Goal: Task Accomplishment & Management: Manage account settings

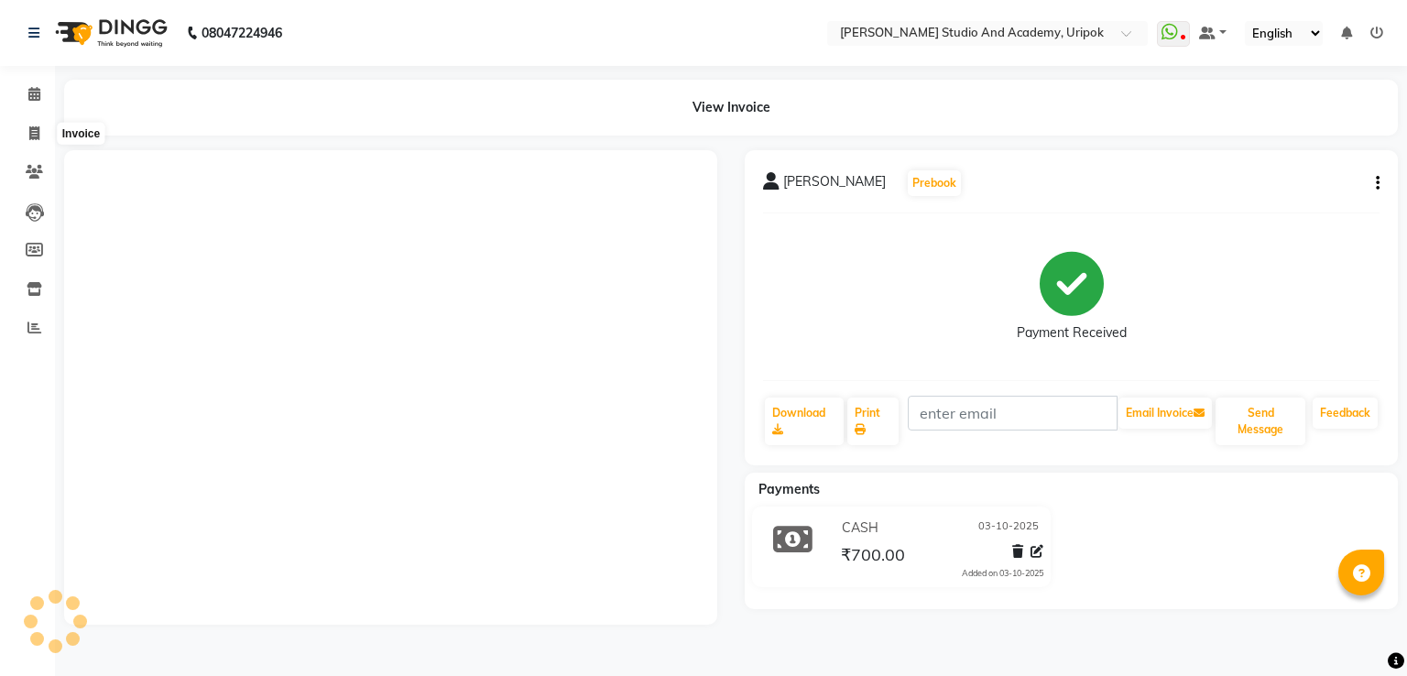
click at [32, 126] on icon at bounding box center [34, 133] width 10 height 14
select select "service"
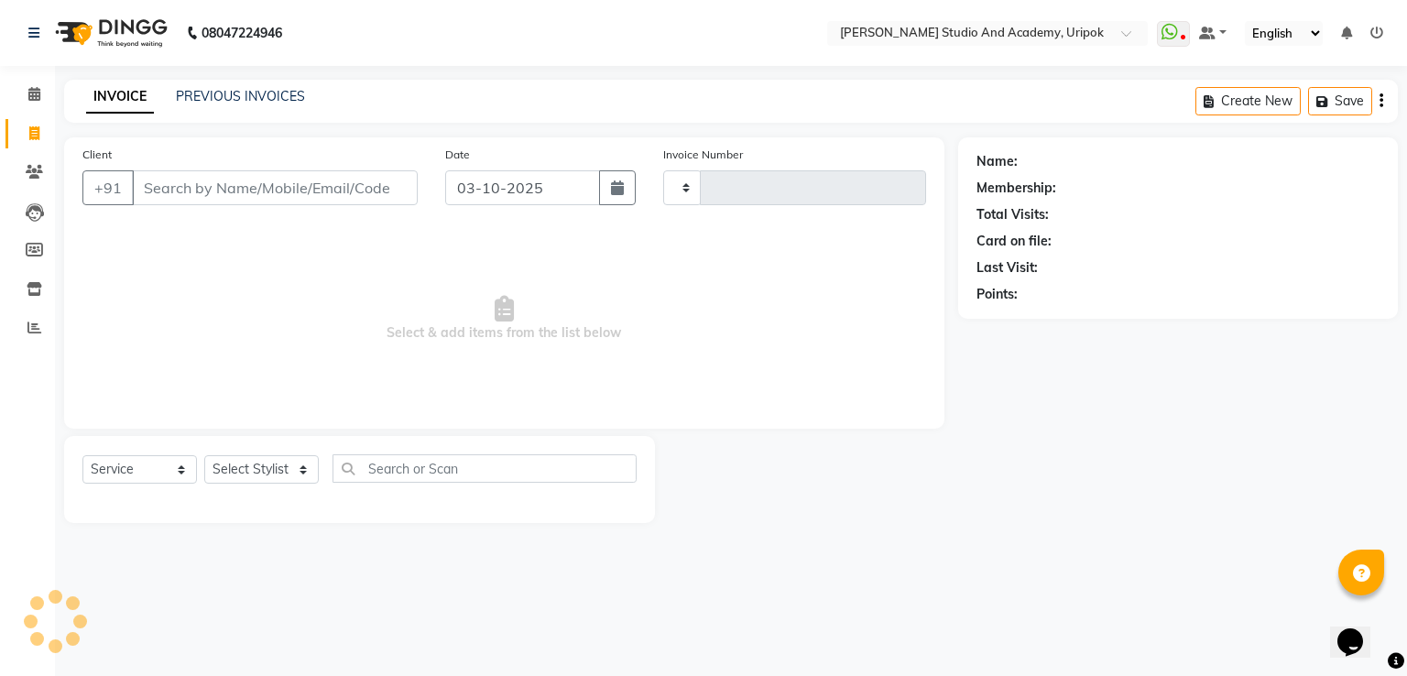
type input "1416"
select select "4880"
click at [202, 183] on input "Client" at bounding box center [275, 187] width 286 height 35
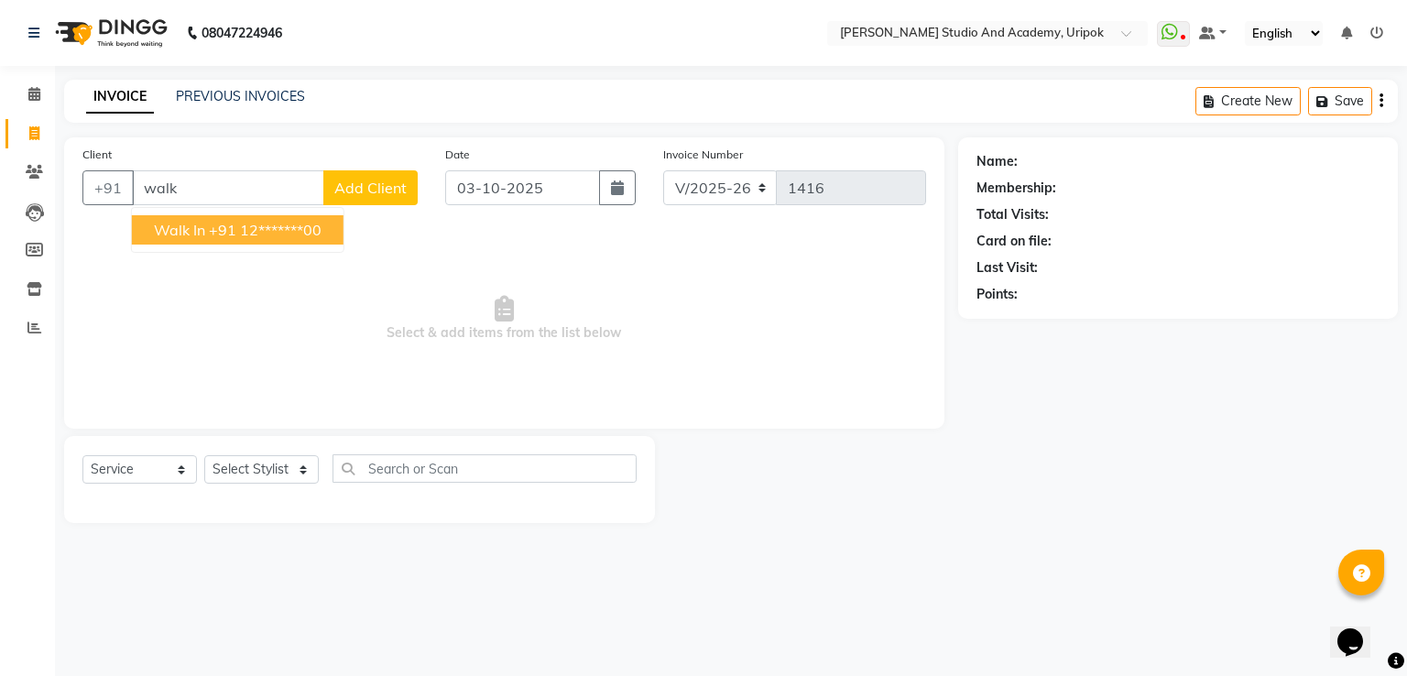
click at [209, 224] on ngb-highlight "+91 12*******00" at bounding box center [265, 230] width 113 height 18
type input "12*******00"
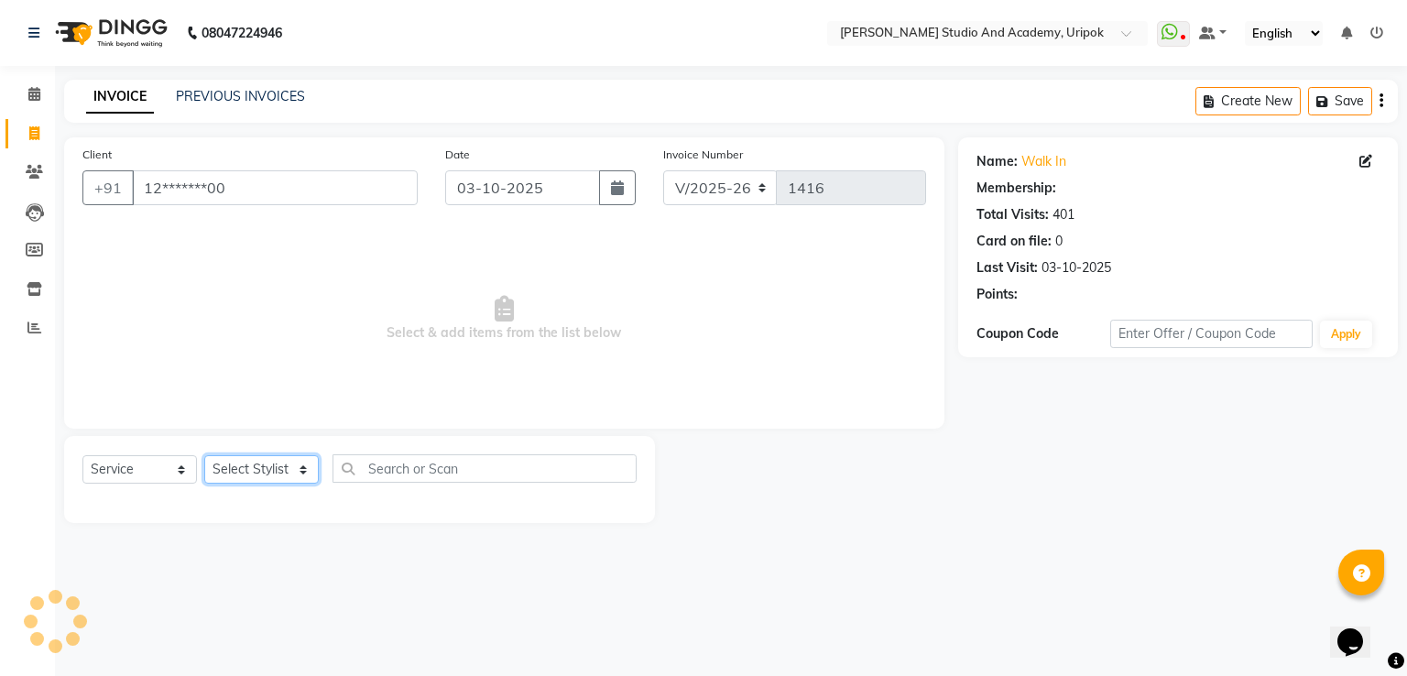
click at [258, 465] on select "Select Stylist [PERSON_NAME] [PERSON_NAME] [PERSON_NAME] [PERSON_NAME] [PERSON_…" at bounding box center [261, 469] width 115 height 28
select select "29613"
click at [204, 456] on select "Select Stylist [PERSON_NAME] [PERSON_NAME] [PERSON_NAME] [PERSON_NAME] [PERSON_…" at bounding box center [261, 469] width 115 height 28
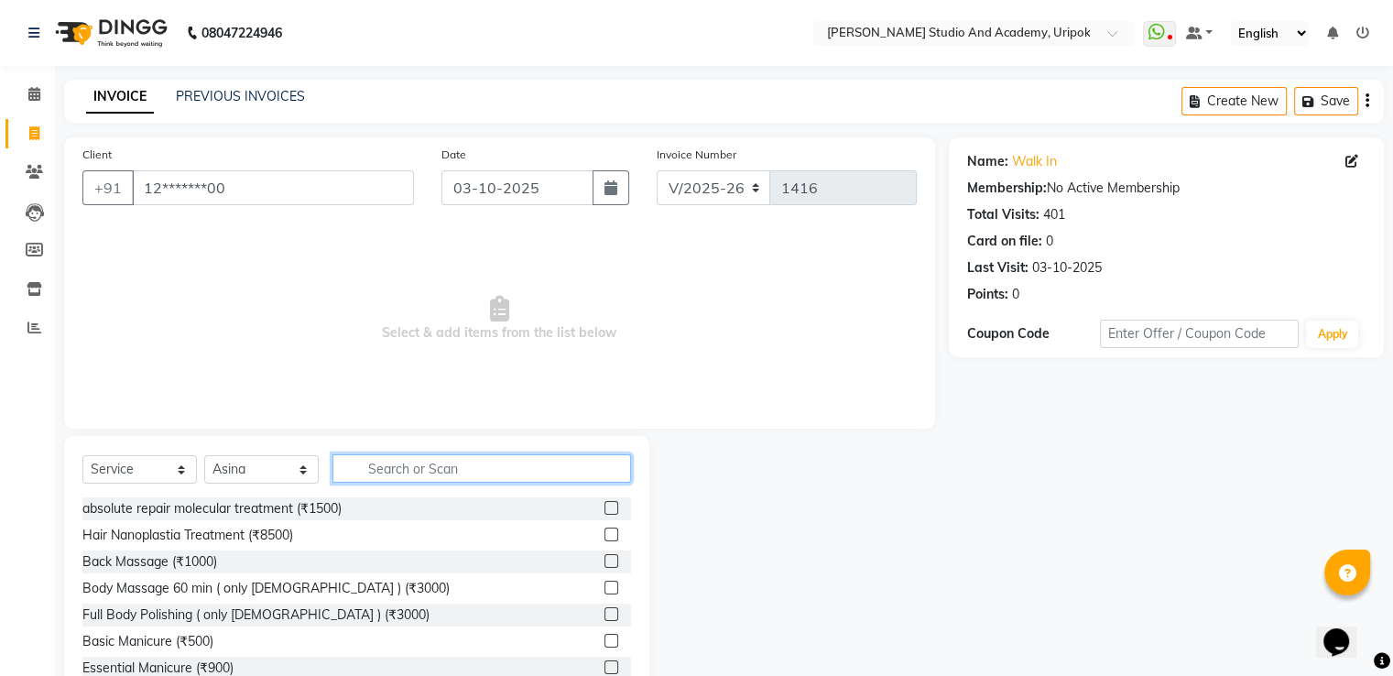
click at [407, 467] on input "text" at bounding box center [482, 468] width 299 height 28
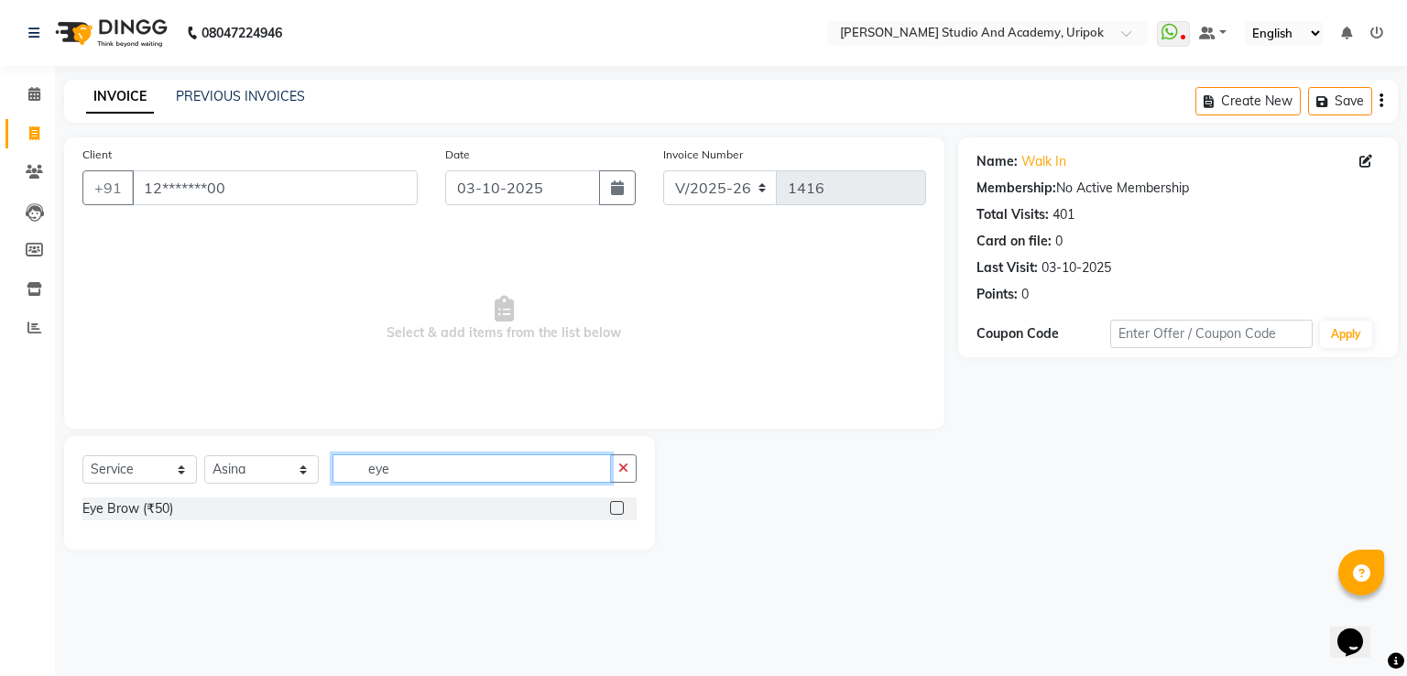
type input "eye"
click at [611, 507] on label at bounding box center [617, 508] width 14 height 14
click at [611, 507] on input "checkbox" at bounding box center [616, 509] width 12 height 12
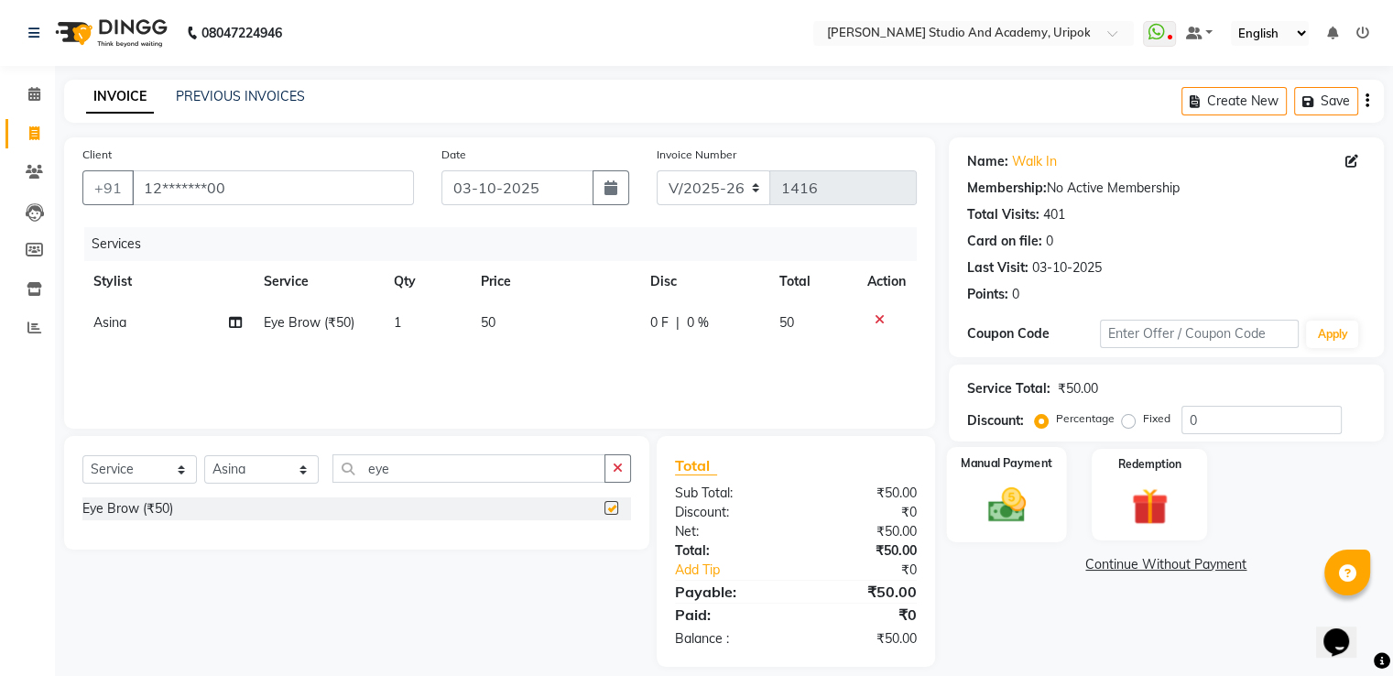
checkbox input "false"
click at [1027, 520] on img at bounding box center [1006, 506] width 61 height 44
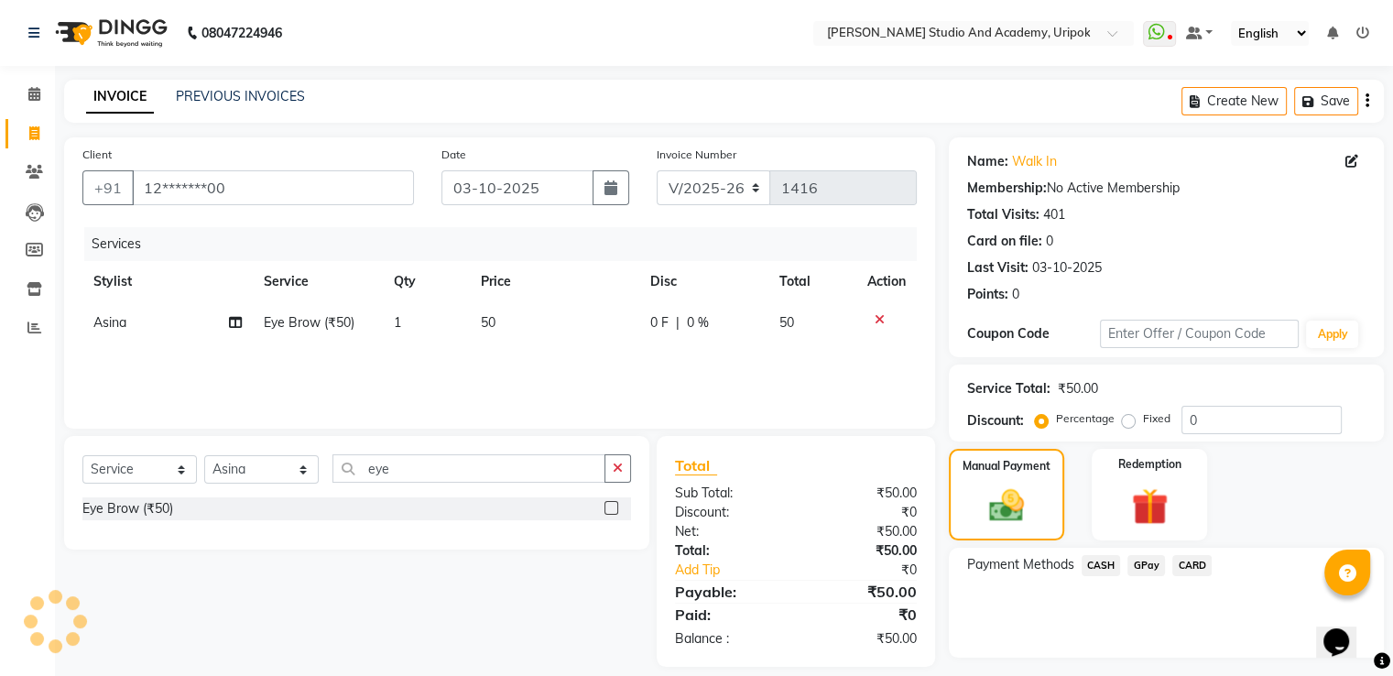
click at [1109, 571] on span "CASH" at bounding box center [1101, 565] width 39 height 21
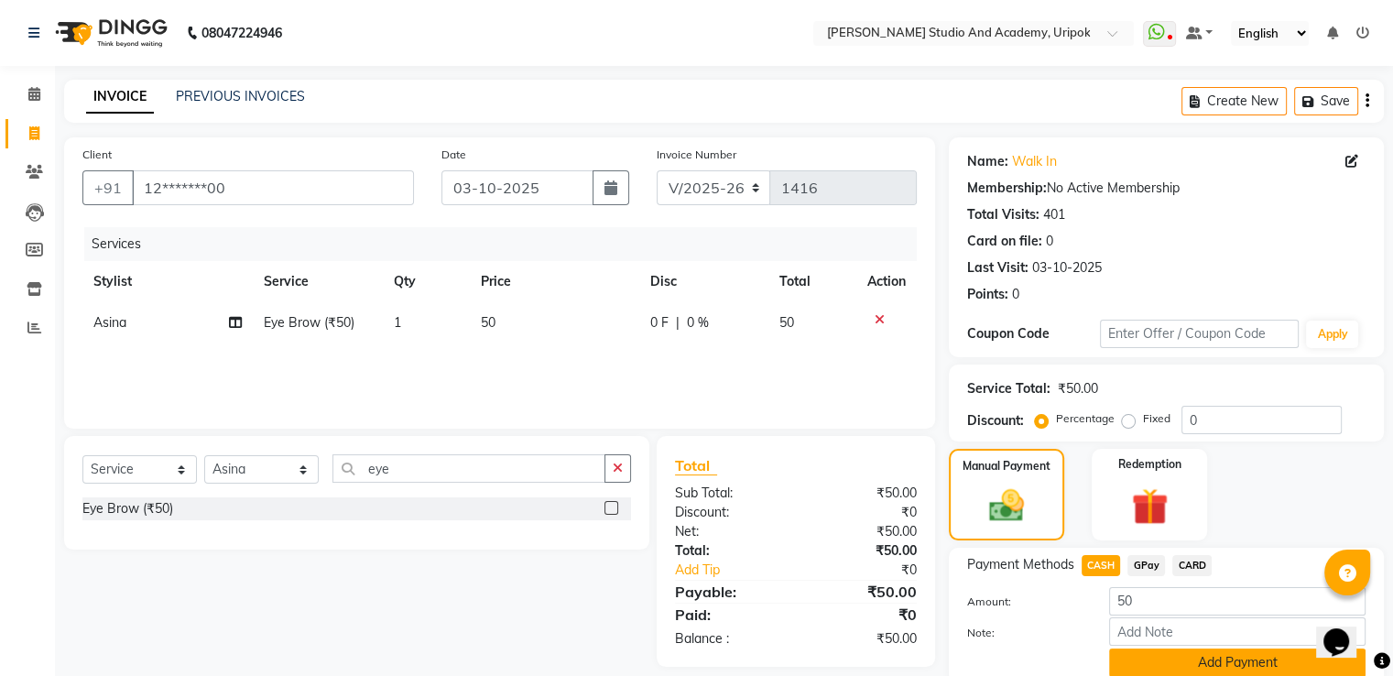
click at [1169, 653] on button "Add Payment" at bounding box center [1237, 663] width 256 height 28
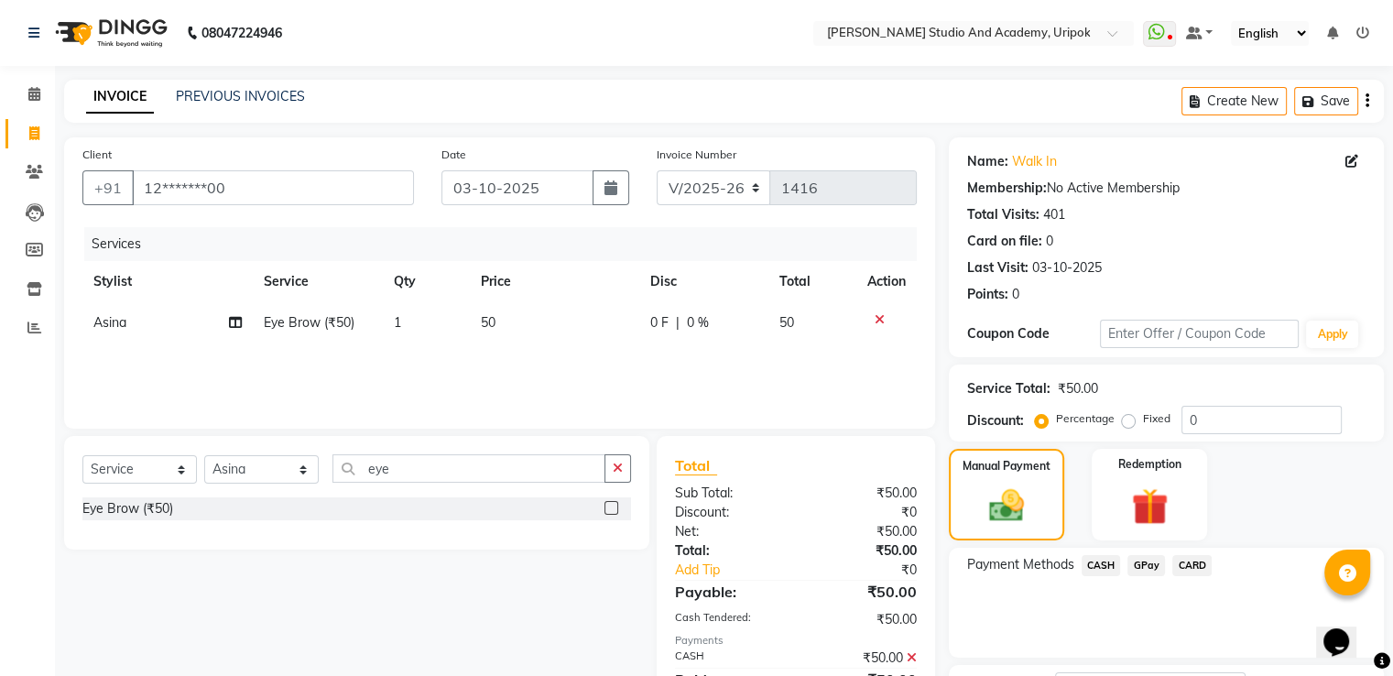
scroll to position [149, 0]
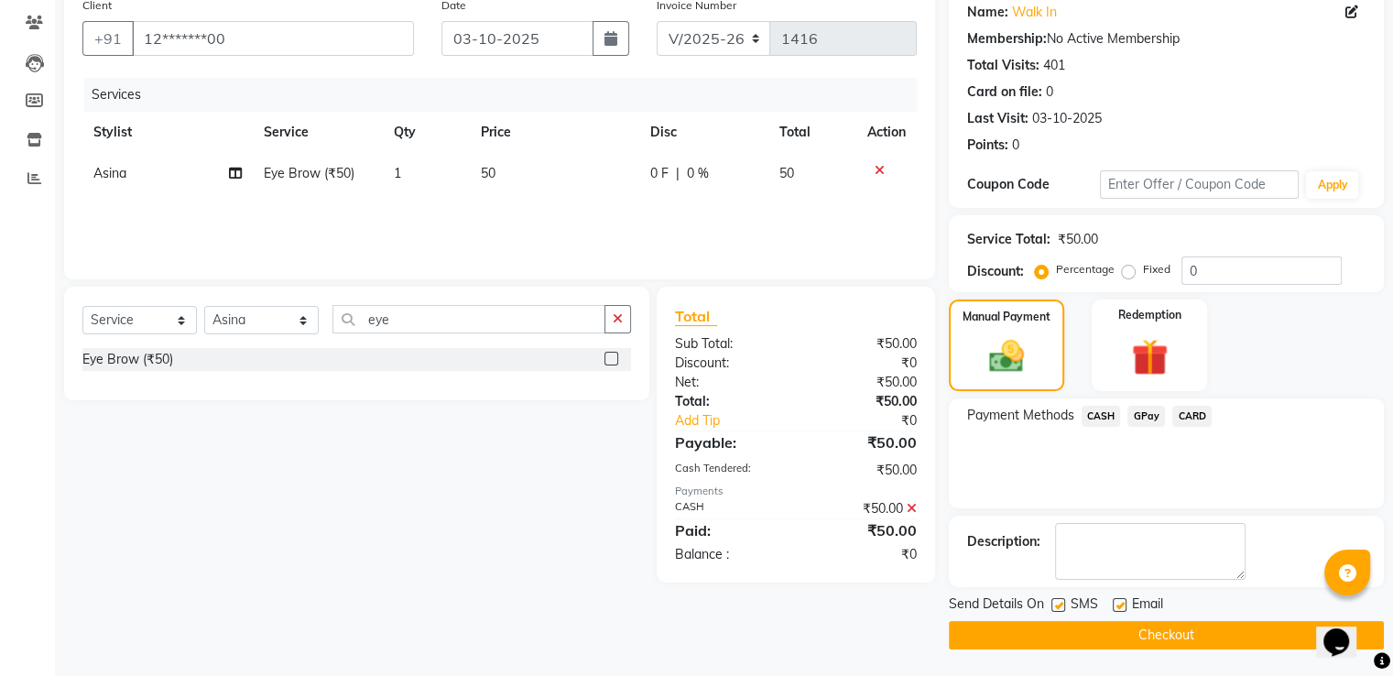
click at [1205, 635] on button "Checkout" at bounding box center [1166, 635] width 435 height 28
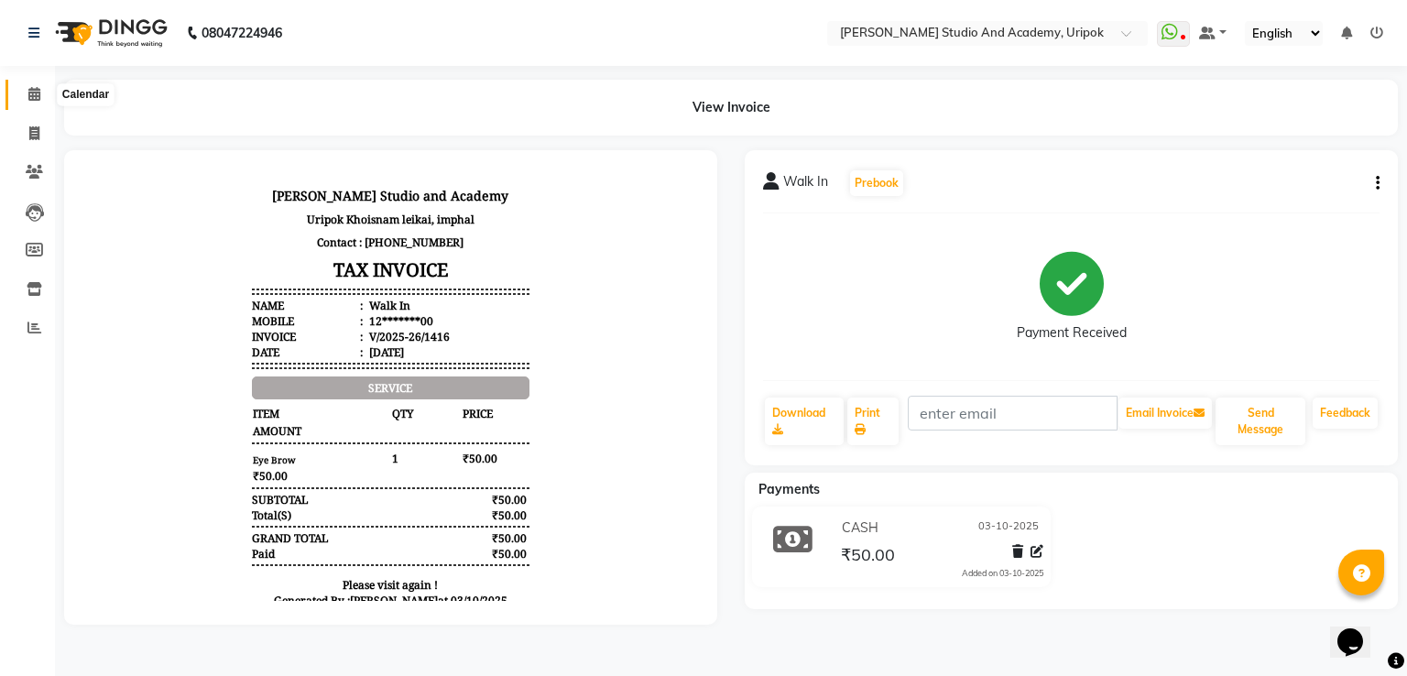
click at [33, 91] on icon at bounding box center [34, 94] width 12 height 14
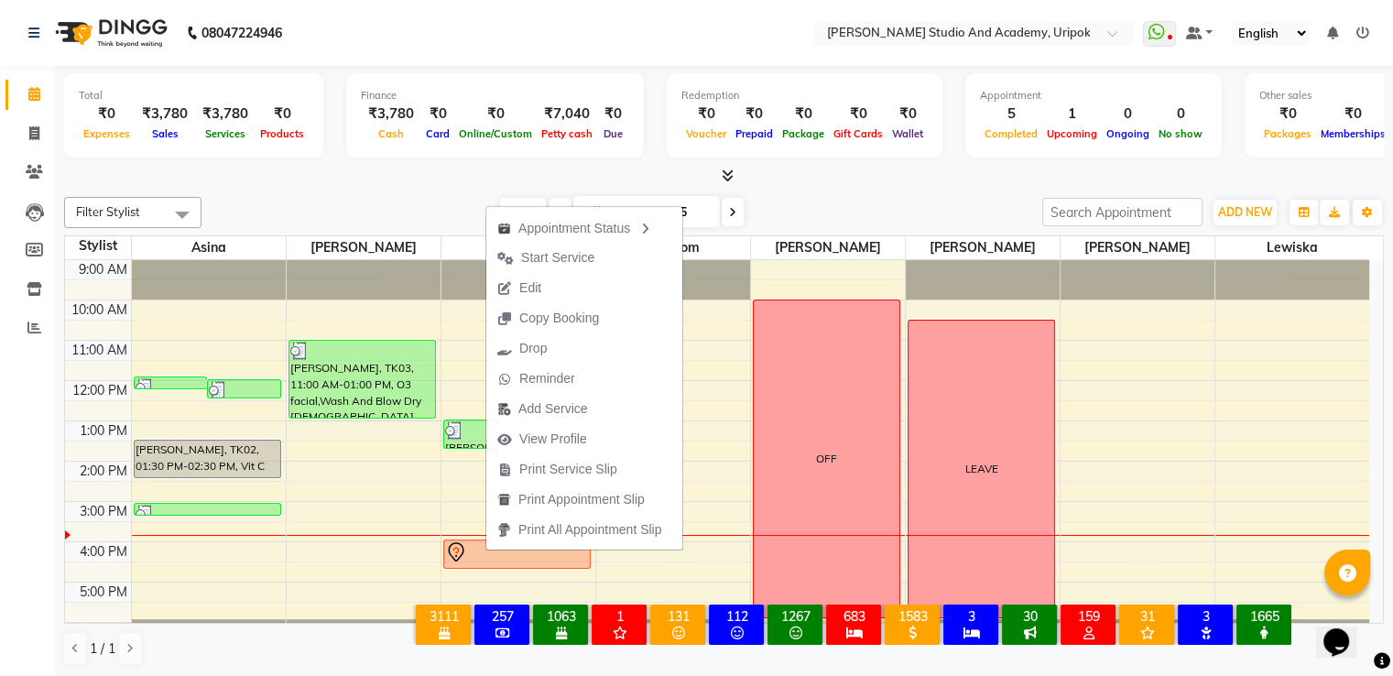
click at [416, 199] on div "[DATE] [DATE]" at bounding box center [622, 212] width 823 height 27
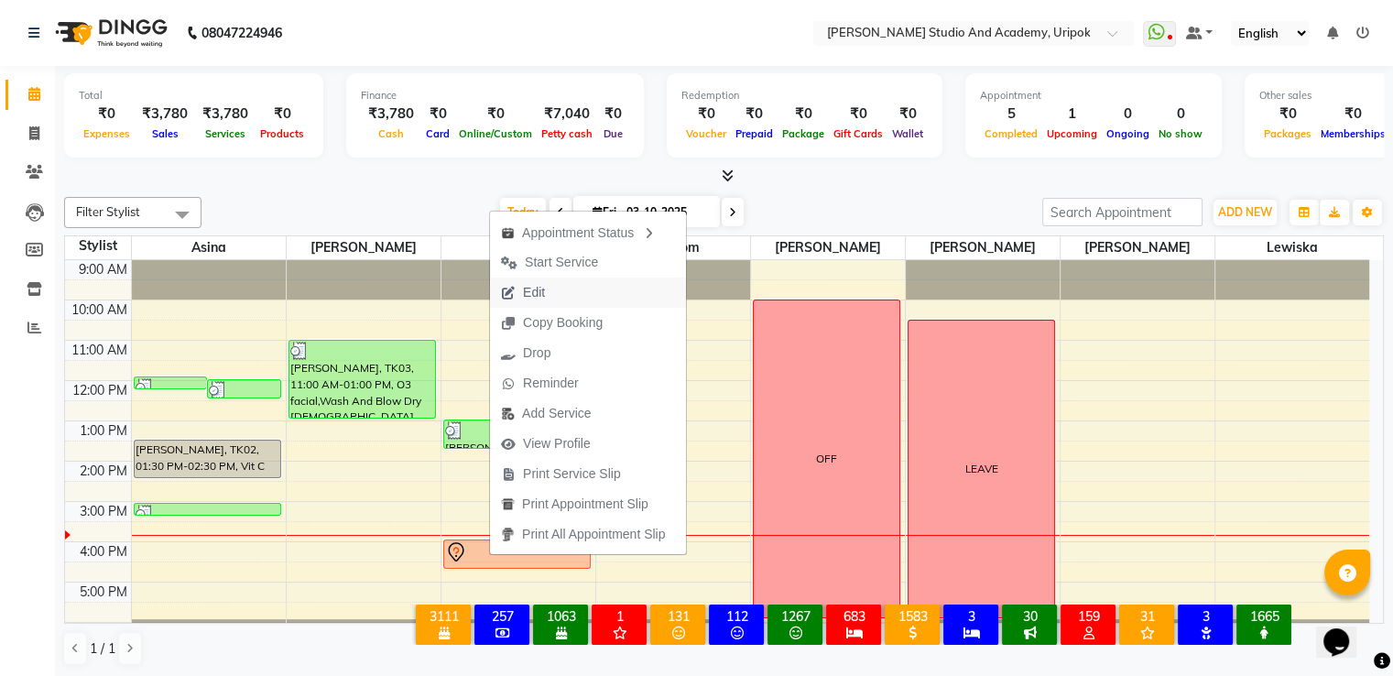
click at [564, 287] on button "Edit" at bounding box center [588, 293] width 196 height 30
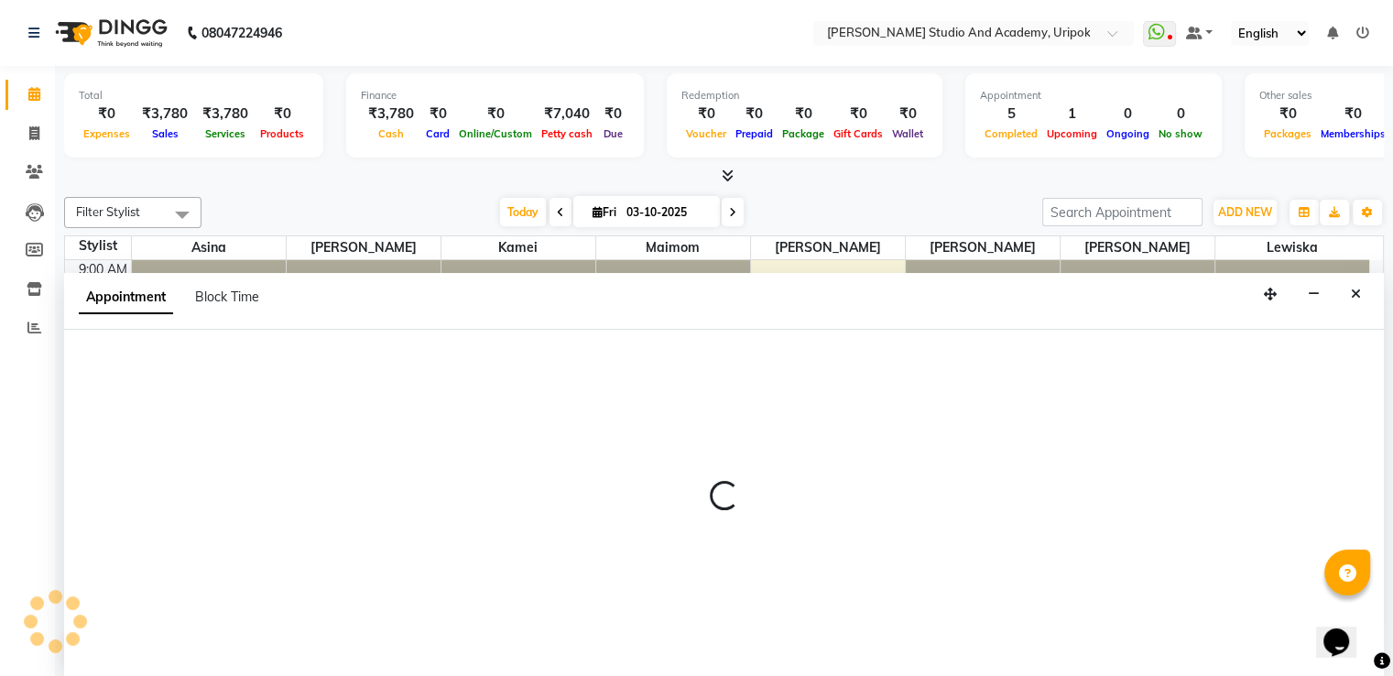
scroll to position [1, 0]
select select "tentative"
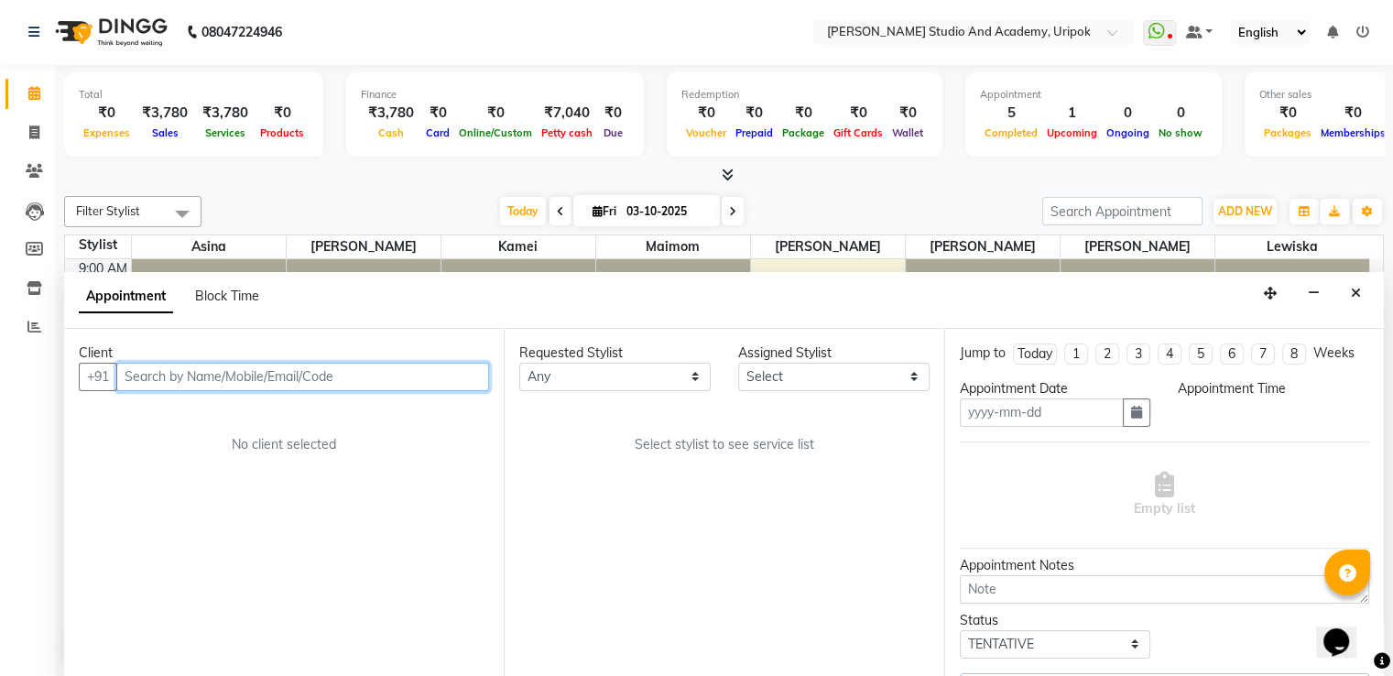
type input "03-10-2025"
select select "960"
select select "71758"
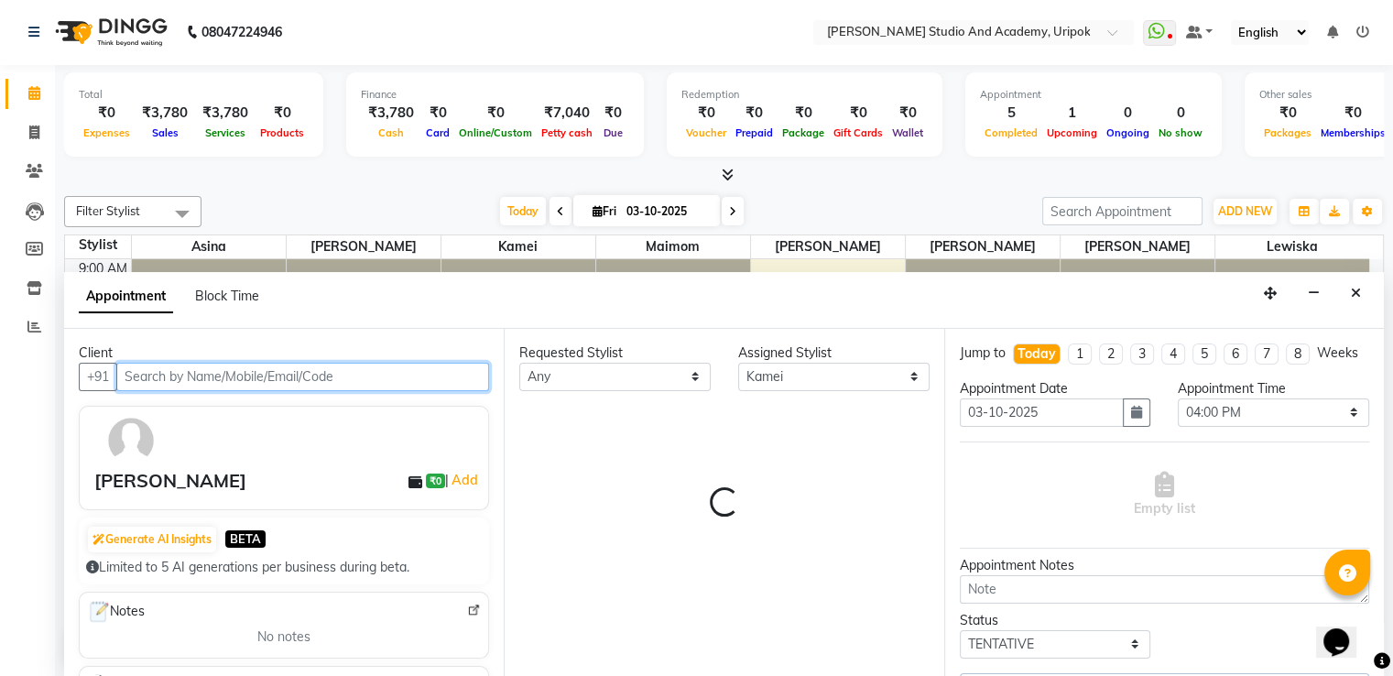
scroll to position [35, 0]
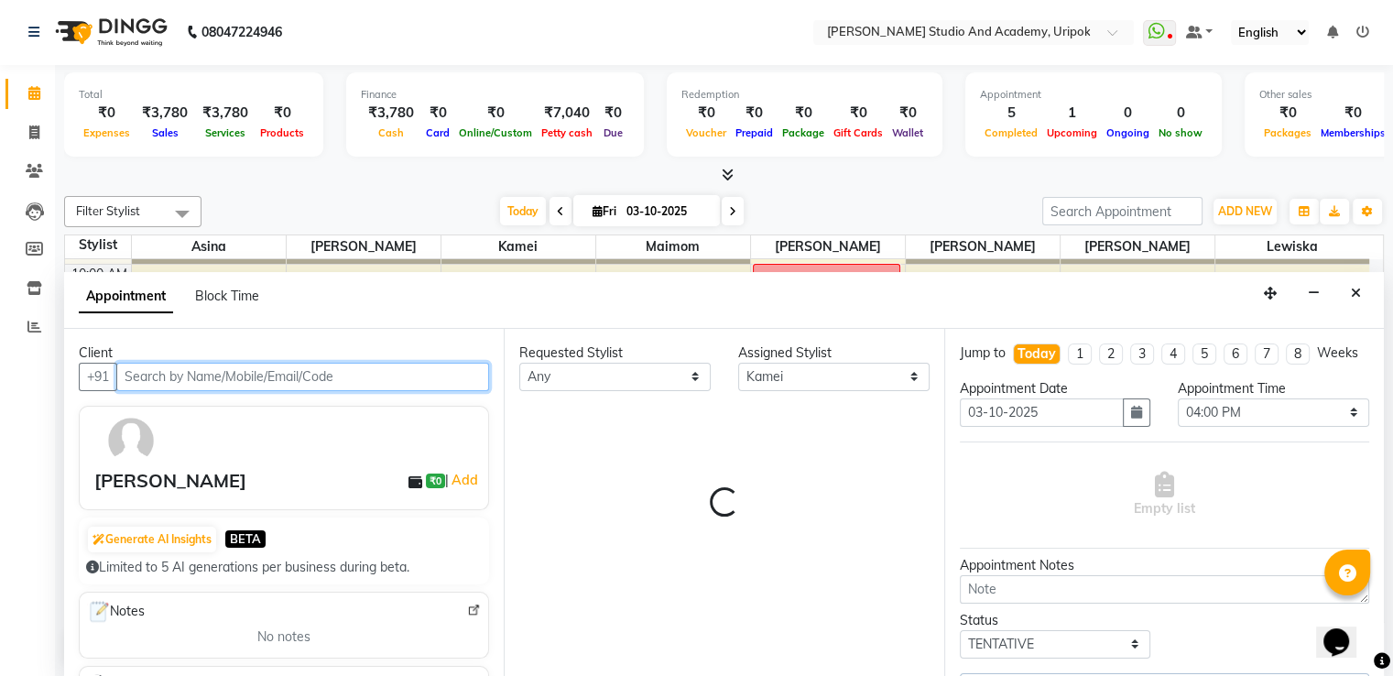
select select "2142"
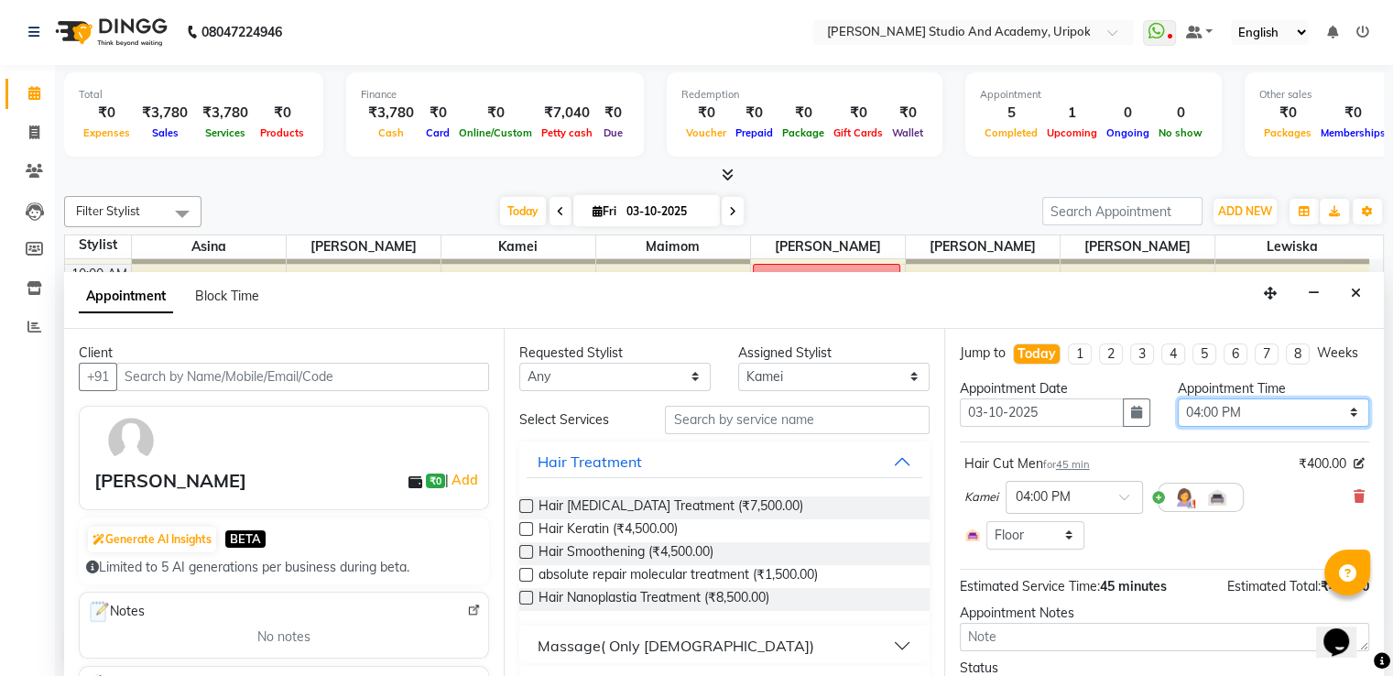
click at [1202, 427] on select "Select 10:00 AM 10:30 AM 11:00 AM 11:30 AM 12:00 PM 12:30 PM 01:00 PM 01:30 PM …" at bounding box center [1273, 412] width 191 height 28
select select "990"
click at [1178, 413] on select "Select 10:00 AM 10:30 AM 11:00 AM 11:30 AM 12:00 PM 12:30 PM 01:00 PM 01:30 PM …" at bounding box center [1273, 412] width 191 height 28
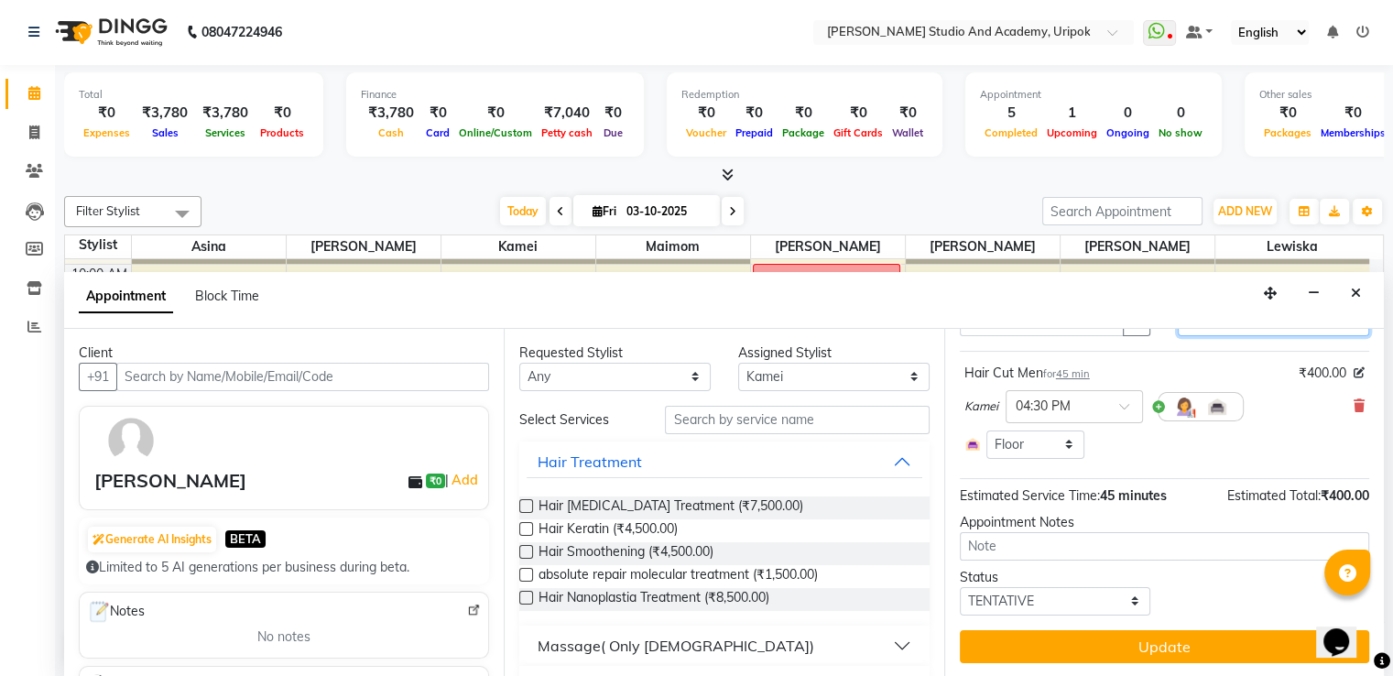
scroll to position [107, 0]
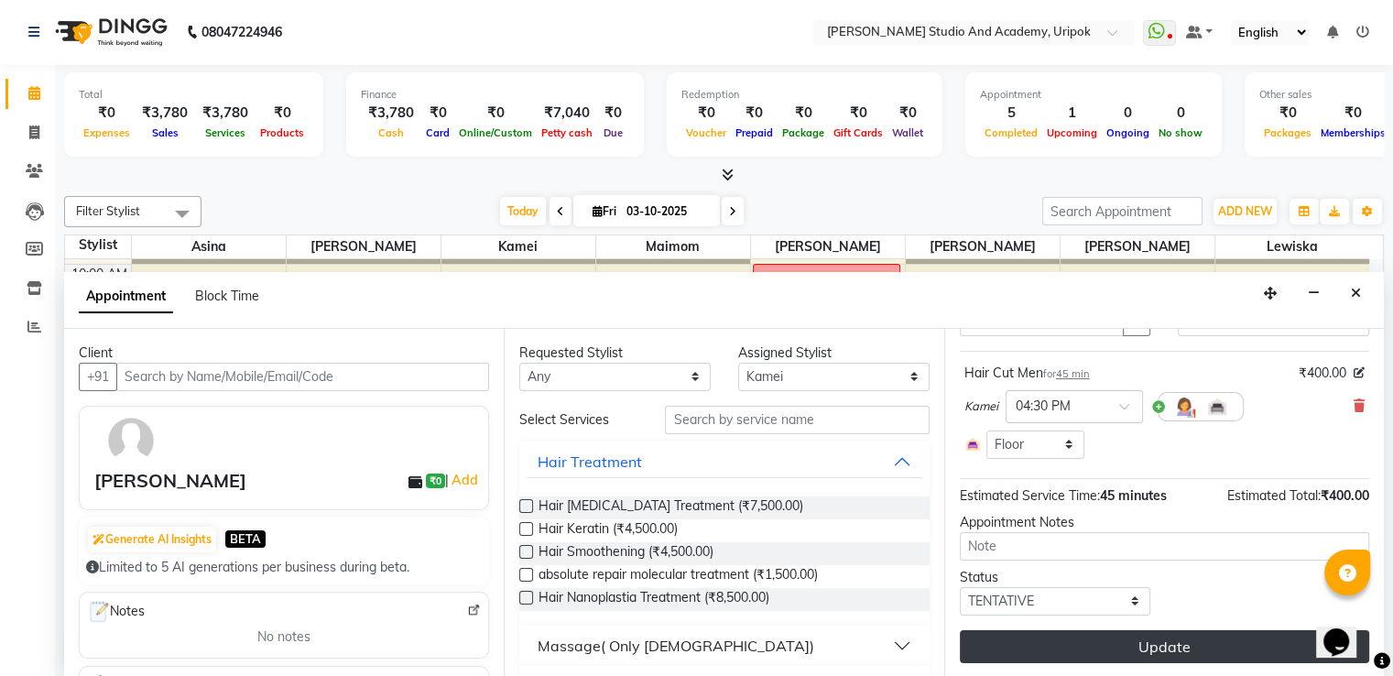
click at [1143, 643] on button "Update" at bounding box center [1164, 646] width 409 height 33
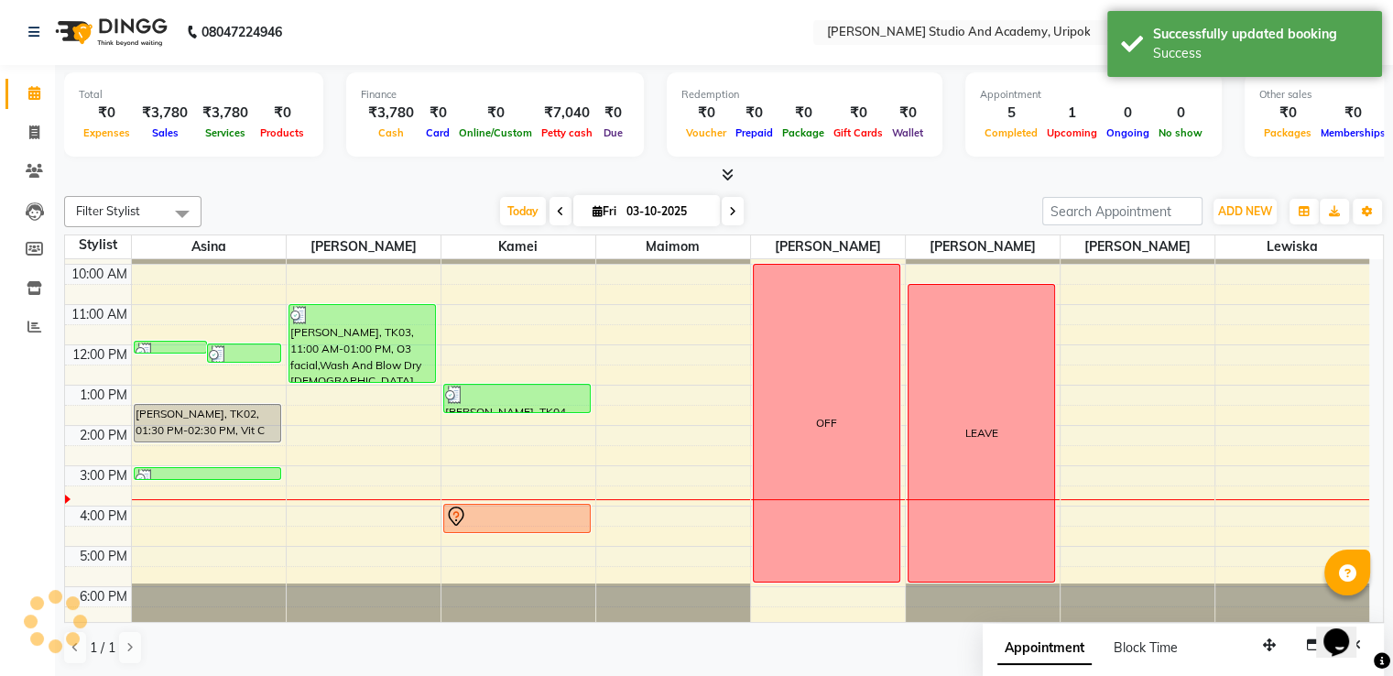
scroll to position [0, 0]
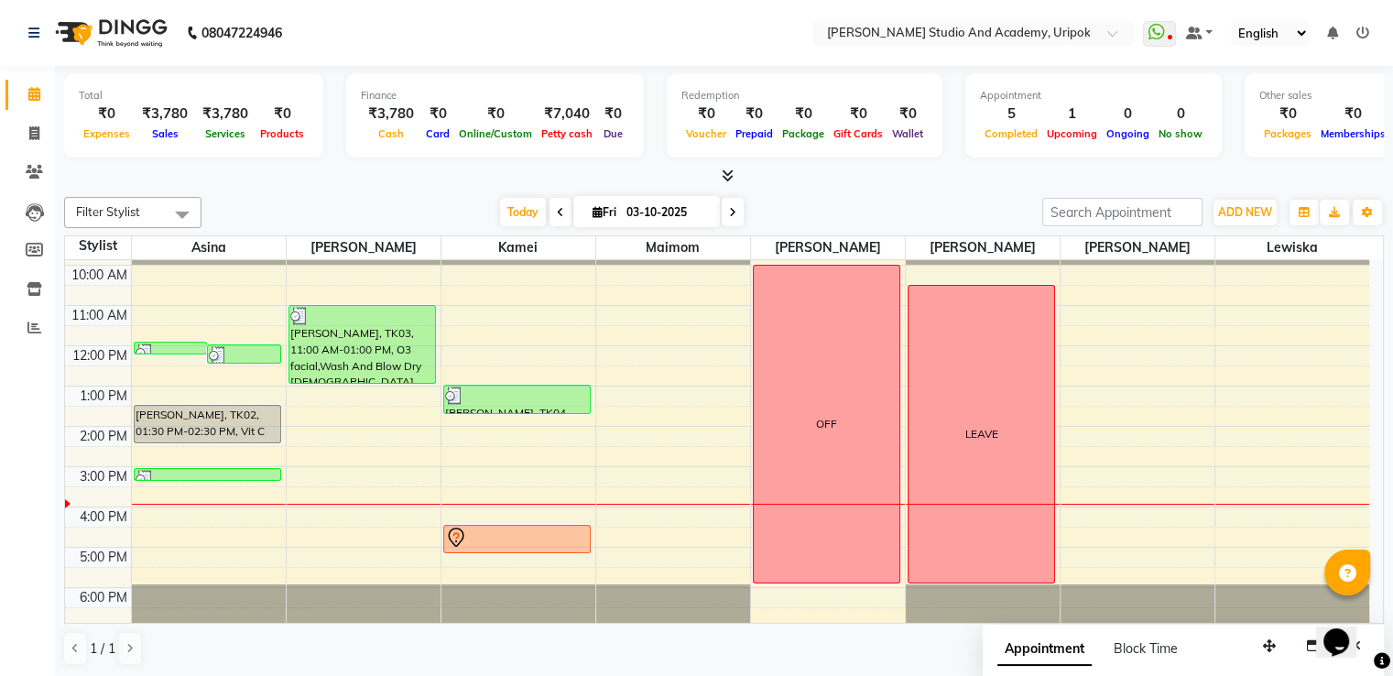
click at [399, 516] on div "9:00 AM 10:00 AM 11:00 AM 12:00 PM 1:00 PM 2:00 PM 3:00 PM 4:00 PM 5:00 PM 6:00…" at bounding box center [717, 426] width 1304 height 402
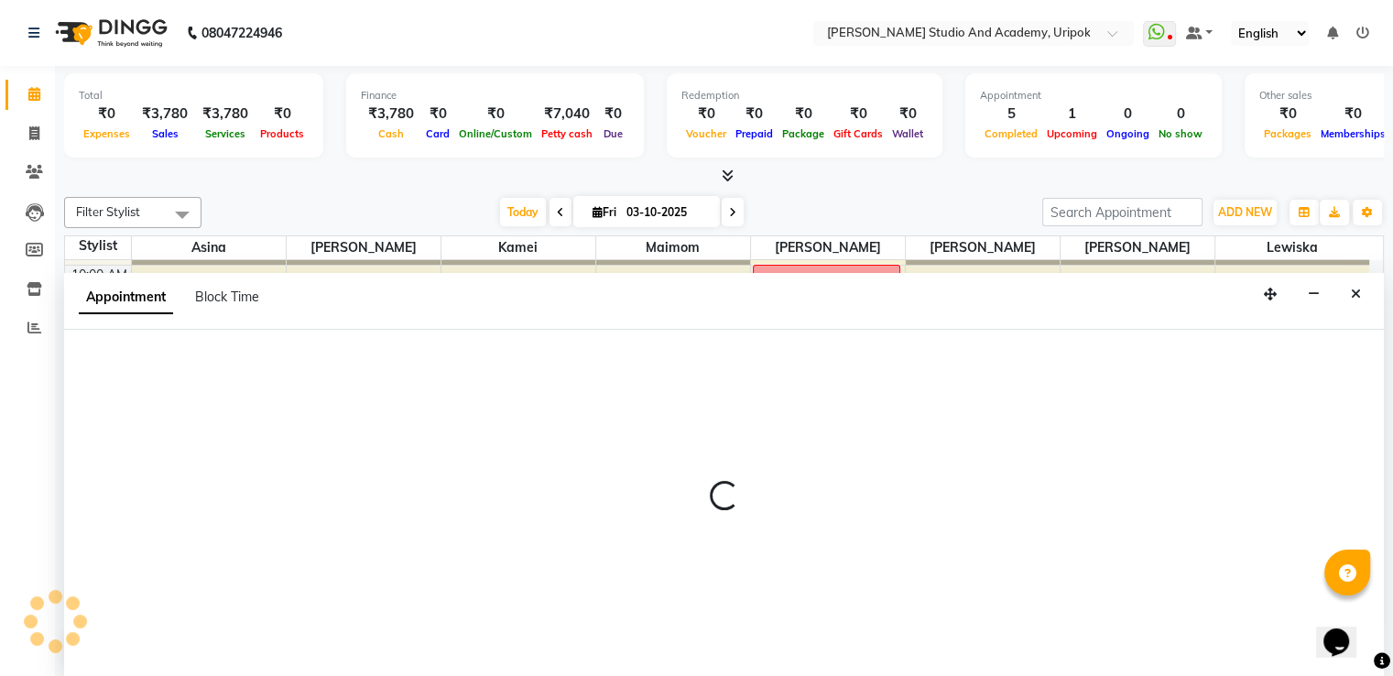
scroll to position [1, 0]
select select "84642"
select select "960"
select select "tentative"
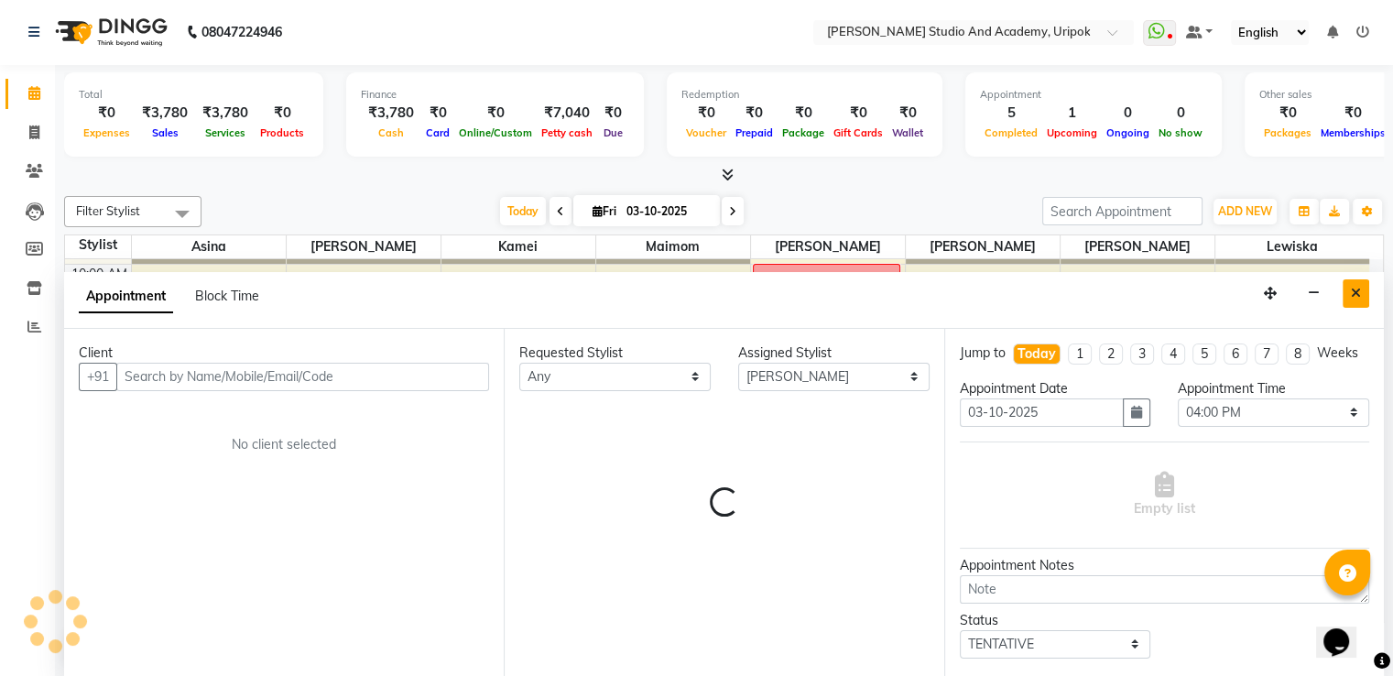
click at [1357, 289] on icon "Close" at bounding box center [1356, 293] width 10 height 13
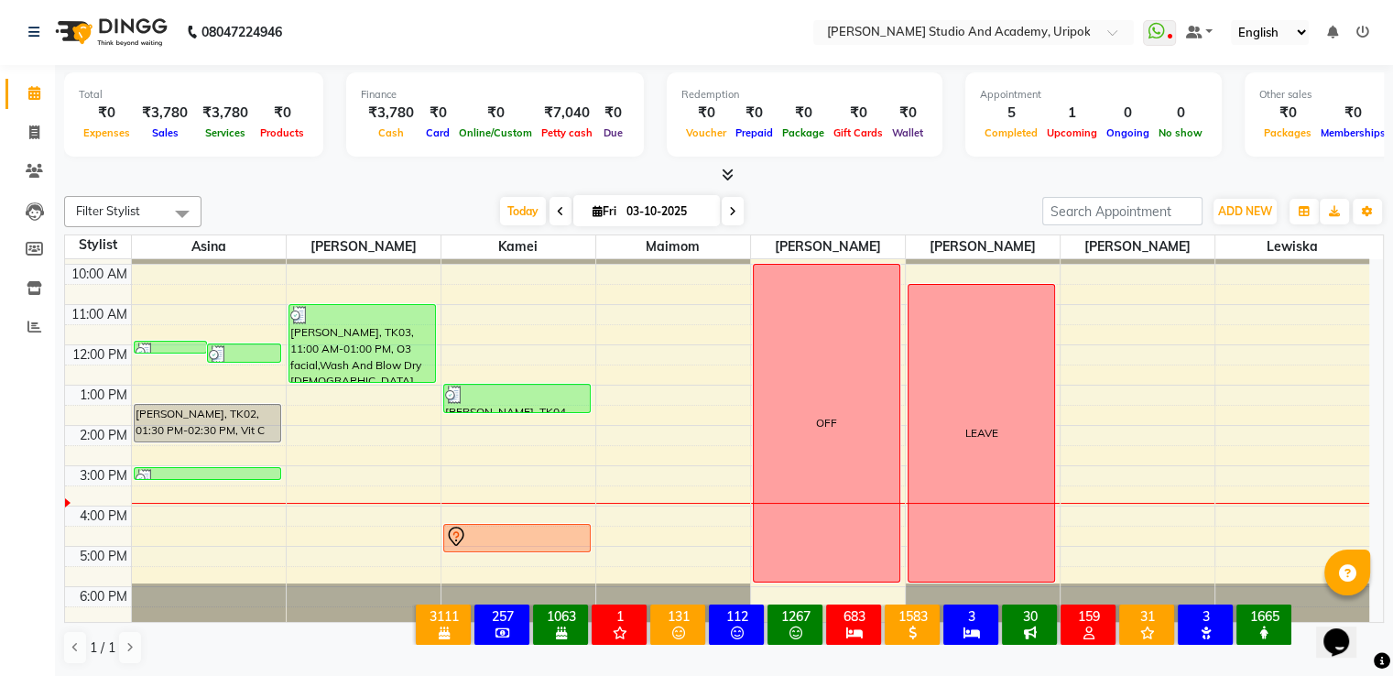
click at [725, 208] on span at bounding box center [733, 211] width 22 height 28
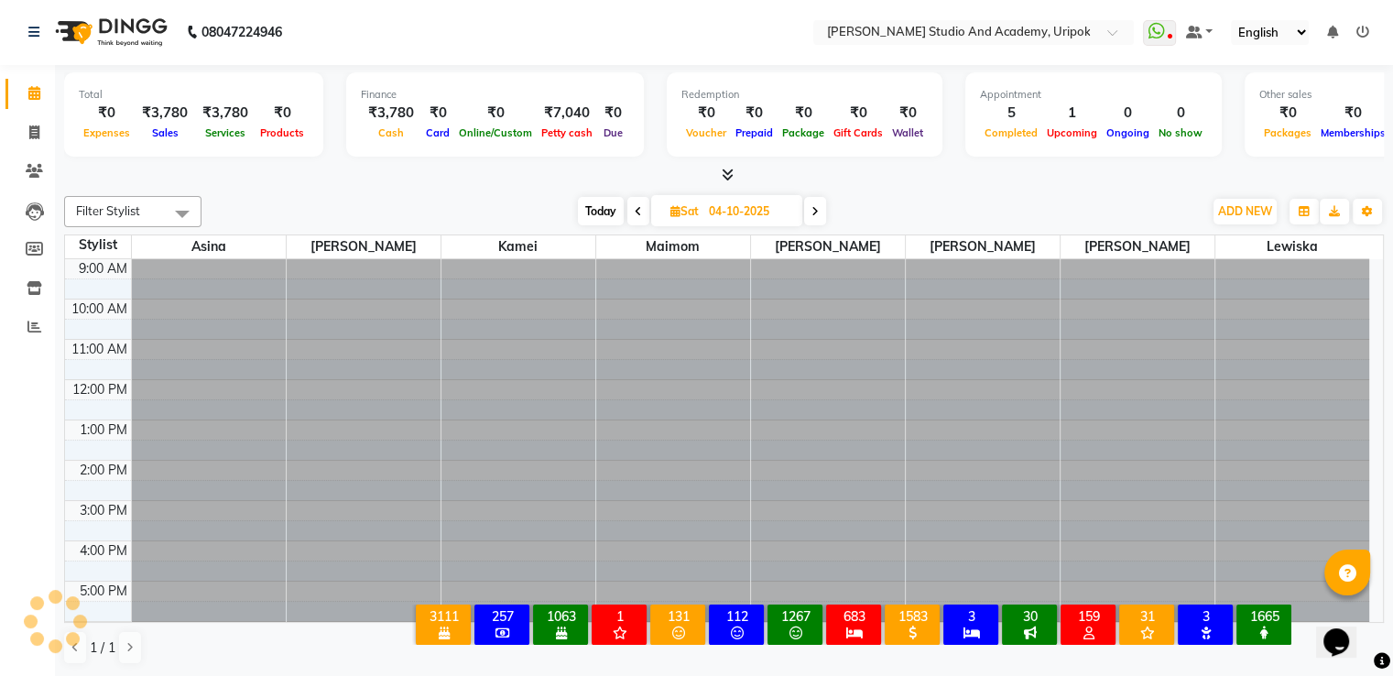
scroll to position [35, 0]
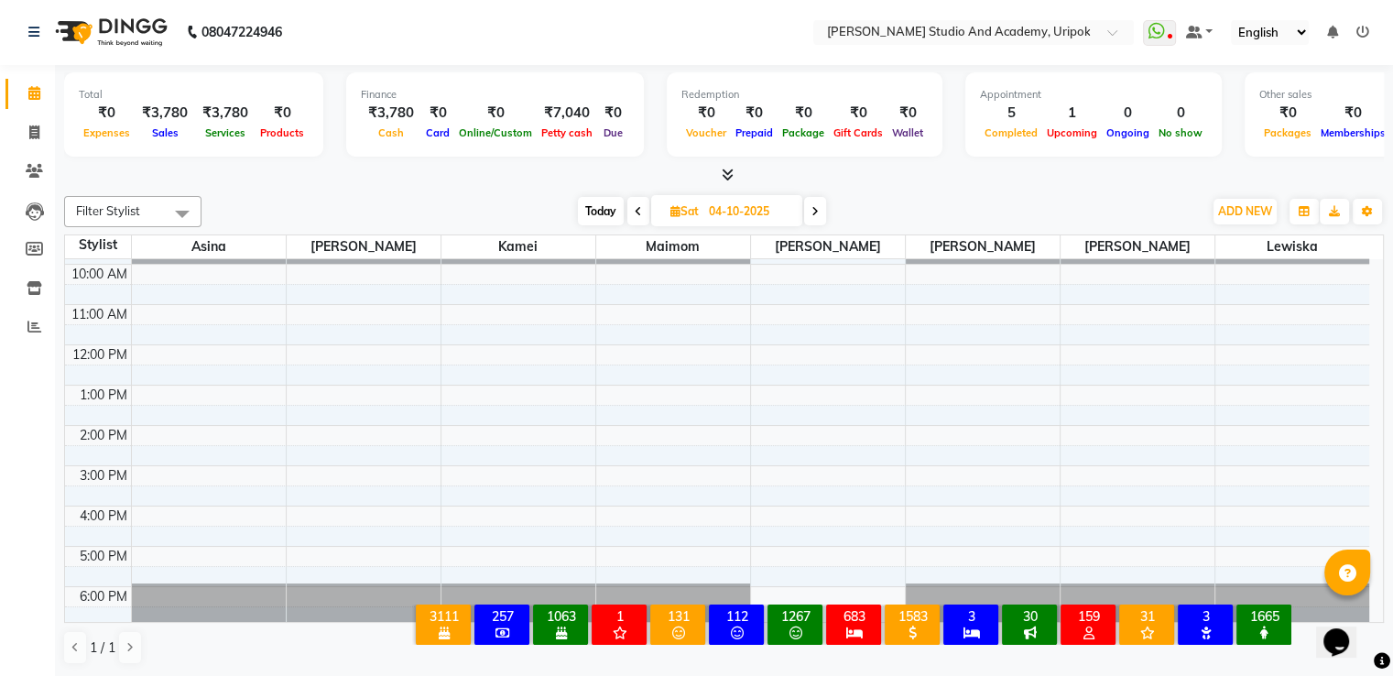
click at [813, 211] on icon at bounding box center [815, 211] width 7 height 11
type input "05-10-2025"
click at [684, 302] on div "9:00 AM 10:00 AM 11:00 AM 12:00 PM 1:00 PM 2:00 PM 3:00 PM 4:00 PM 5:00 PM 6:00…" at bounding box center [717, 425] width 1304 height 402
select select "90384"
select select "660"
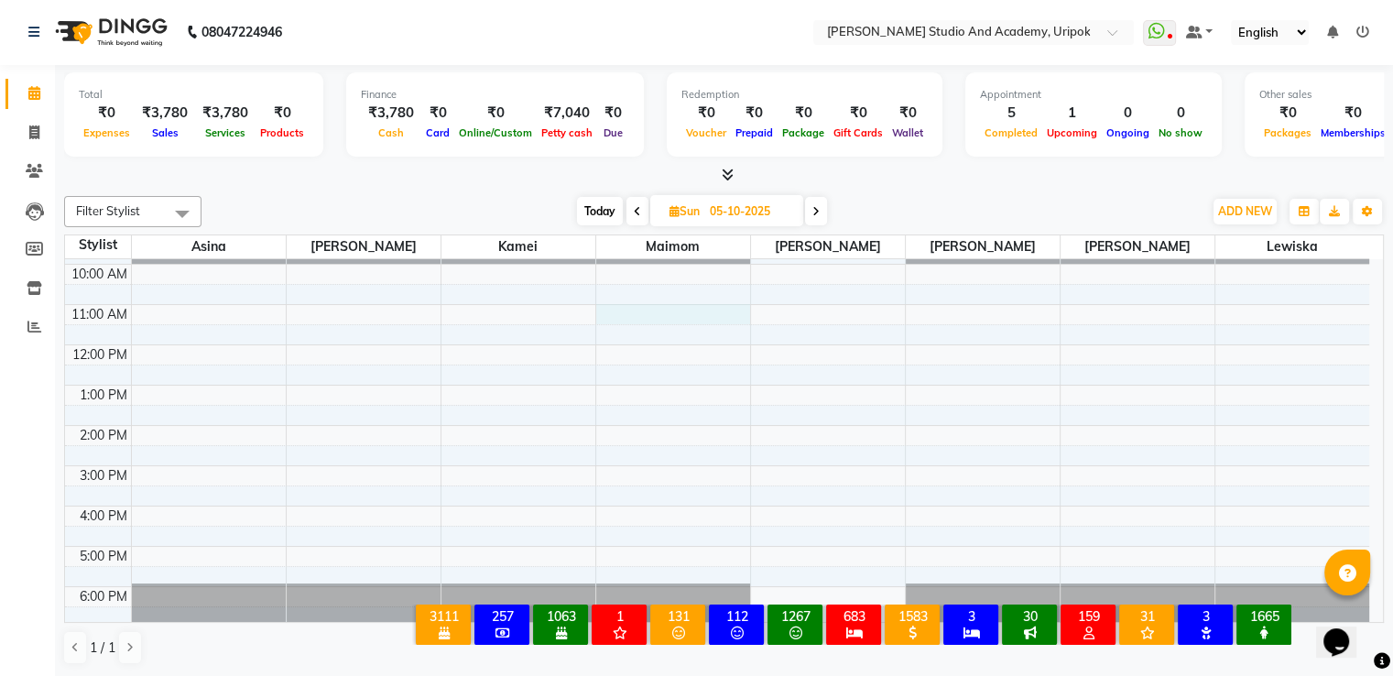
select select "tentative"
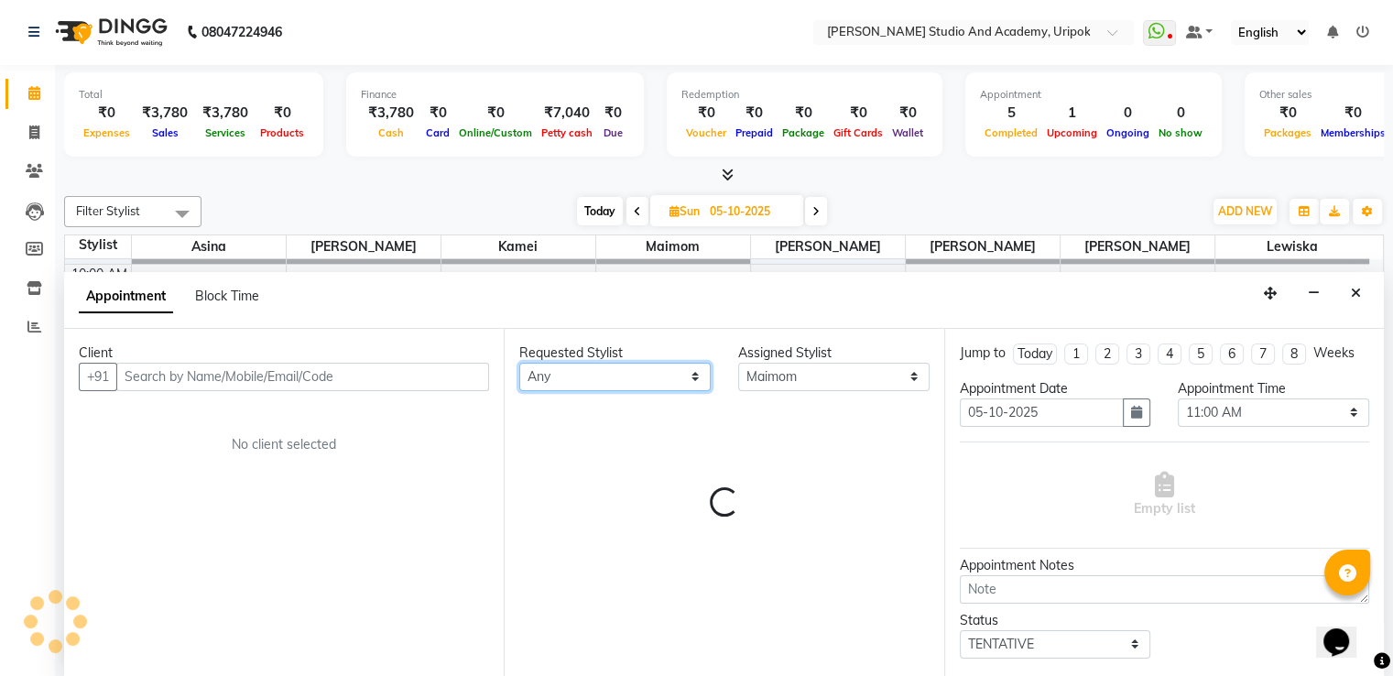
click at [561, 375] on select "Any [PERSON_NAME] [PERSON_NAME] Maimom [PERSON_NAME] [PERSON_NAME]" at bounding box center [614, 377] width 191 height 28
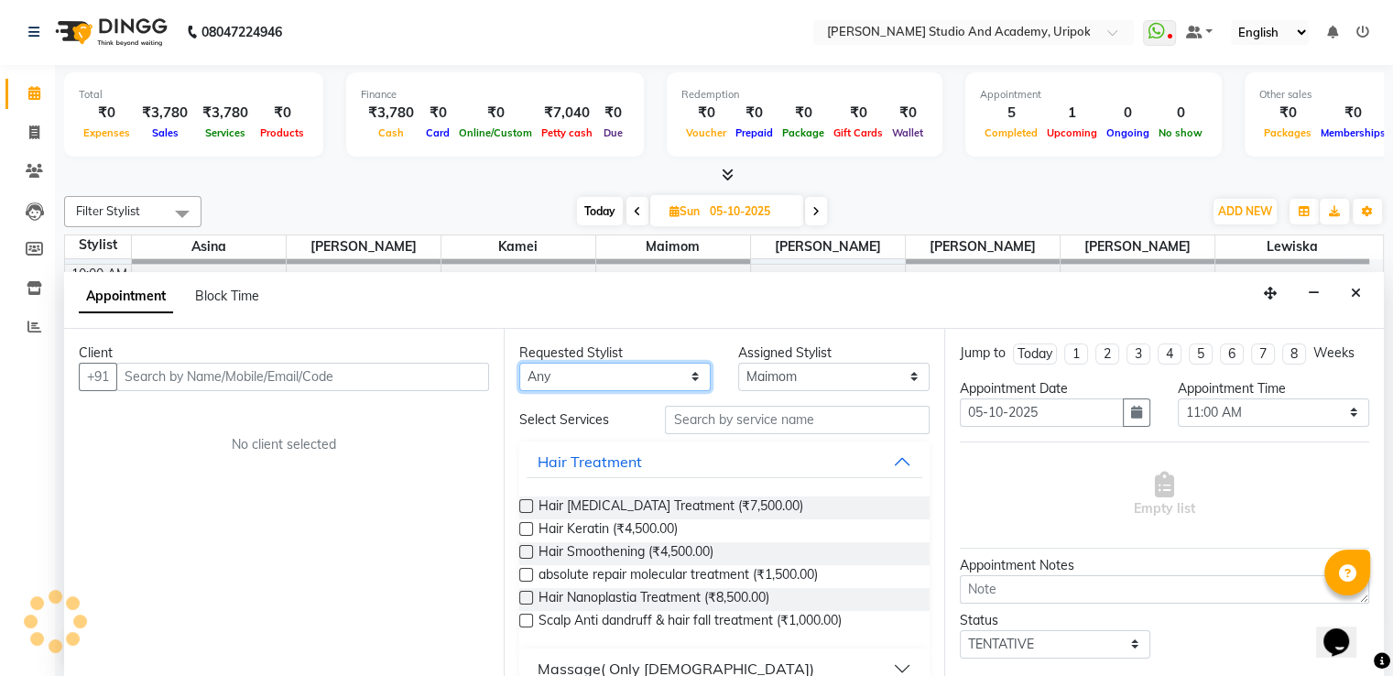
select select "90384"
click at [519, 363] on select "Any [PERSON_NAME] [PERSON_NAME] Maimom [PERSON_NAME] [PERSON_NAME]" at bounding box center [614, 377] width 191 height 28
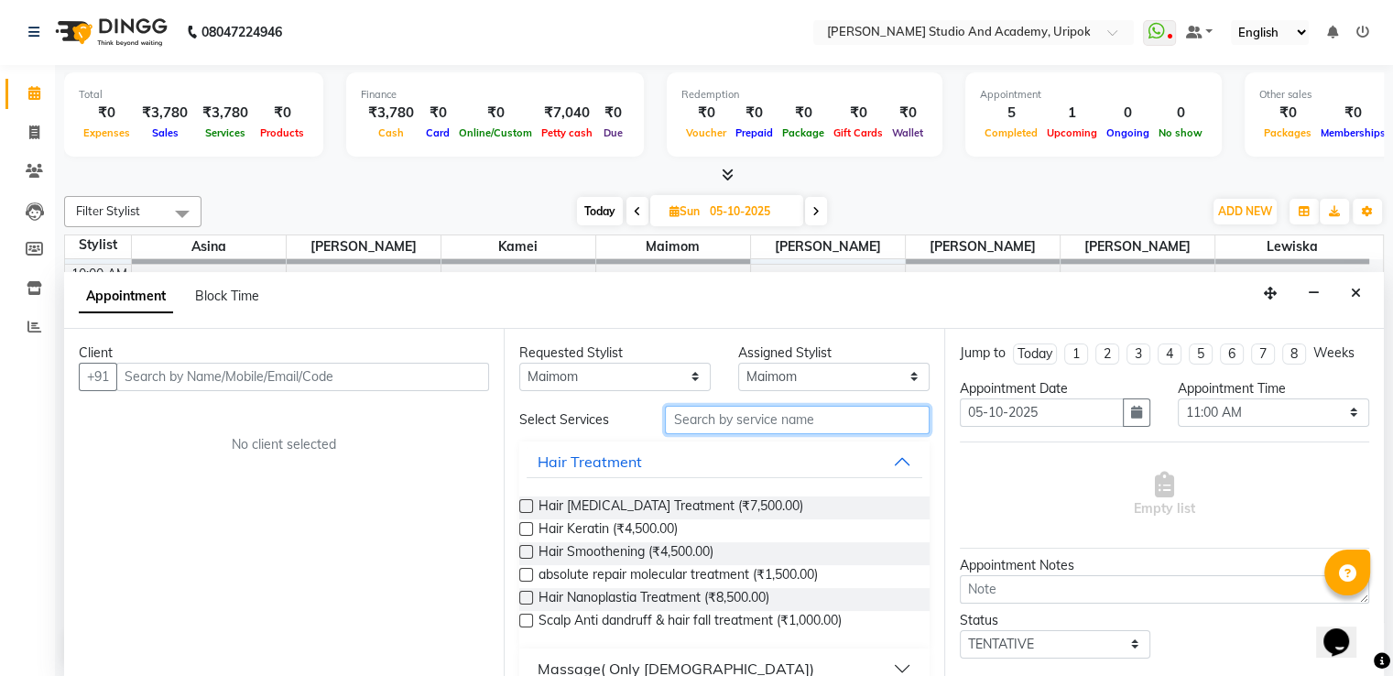
click at [779, 420] on input "text" at bounding box center [797, 420] width 264 height 28
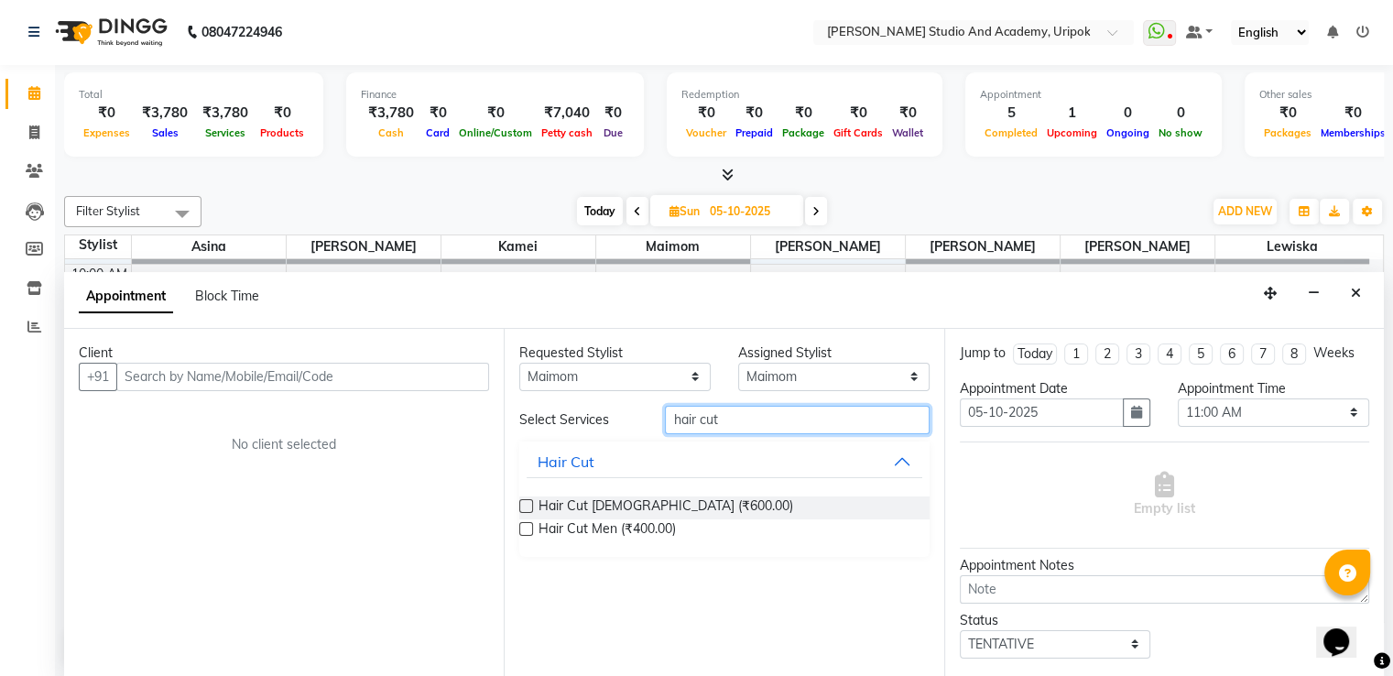
type input "hair cut"
click at [522, 499] on label at bounding box center [526, 506] width 14 height 14
click at [522, 502] on input "checkbox" at bounding box center [525, 508] width 12 height 12
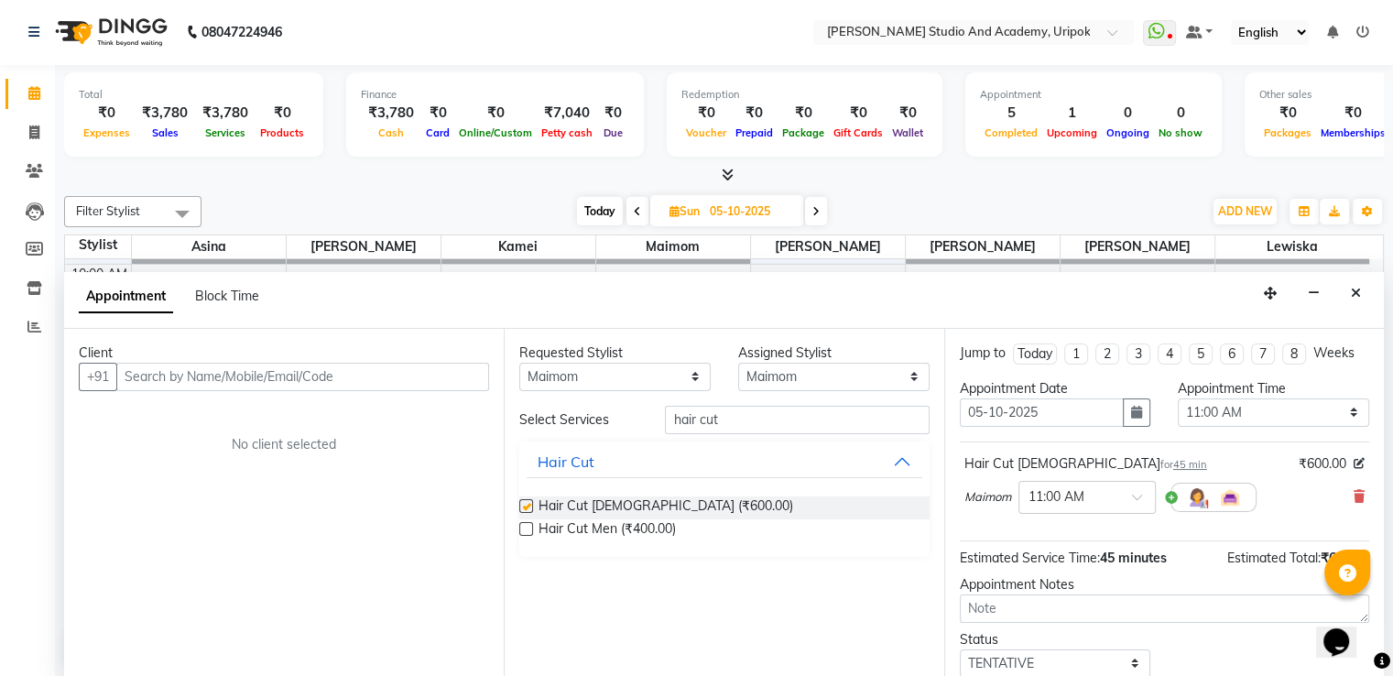
checkbox input "false"
click at [1118, 494] on div at bounding box center [1088, 495] width 136 height 19
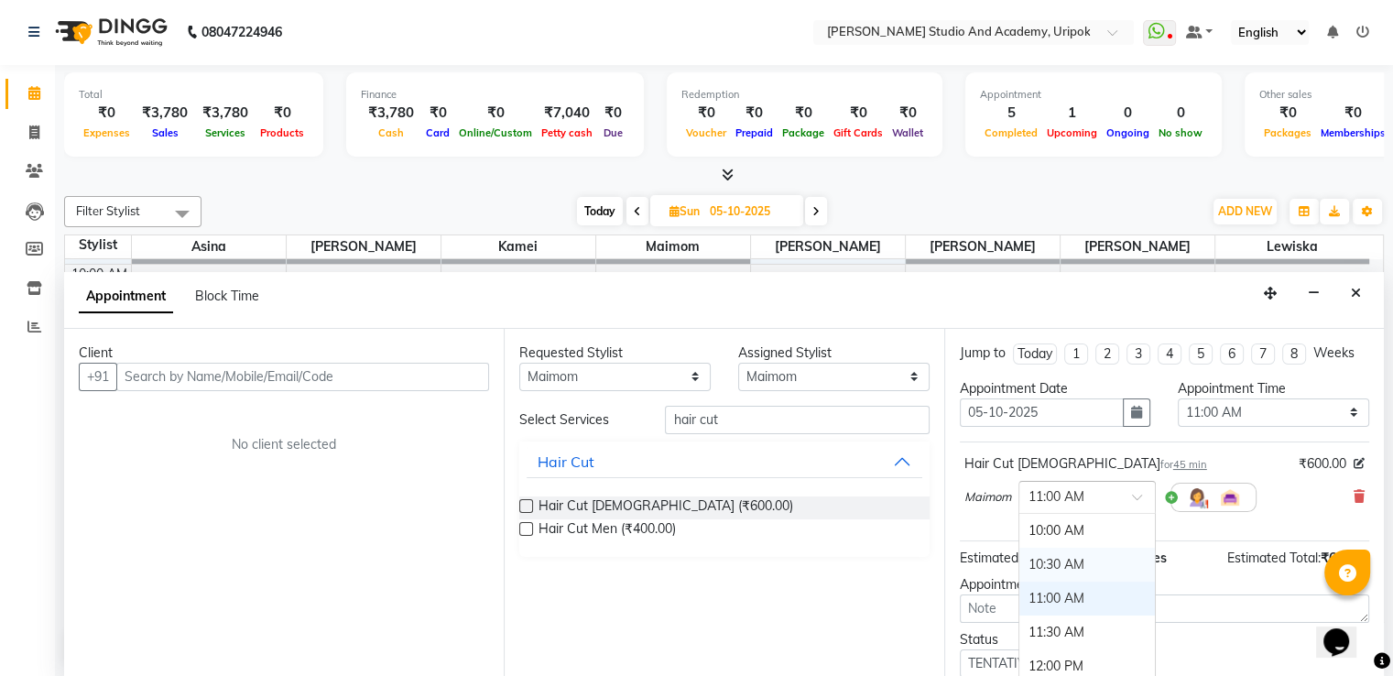
click at [1087, 557] on div "10:30 AM" at bounding box center [1088, 565] width 136 height 34
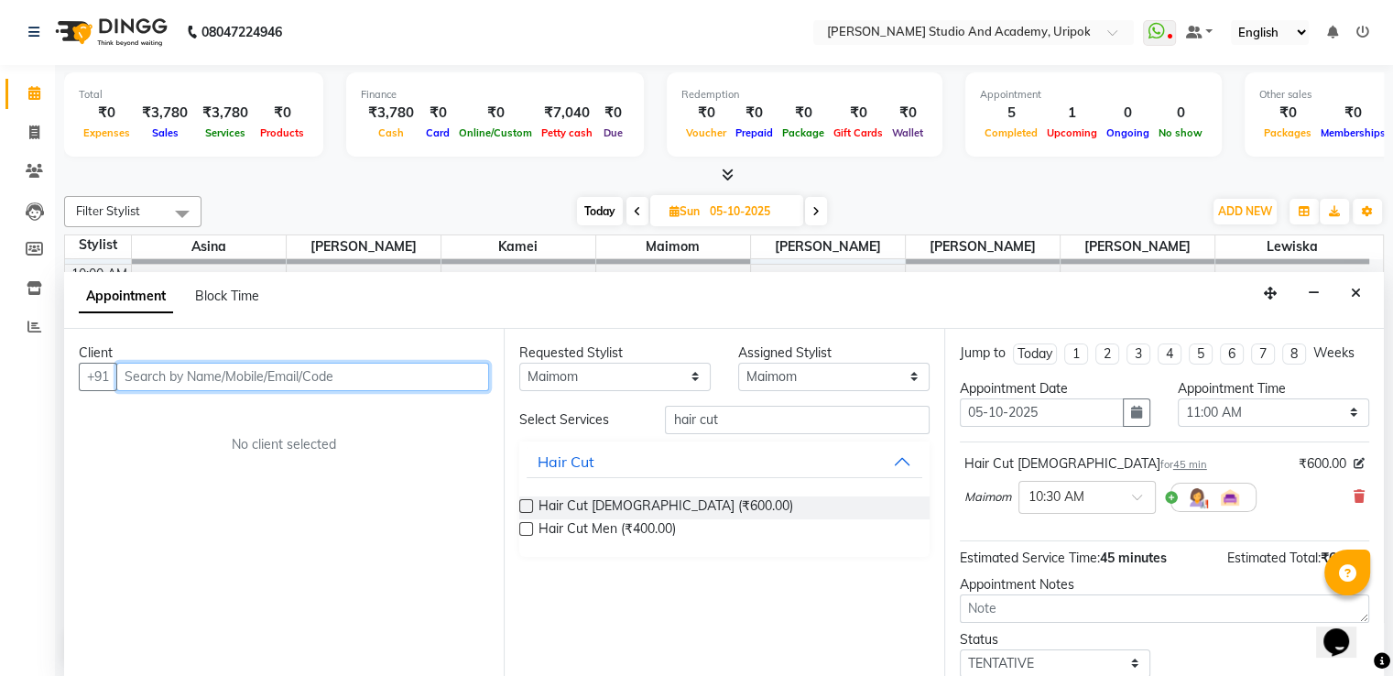
click at [447, 367] on input "text" at bounding box center [302, 377] width 373 height 28
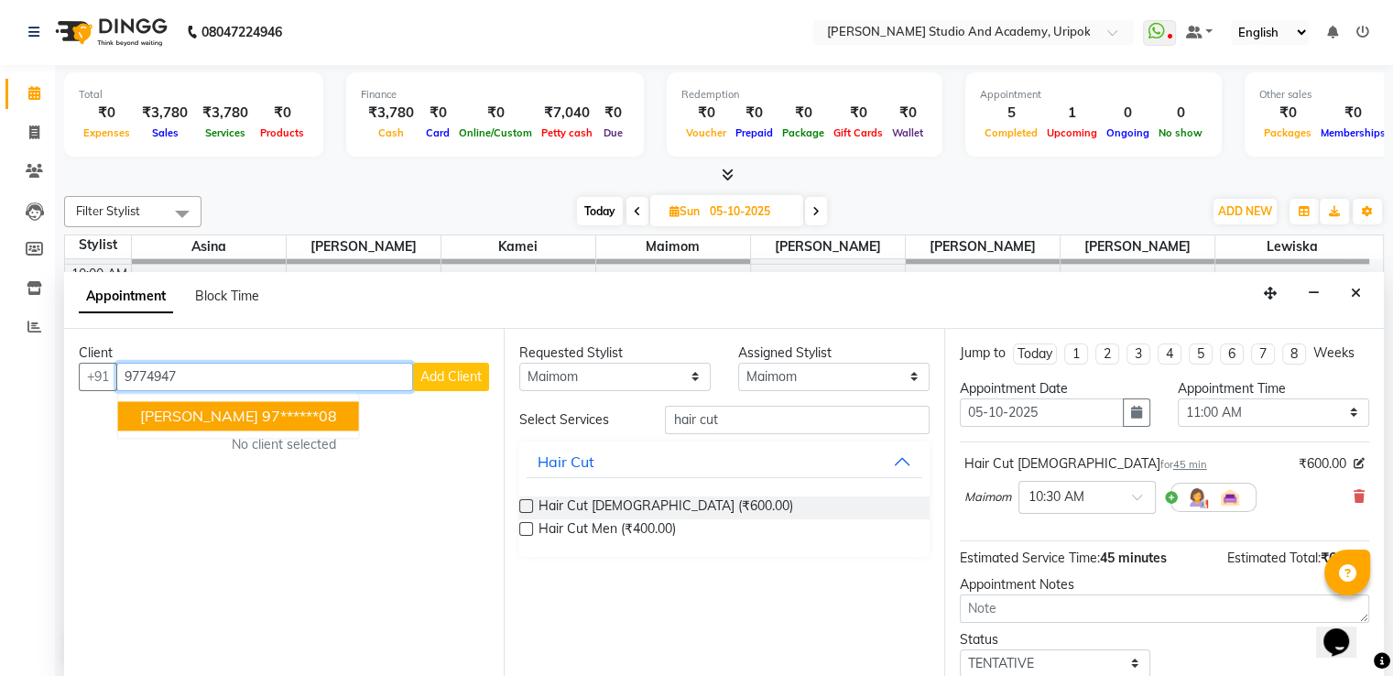
click at [262, 412] on ngb-highlight "97******08" at bounding box center [299, 416] width 75 height 18
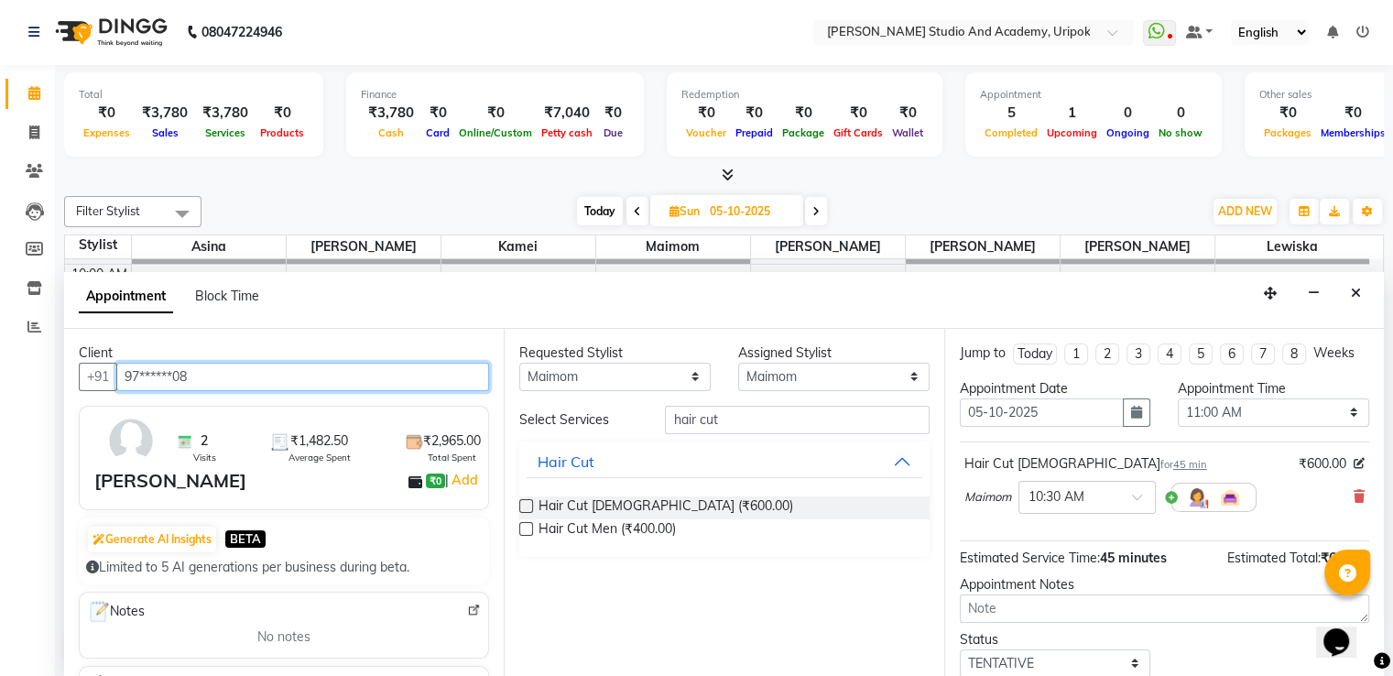
scroll to position [115, 0]
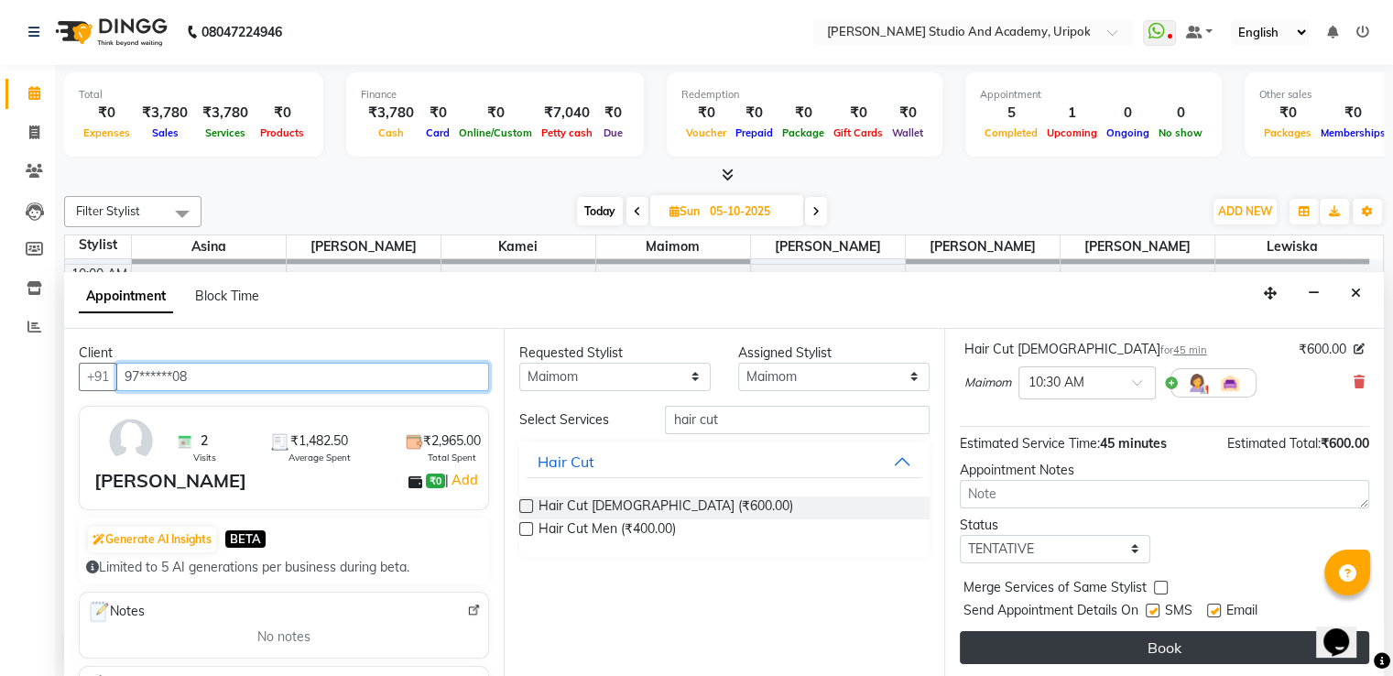
type input "97******08"
click at [1198, 646] on button "Book" at bounding box center [1164, 647] width 409 height 33
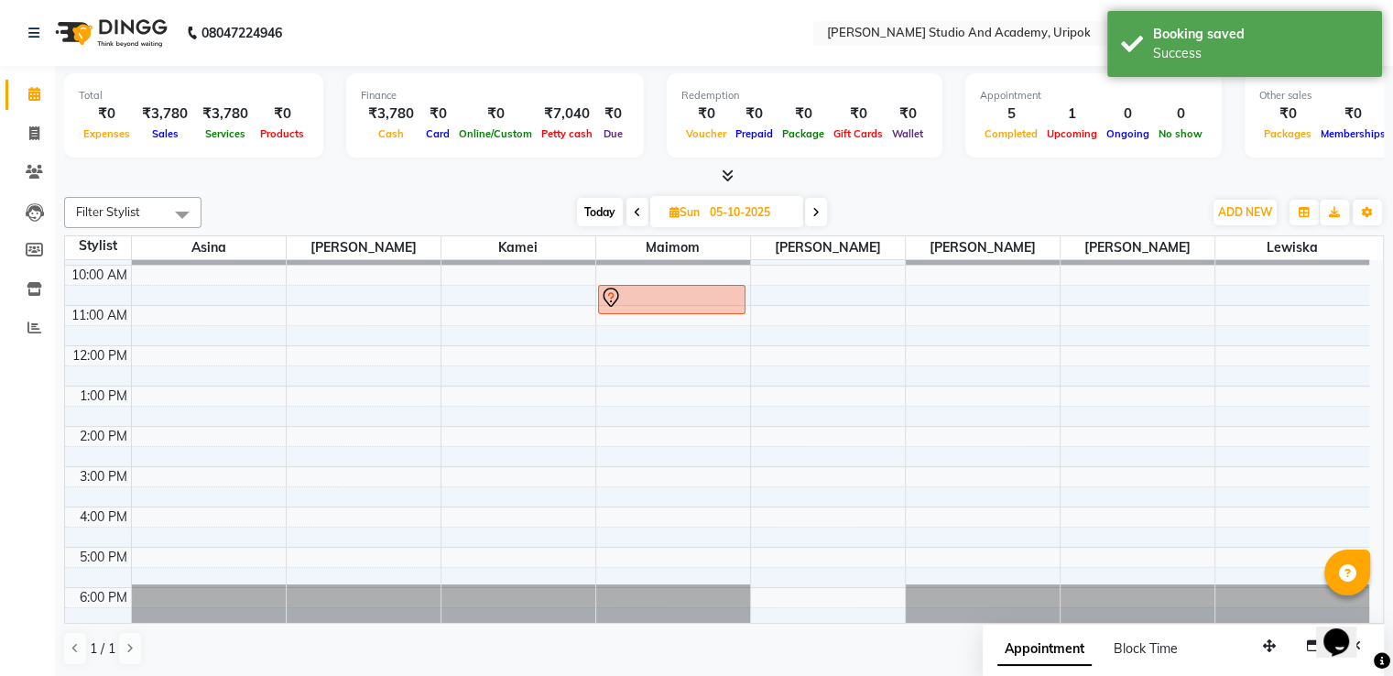
scroll to position [0, 0]
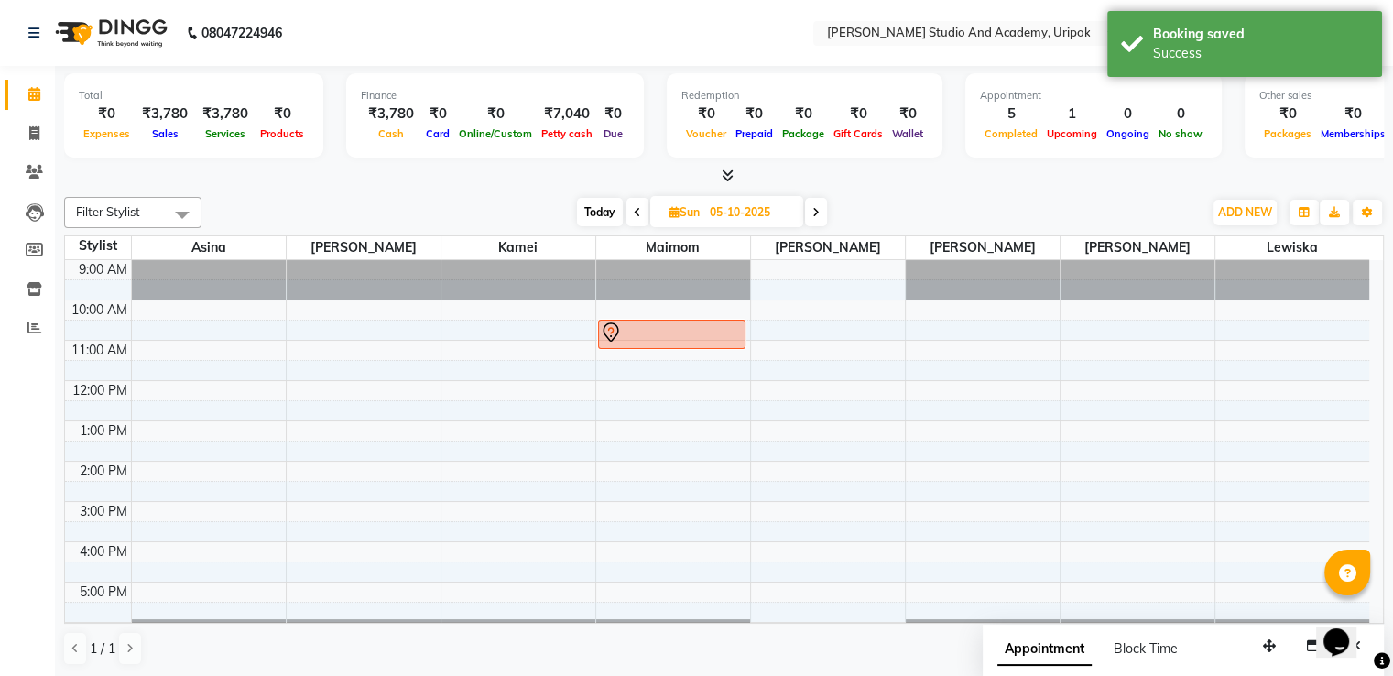
click at [588, 204] on span "Today" at bounding box center [600, 212] width 46 height 28
type input "03-10-2025"
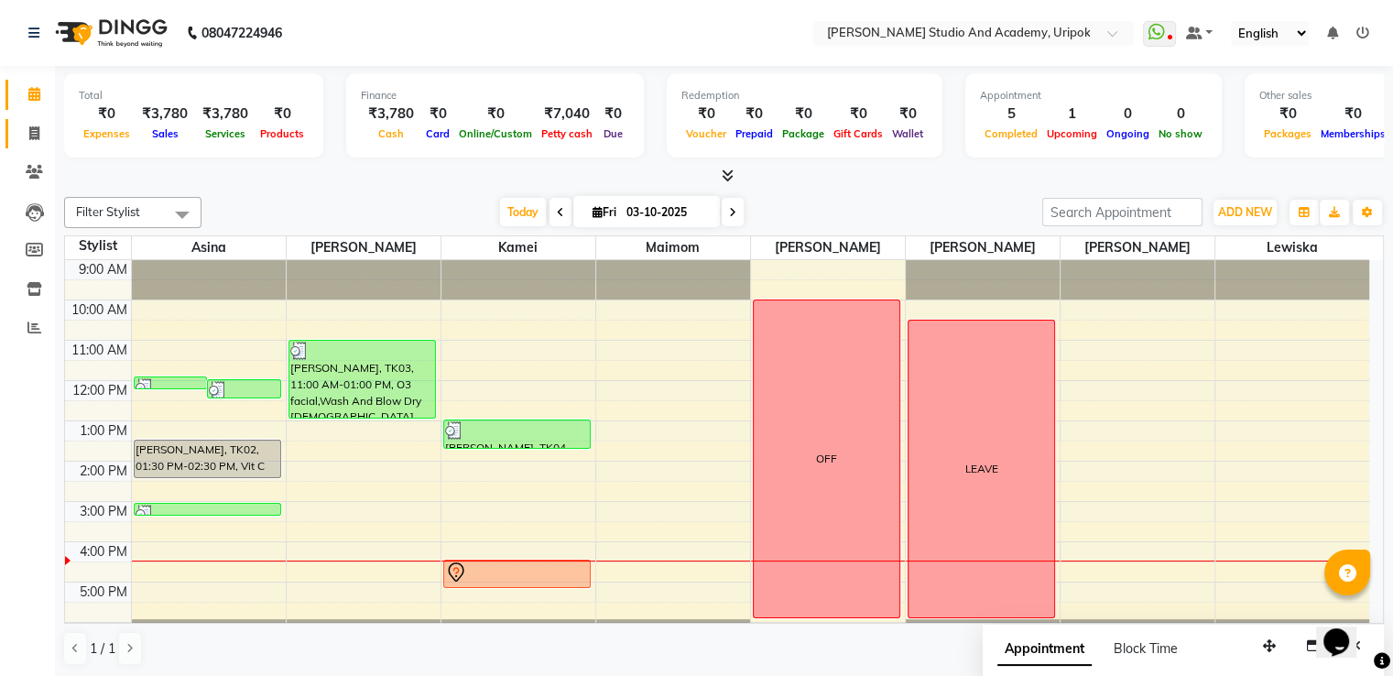
click at [24, 124] on span at bounding box center [34, 134] width 32 height 21
select select "service"
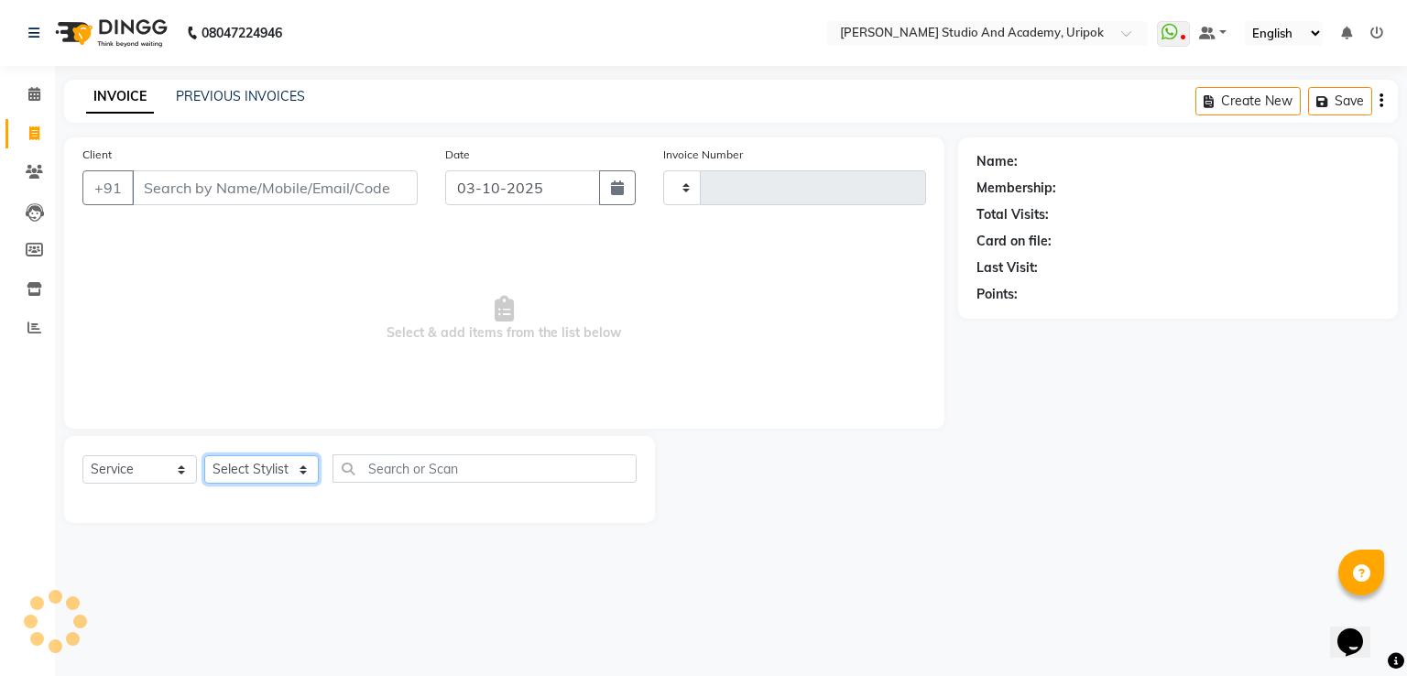
click at [272, 478] on select "Select Stylist" at bounding box center [261, 469] width 115 height 28
type input "1417"
select select "4880"
click at [301, 468] on select "Select Stylist" at bounding box center [261, 469] width 115 height 28
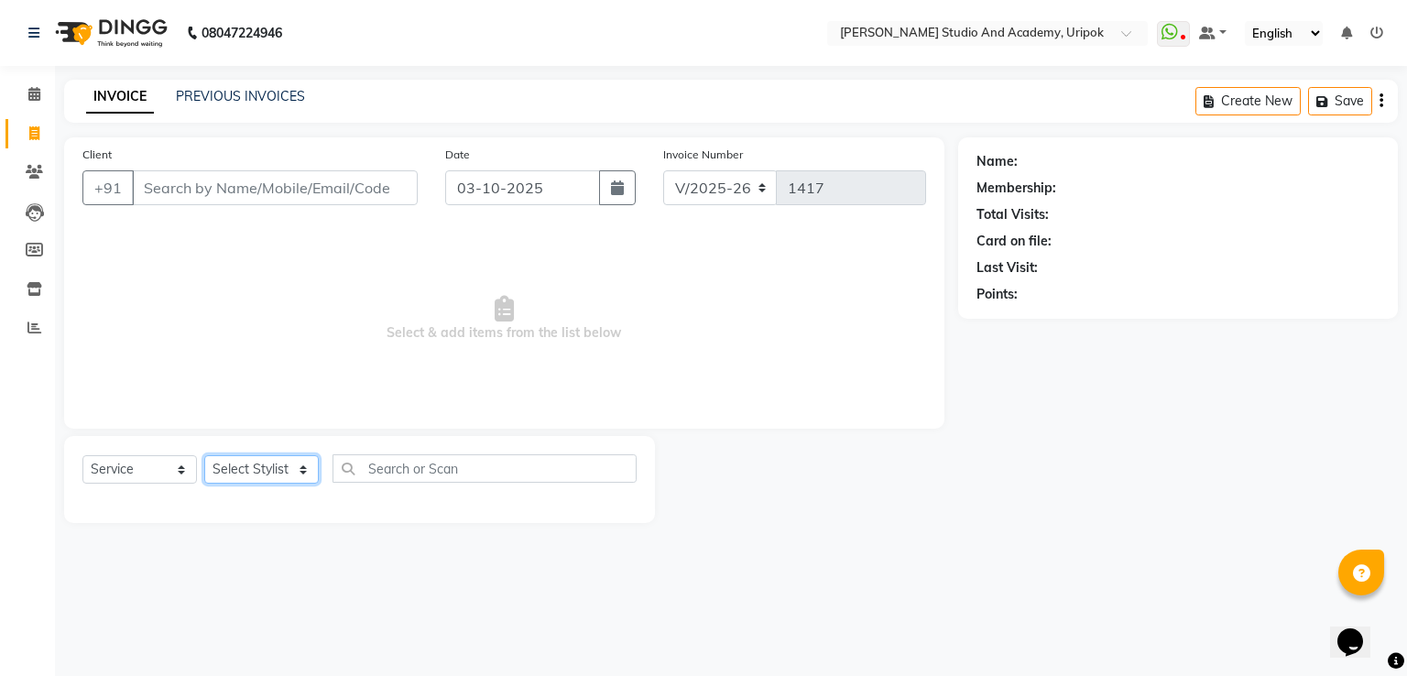
select select "29615"
click at [204, 456] on select "Select Stylist [PERSON_NAME] [PERSON_NAME] [PERSON_NAME] [PERSON_NAME] [PERSON_…" at bounding box center [261, 469] width 115 height 28
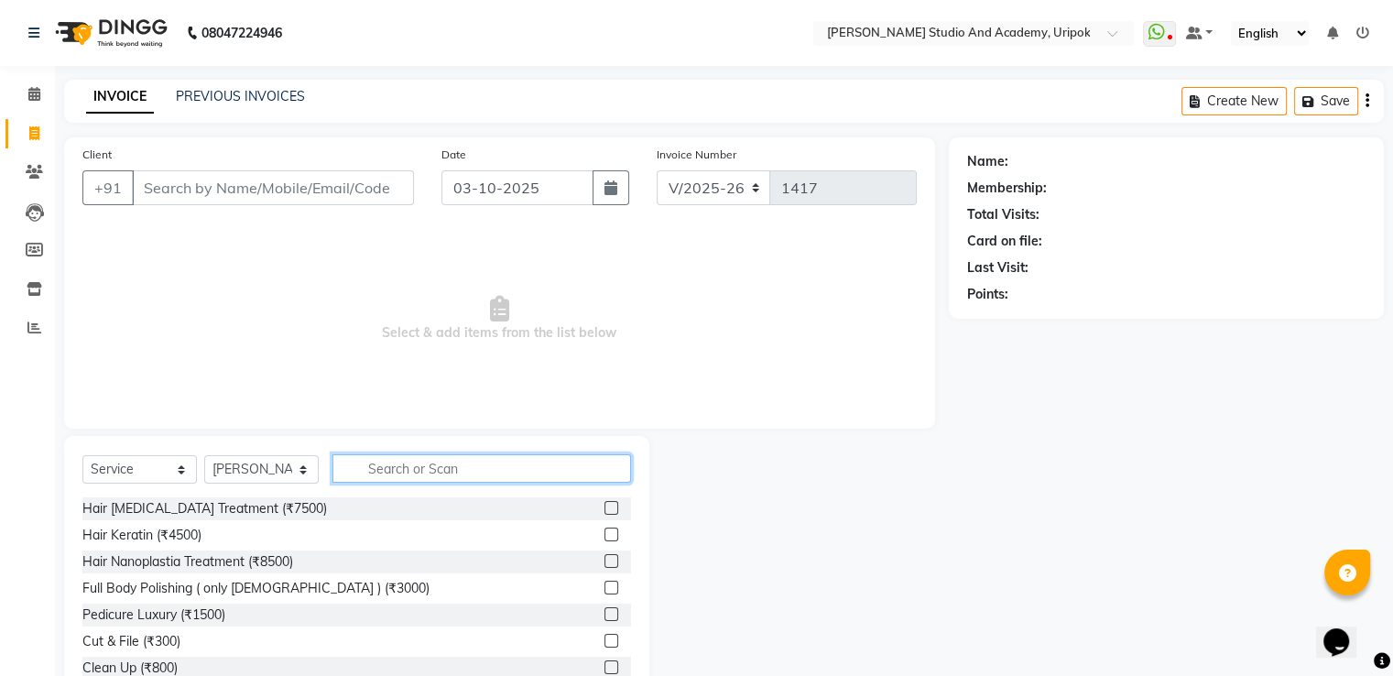
click at [404, 458] on input "text" at bounding box center [482, 468] width 299 height 28
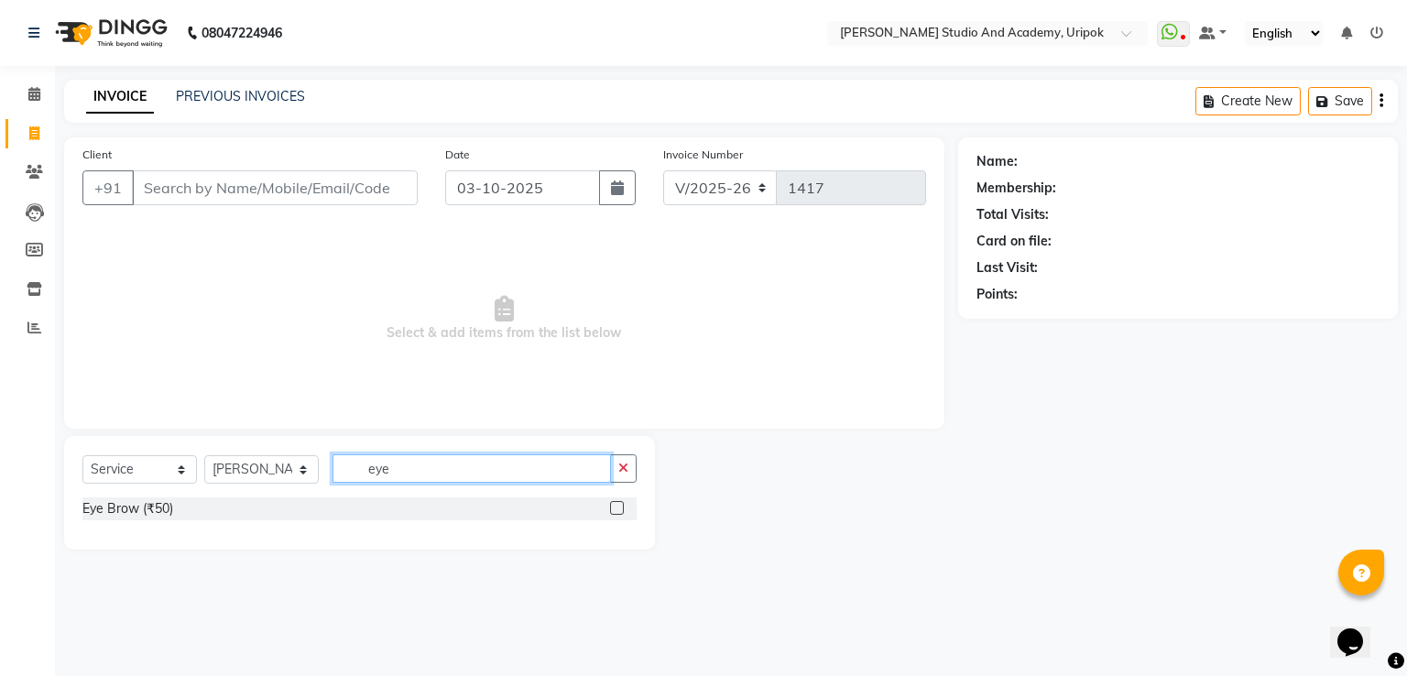
type input "eye"
click at [607, 507] on div "Eye Brow (₹50)" at bounding box center [359, 508] width 554 height 23
click at [622, 507] on label at bounding box center [617, 508] width 14 height 14
click at [622, 507] on input "checkbox" at bounding box center [616, 509] width 12 height 12
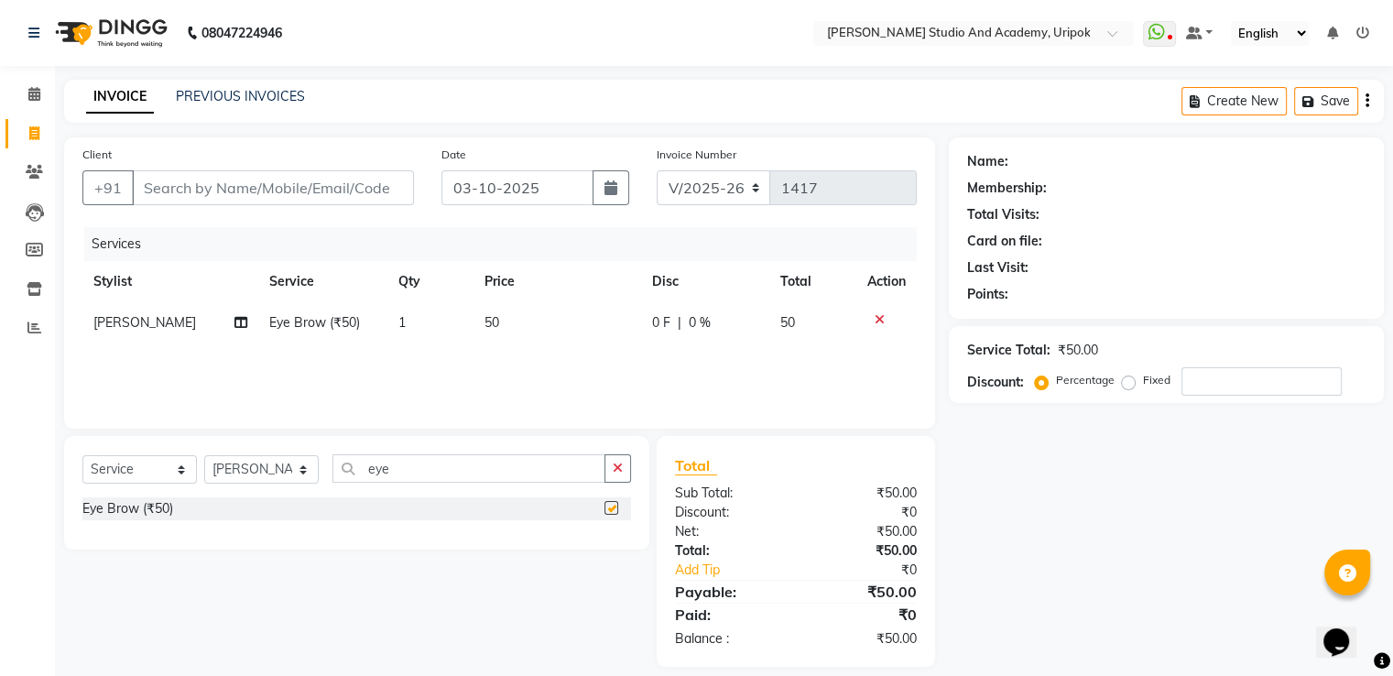
checkbox input "false"
click at [292, 180] on input "Client" at bounding box center [273, 187] width 282 height 35
type input "c"
type input "0"
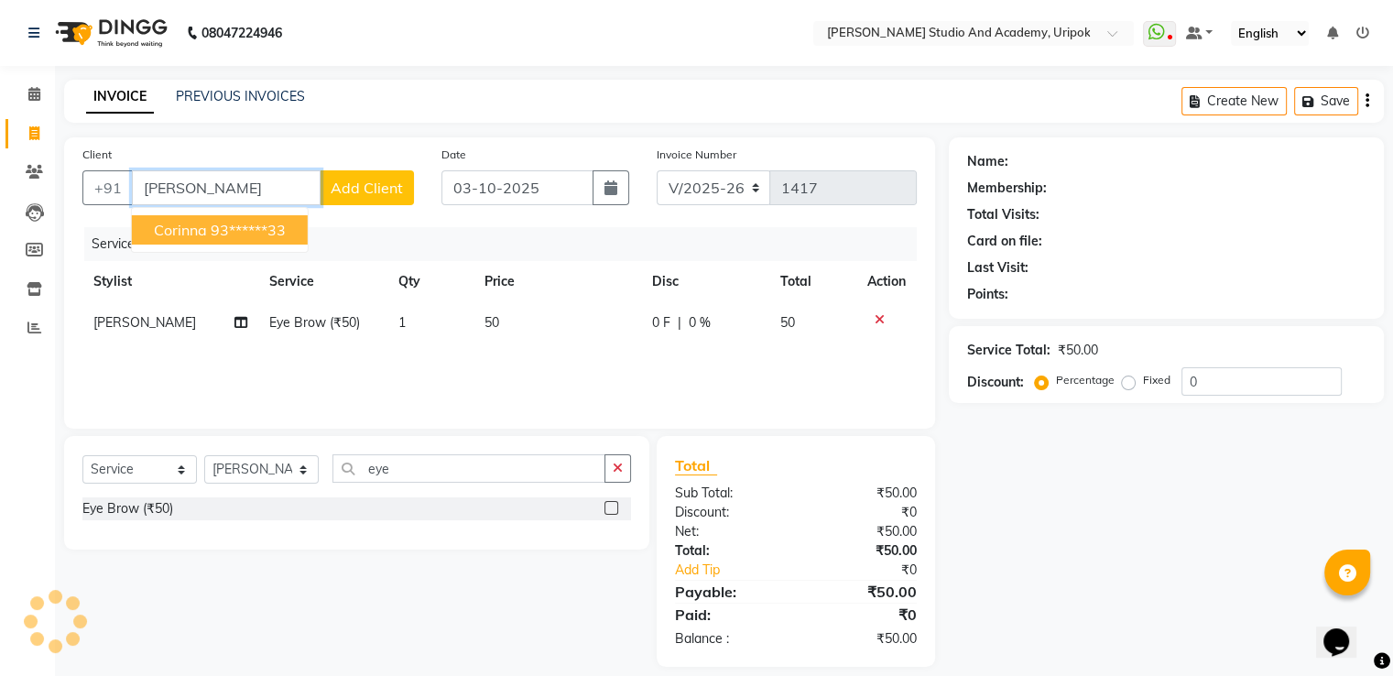
click at [282, 230] on ngb-highlight "93******33" at bounding box center [248, 230] width 75 height 18
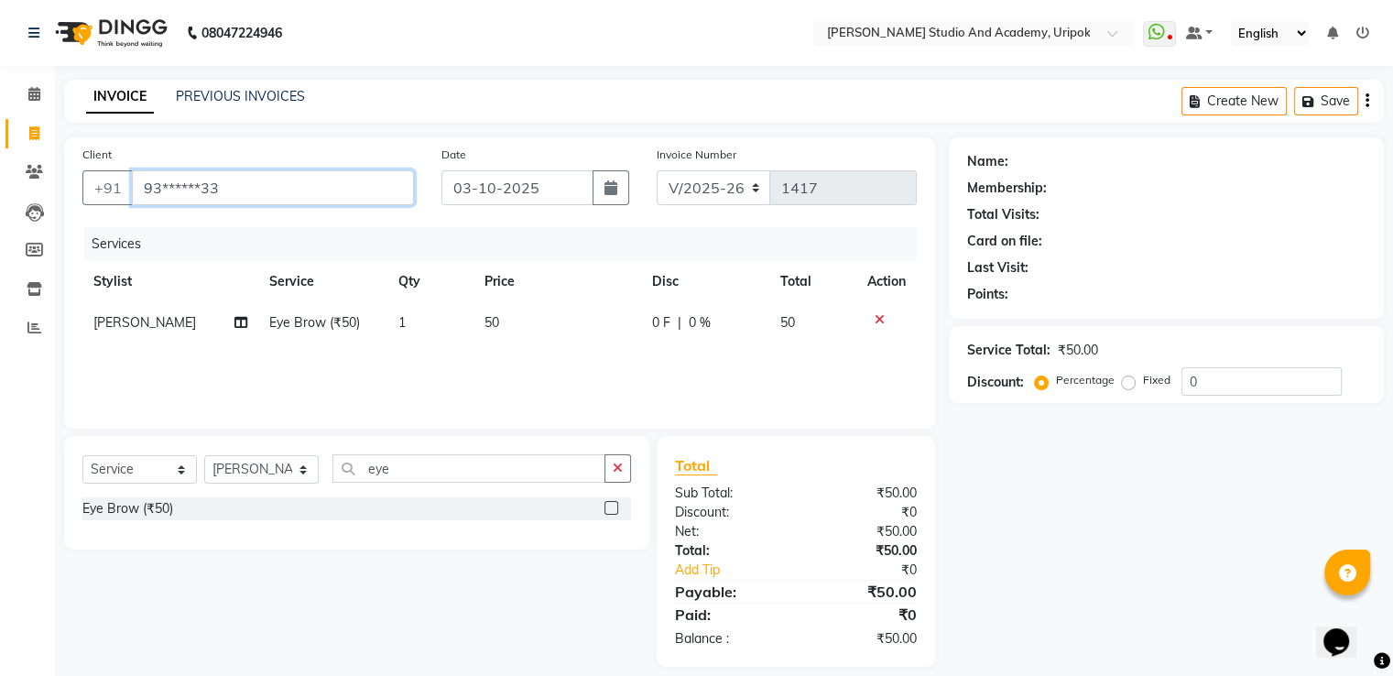
type input "93******33"
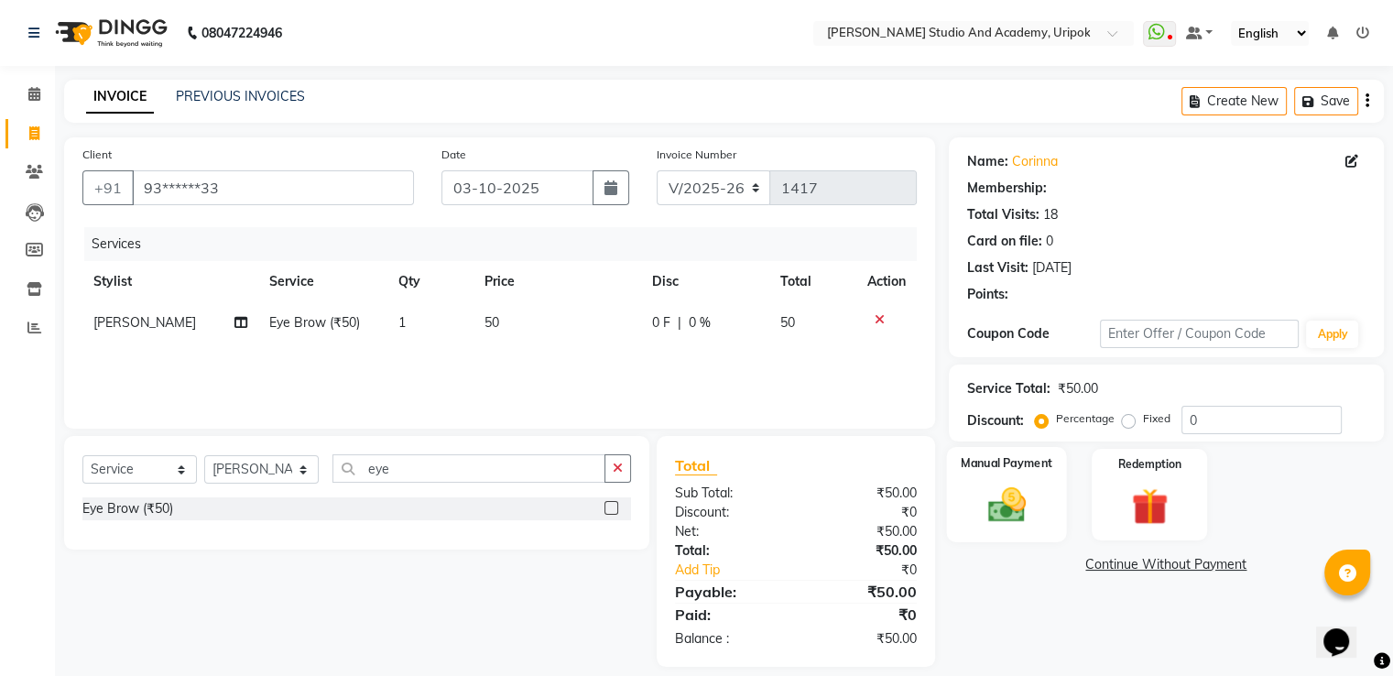
click at [1016, 518] on img at bounding box center [1006, 506] width 61 height 44
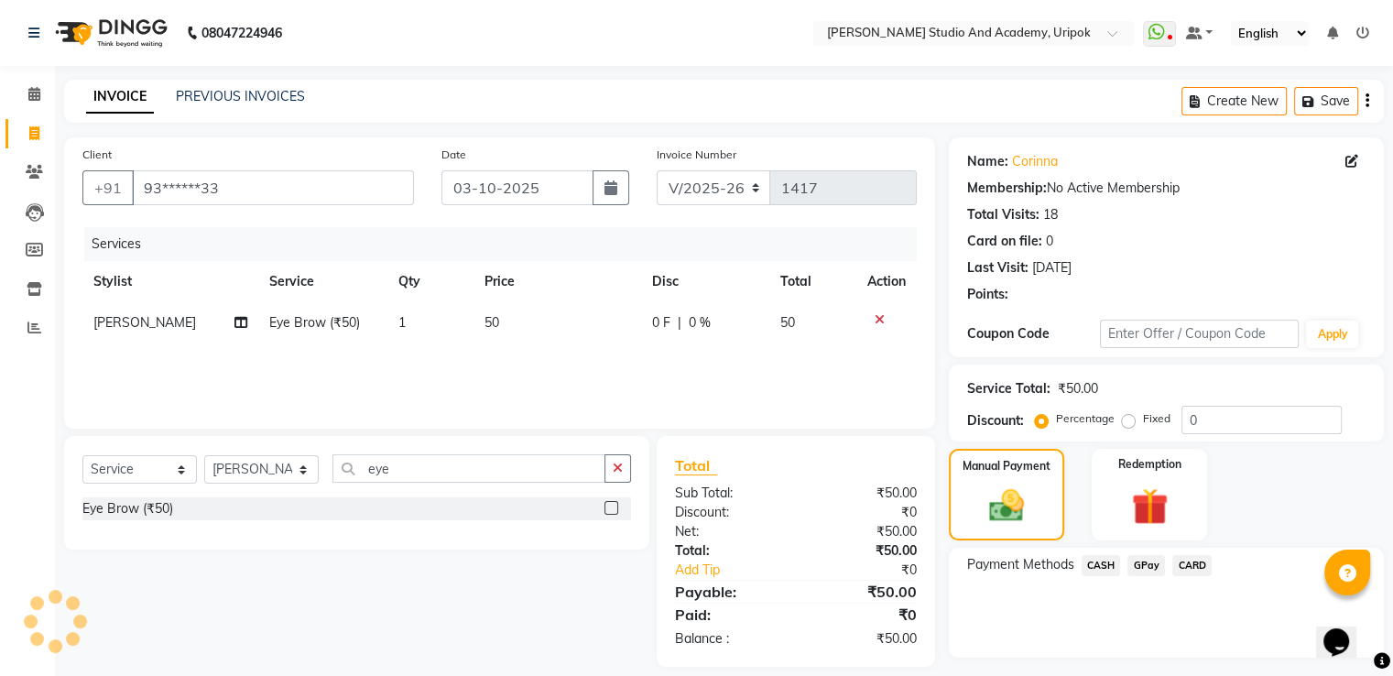
click at [1102, 564] on span "CASH" at bounding box center [1101, 565] width 39 height 21
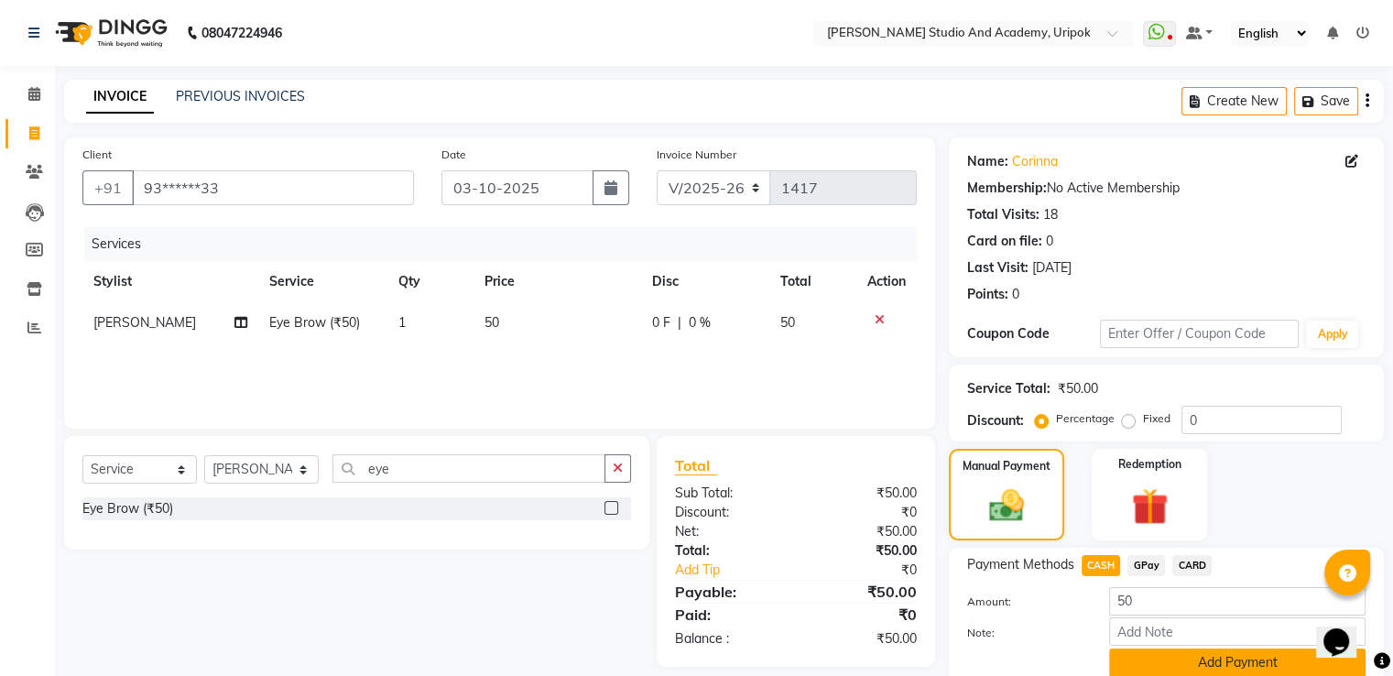
click at [1144, 653] on button "Add Payment" at bounding box center [1237, 663] width 256 height 28
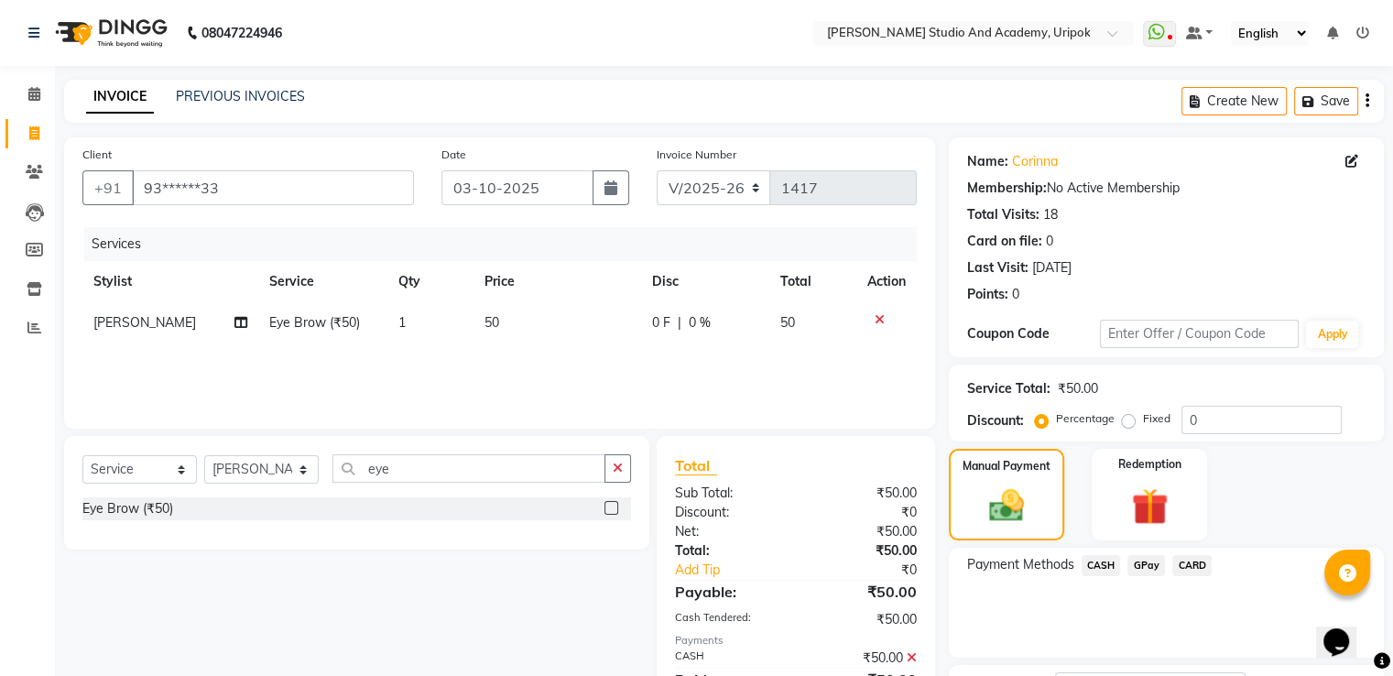
scroll to position [149, 0]
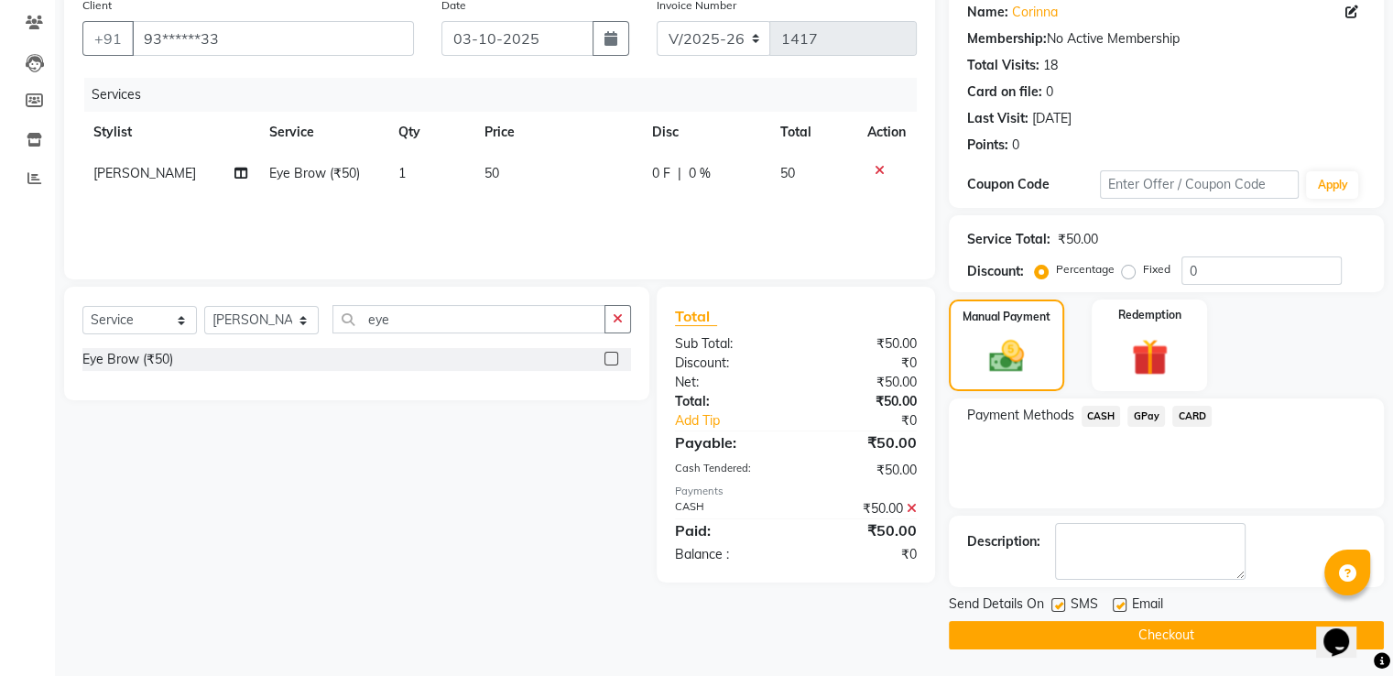
click at [1194, 643] on button "Checkout" at bounding box center [1166, 635] width 435 height 28
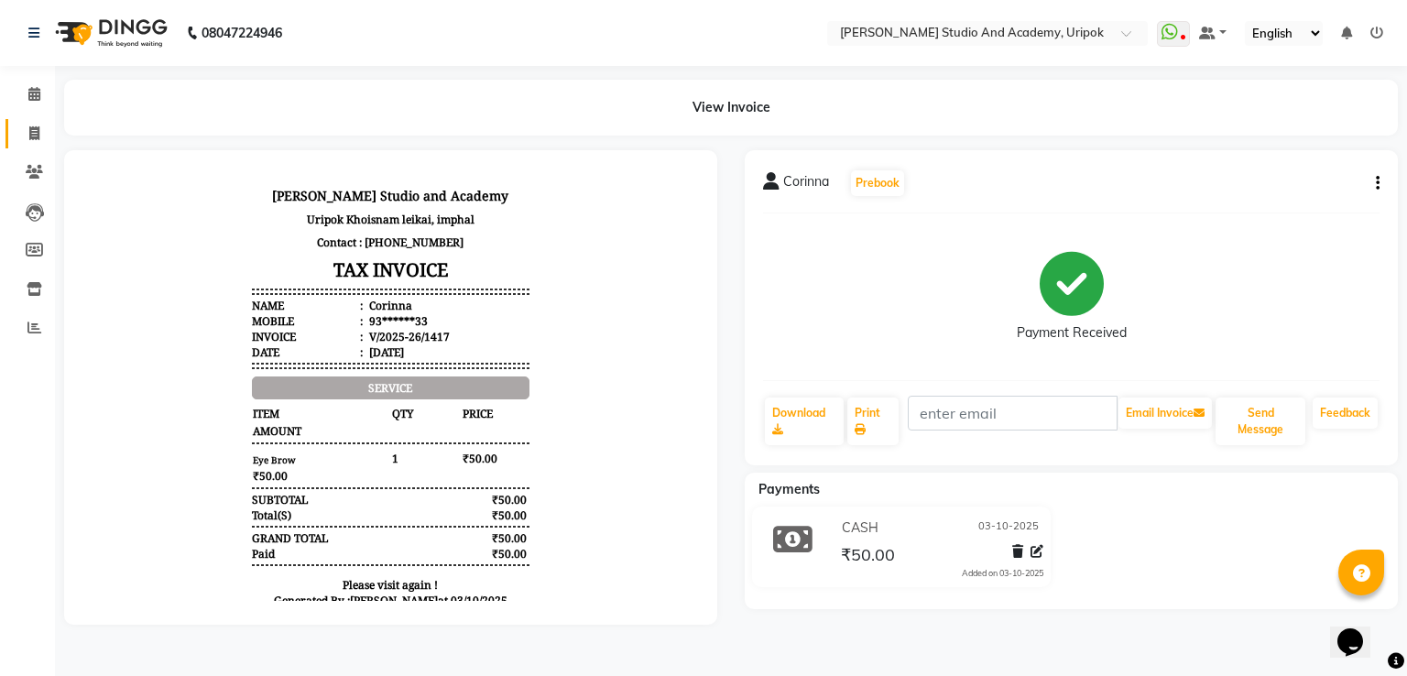
click at [34, 144] on link "Invoice" at bounding box center [27, 134] width 44 height 30
select select "service"
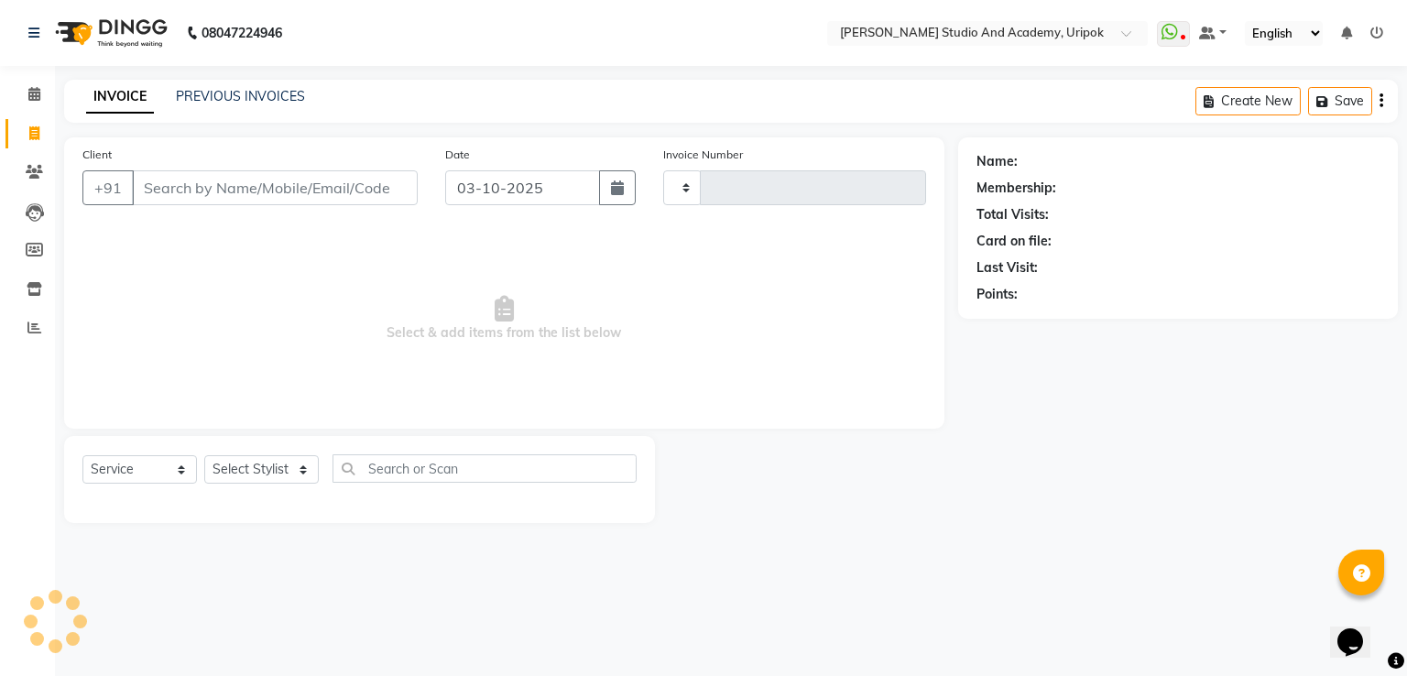
type input "1418"
select select "4880"
click at [213, 171] on input "Client" at bounding box center [275, 187] width 286 height 35
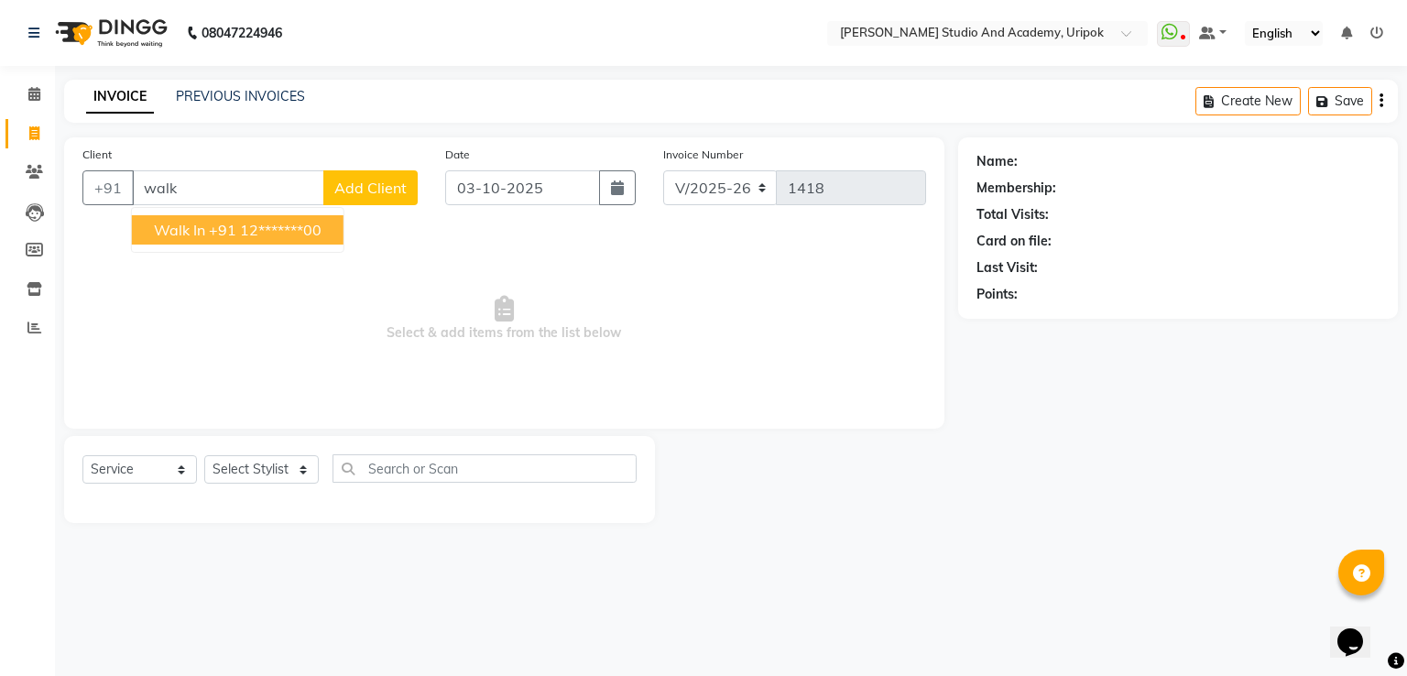
click at [277, 227] on ngb-highlight "+91 12*******00" at bounding box center [265, 230] width 113 height 18
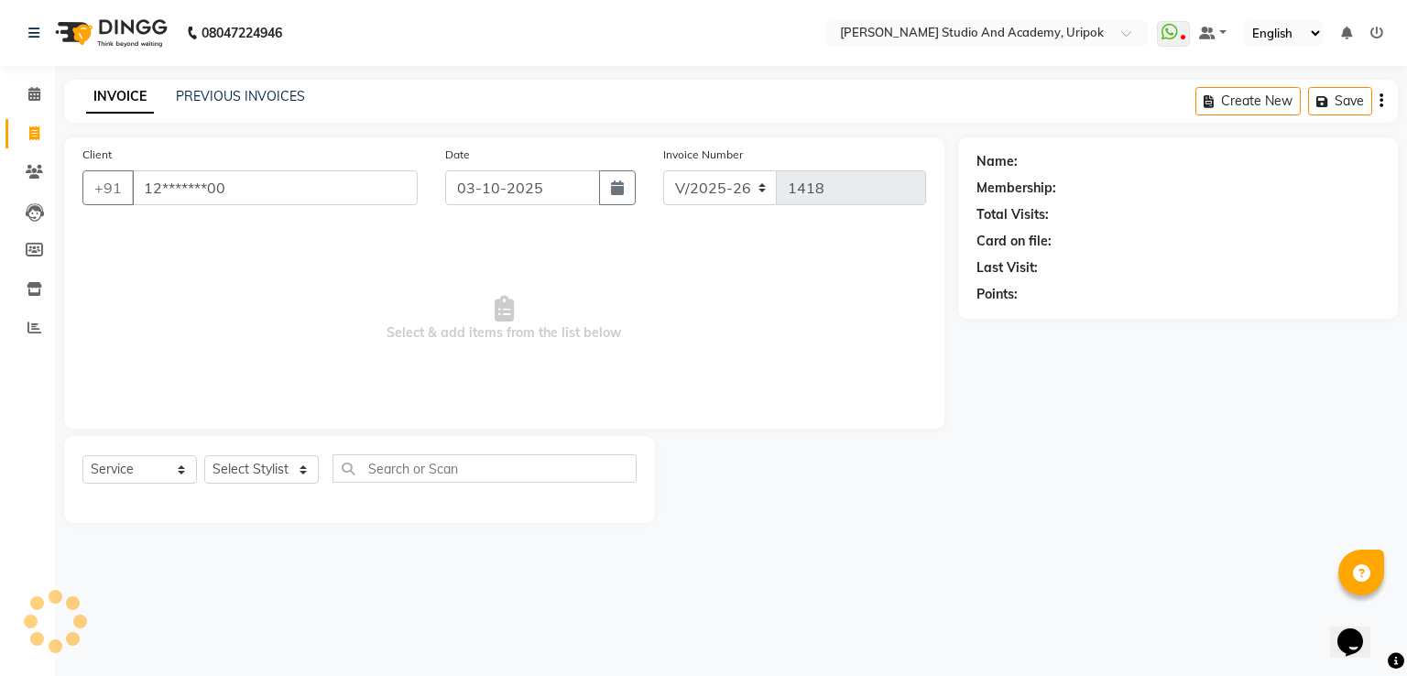
type input "12*******00"
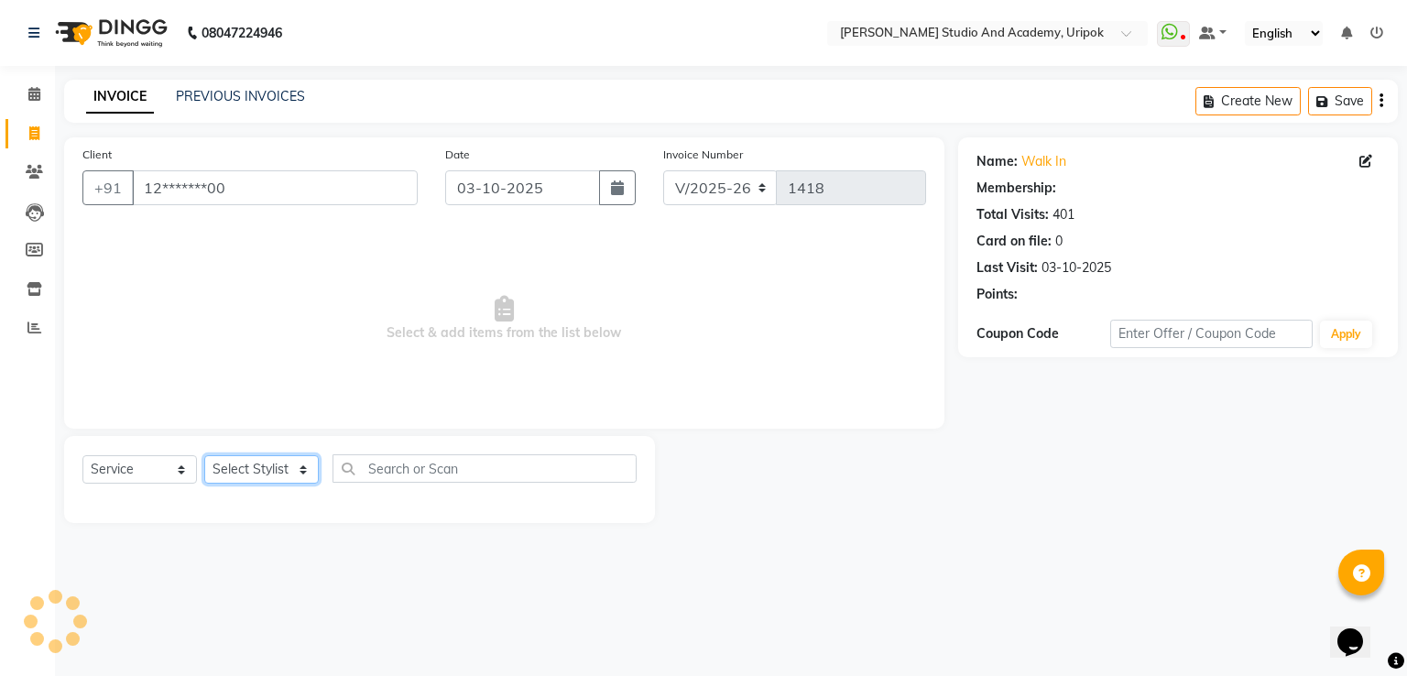
click at [277, 484] on select "Select Stylist [PERSON_NAME] [PERSON_NAME] [PERSON_NAME] [PERSON_NAME] [PERSON_…" at bounding box center [261, 469] width 115 height 28
select select "29613"
click at [204, 456] on select "Select Stylist [PERSON_NAME] [PERSON_NAME] [PERSON_NAME] [PERSON_NAME] [PERSON_…" at bounding box center [261, 469] width 115 height 28
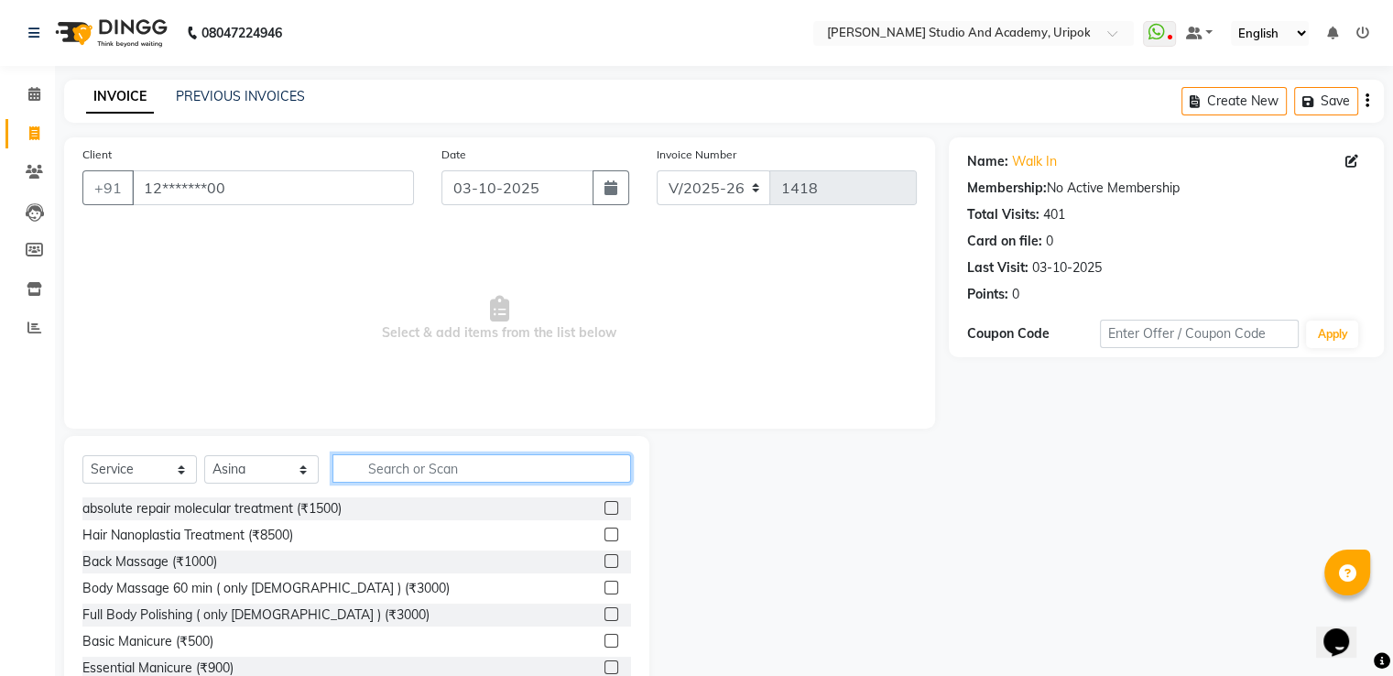
click at [413, 463] on input "text" at bounding box center [482, 468] width 299 height 28
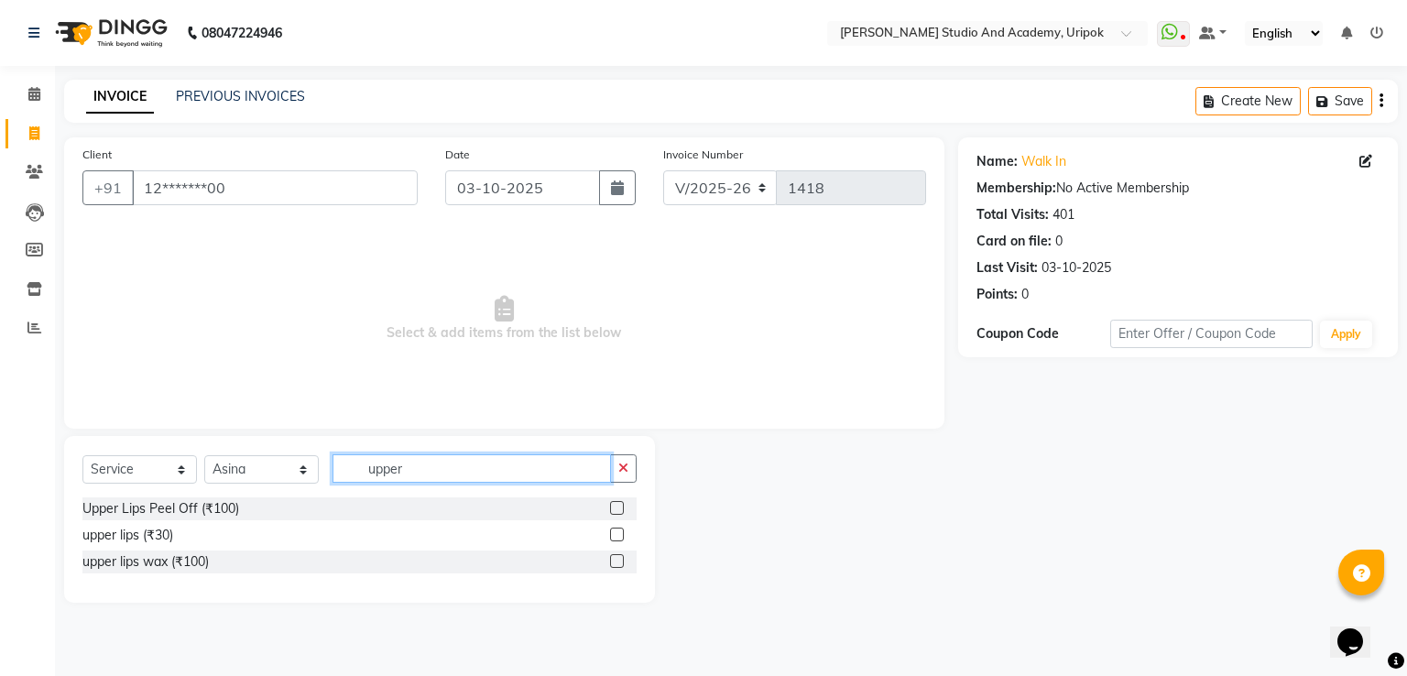
type input "upper"
click at [616, 531] on label at bounding box center [617, 535] width 14 height 14
click at [616, 531] on input "checkbox" at bounding box center [616, 535] width 12 height 12
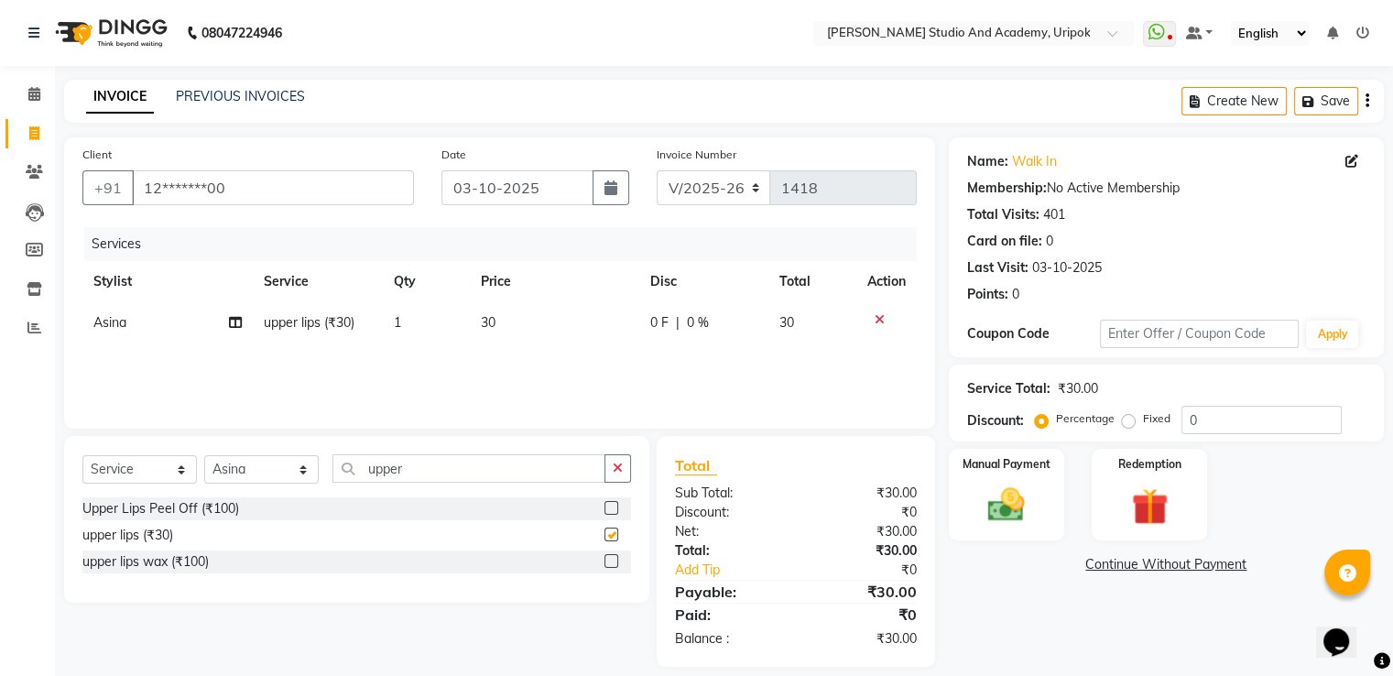
checkbox input "false"
click at [469, 464] on input "upper" at bounding box center [469, 468] width 273 height 28
type input "u"
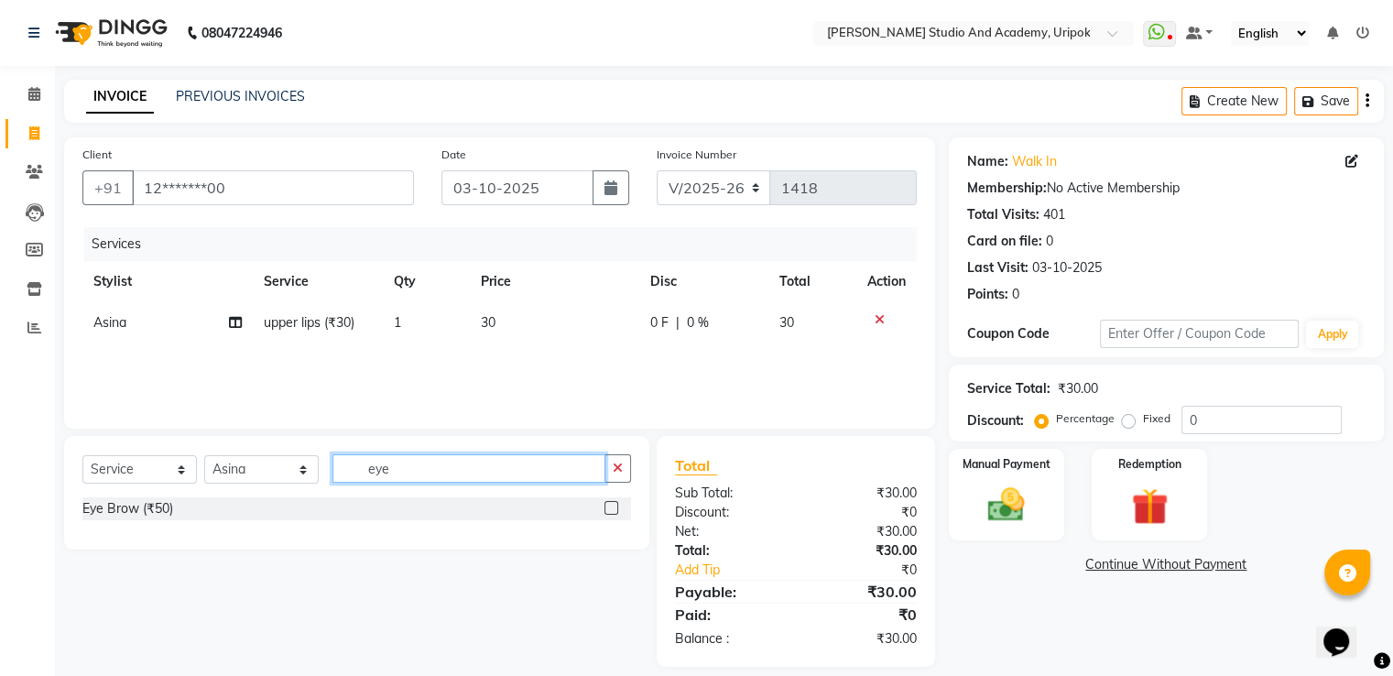
type input "eye"
click at [605, 503] on label at bounding box center [612, 508] width 14 height 14
click at [605, 503] on input "checkbox" at bounding box center [611, 509] width 12 height 12
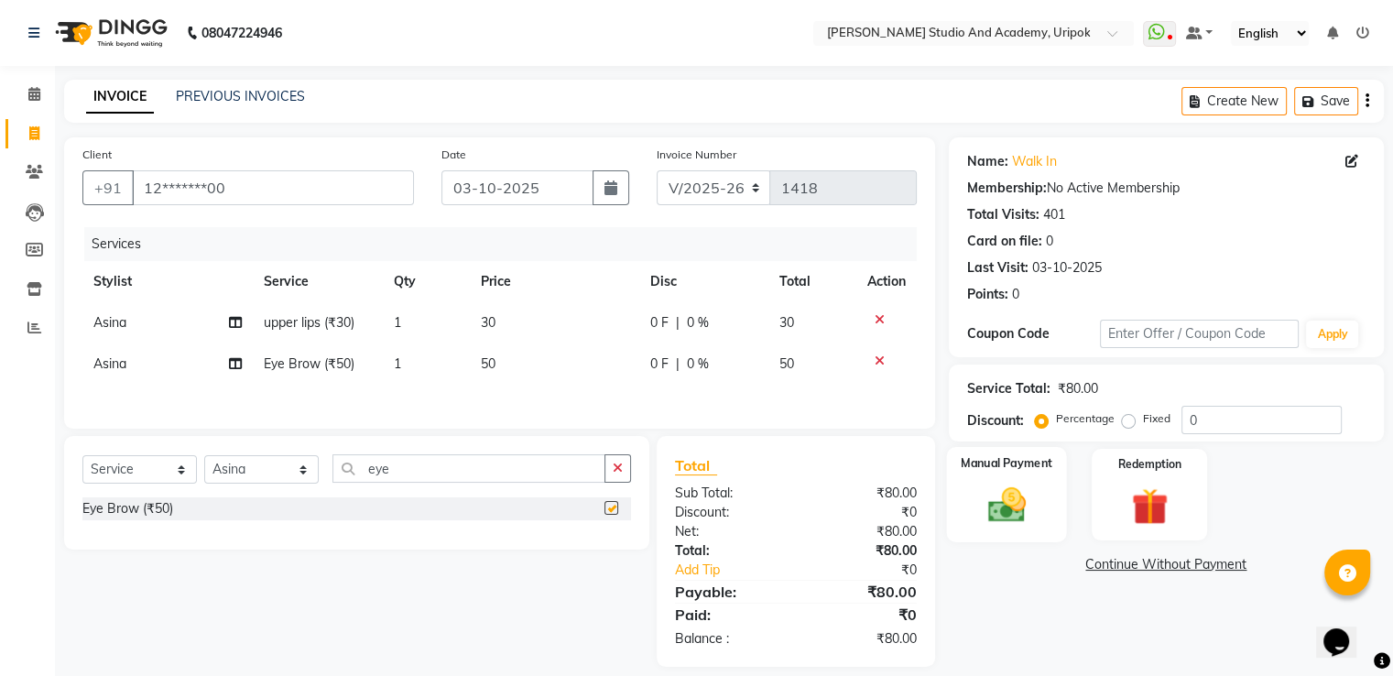
checkbox input "false"
click at [997, 470] on label "Manual Payment" at bounding box center [1007, 462] width 92 height 17
click at [1139, 562] on span "GPay" at bounding box center [1147, 565] width 38 height 21
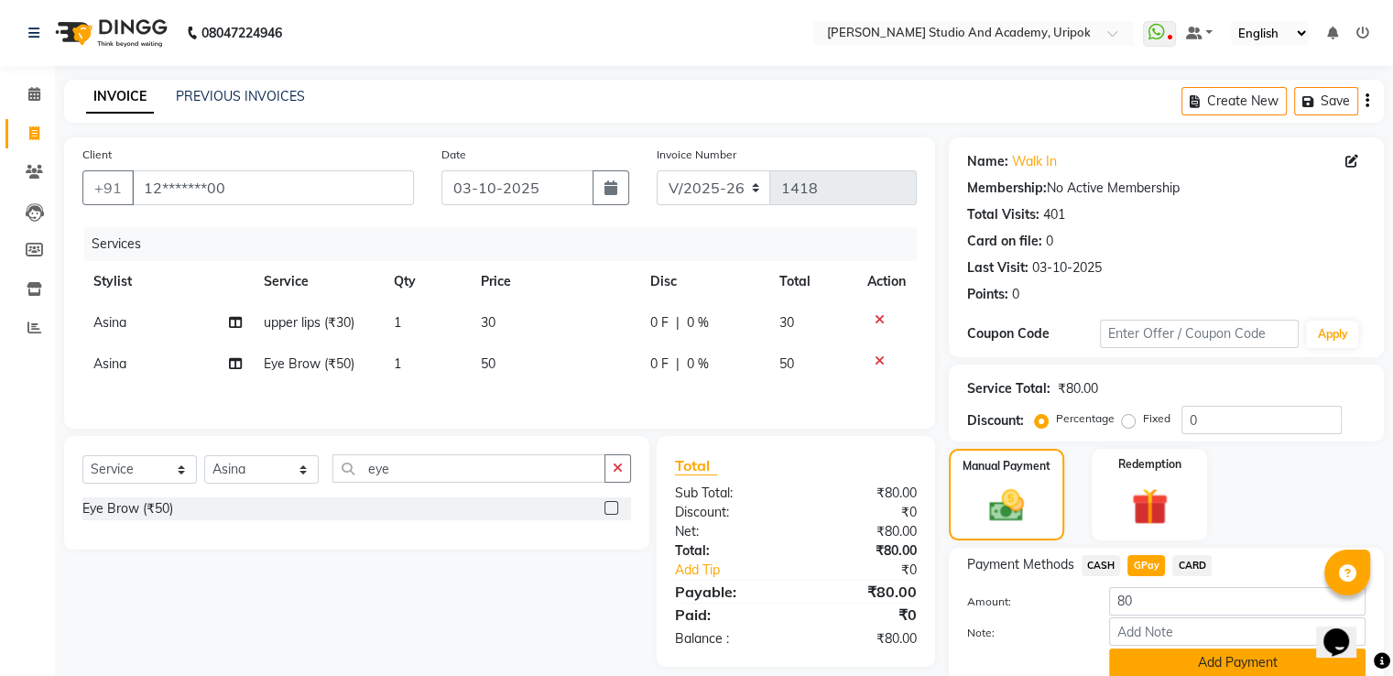
click at [1151, 657] on button "Add Payment" at bounding box center [1237, 663] width 256 height 28
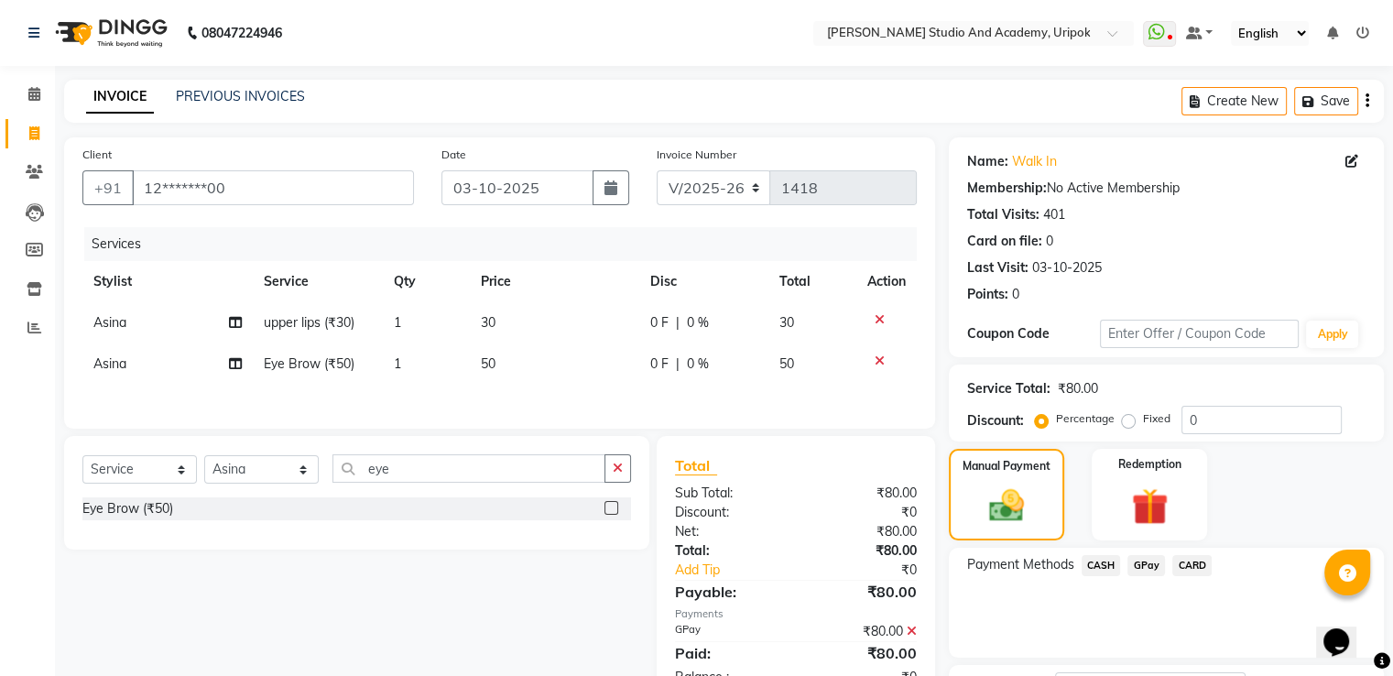
scroll to position [149, 0]
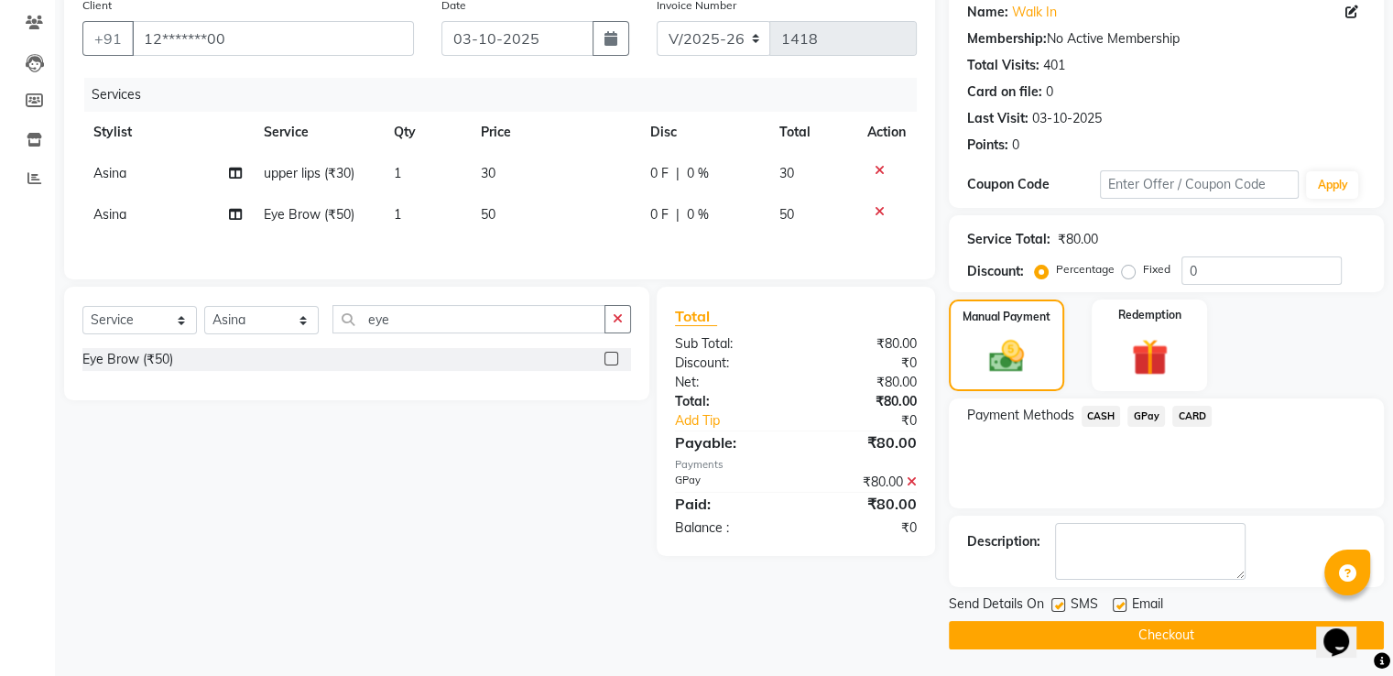
click at [1183, 629] on button "Checkout" at bounding box center [1166, 635] width 435 height 28
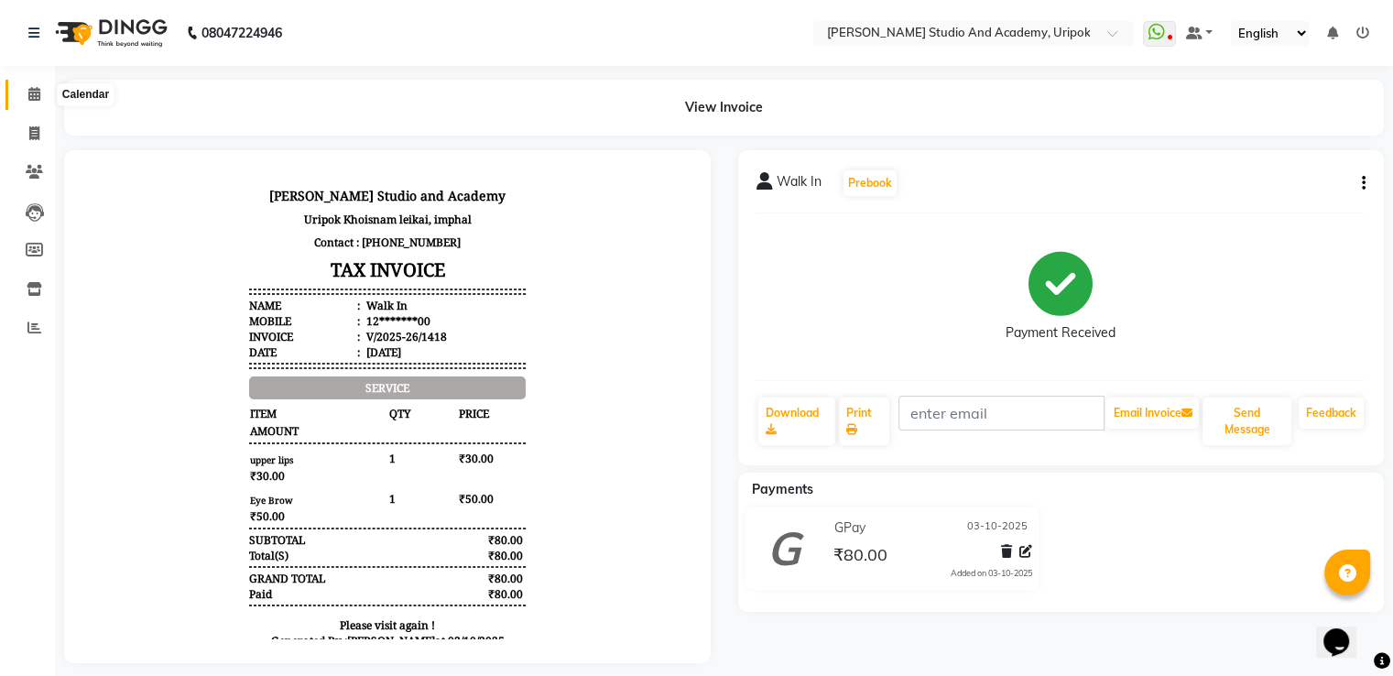
click at [29, 87] on icon at bounding box center [34, 94] width 12 height 14
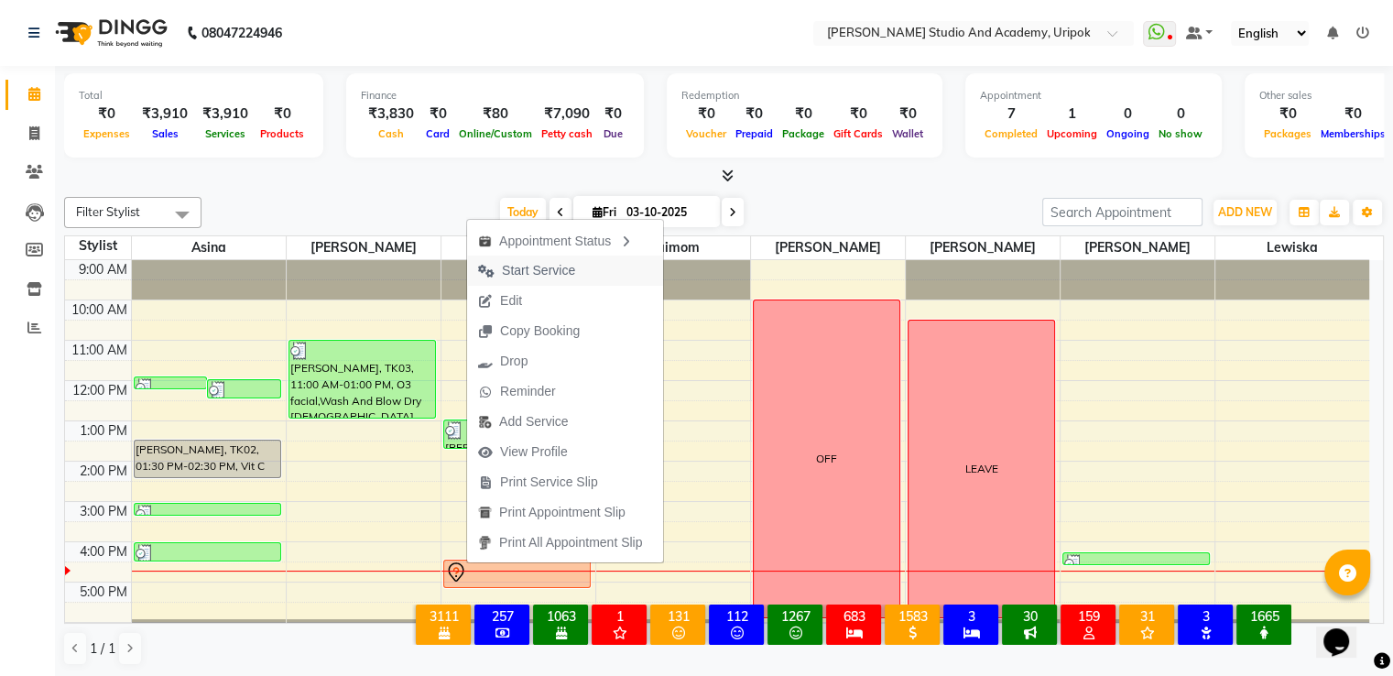
click at [527, 267] on span "Start Service" at bounding box center [538, 270] width 73 height 19
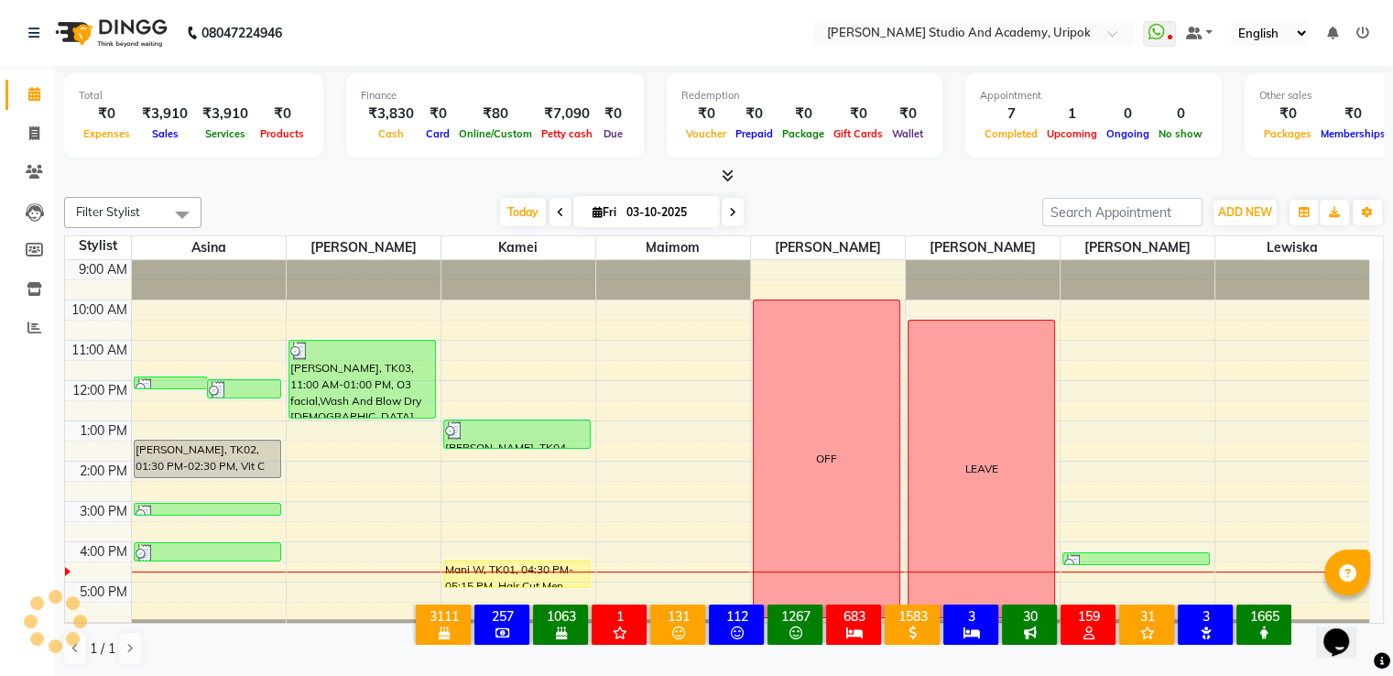
click at [734, 204] on span at bounding box center [733, 212] width 22 height 28
type input "04-10-2025"
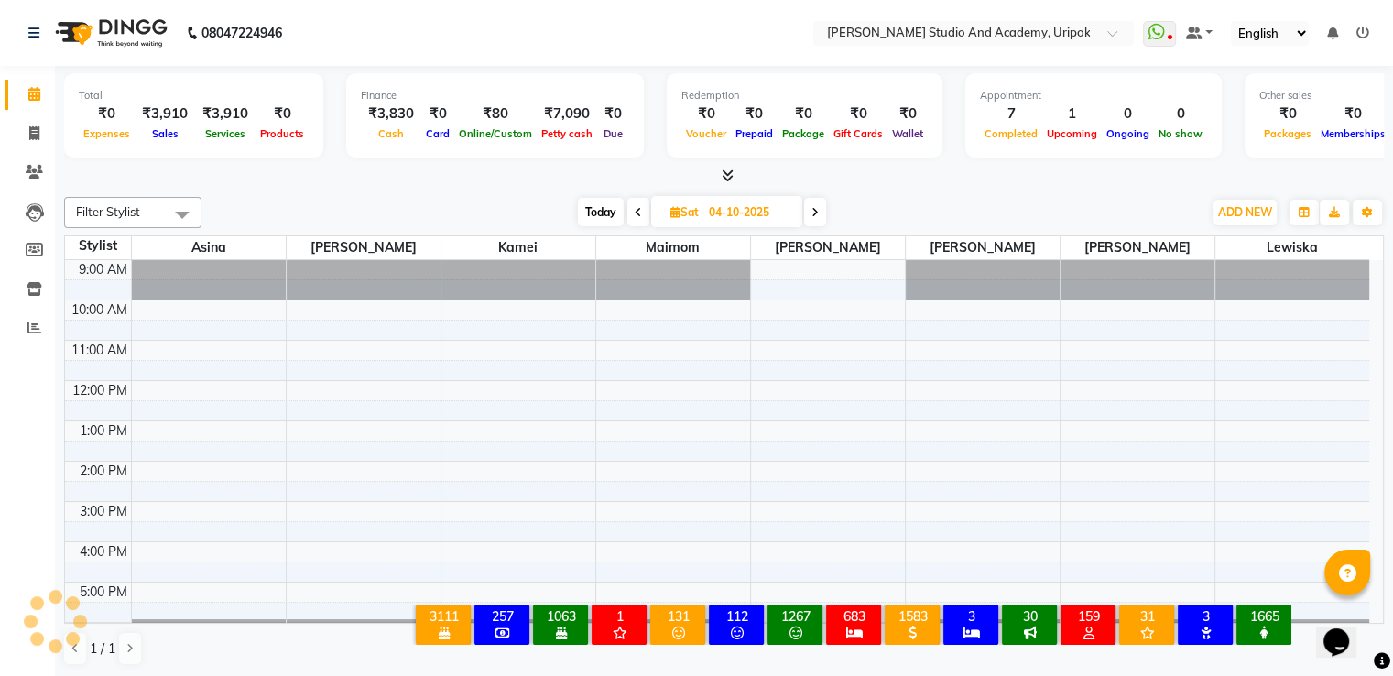
scroll to position [35, 0]
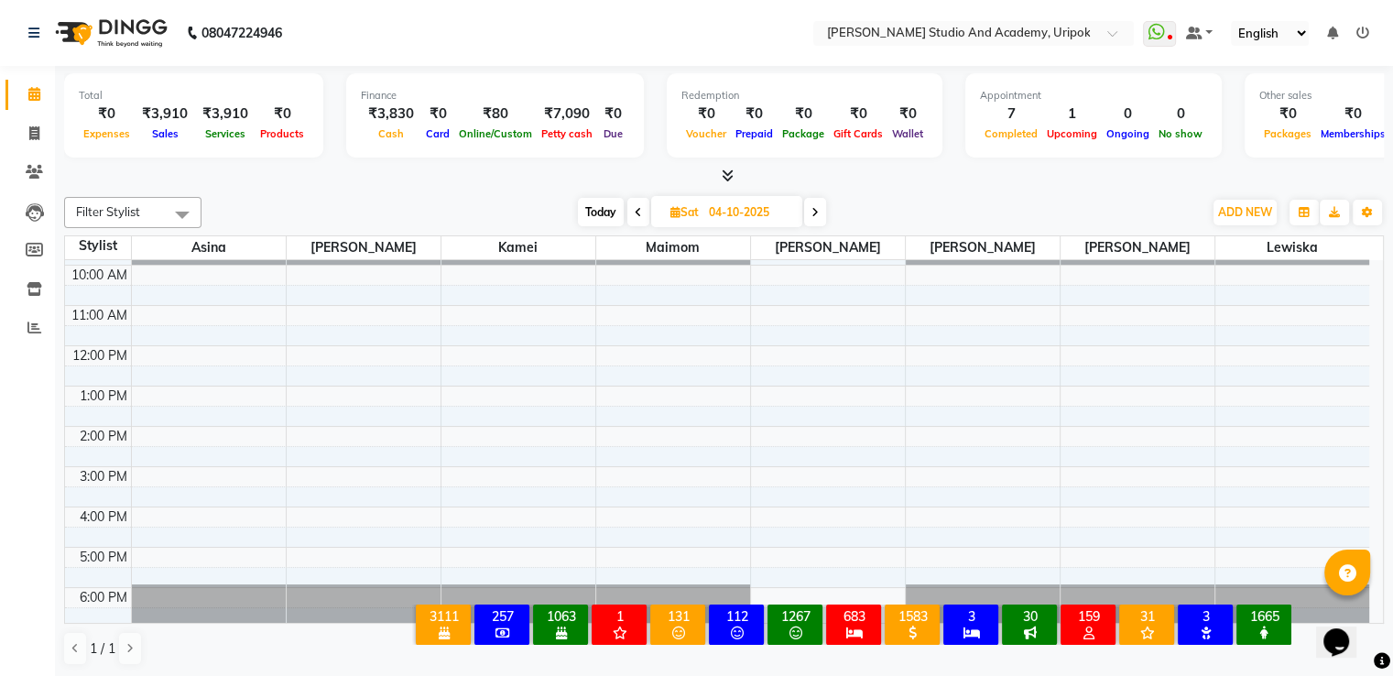
click at [407, 273] on div "9:00 AM 10:00 AM 11:00 AM 12:00 PM 1:00 PM 2:00 PM 3:00 PM 4:00 PM 5:00 PM 6:00…" at bounding box center [717, 426] width 1304 height 402
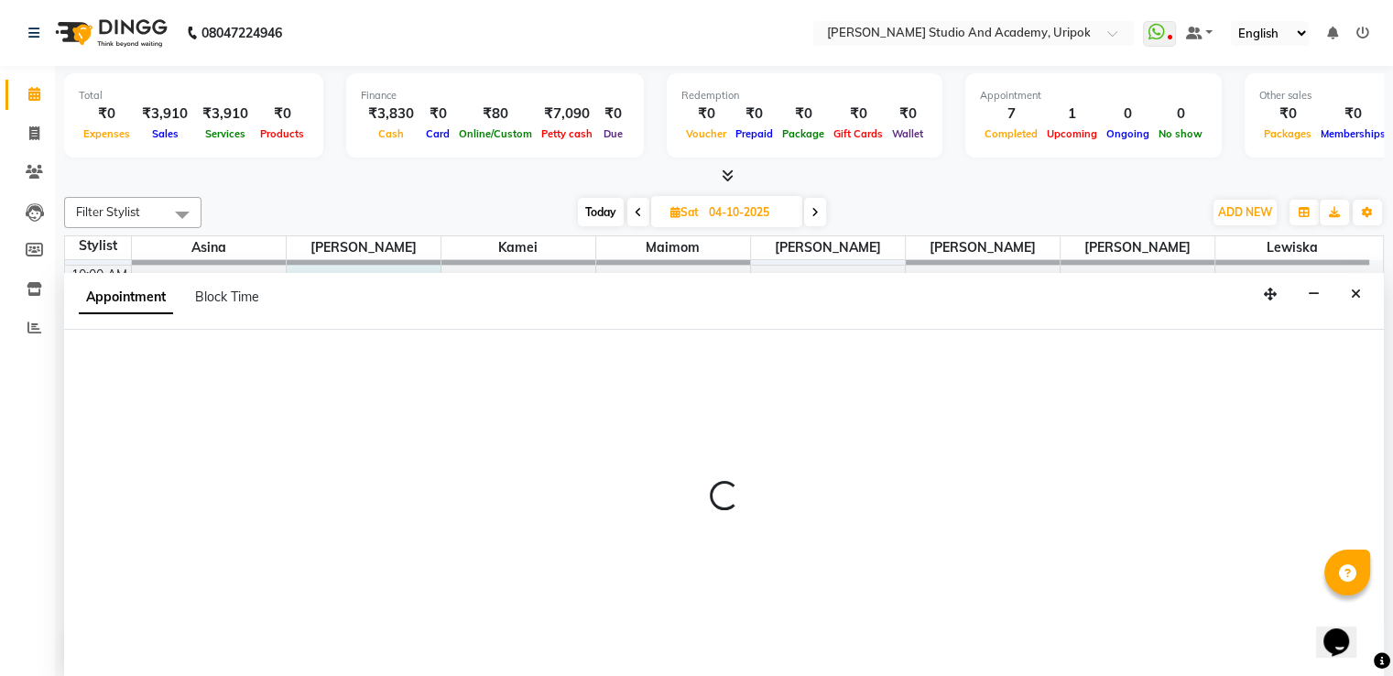
scroll to position [1, 0]
click at [219, 293] on span "Block Time" at bounding box center [227, 296] width 64 height 16
select select "84642"
select select "600"
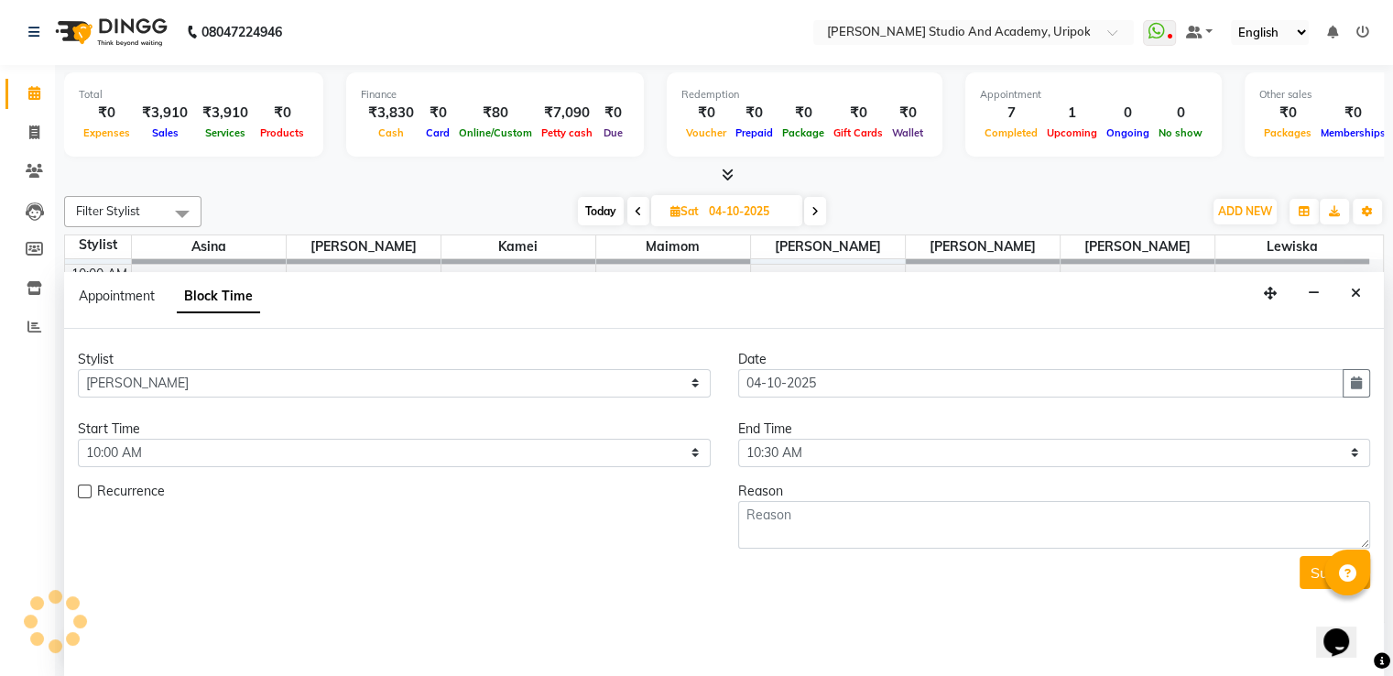
scroll to position [0, 0]
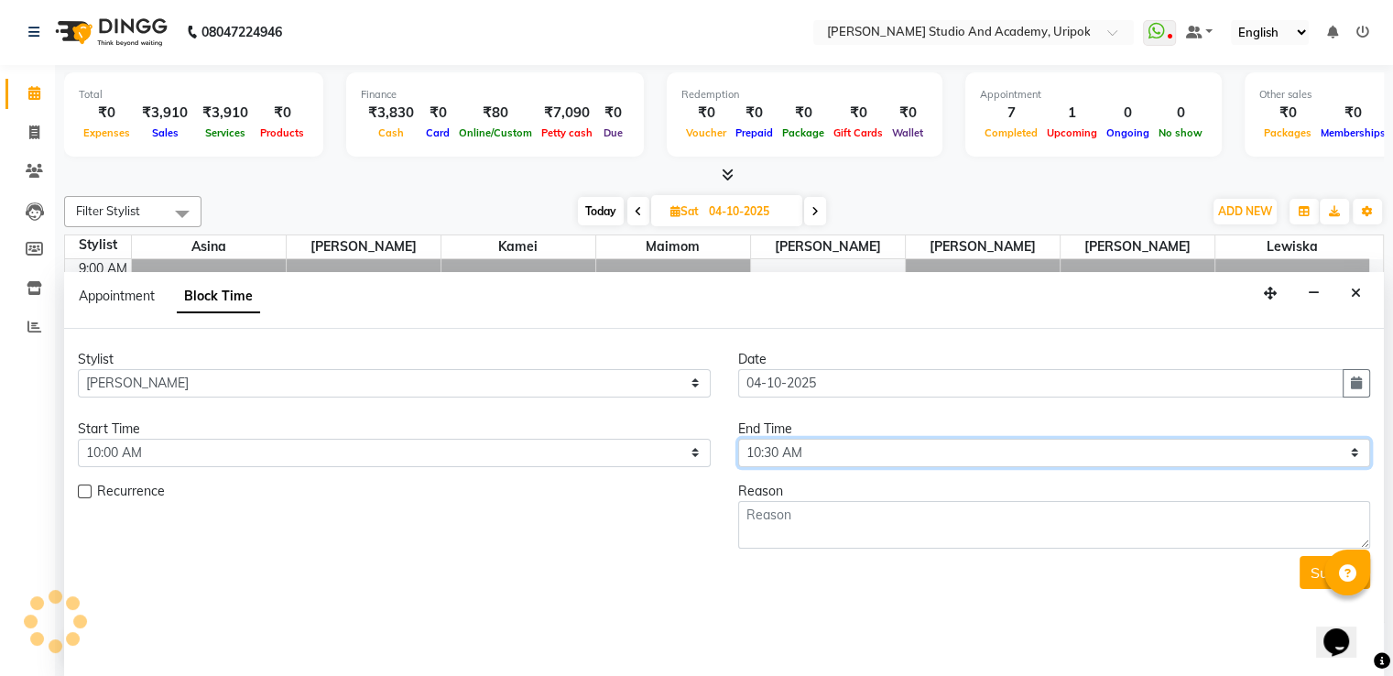
click at [772, 457] on select "Select 10:00 AM 10:30 AM 11:00 AM 11:30 AM 12:00 PM 12:30 PM 01:00 PM 01:30 PM …" at bounding box center [1054, 453] width 633 height 28
select select "1080"
click at [738, 439] on select "Select 10:00 AM 10:30 AM 11:00 AM 11:30 AM 12:00 PM 12:30 PM 01:00 PM 01:30 PM …" at bounding box center [1054, 453] width 633 height 28
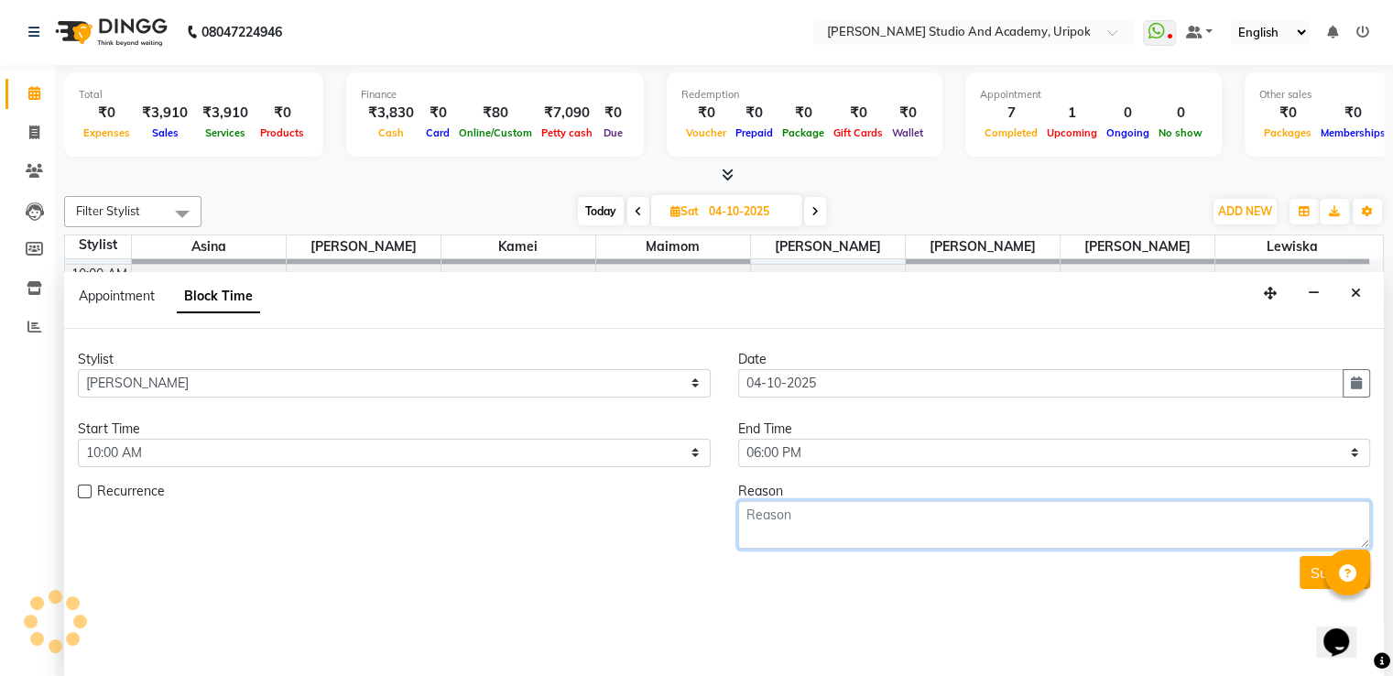
click at [791, 518] on textarea at bounding box center [1054, 525] width 633 height 48
type textarea "off"
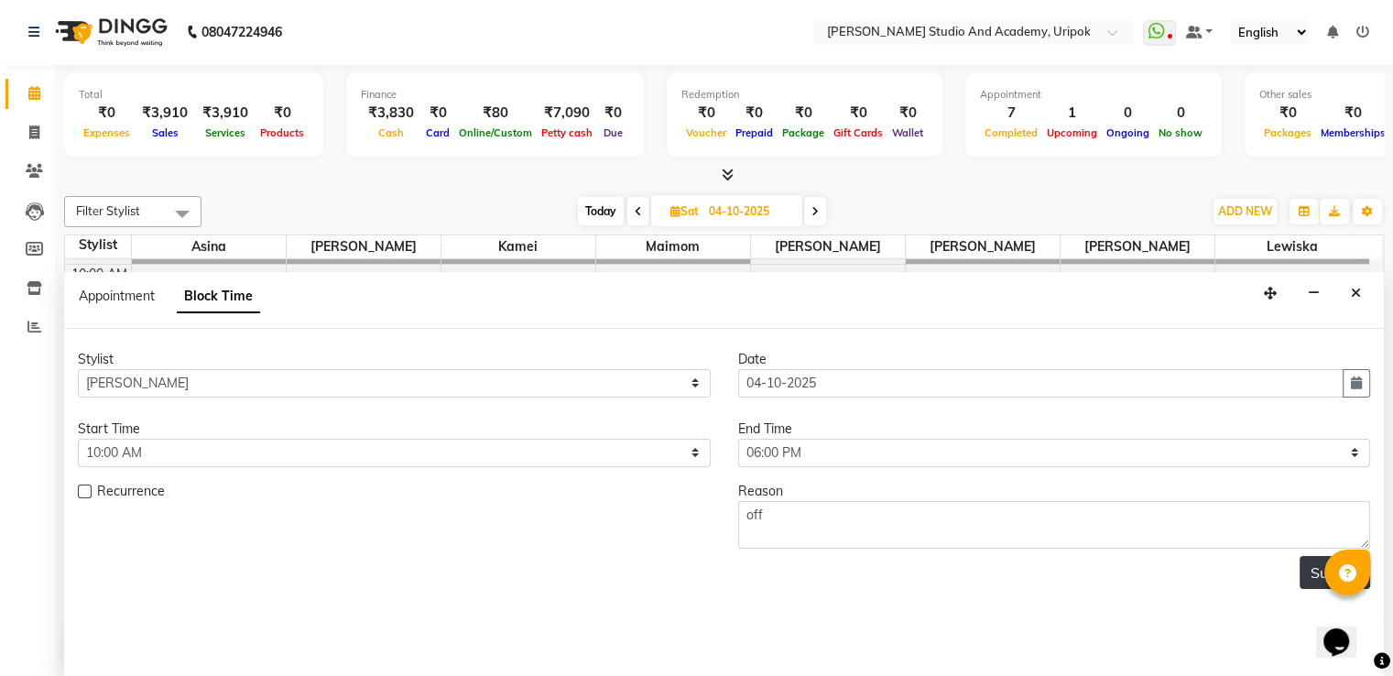
click at [1315, 574] on button "Submit" at bounding box center [1335, 572] width 71 height 33
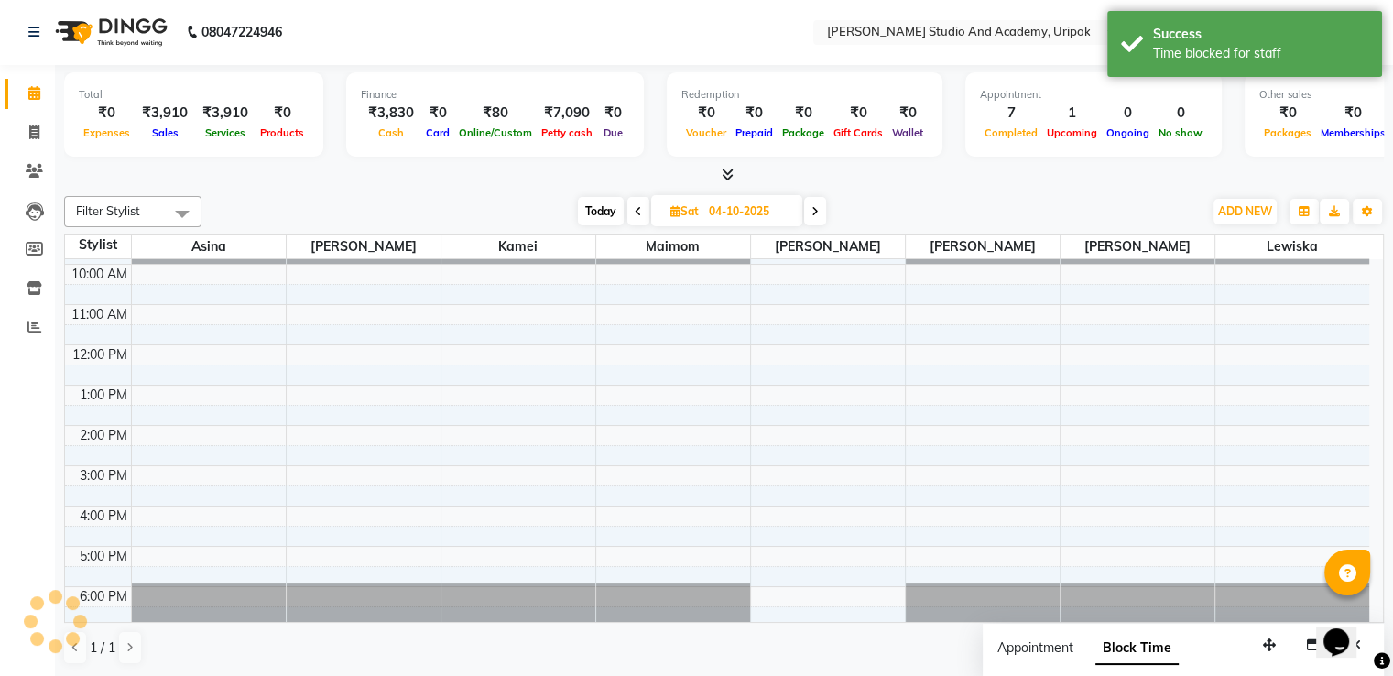
scroll to position [0, 0]
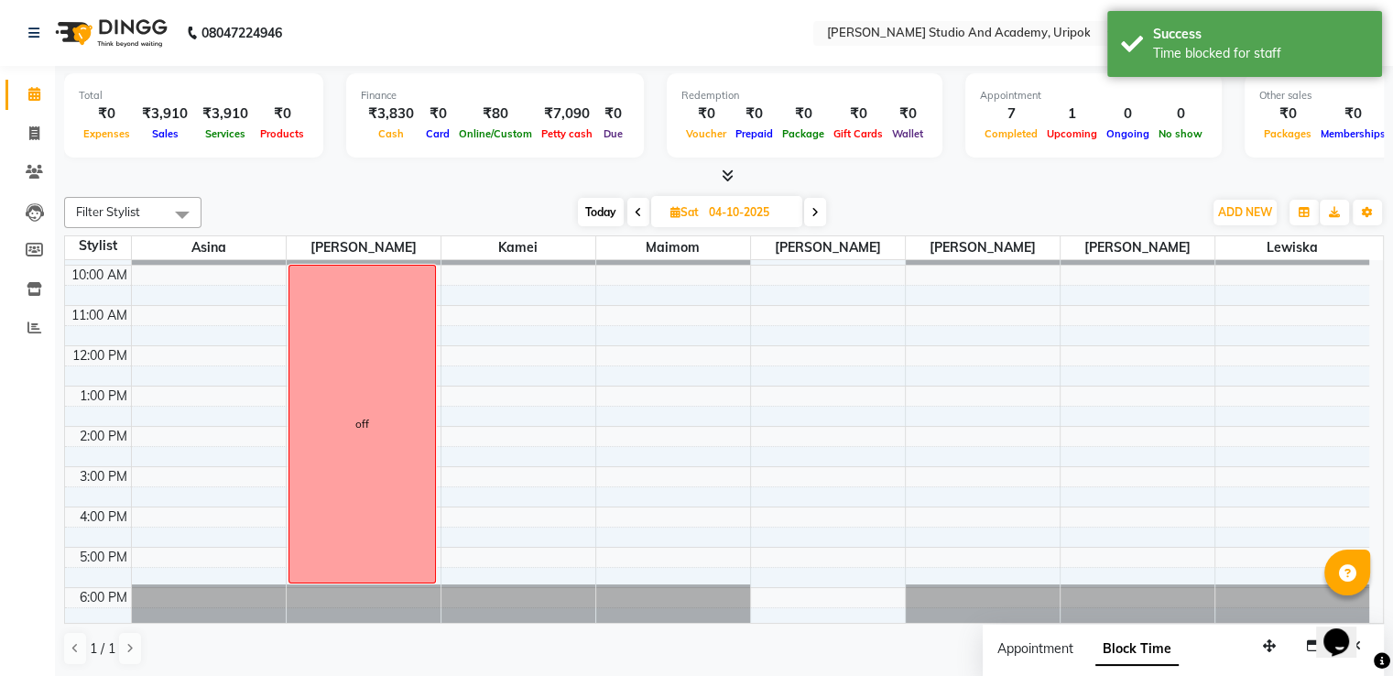
click at [821, 206] on span at bounding box center [815, 212] width 22 height 28
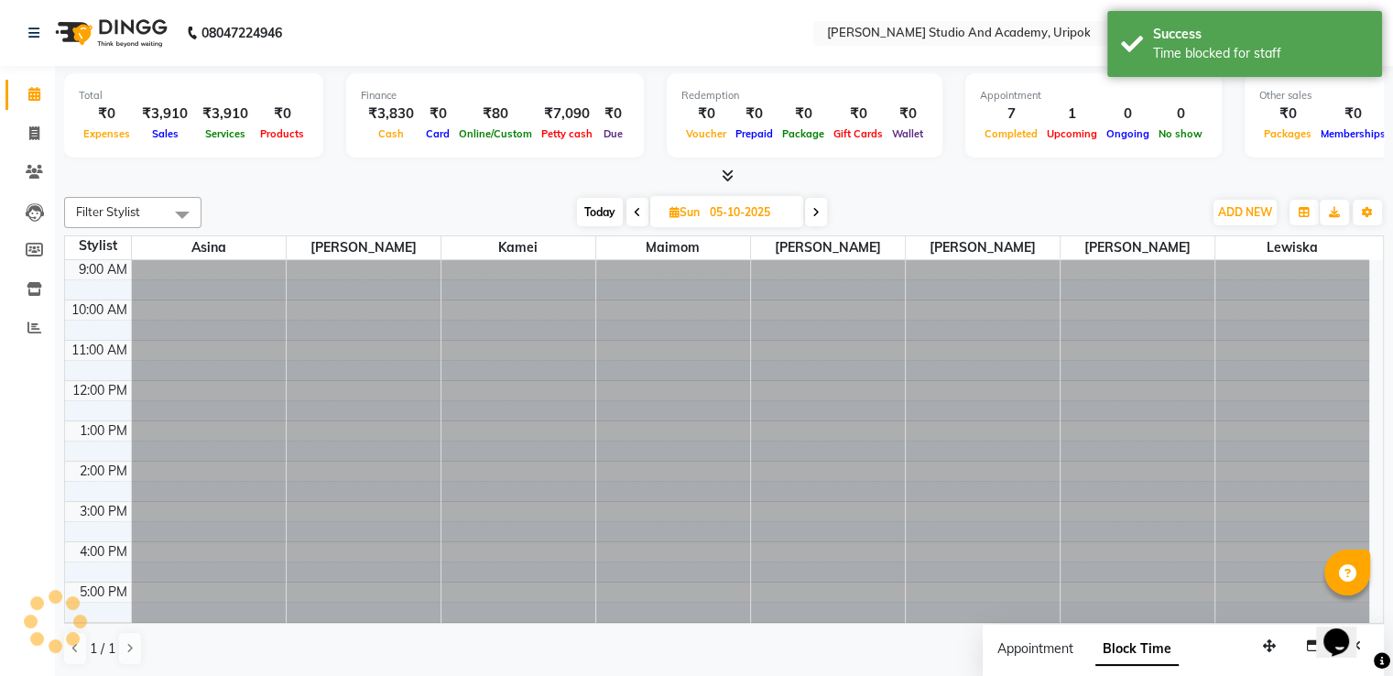
click at [821, 206] on span at bounding box center [816, 212] width 22 height 28
click at [821, 207] on icon at bounding box center [816, 212] width 7 height 11
type input "[DATE]"
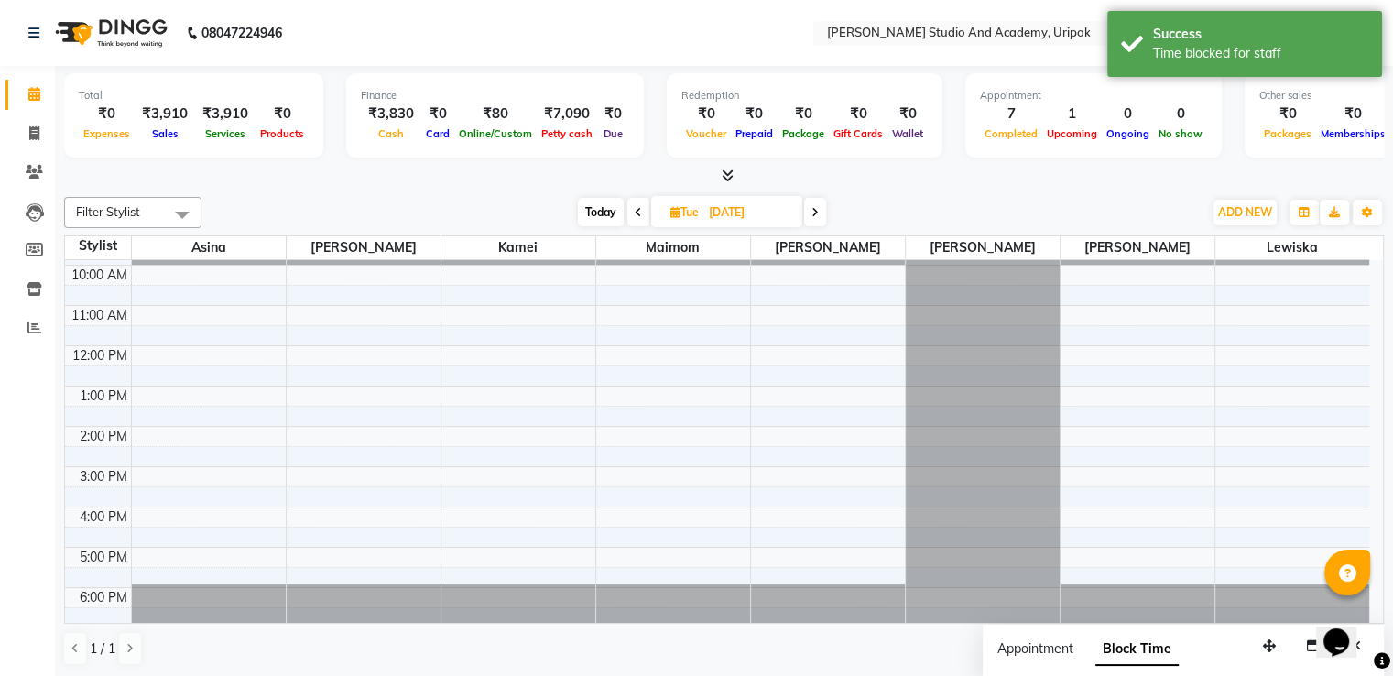
click at [553, 270] on div "9:00 AM 10:00 AM 11:00 AM 12:00 PM 1:00 PM 2:00 PM 3:00 PM 4:00 PM 5:00 PM 6:00…" at bounding box center [717, 426] width 1304 height 402
select select "71758"
select select "tentative"
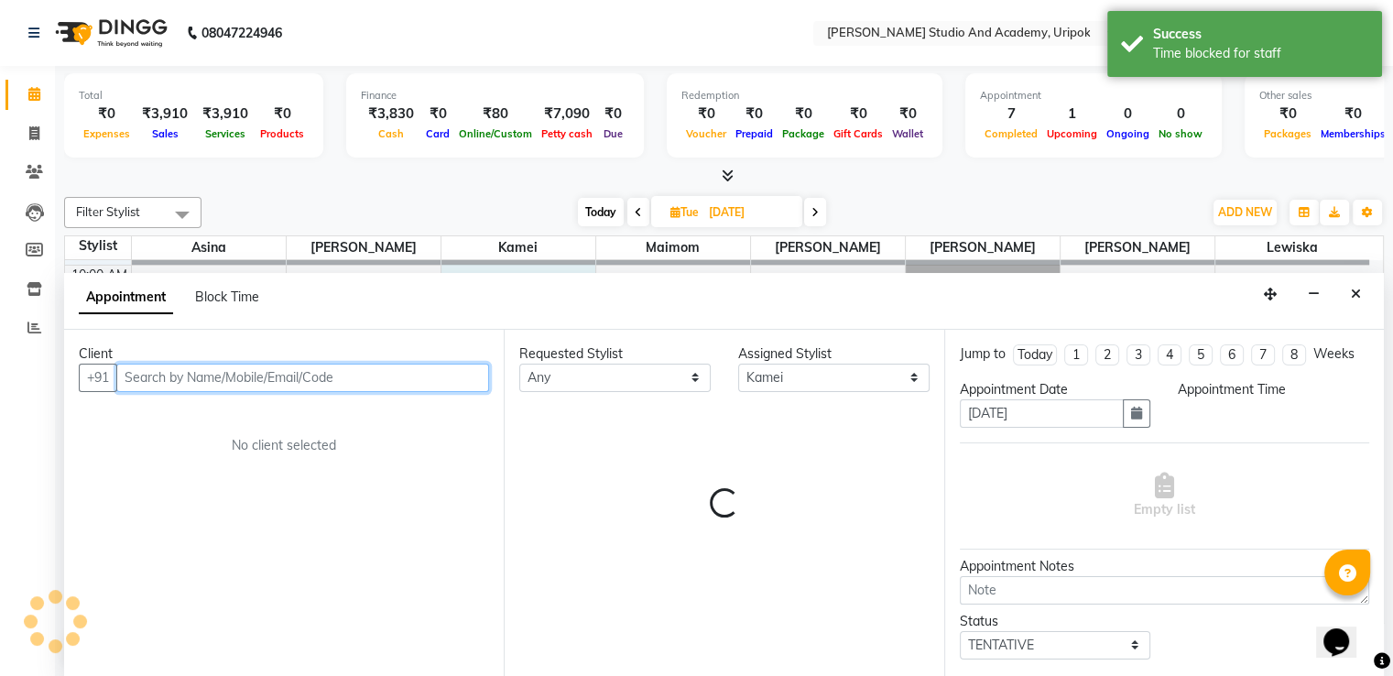
select select "600"
click at [244, 298] on span "Block Time" at bounding box center [227, 296] width 64 height 16
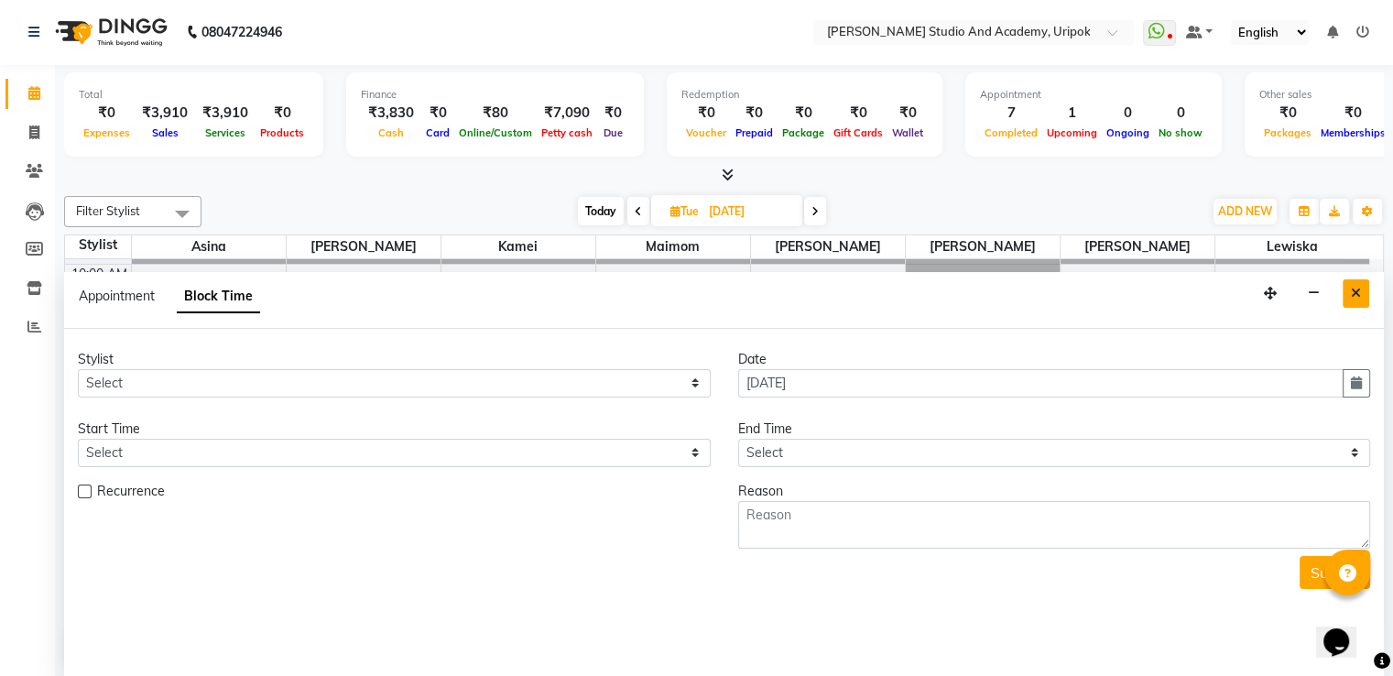
click at [1355, 294] on icon "Close" at bounding box center [1356, 293] width 10 height 13
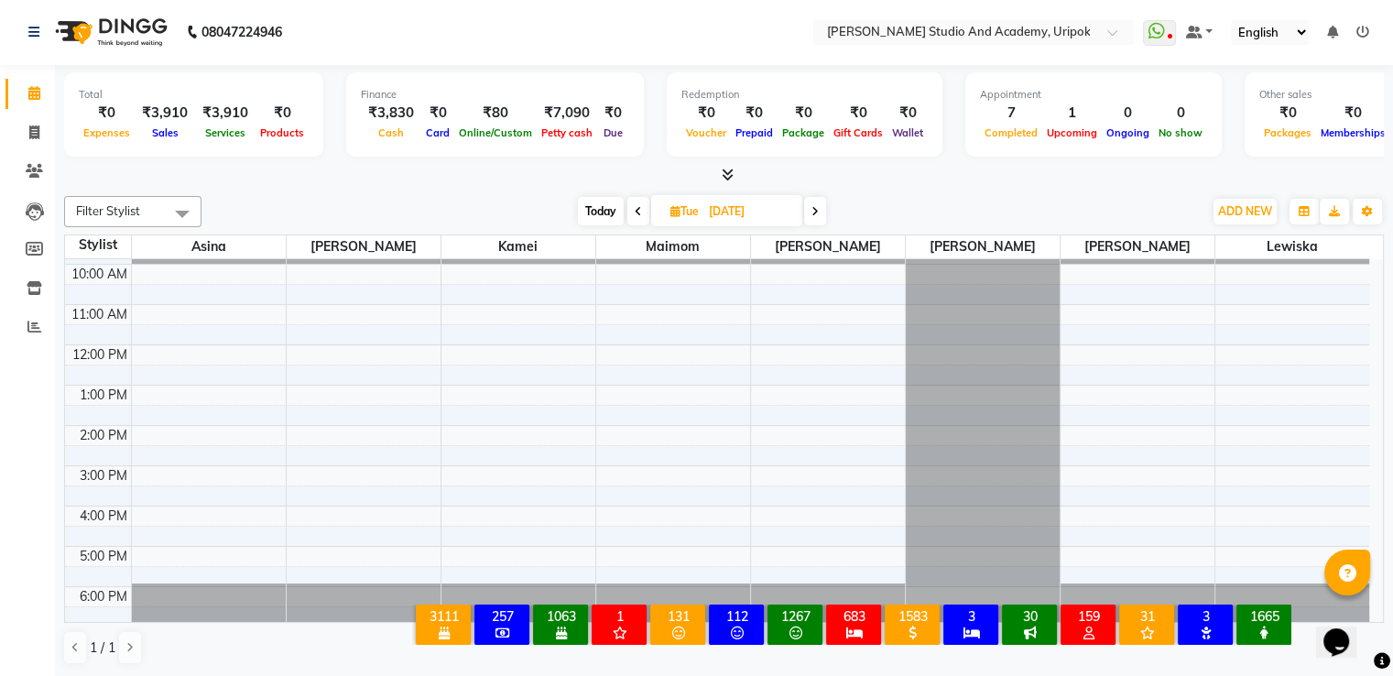
click at [568, 274] on div "9:00 AM 10:00 AM 11:00 AM 12:00 PM 1:00 PM 2:00 PM 3:00 PM 4:00 PM 5:00 PM 6:00…" at bounding box center [717, 425] width 1304 height 402
select select "71758"
select select "tentative"
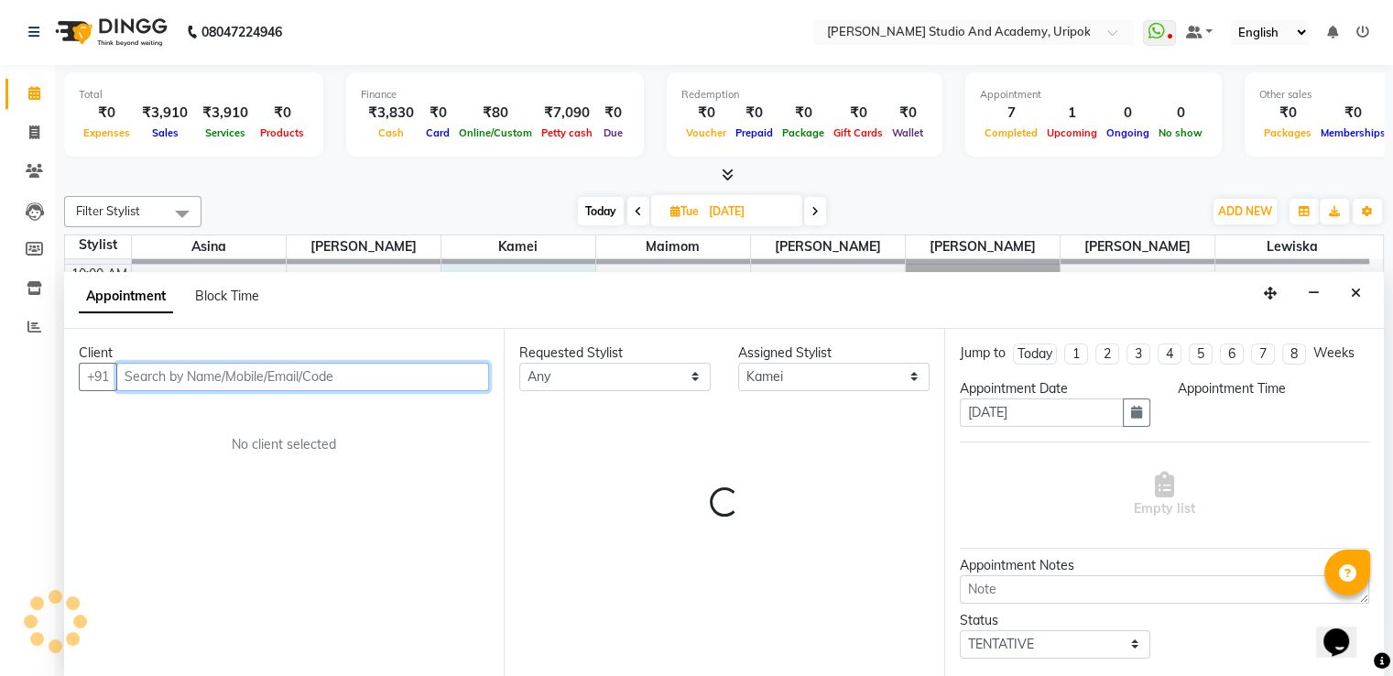
select select "600"
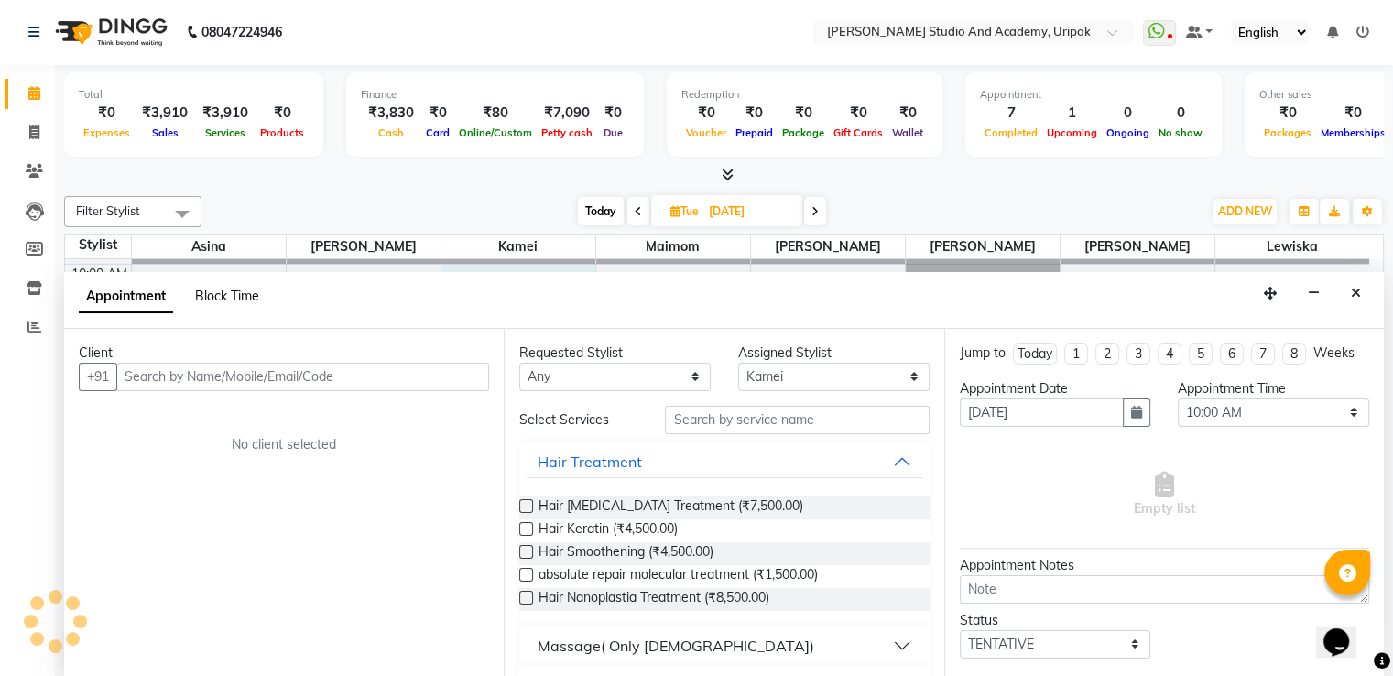
click at [243, 301] on span "Block Time" at bounding box center [227, 296] width 64 height 16
select select "71758"
select select "600"
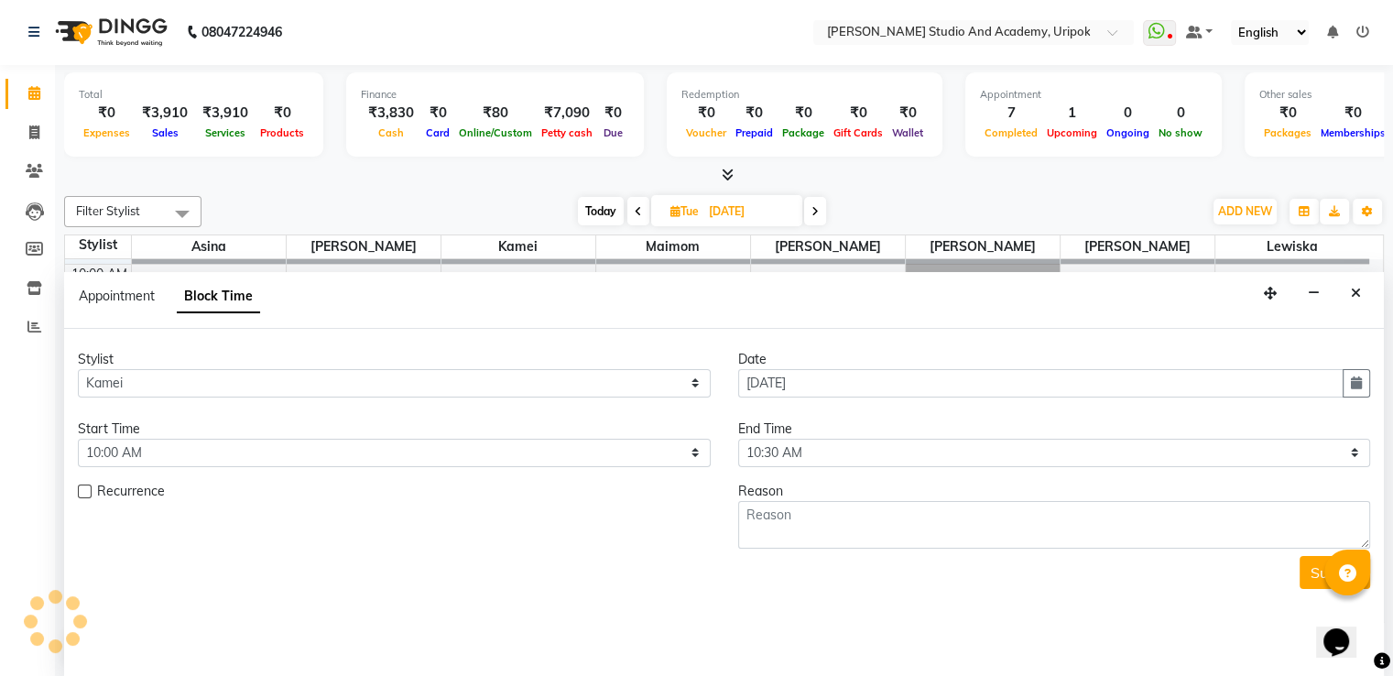
scroll to position [0, 0]
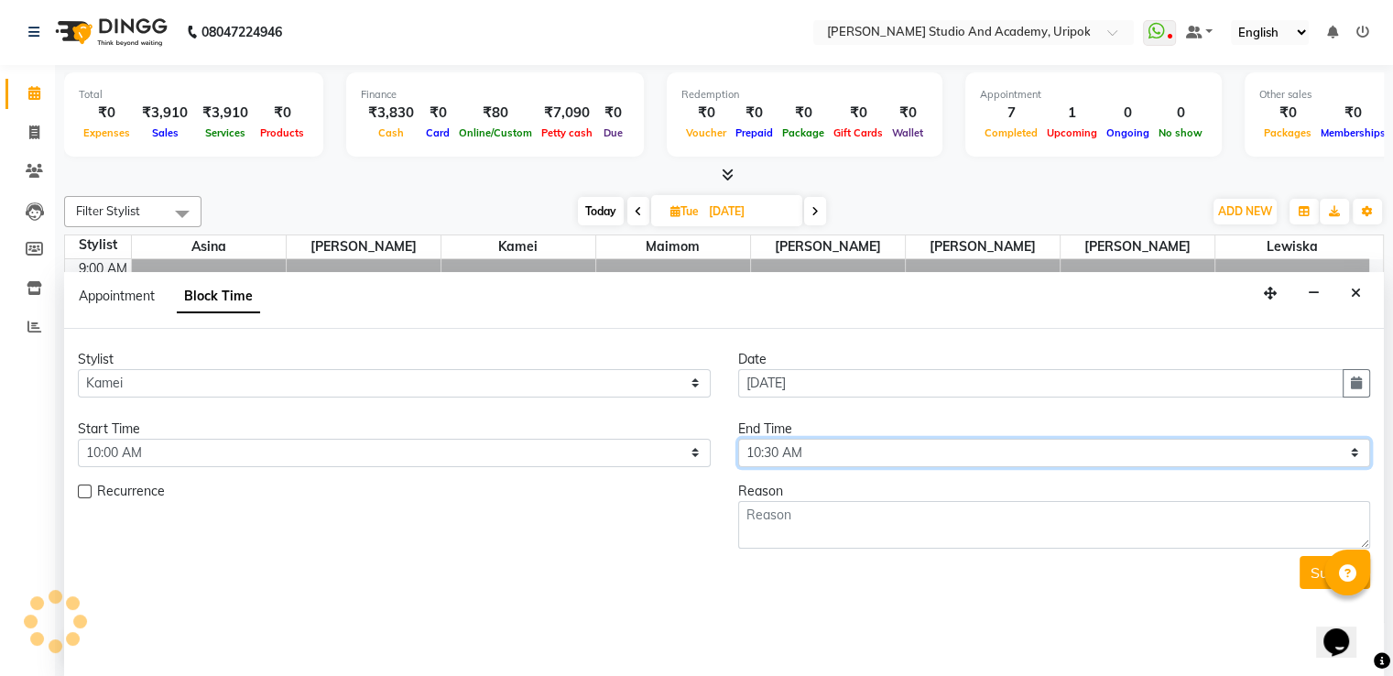
click at [771, 447] on select "Select 10:00 AM 10:30 AM 11:00 AM 11:30 AM 12:00 PM 12:30 PM 01:00 PM 01:30 PM …" at bounding box center [1054, 453] width 633 height 28
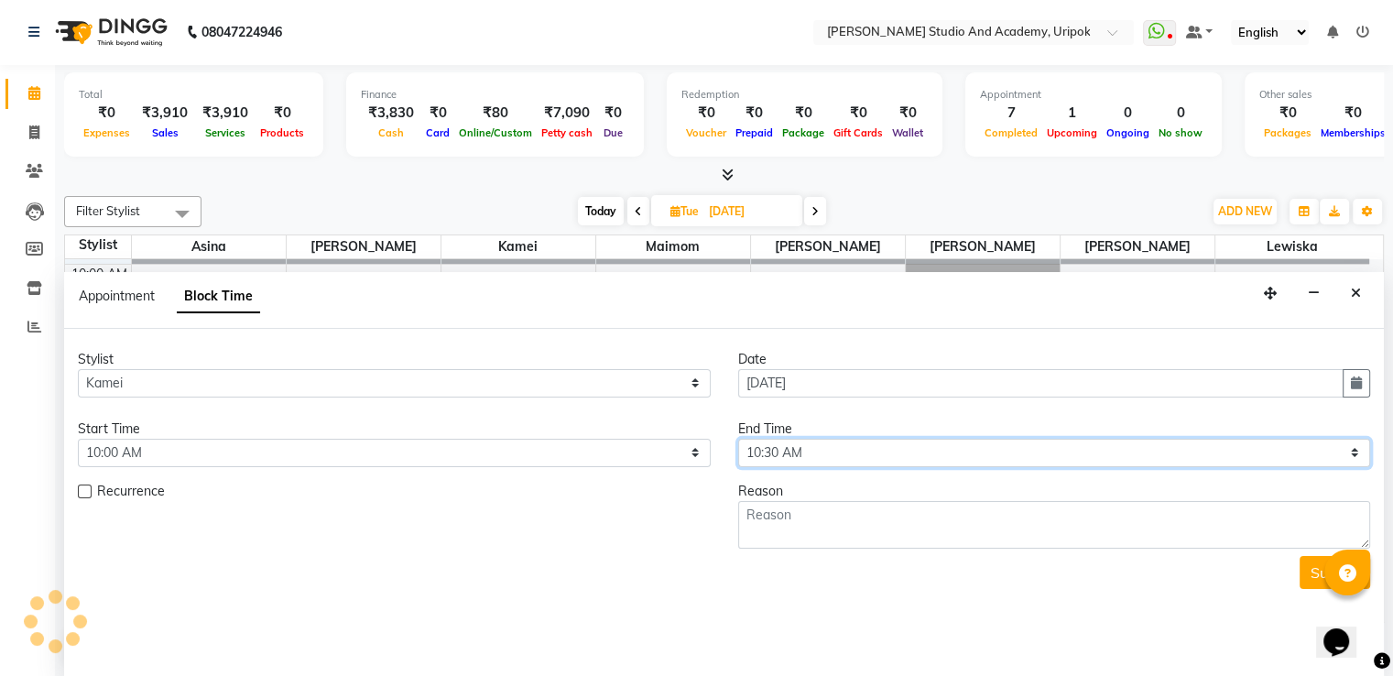
select select "1080"
click at [738, 439] on select "Select 10:00 AM 10:30 AM 11:00 AM 11:30 AM 12:00 PM 12:30 PM 01:00 PM 01:30 PM …" at bounding box center [1054, 453] width 633 height 28
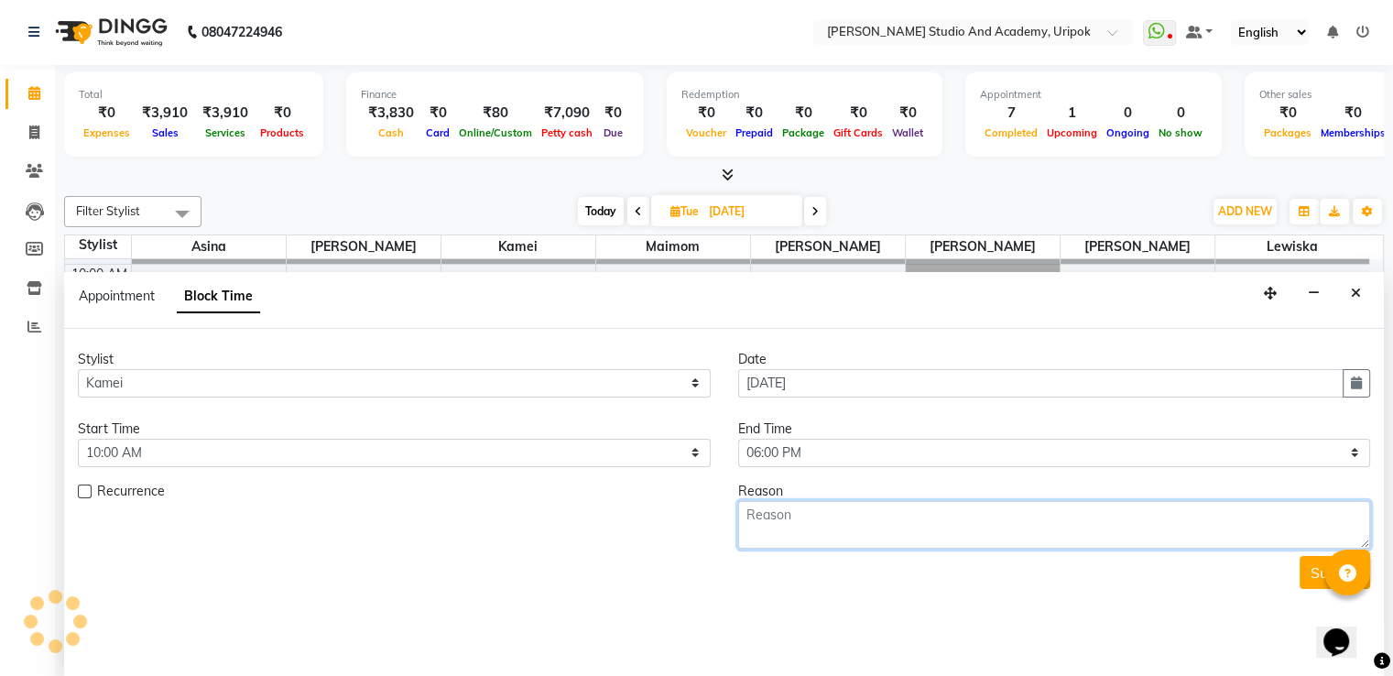
click at [821, 511] on textarea at bounding box center [1054, 525] width 633 height 48
type textarea "leave"
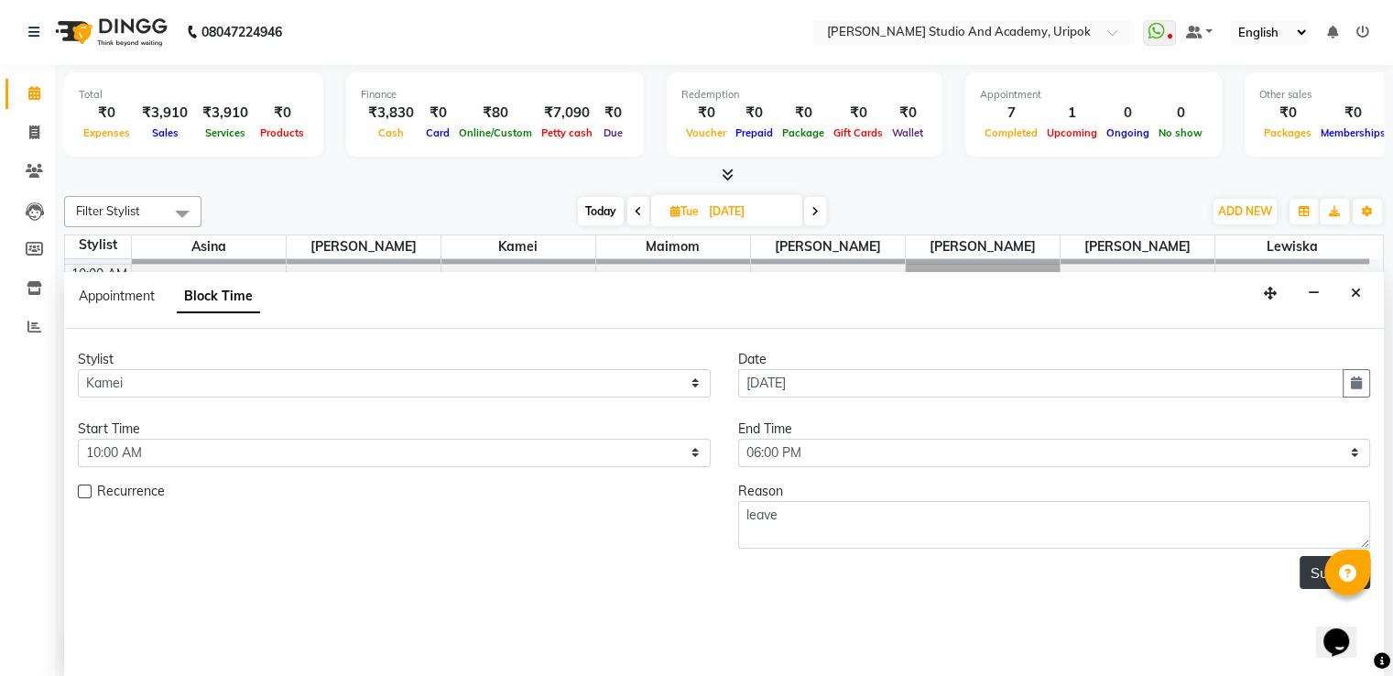
click at [1303, 572] on button "Submit" at bounding box center [1335, 572] width 71 height 33
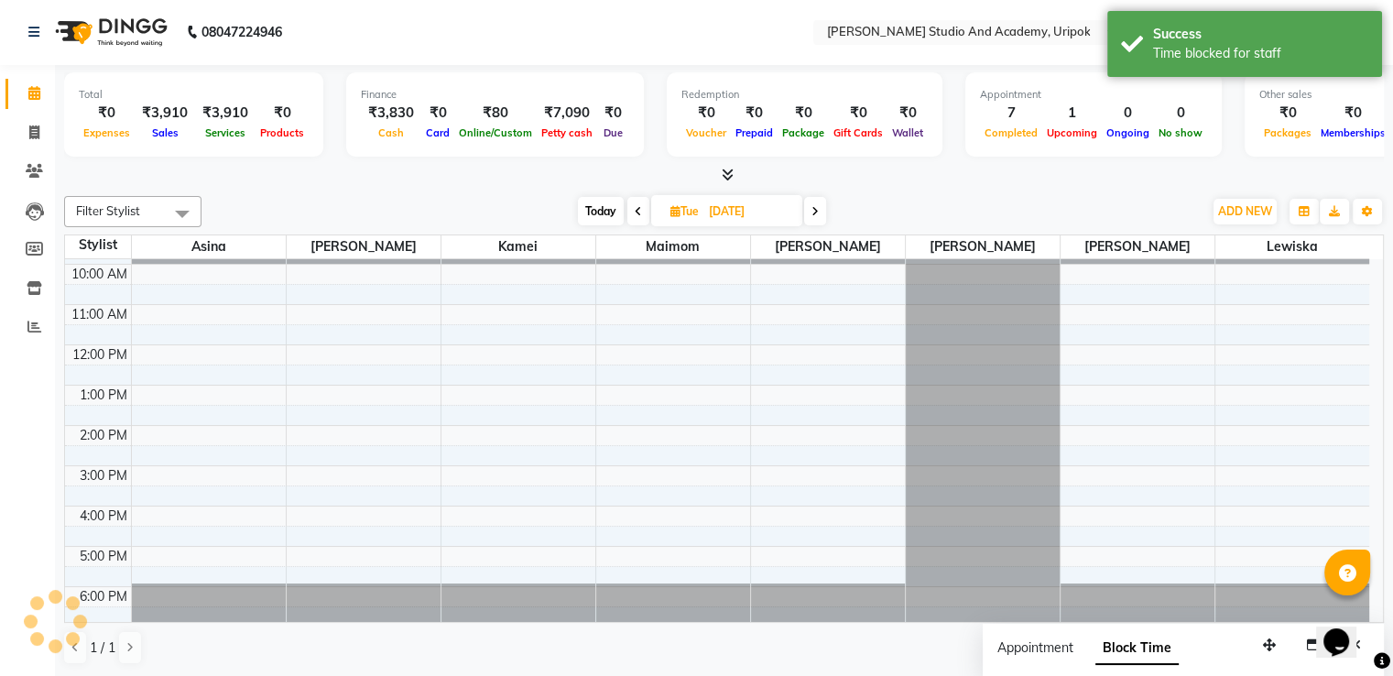
scroll to position [0, 0]
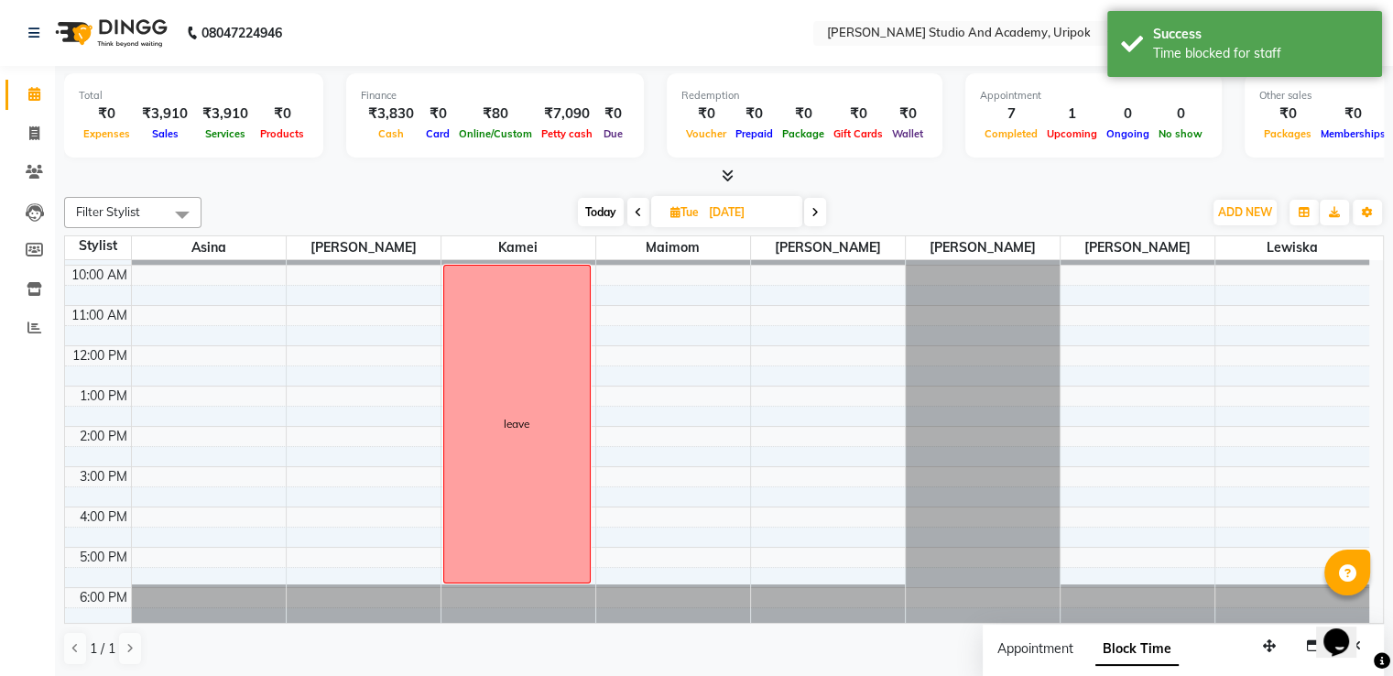
click at [817, 203] on span at bounding box center [815, 212] width 22 height 28
type input "[DATE]"
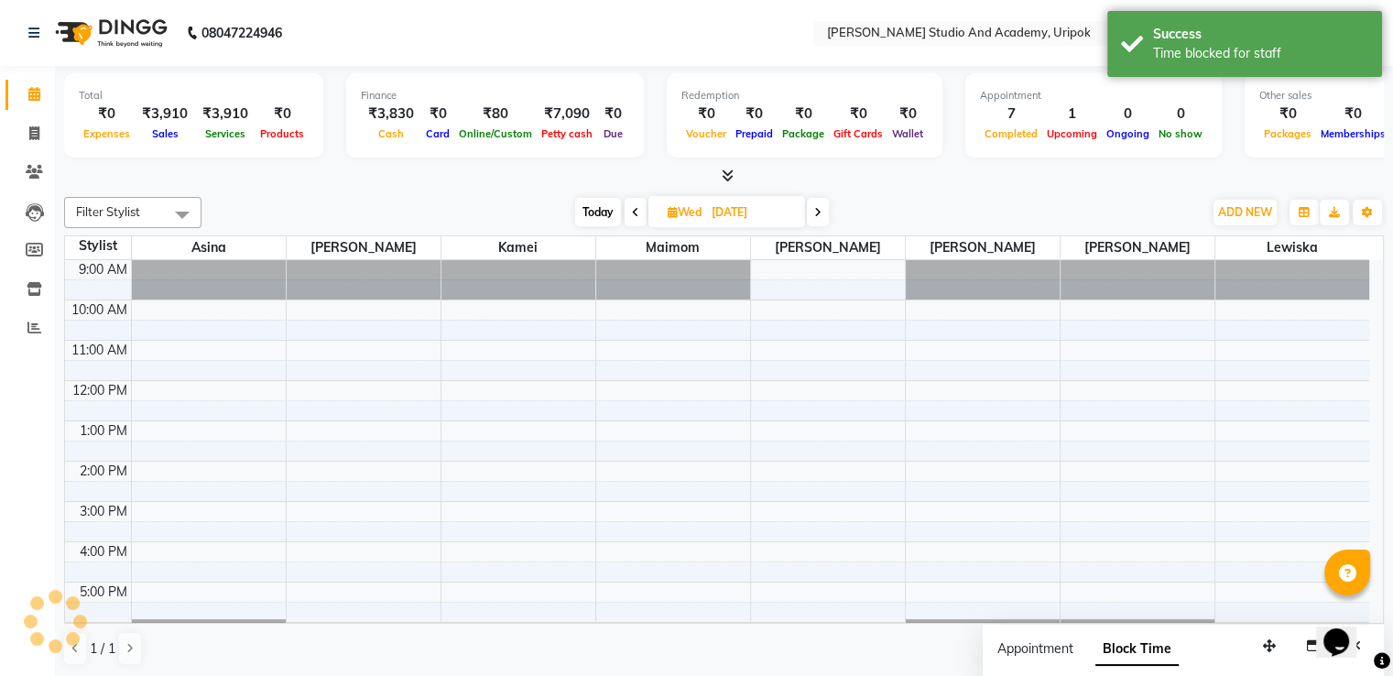
scroll to position [35, 0]
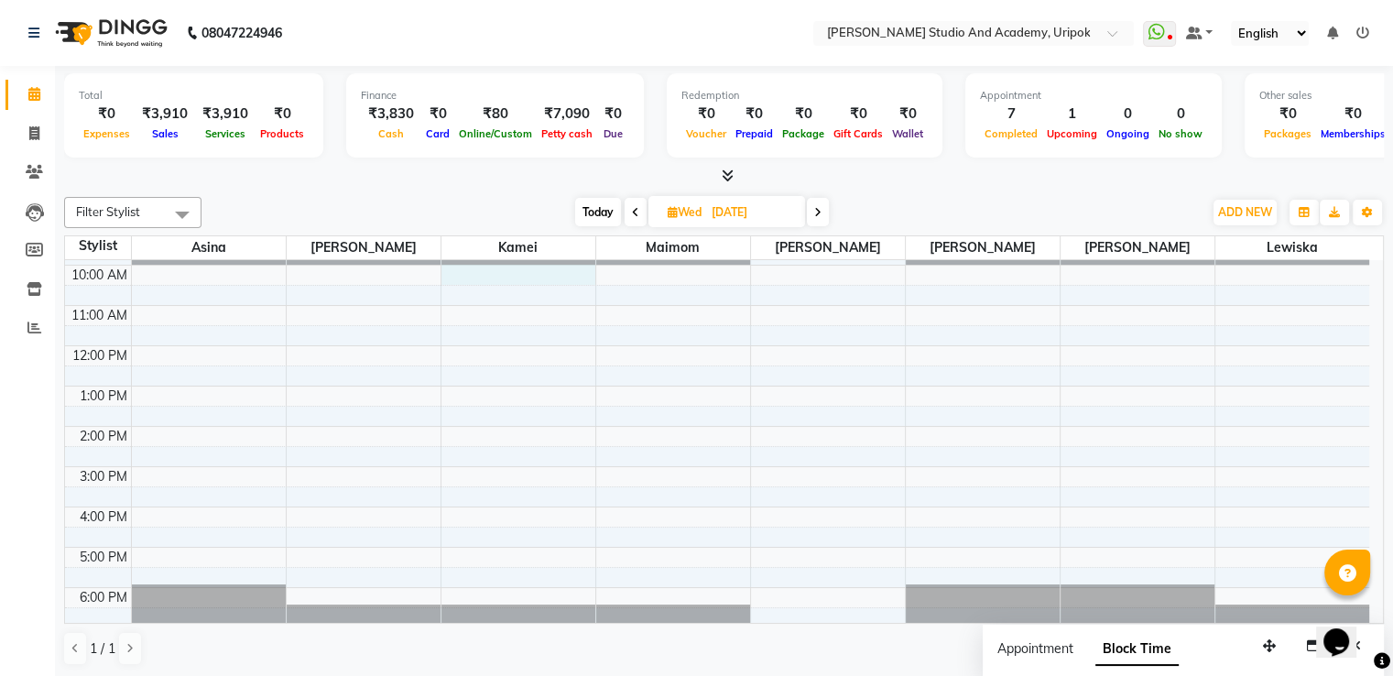
click at [493, 280] on div "9:00 AM 10:00 AM 11:00 AM 12:00 PM 1:00 PM 2:00 PM 3:00 PM 4:00 PM 5:00 PM 6:00…" at bounding box center [717, 426] width 1304 height 402
select select "71758"
select select "600"
select select "tentative"
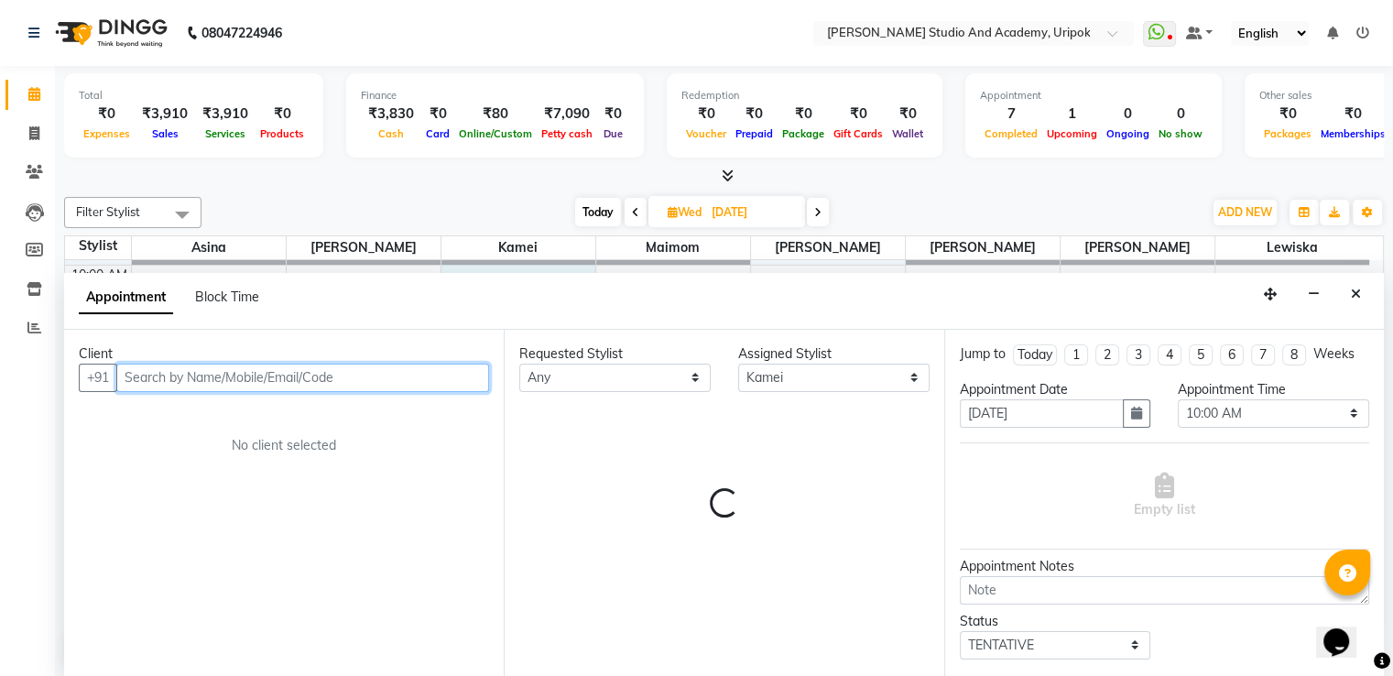
scroll to position [1, 0]
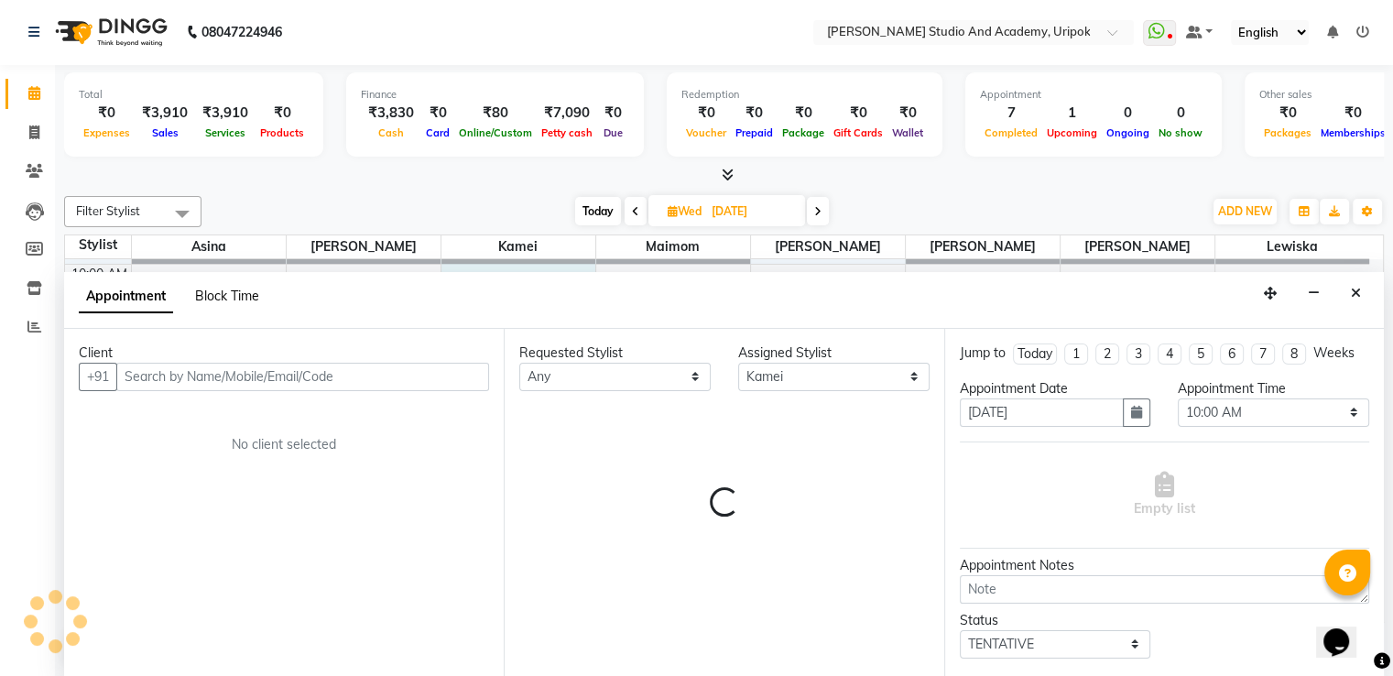
click at [242, 289] on span "Block Time" at bounding box center [227, 296] width 64 height 16
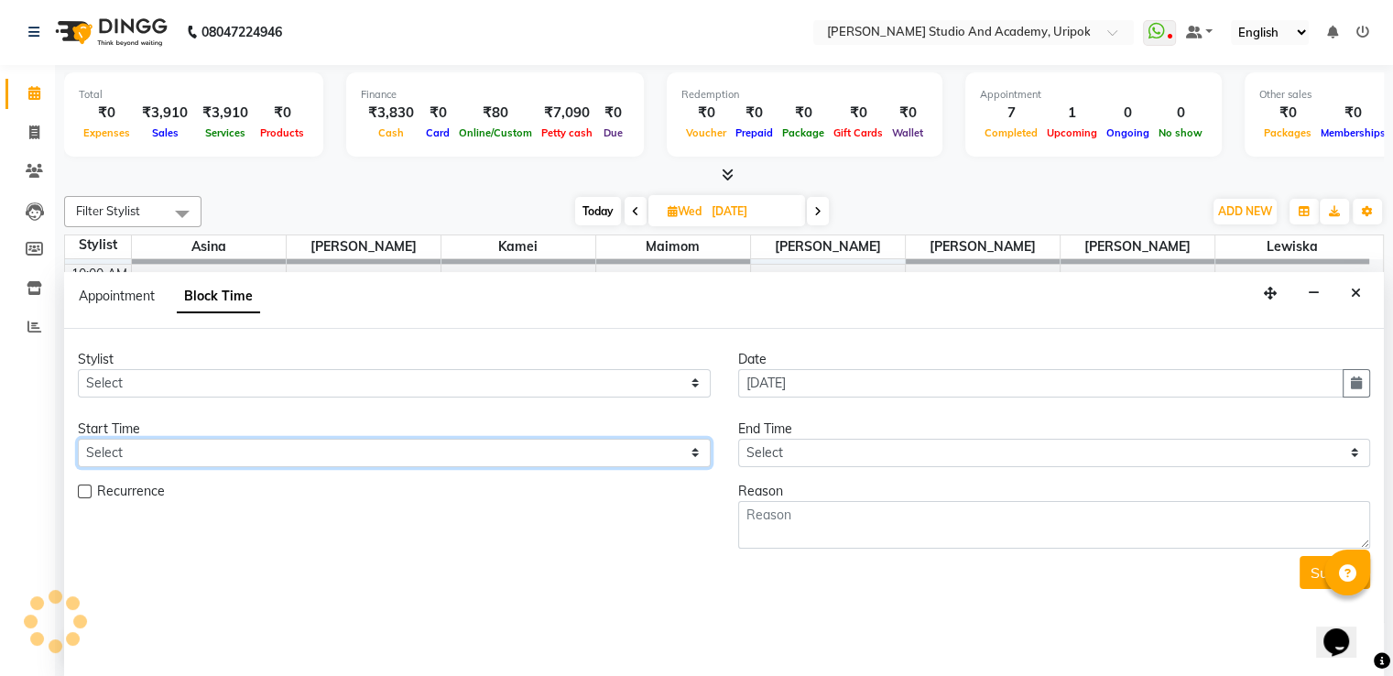
click at [489, 460] on select "Select" at bounding box center [394, 453] width 633 height 28
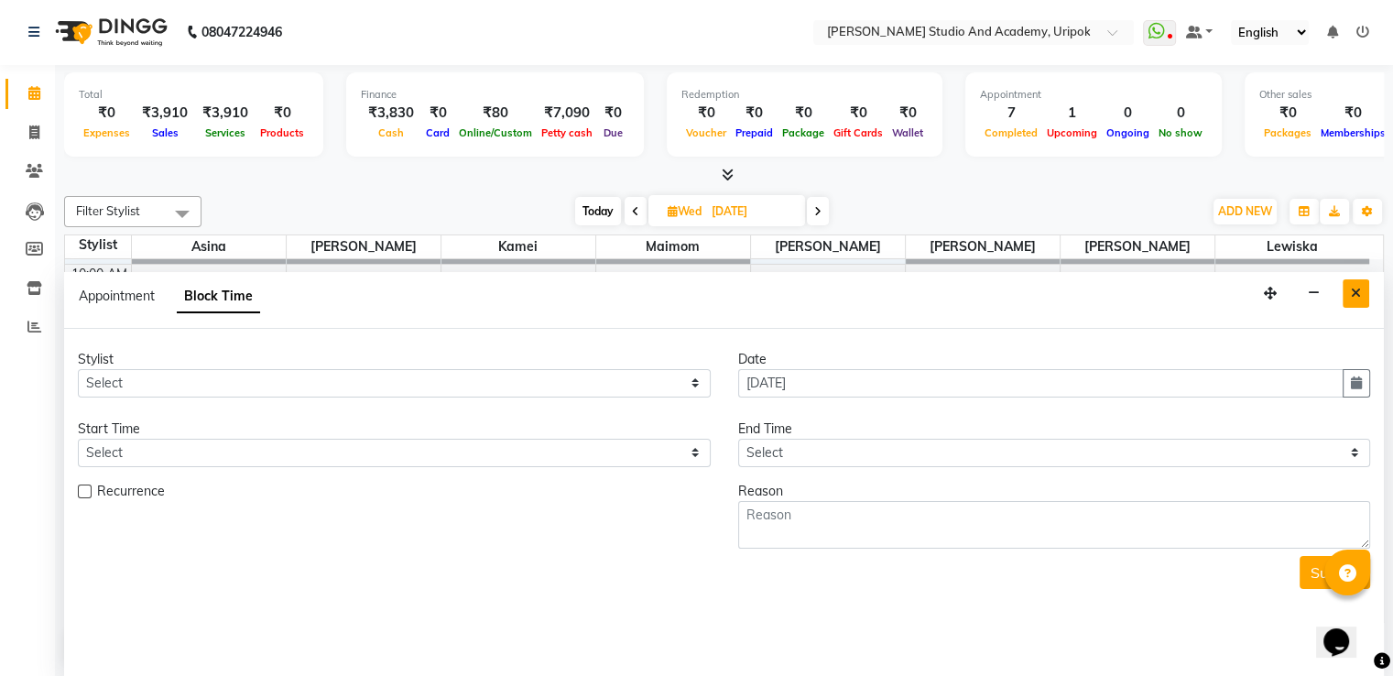
click at [1347, 297] on button "Close" at bounding box center [1356, 293] width 27 height 28
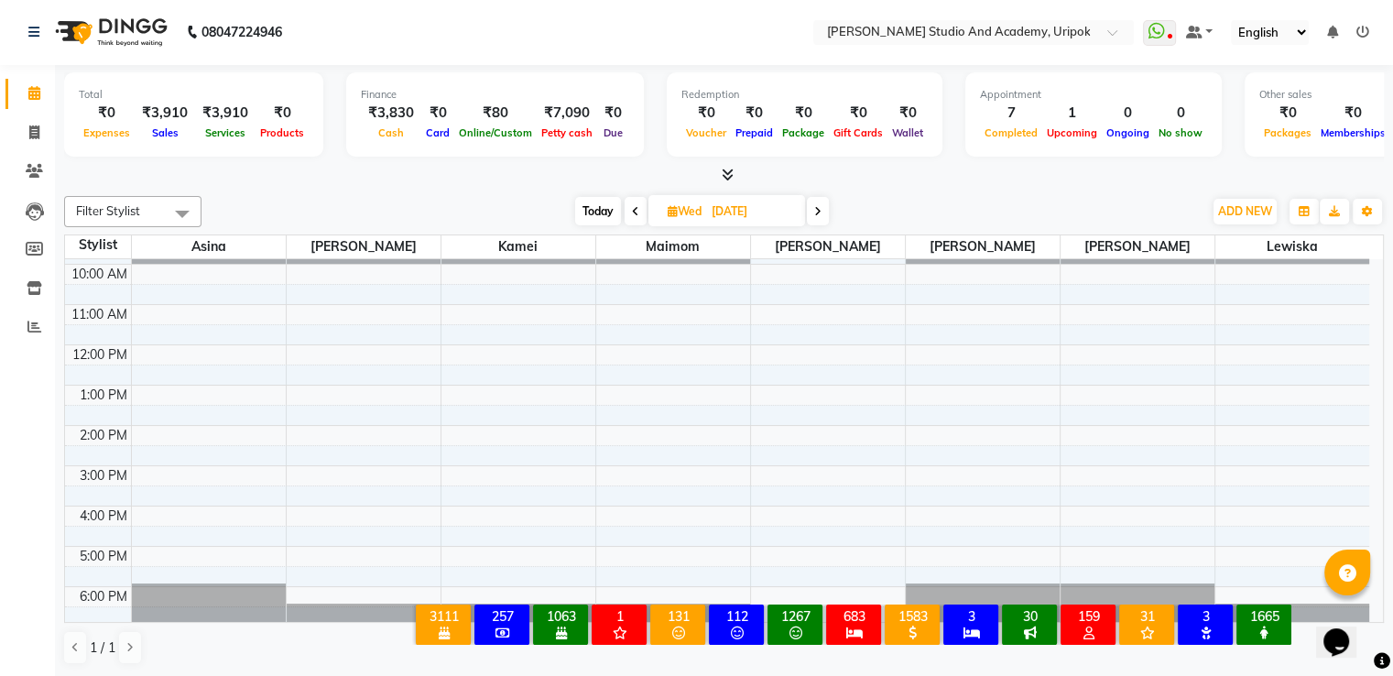
click at [509, 268] on div "9:00 AM 10:00 AM 11:00 AM 12:00 PM 1:00 PM 2:00 PM 3:00 PM 4:00 PM 5:00 PM 6:00…" at bounding box center [717, 425] width 1304 height 402
select select "71758"
select select "tentative"
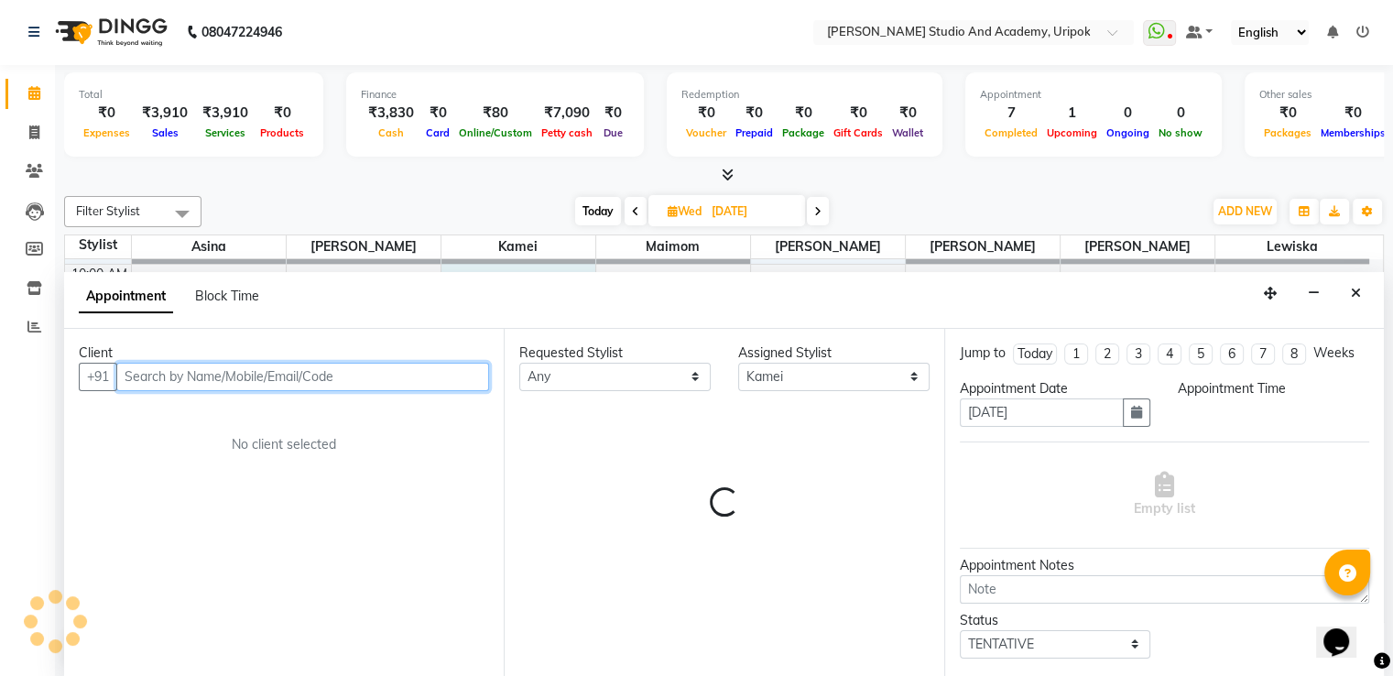
select select "600"
click at [248, 292] on span "Block Time" at bounding box center [227, 296] width 64 height 16
select select "71758"
select select "600"
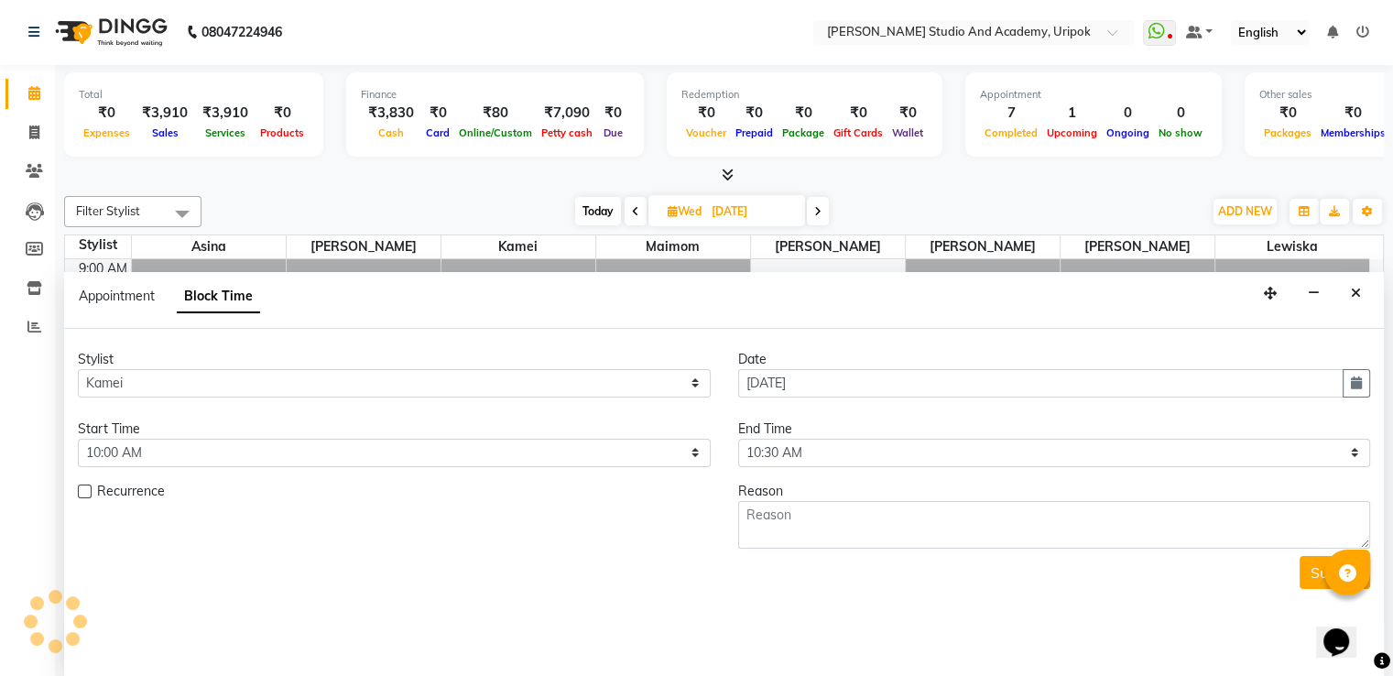
scroll to position [35, 0]
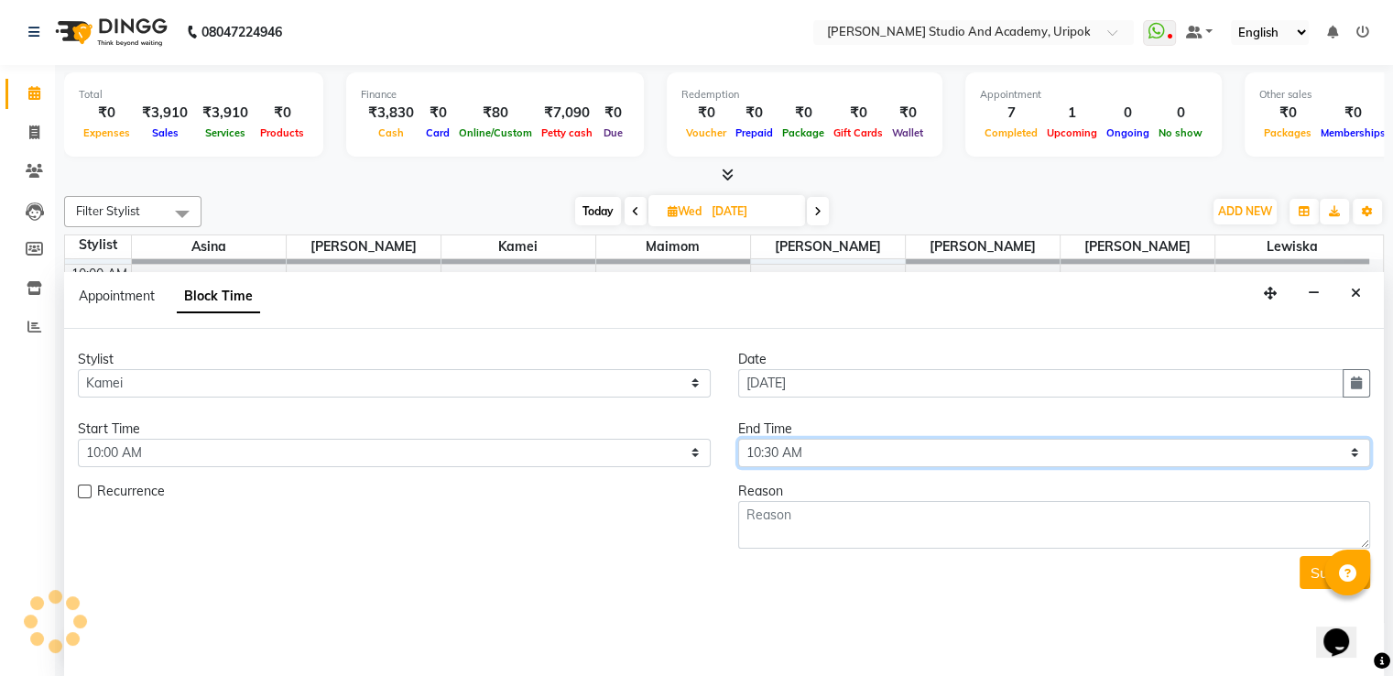
click at [796, 450] on select "Select 10:00 AM 10:30 AM 11:00 AM 11:30 AM 12:00 PM 12:30 PM 01:00 PM 01:30 PM …" at bounding box center [1054, 453] width 633 height 28
select select "1080"
click at [738, 439] on select "Select 10:00 AM 10:30 AM 11:00 AM 11:30 AM 12:00 PM 12:30 PM 01:00 PM 01:30 PM …" at bounding box center [1054, 453] width 633 height 28
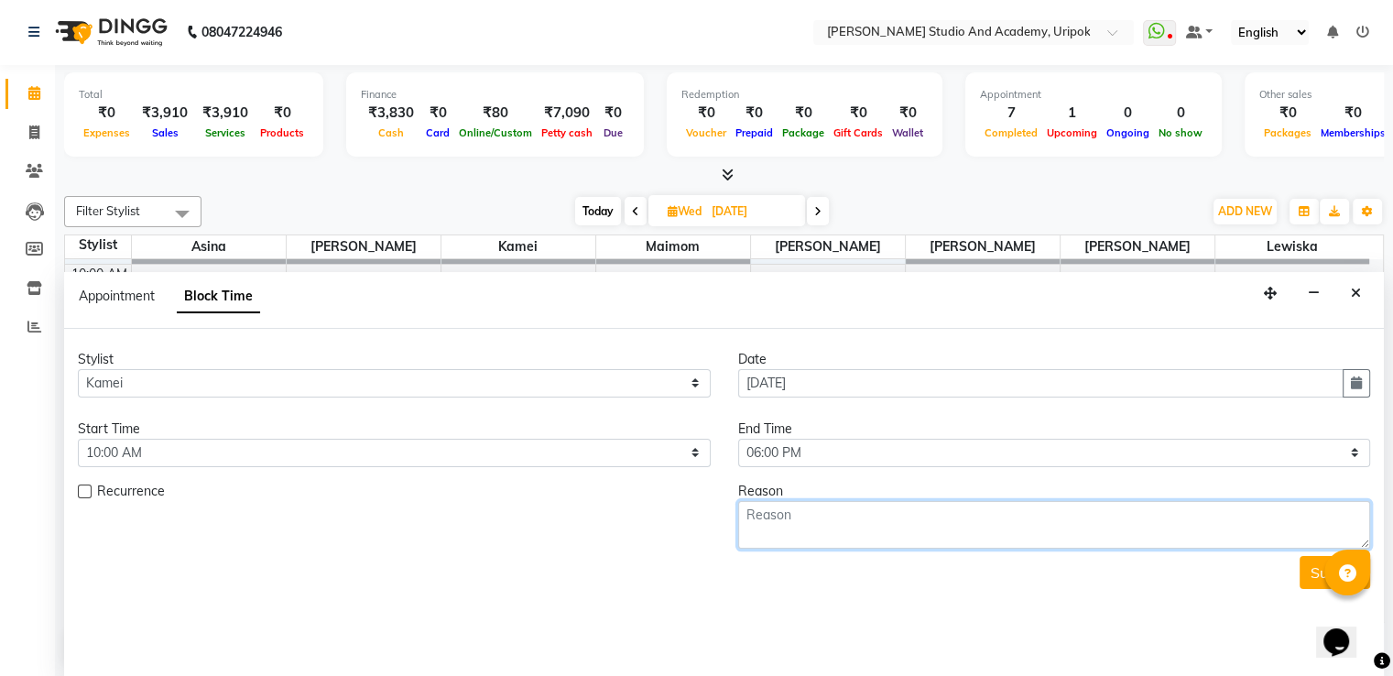
click at [795, 516] on textarea at bounding box center [1054, 525] width 633 height 48
type textarea "leave"
click at [1304, 570] on button "Submit" at bounding box center [1335, 572] width 71 height 33
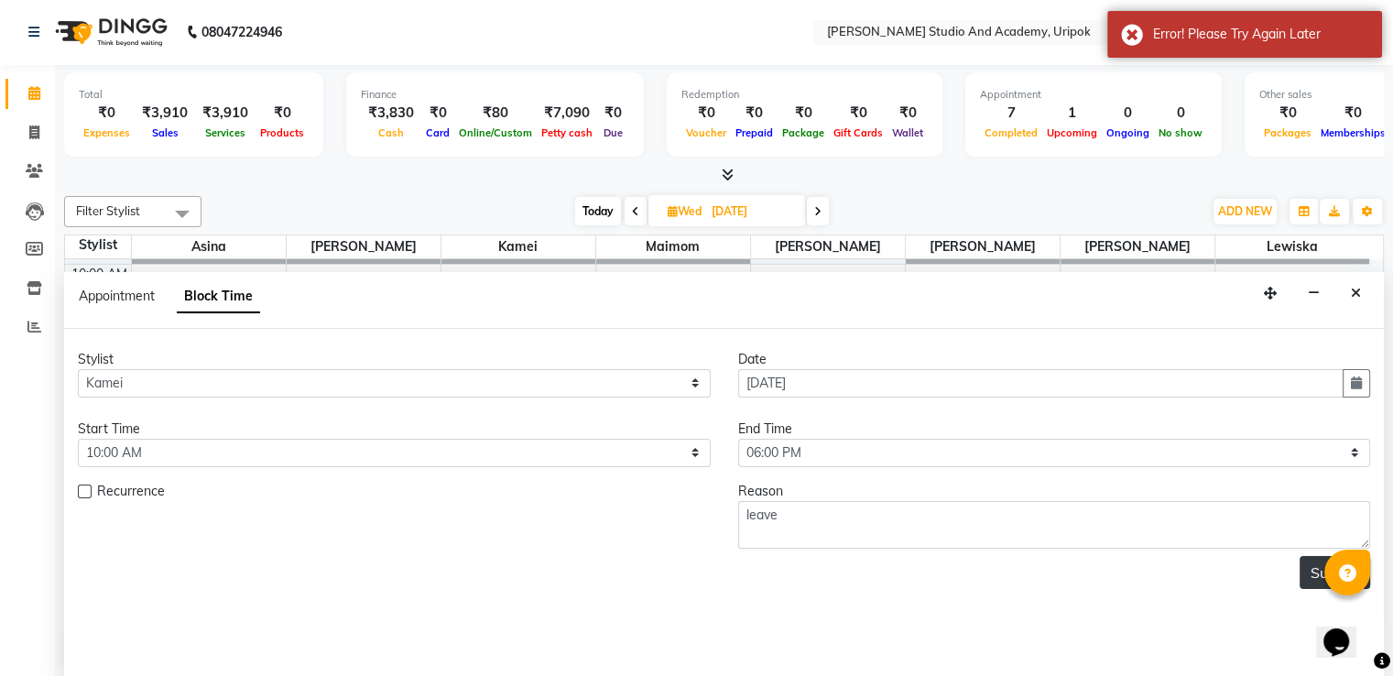
click at [1304, 570] on button "Submit" at bounding box center [1335, 572] width 71 height 33
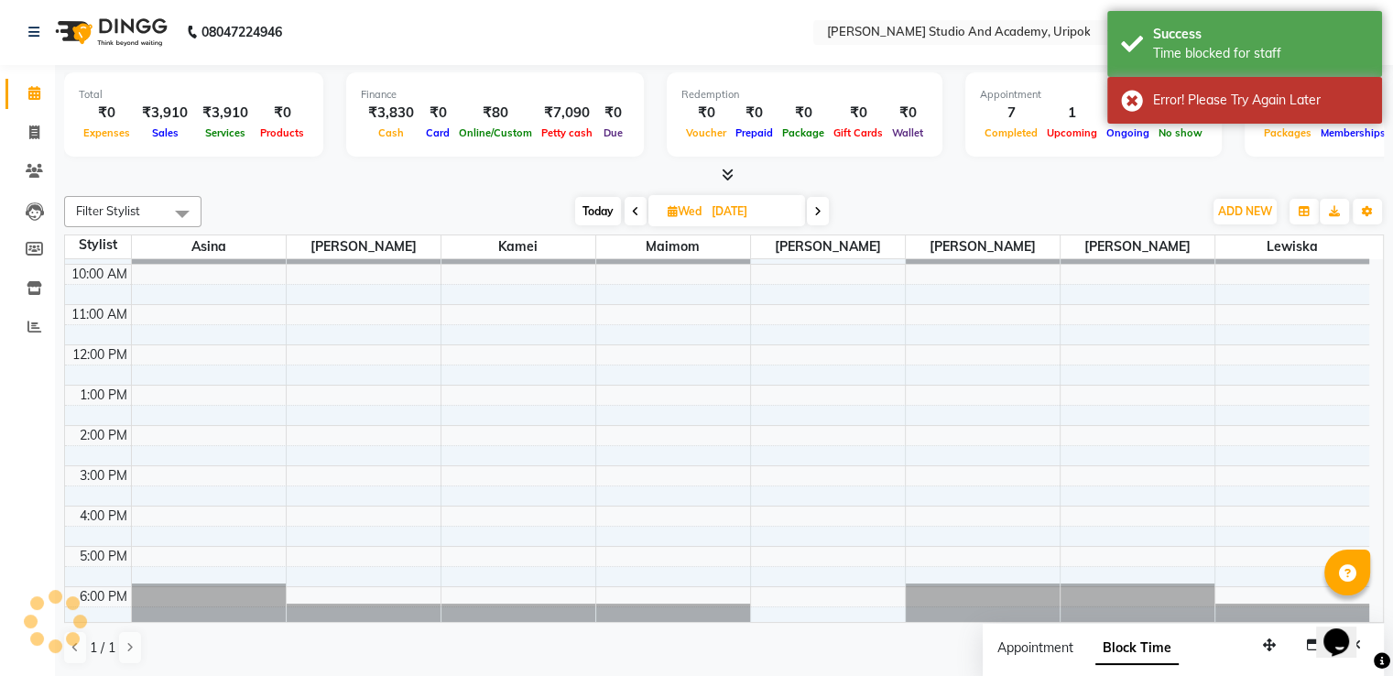
scroll to position [0, 0]
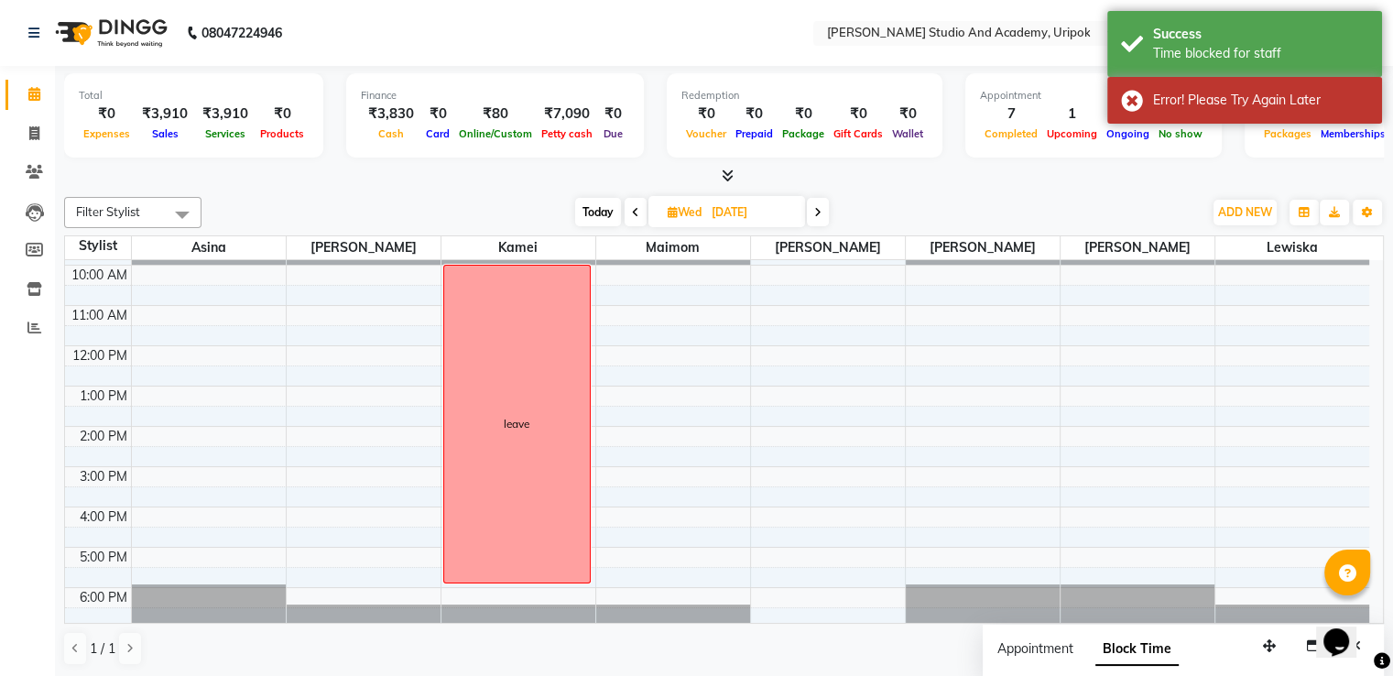
click at [826, 208] on span at bounding box center [818, 212] width 22 height 28
type input "[DATE]"
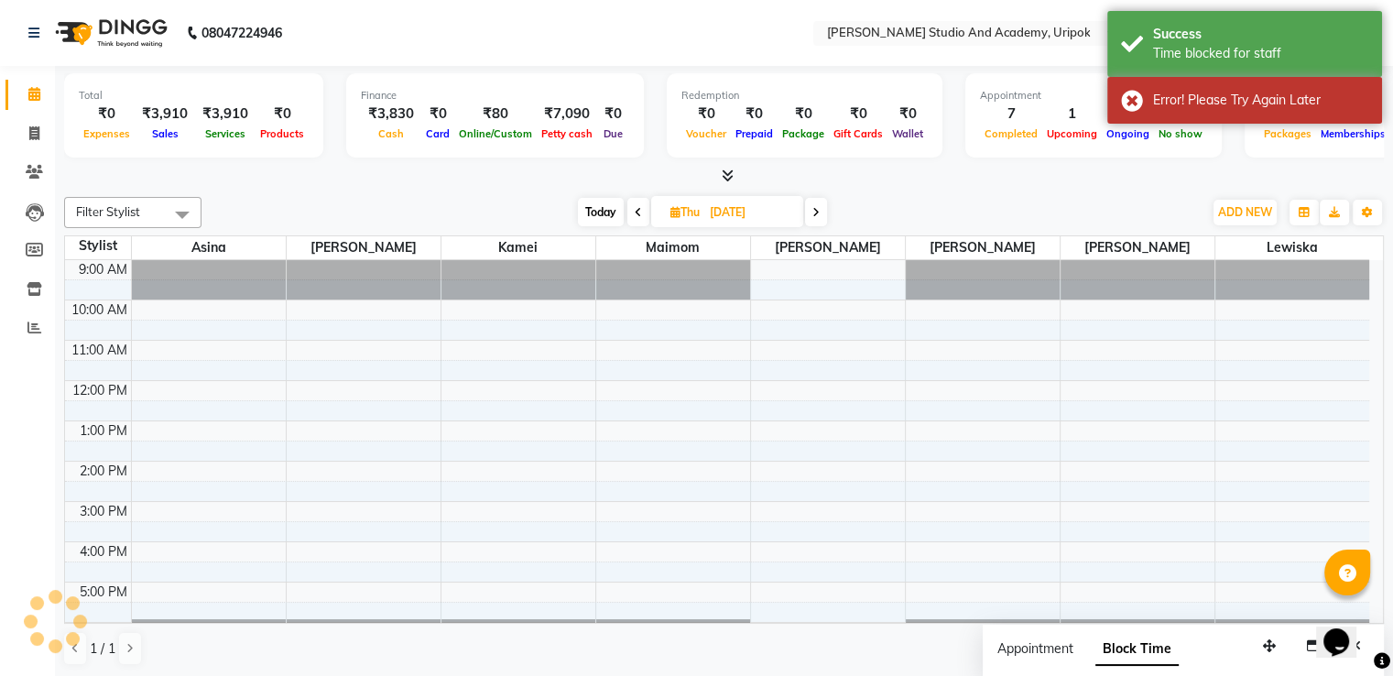
scroll to position [35, 0]
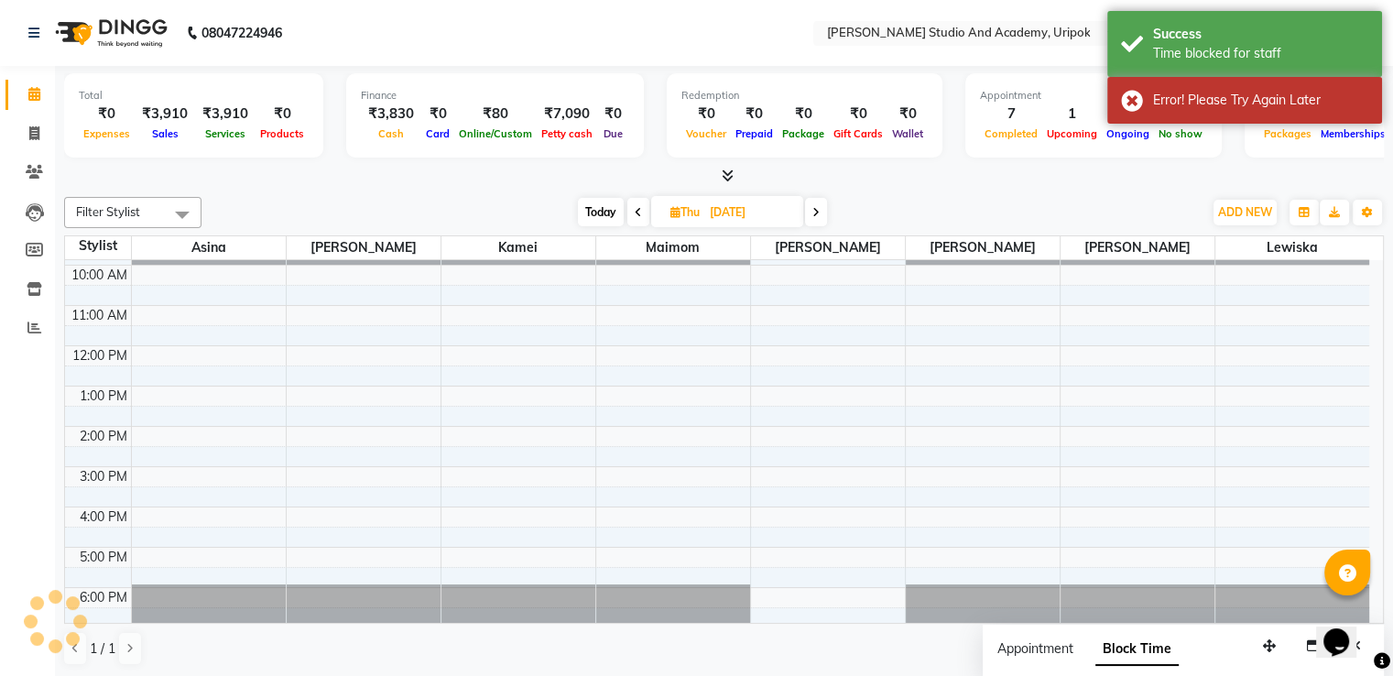
click at [559, 264] on div "9:00 AM 10:00 AM 11:00 AM 12:00 PM 1:00 PM 2:00 PM 3:00 PM 4:00 PM 5:00 PM 6:00…" at bounding box center [717, 426] width 1304 height 402
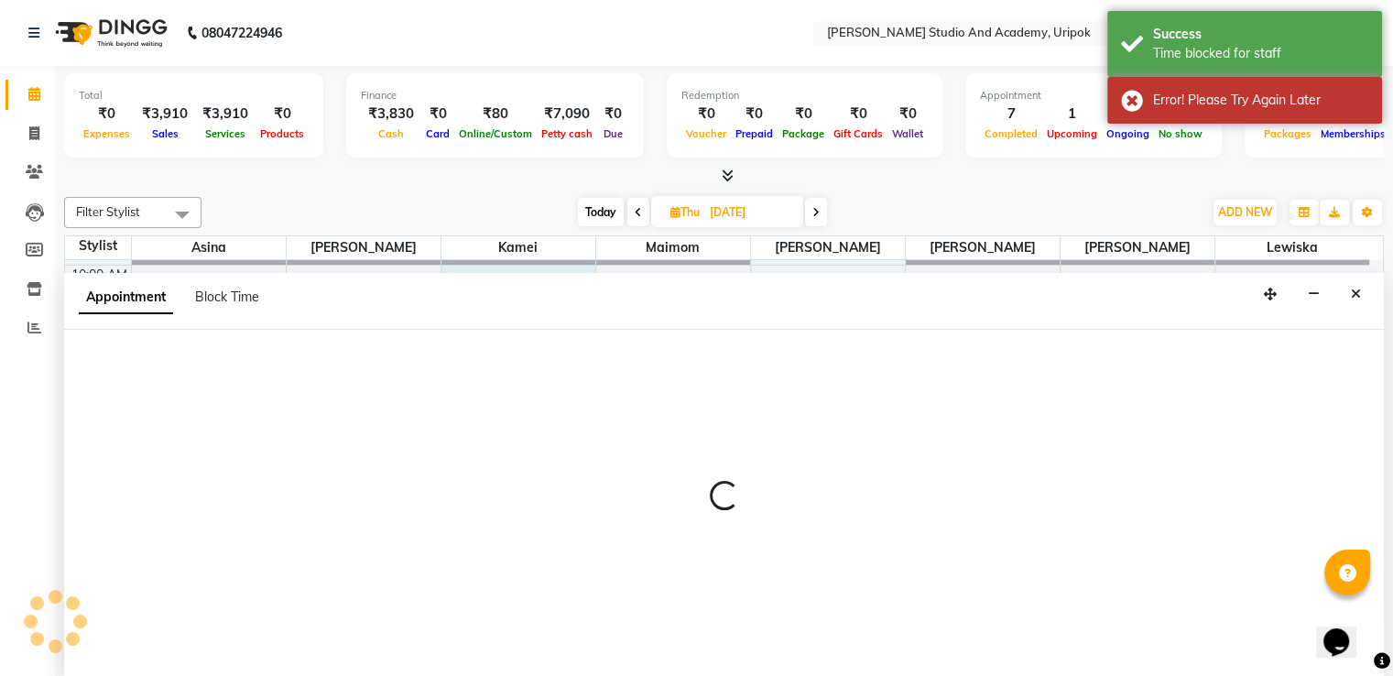
scroll to position [1, 0]
select select "71758"
select select "600"
select select "tentative"
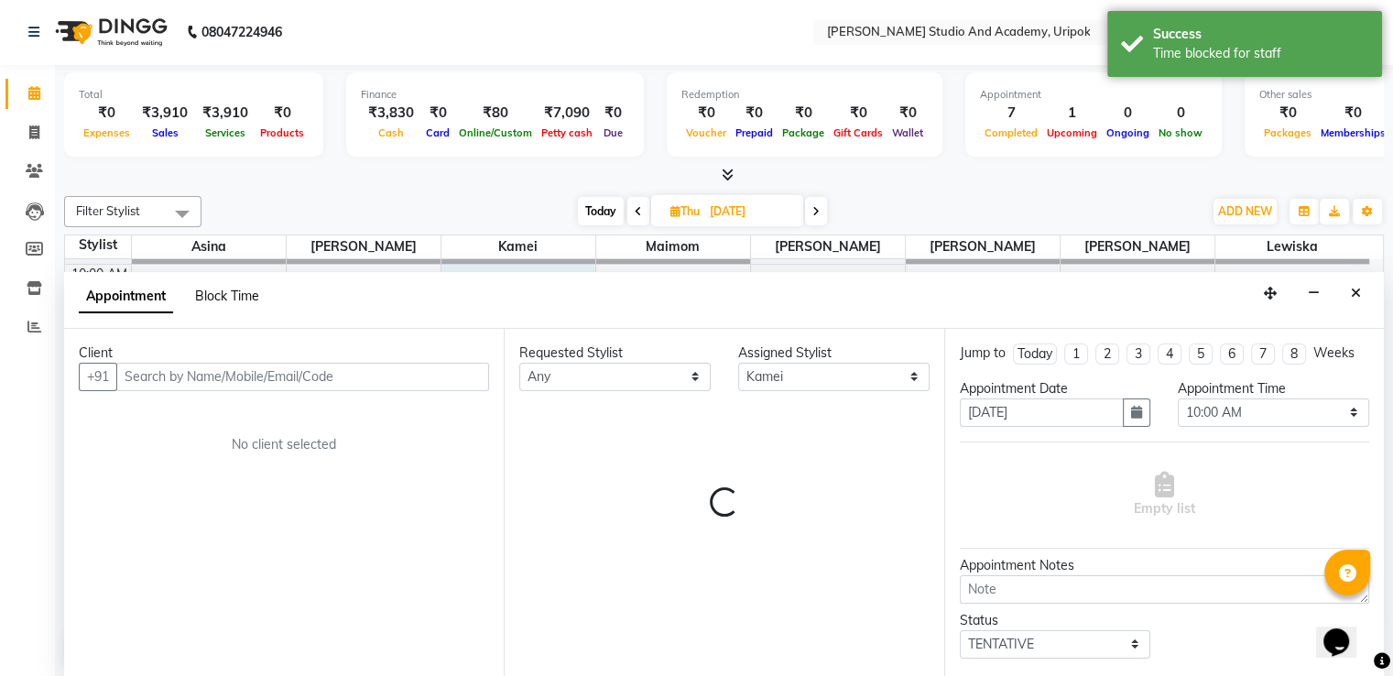
click at [231, 298] on span "Block Time" at bounding box center [227, 296] width 64 height 16
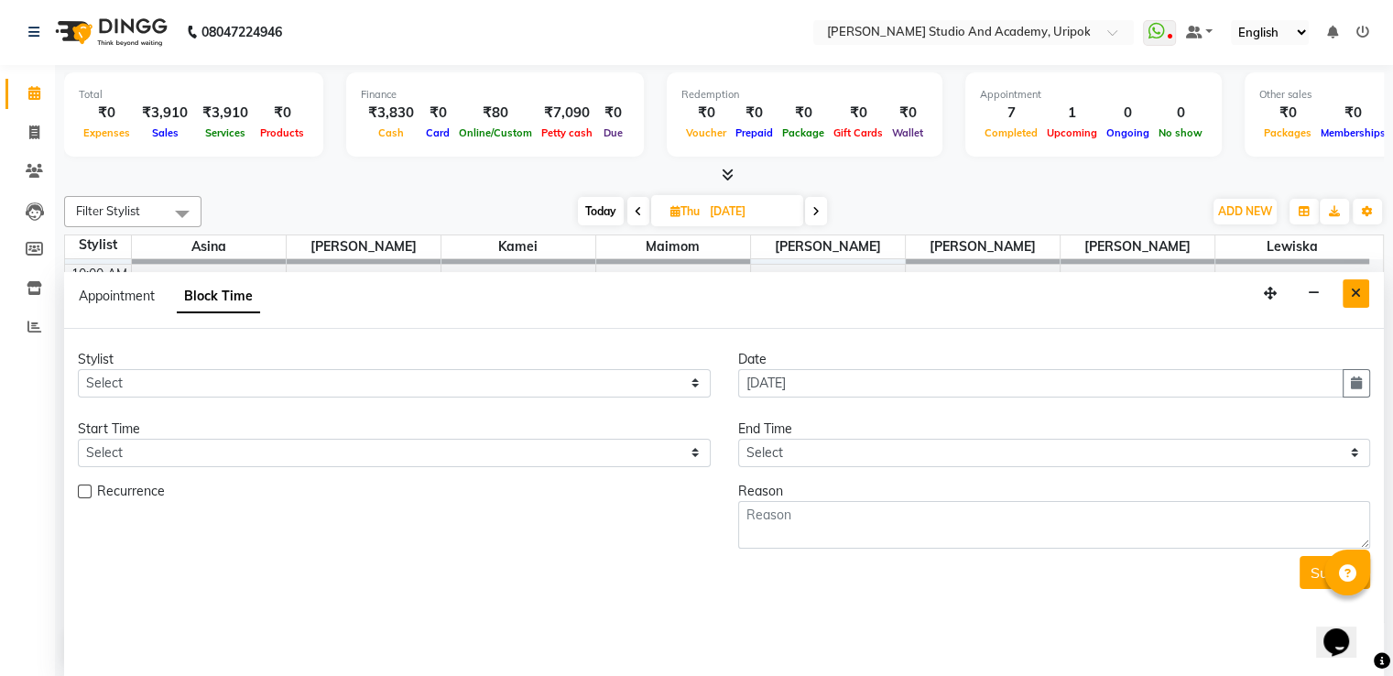
click at [1357, 287] on icon "Close" at bounding box center [1356, 293] width 10 height 13
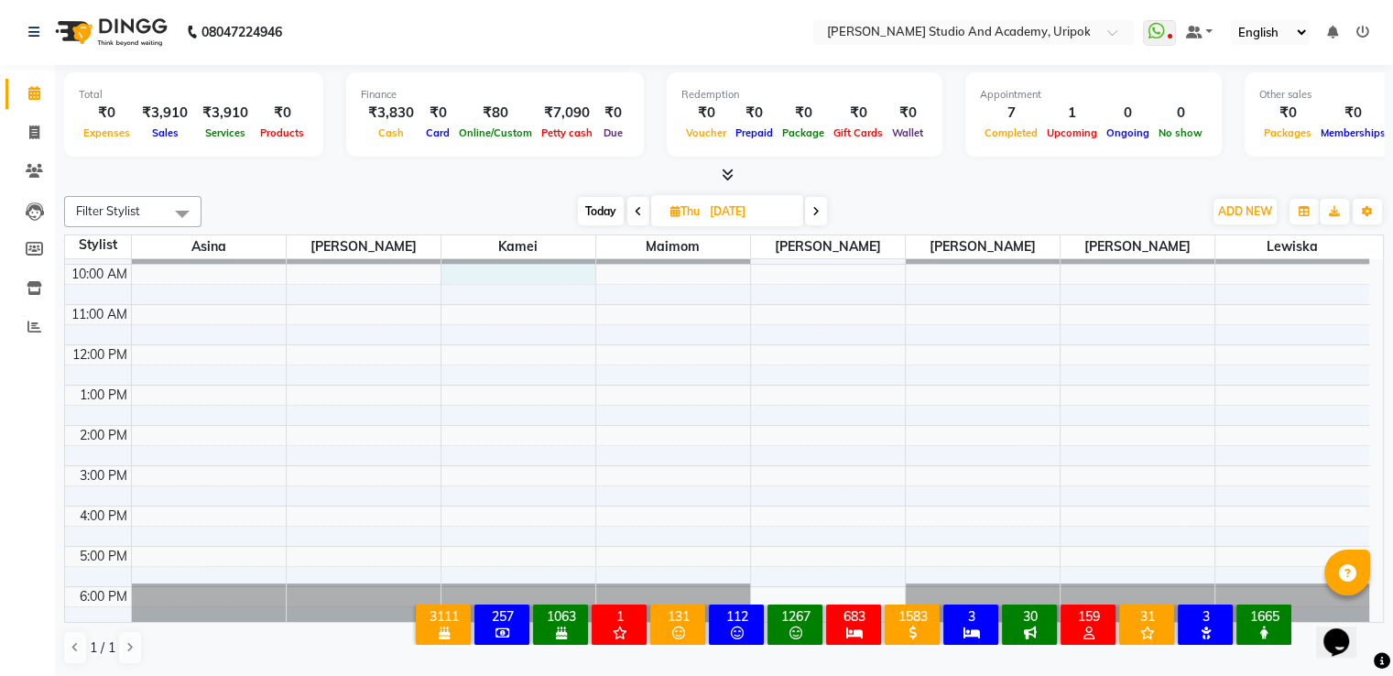
click at [548, 269] on div "9:00 AM 10:00 AM 11:00 AM 12:00 PM 1:00 PM 2:00 PM 3:00 PM 4:00 PM 5:00 PM 6:00…" at bounding box center [717, 425] width 1304 height 402
select select "71758"
select select "600"
select select "tentative"
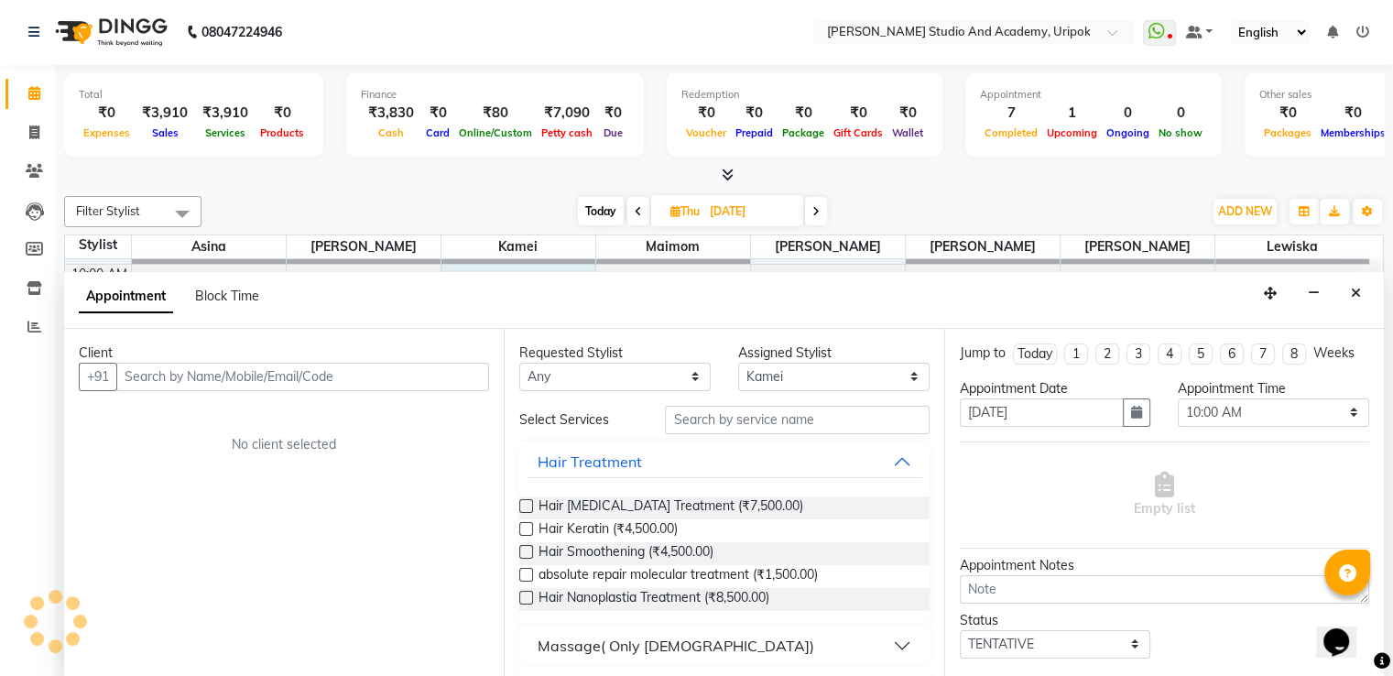
click at [235, 302] on div "Block Time" at bounding box center [227, 296] width 64 height 19
click at [216, 291] on span "Block Time" at bounding box center [227, 296] width 64 height 16
select select "71758"
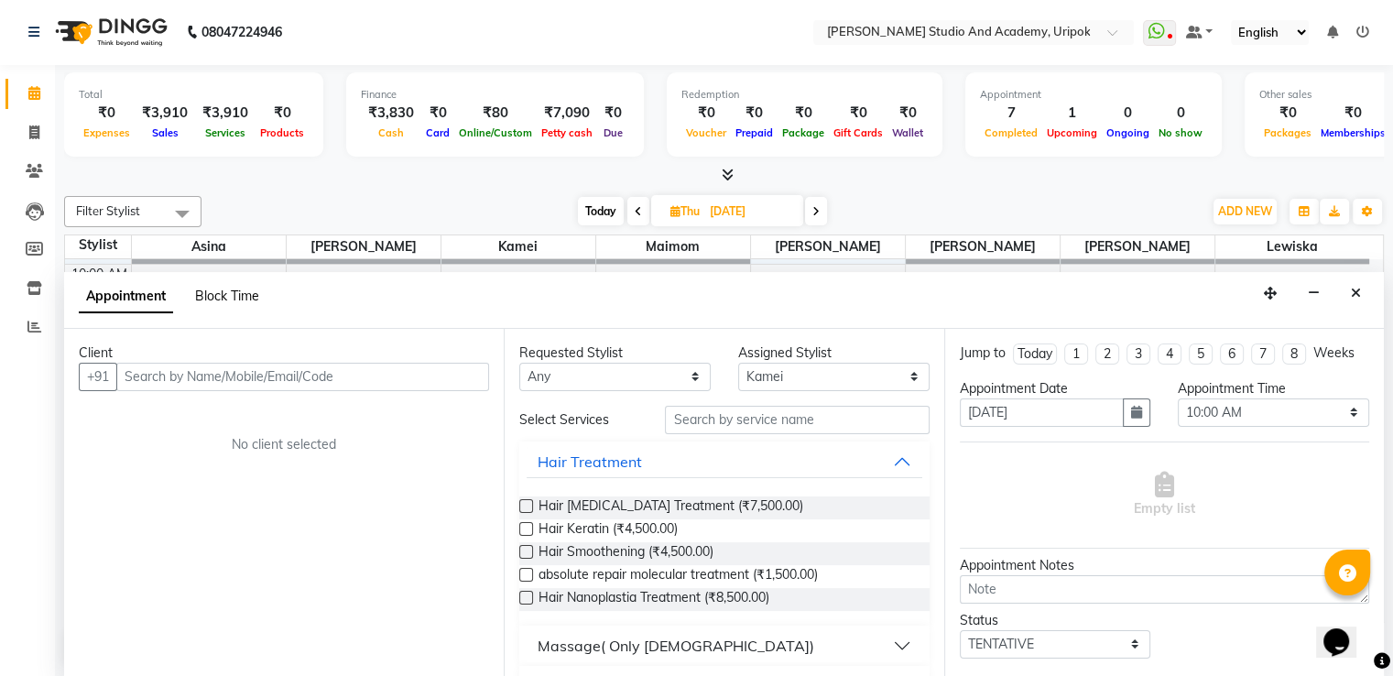
select select "600"
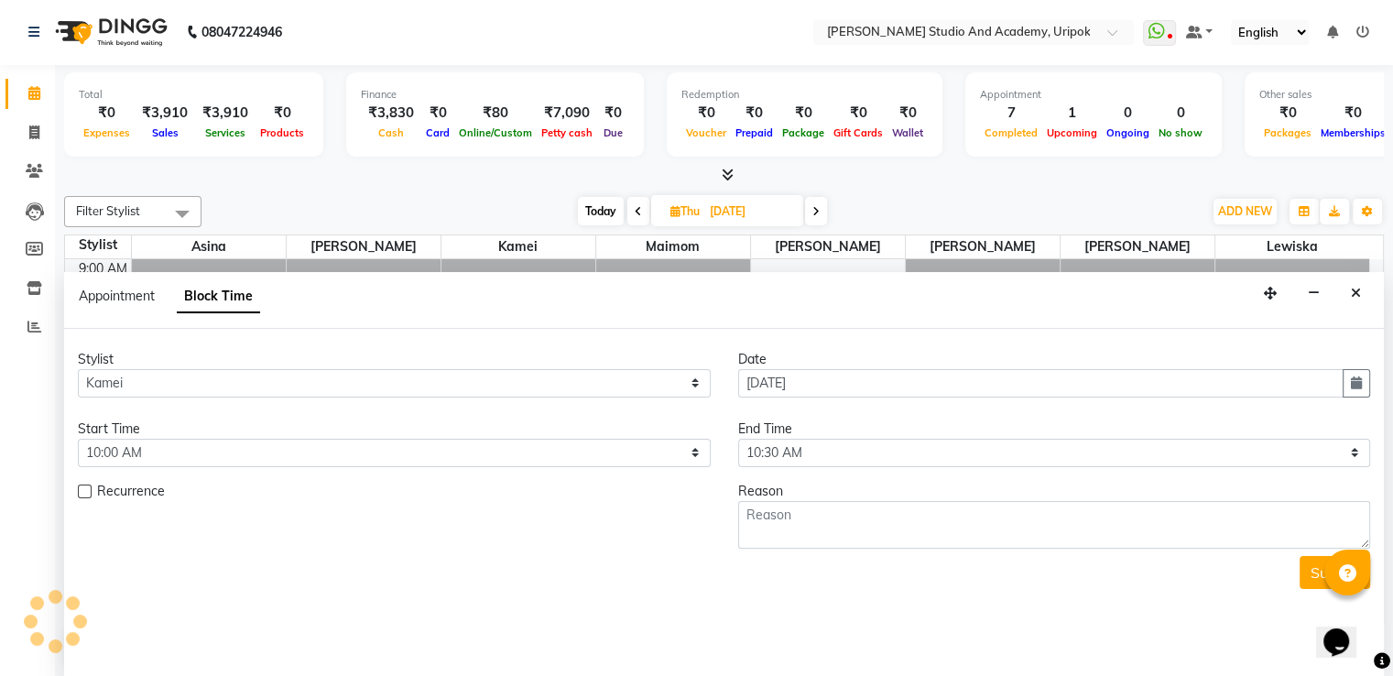
scroll to position [35, 0]
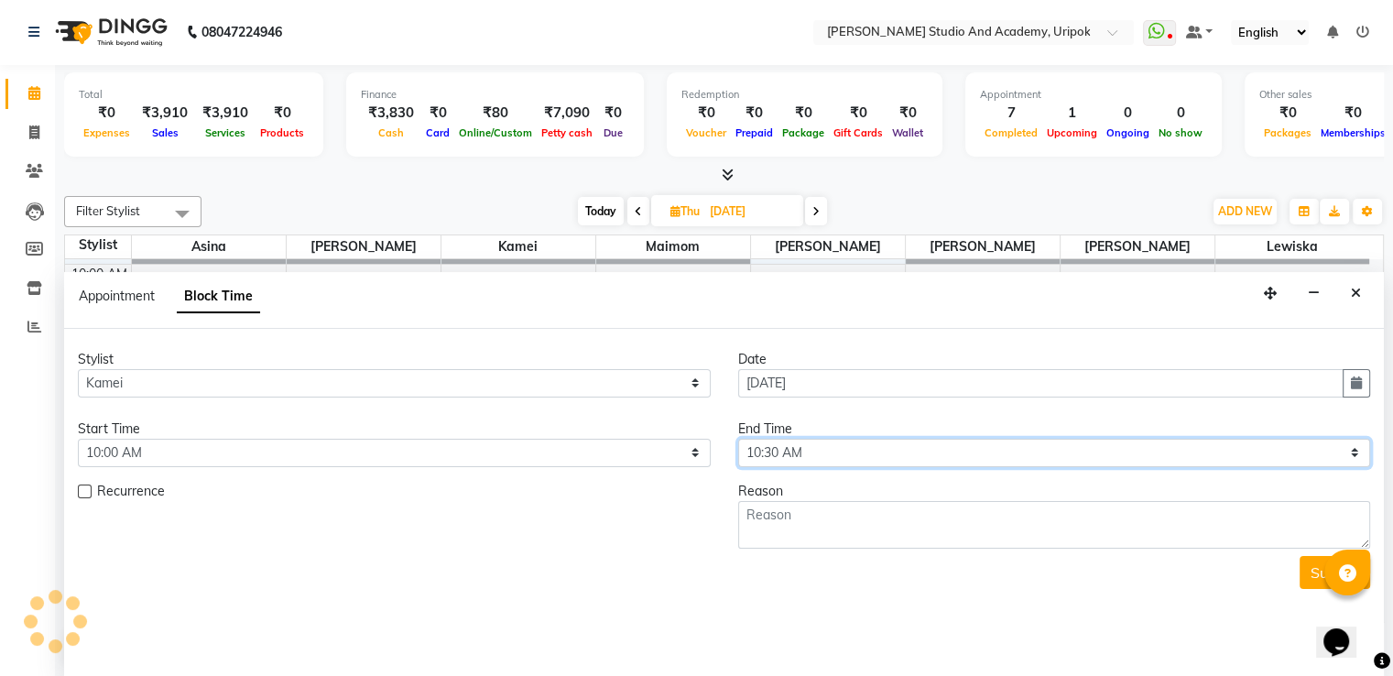
click at [1052, 453] on select "Select 10:00 AM 10:30 AM 11:00 AM 11:30 AM 12:00 PM 12:30 PM 01:00 PM 01:30 PM …" at bounding box center [1054, 453] width 633 height 28
select select "1080"
click at [738, 439] on select "Select 10:00 AM 10:30 AM 11:00 AM 11:30 AM 12:00 PM 12:30 PM 01:00 PM 01:30 PM …" at bounding box center [1054, 453] width 633 height 28
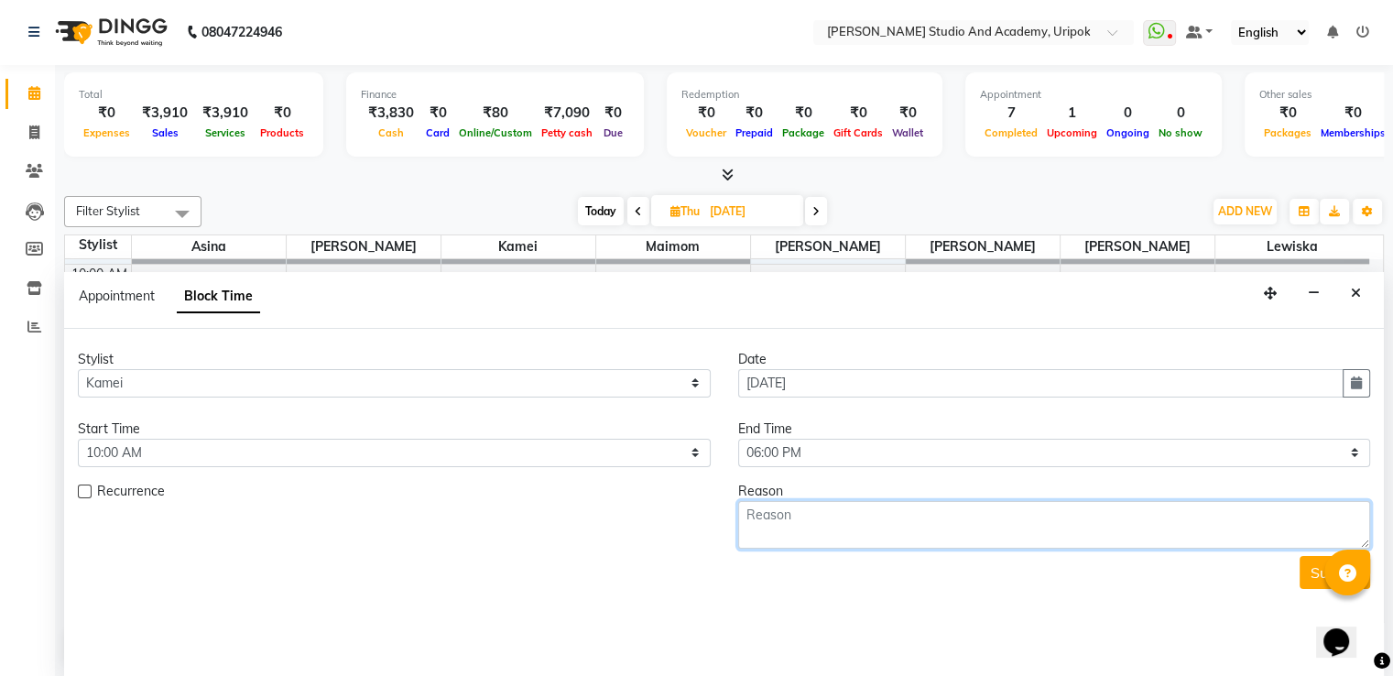
click at [879, 513] on textarea at bounding box center [1054, 525] width 633 height 48
type textarea "leave"
click at [1304, 583] on button "Submit" at bounding box center [1335, 572] width 71 height 33
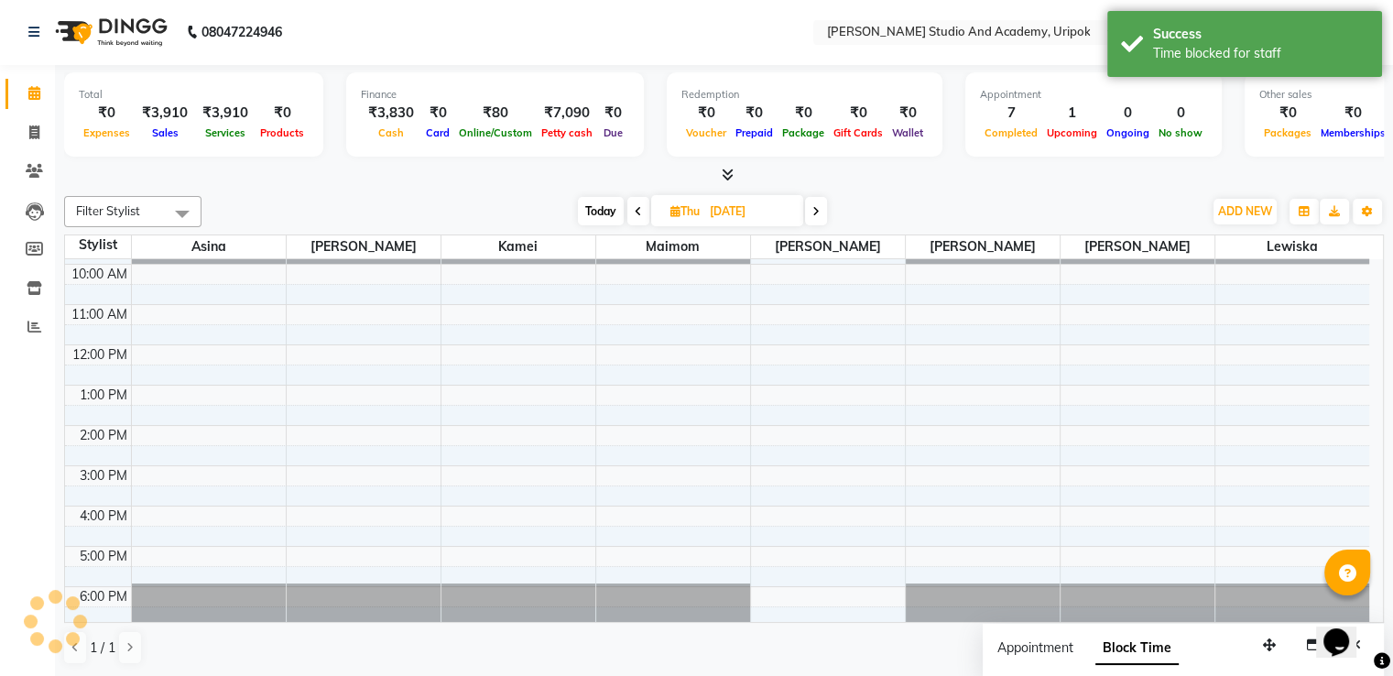
scroll to position [0, 0]
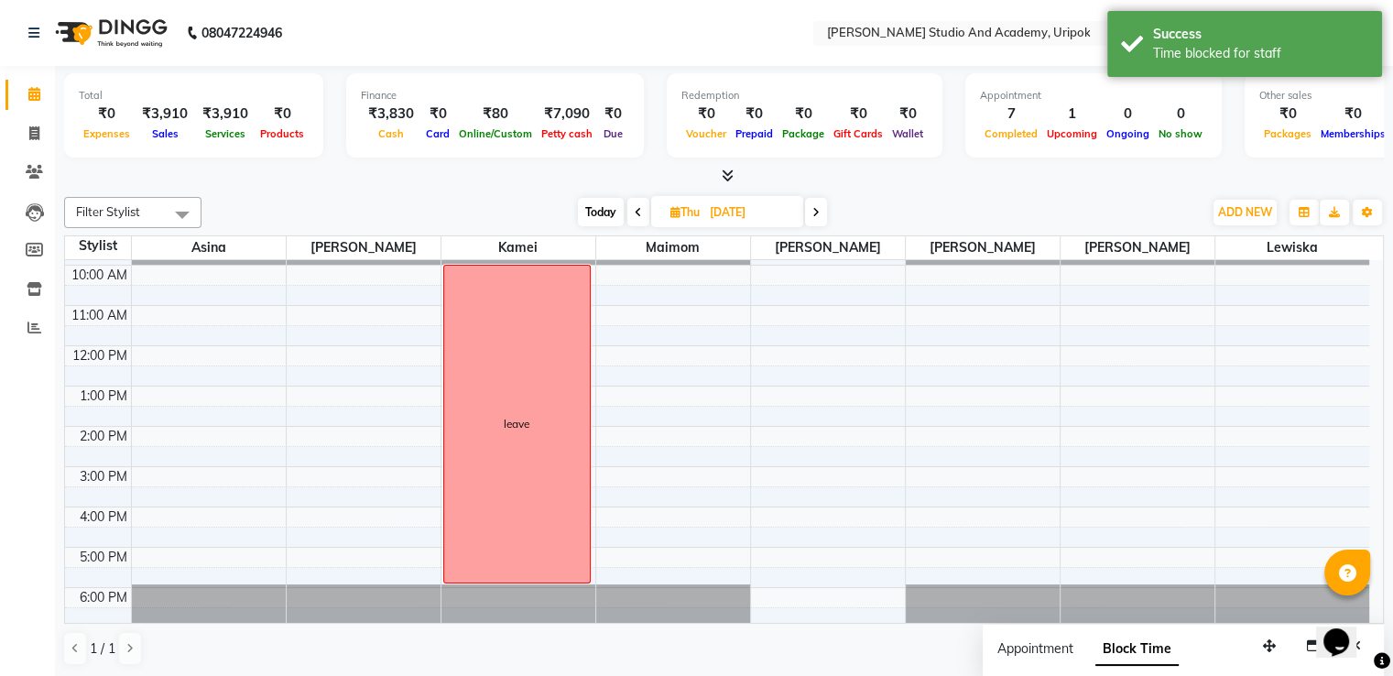
click at [824, 203] on span at bounding box center [816, 212] width 22 height 28
type input "[DATE]"
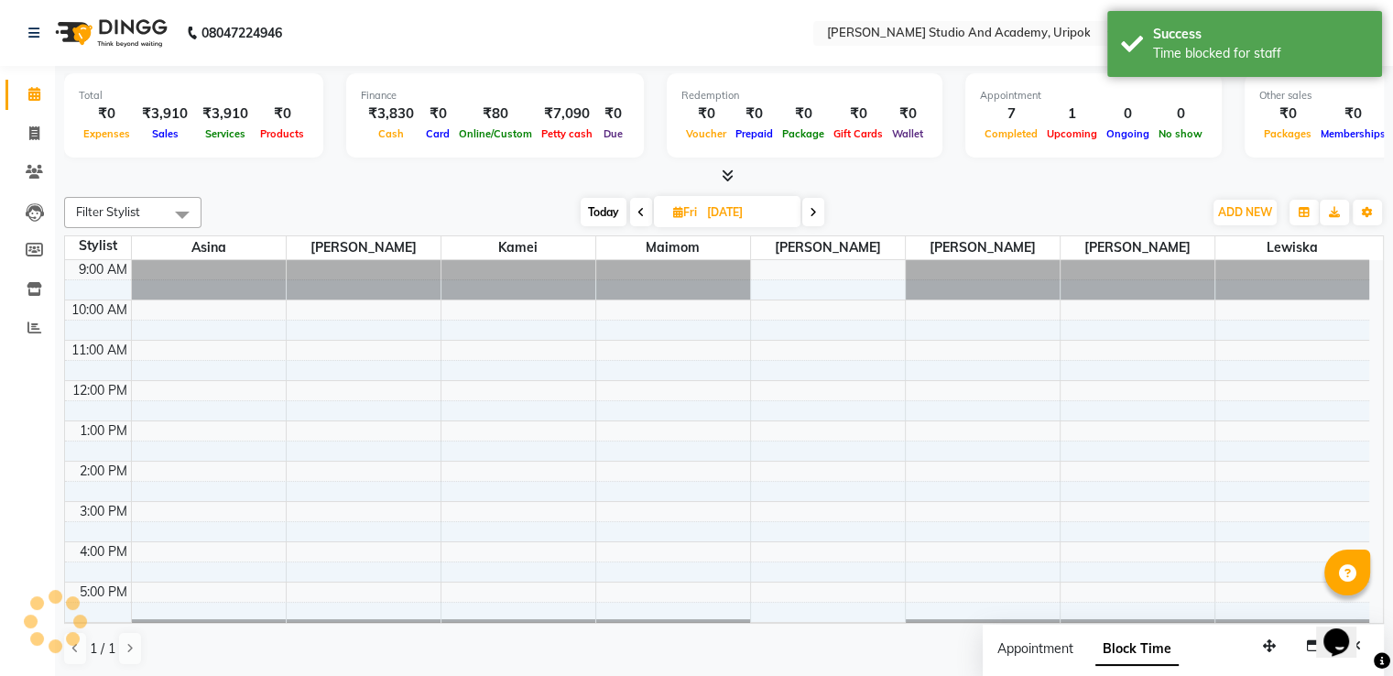
scroll to position [35, 0]
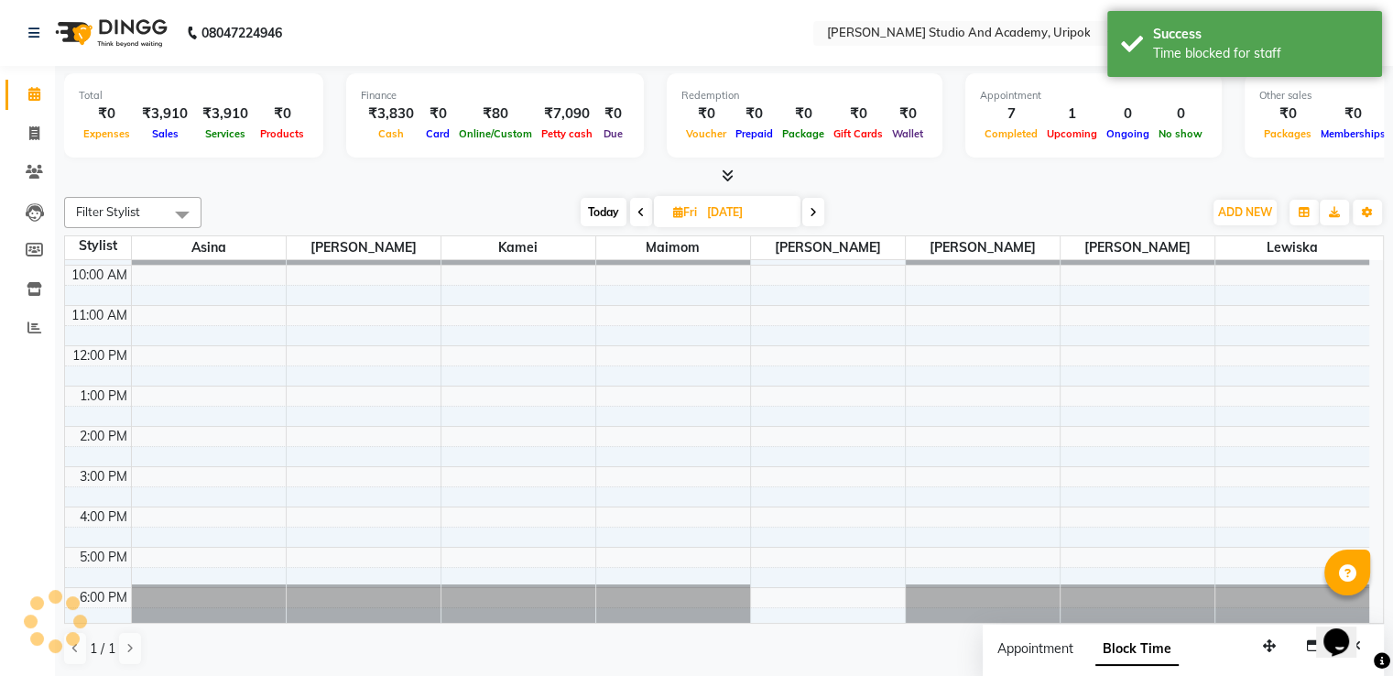
click at [565, 273] on div "9:00 AM 10:00 AM 11:00 AM 12:00 PM 1:00 PM 2:00 PM 3:00 PM 4:00 PM 5:00 PM 6:00…" at bounding box center [717, 426] width 1304 height 402
select select "71758"
select select "tentative"
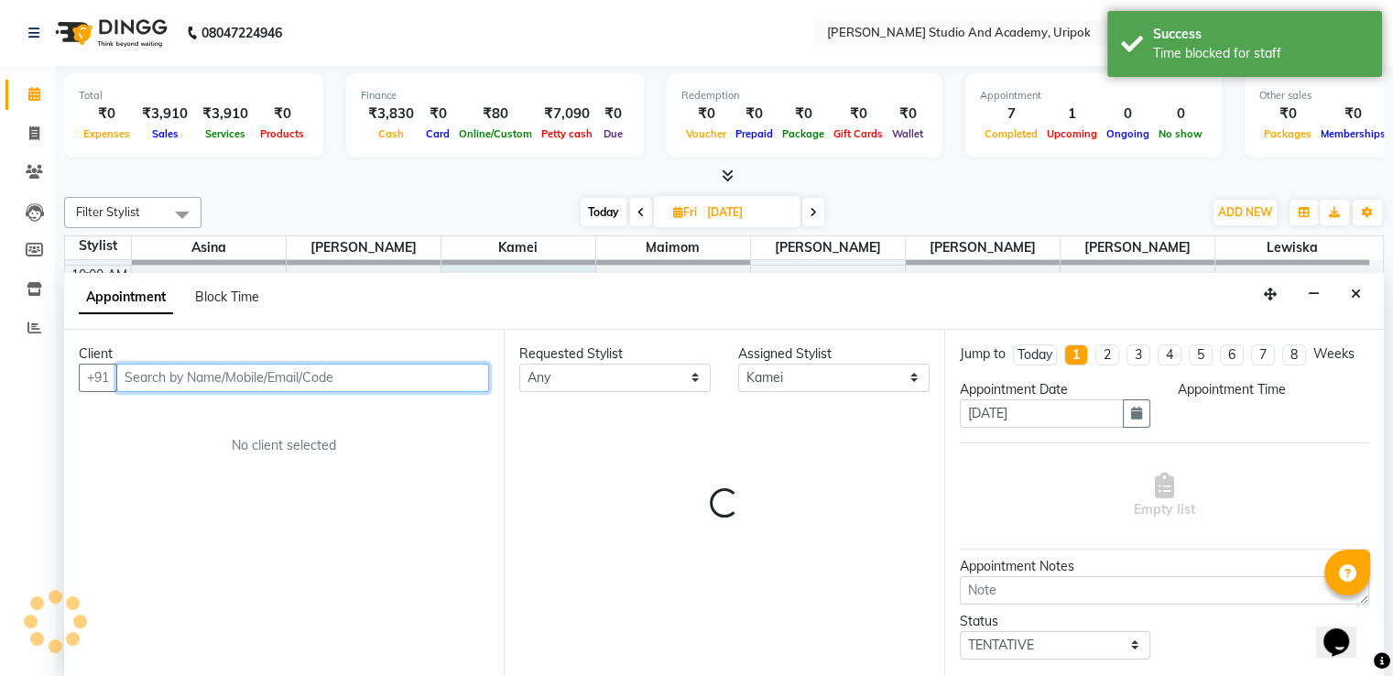
select select "600"
click at [245, 300] on span "Block Time" at bounding box center [227, 296] width 64 height 16
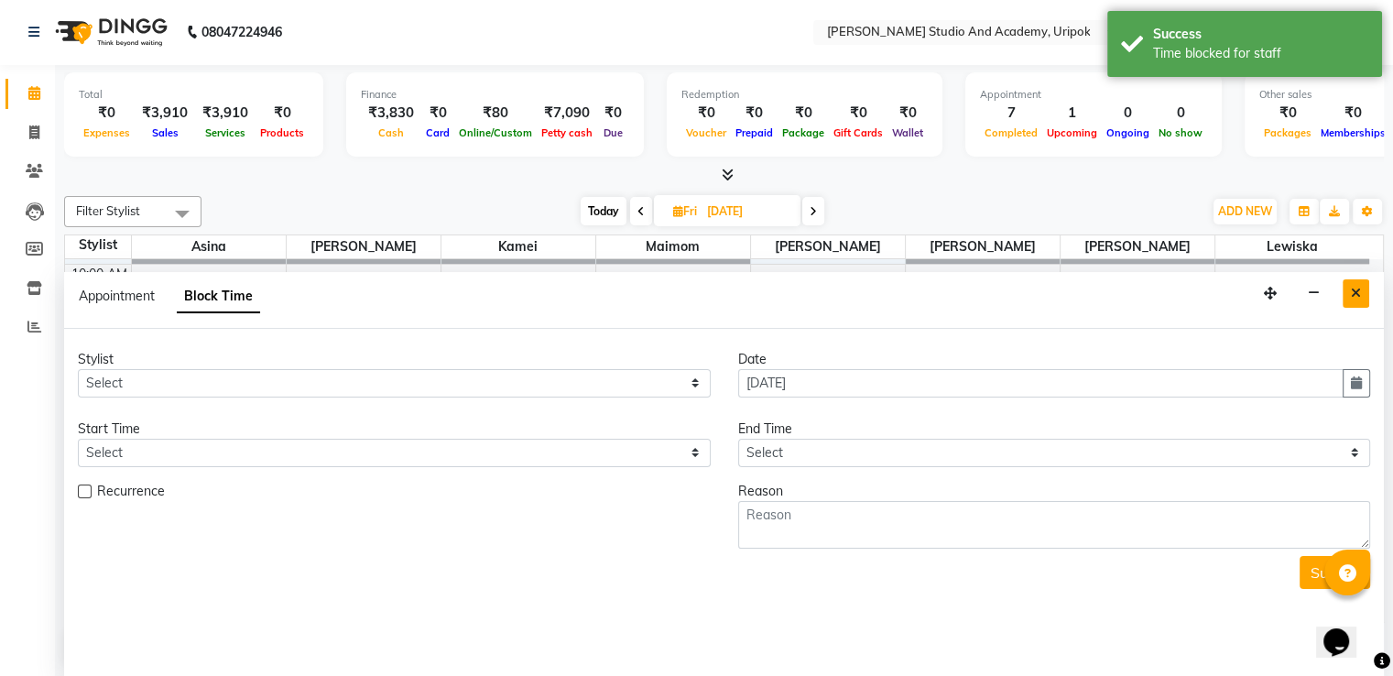
click at [1363, 289] on button "Close" at bounding box center [1356, 293] width 27 height 28
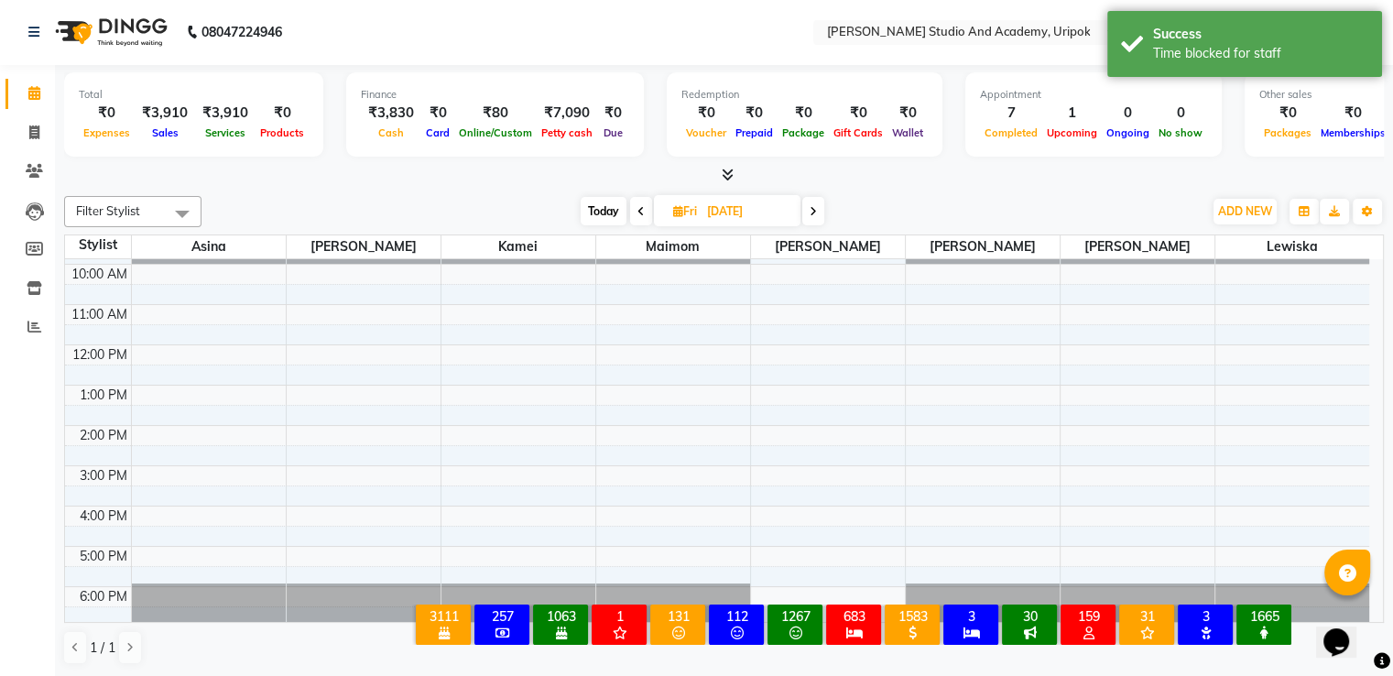
click at [813, 202] on span at bounding box center [813, 211] width 22 height 28
type input "[DATE]"
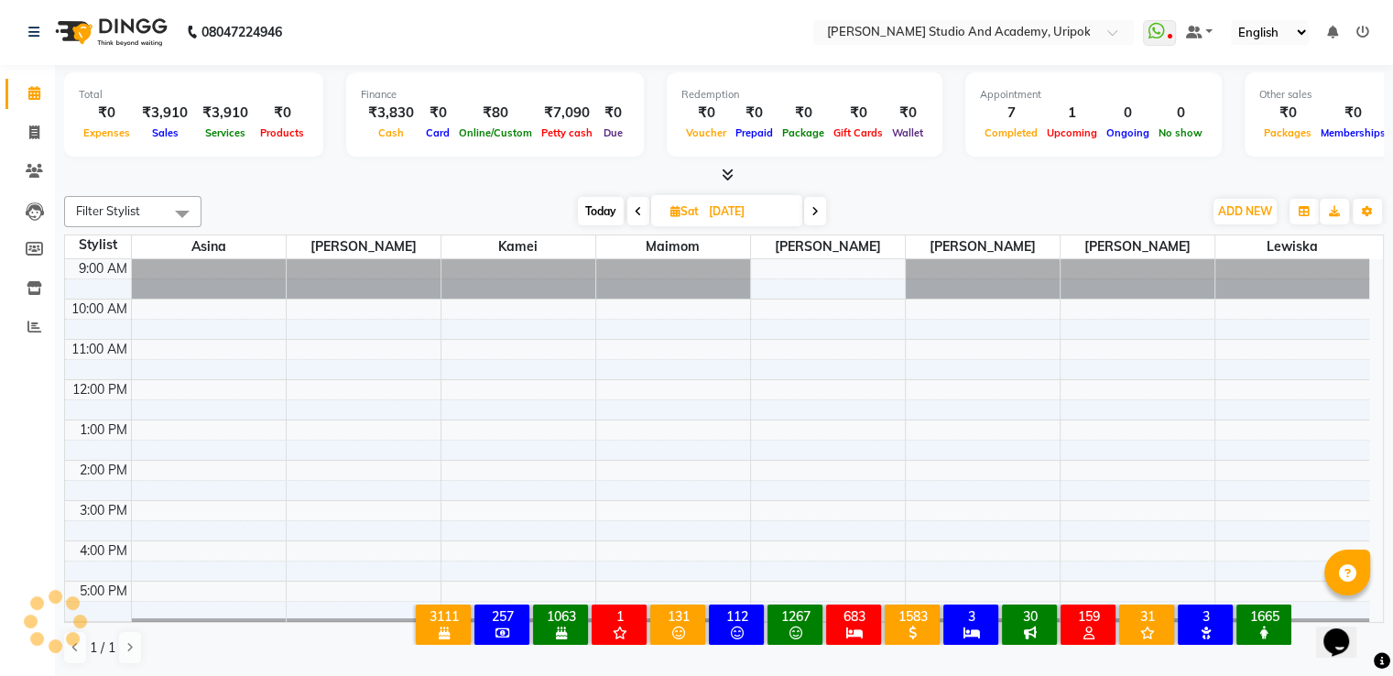
scroll to position [35, 0]
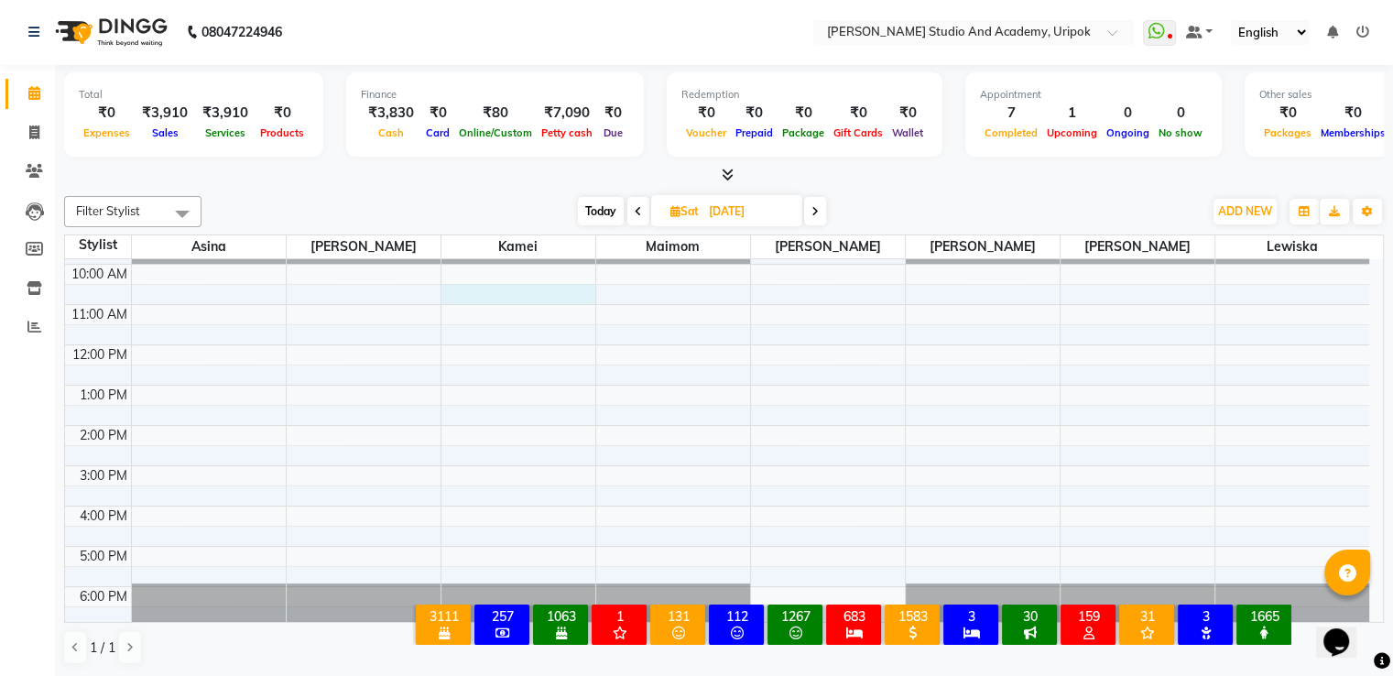
click at [548, 284] on div "9:00 AM 10:00 AM 11:00 AM 12:00 PM 1:00 PM 2:00 PM 3:00 PM 4:00 PM 5:00 PM 6:00…" at bounding box center [717, 425] width 1304 height 402
select select "71758"
select select "630"
select select "tentative"
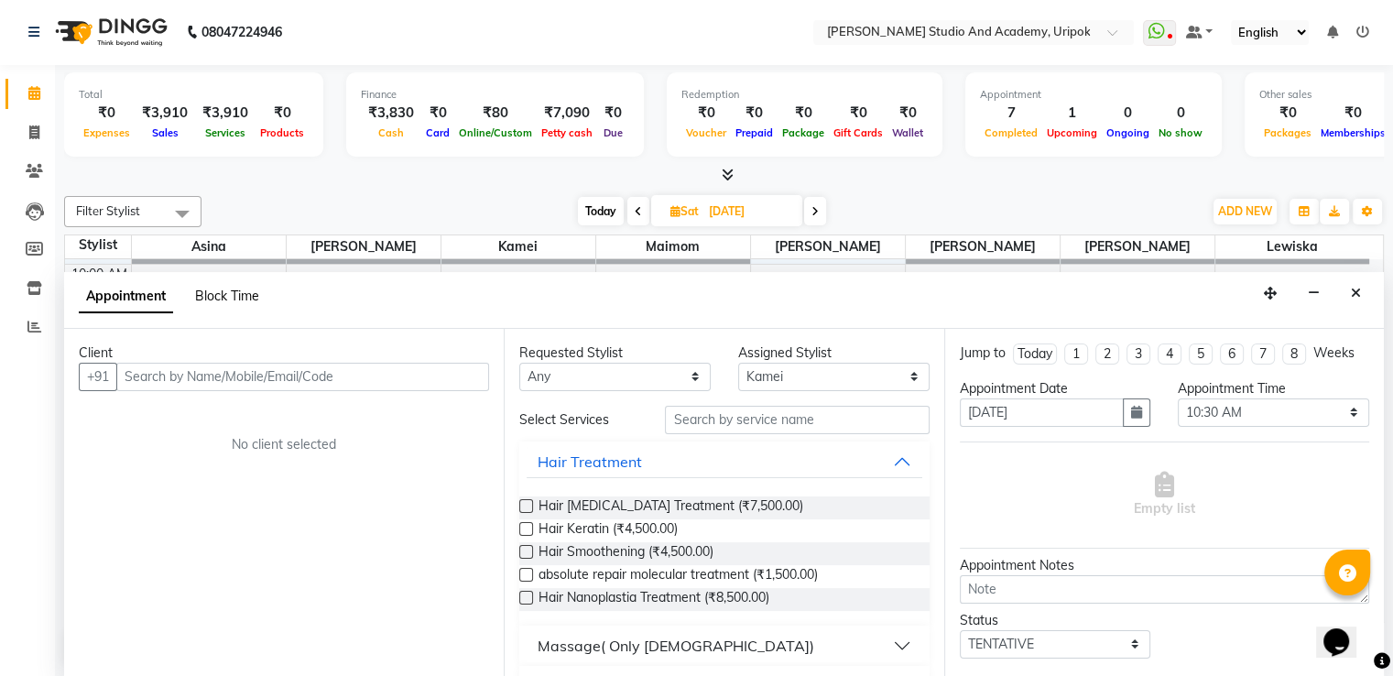
click at [223, 295] on span "Block Time" at bounding box center [227, 296] width 64 height 16
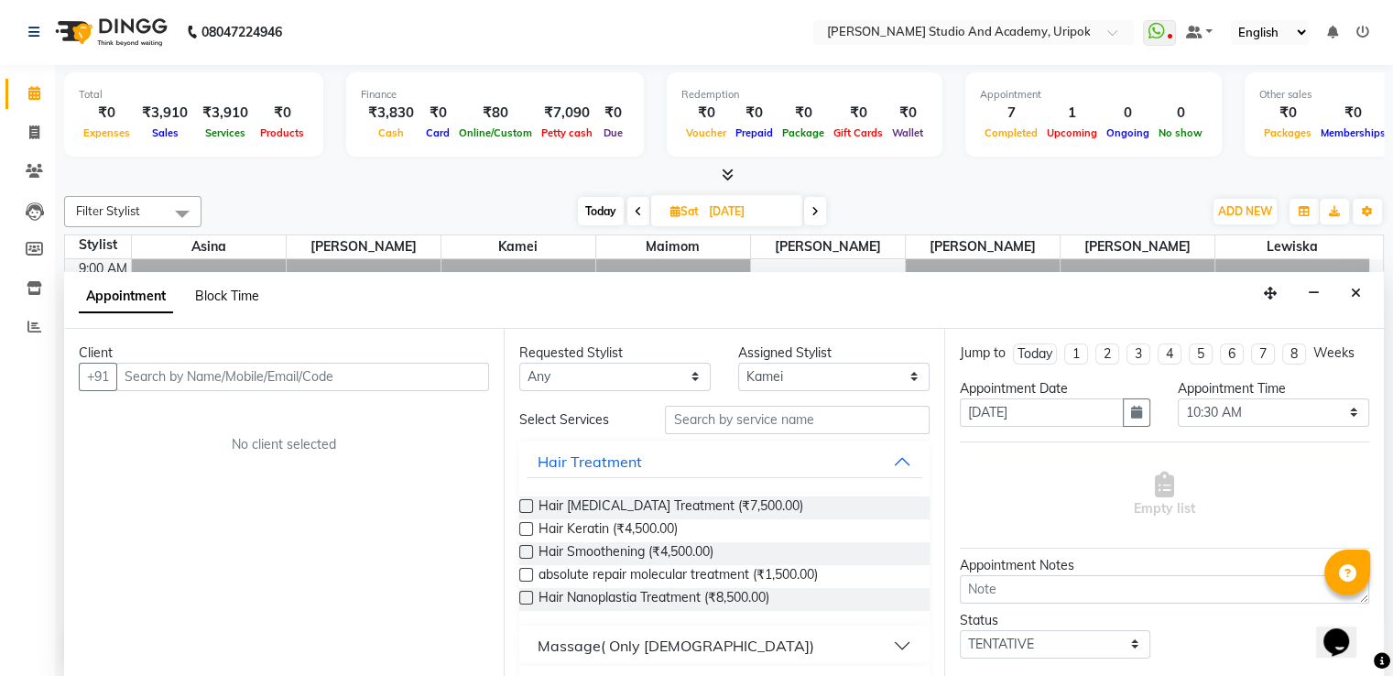
select select "71758"
select select "630"
select select "660"
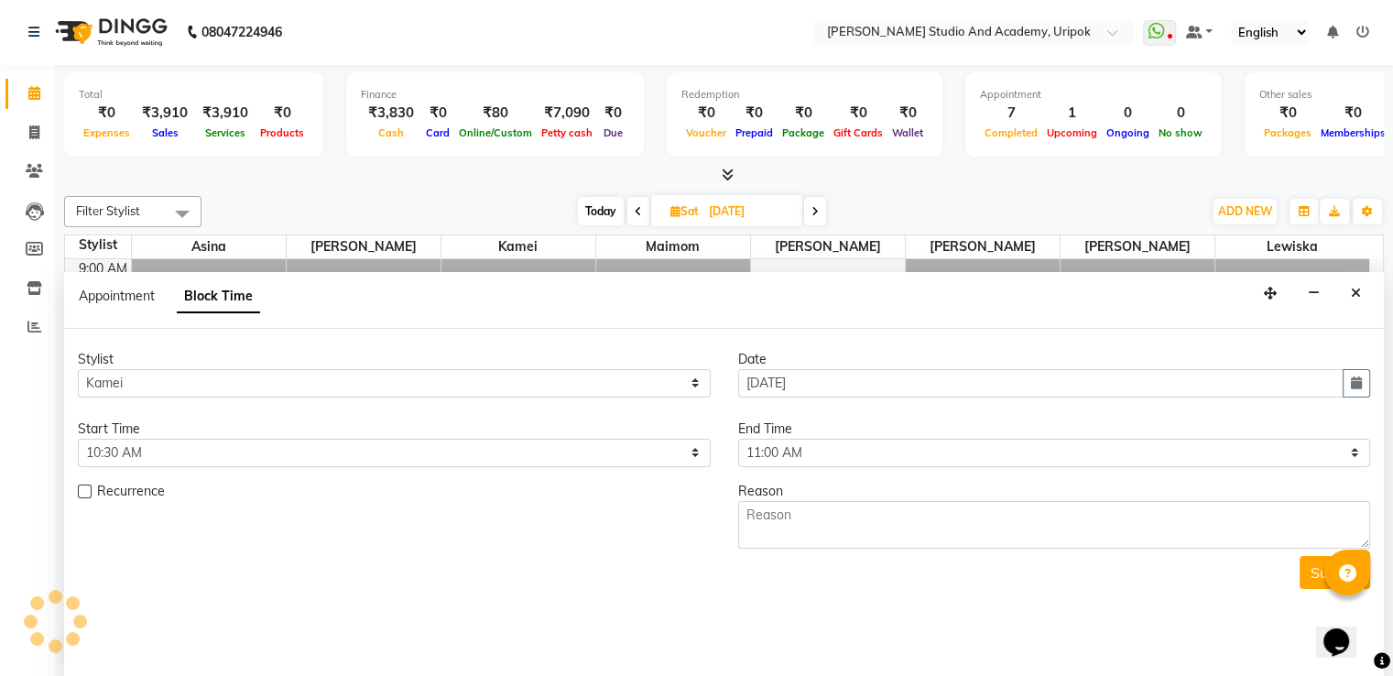
scroll to position [35, 0]
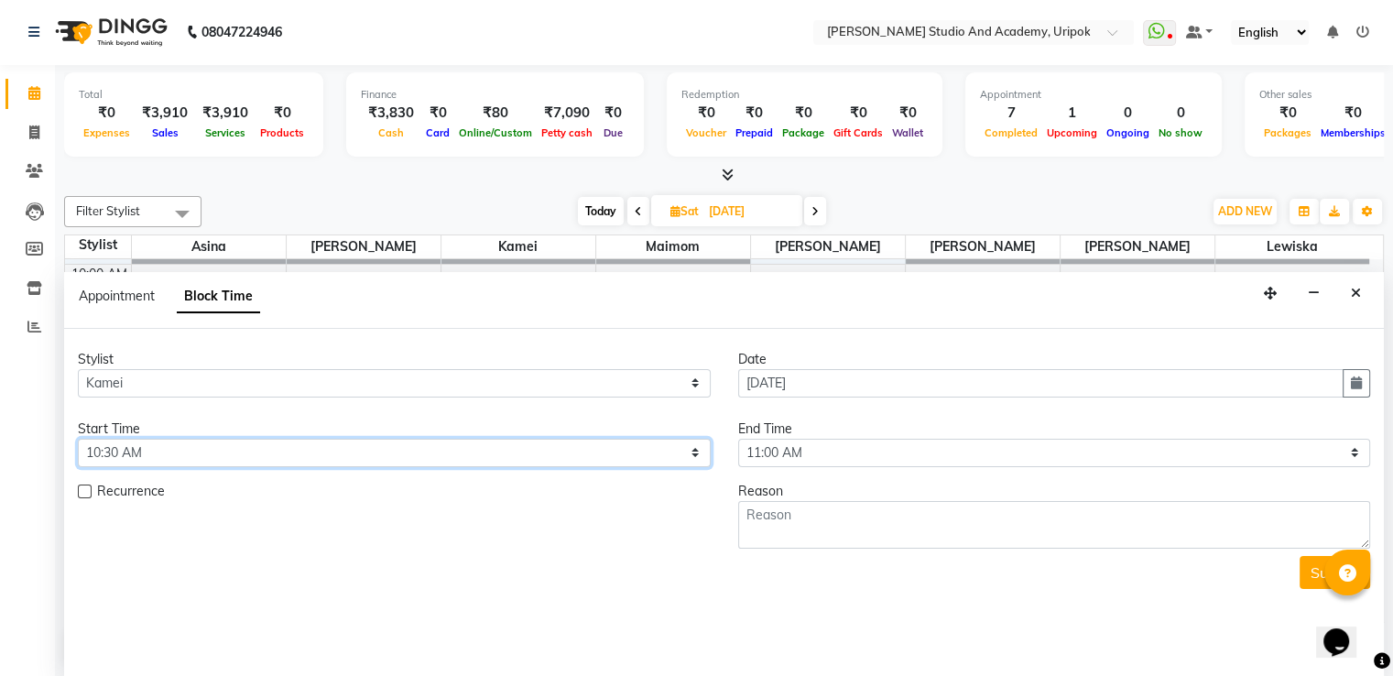
click at [584, 439] on select "Select 10:00 AM 10:30 AM 11:00 AM 11:30 AM 12:00 PM 12:30 PM 01:00 PM 01:30 PM …" at bounding box center [394, 453] width 633 height 28
select select "600"
click at [78, 439] on select "Select 10:00 AM 10:30 AM 11:00 AM 11:30 AM 12:00 PM 12:30 PM 01:00 PM 01:30 PM …" at bounding box center [394, 453] width 633 height 28
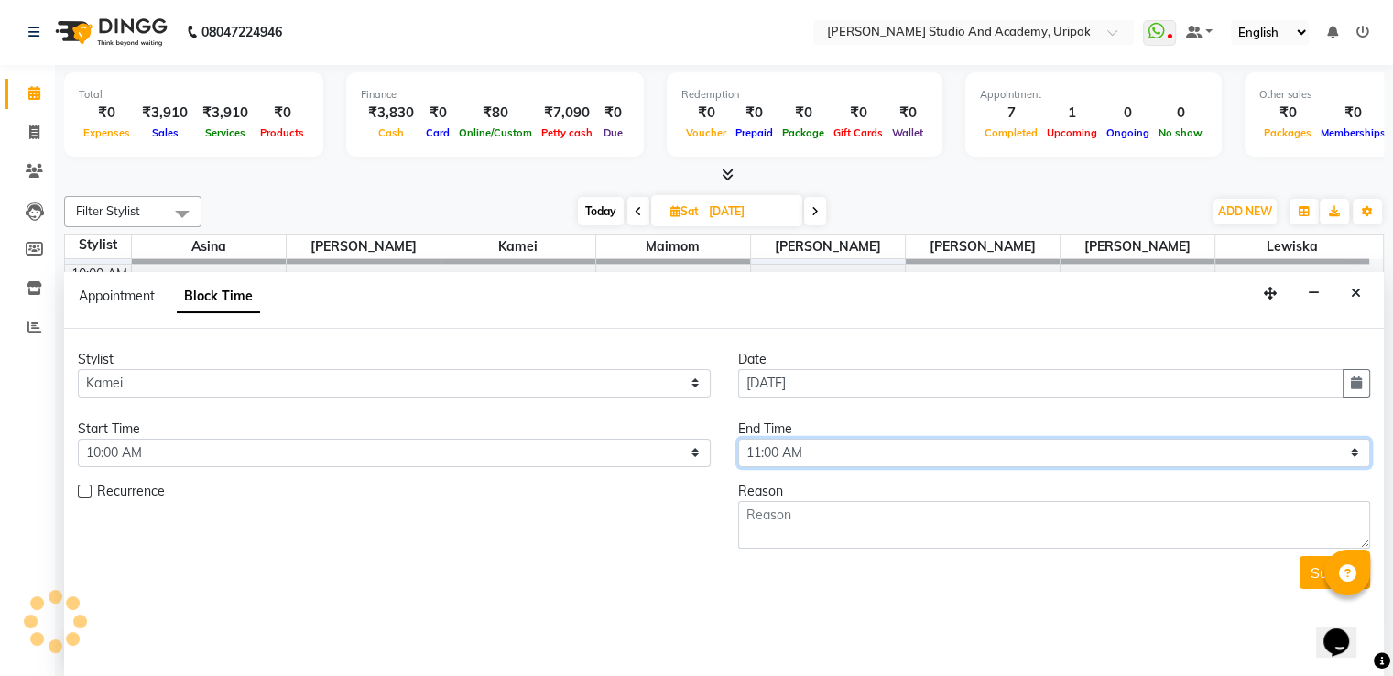
click at [823, 463] on select "Select 10:00 AM 10:30 AM 11:00 AM 11:30 AM 12:00 PM 12:30 PM 01:00 PM 01:30 PM …" at bounding box center [1054, 453] width 633 height 28
select select "1080"
click at [738, 439] on select "Select 10:00 AM 10:30 AM 11:00 AM 11:30 AM 12:00 PM 12:30 PM 01:00 PM 01:30 PM …" at bounding box center [1054, 453] width 633 height 28
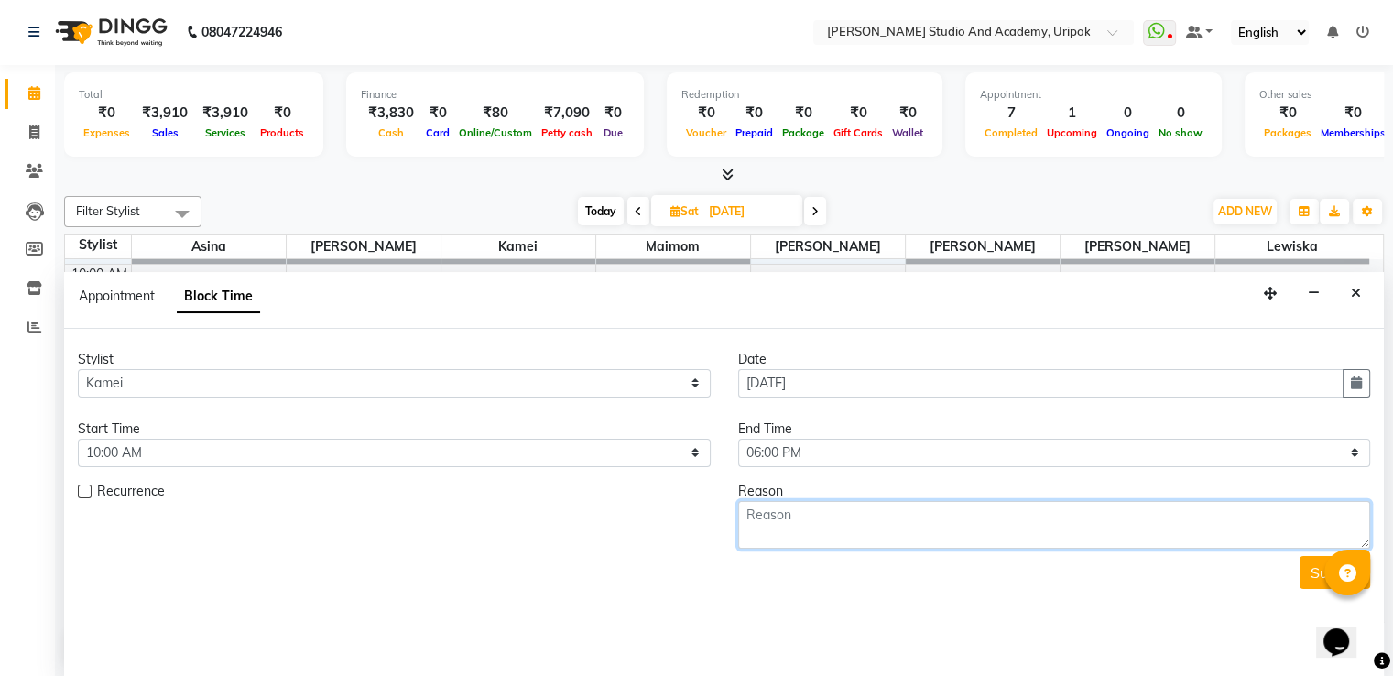
click at [909, 524] on textarea at bounding box center [1054, 525] width 633 height 48
type textarea "leave"
click at [1307, 566] on button "Submit" at bounding box center [1335, 572] width 71 height 33
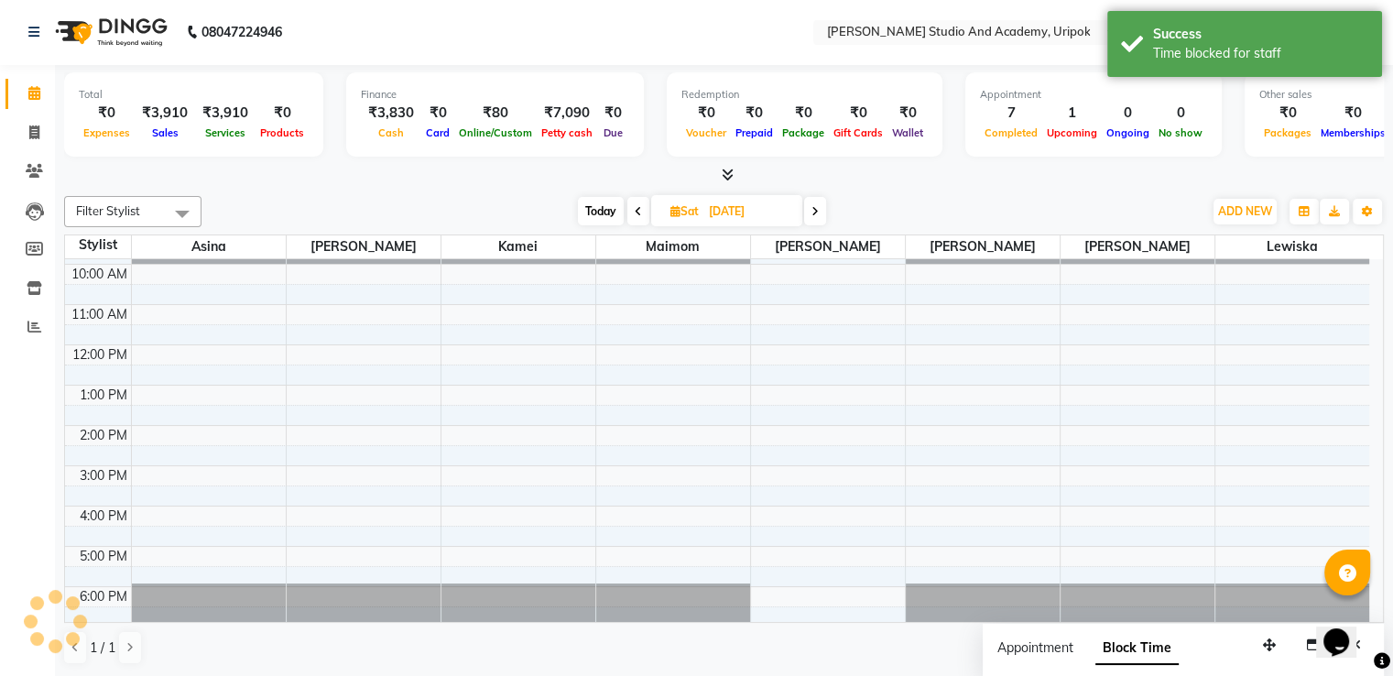
scroll to position [0, 0]
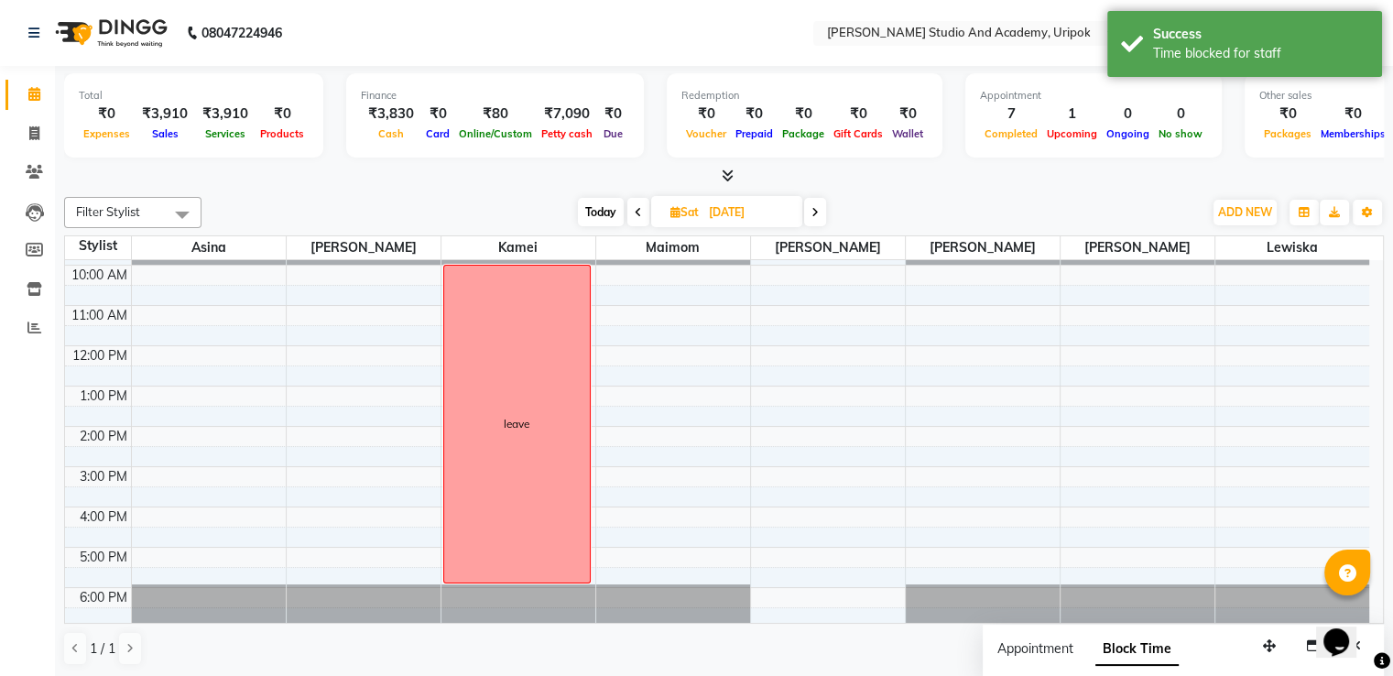
click at [601, 203] on span "Today" at bounding box center [601, 212] width 46 height 28
type input "03-10-2025"
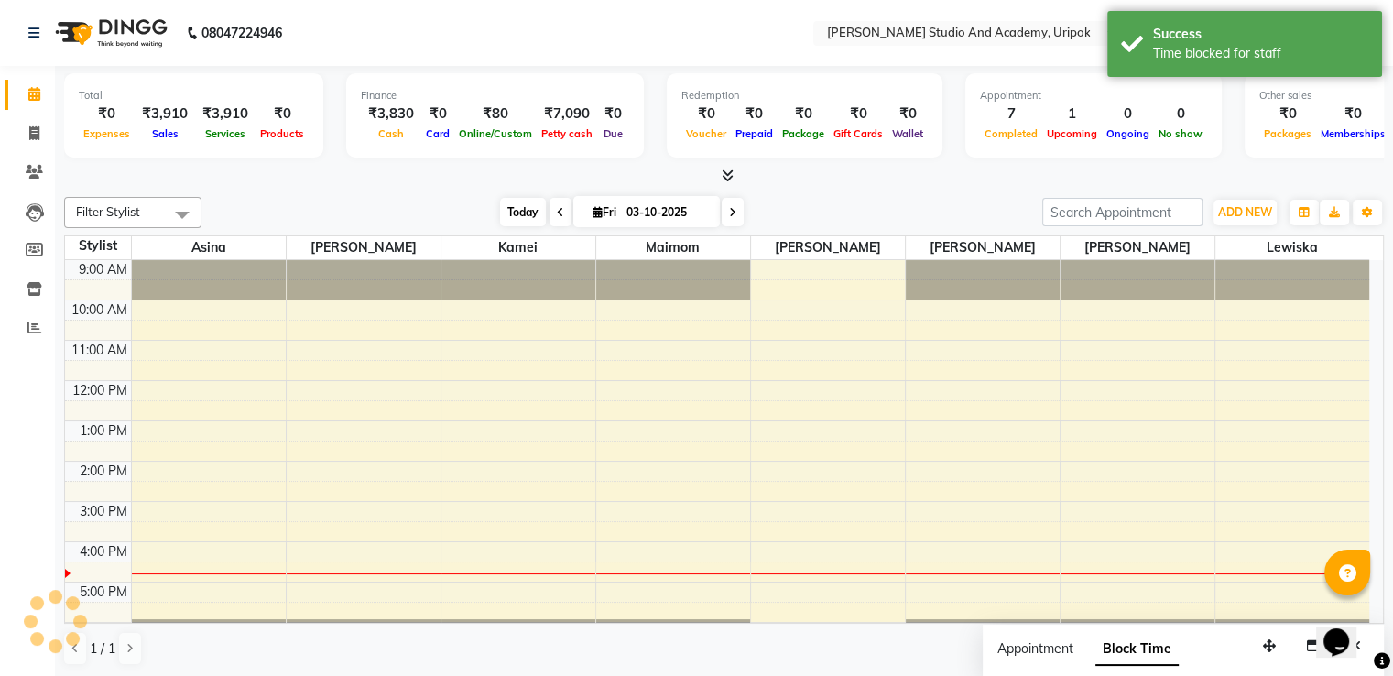
scroll to position [35, 0]
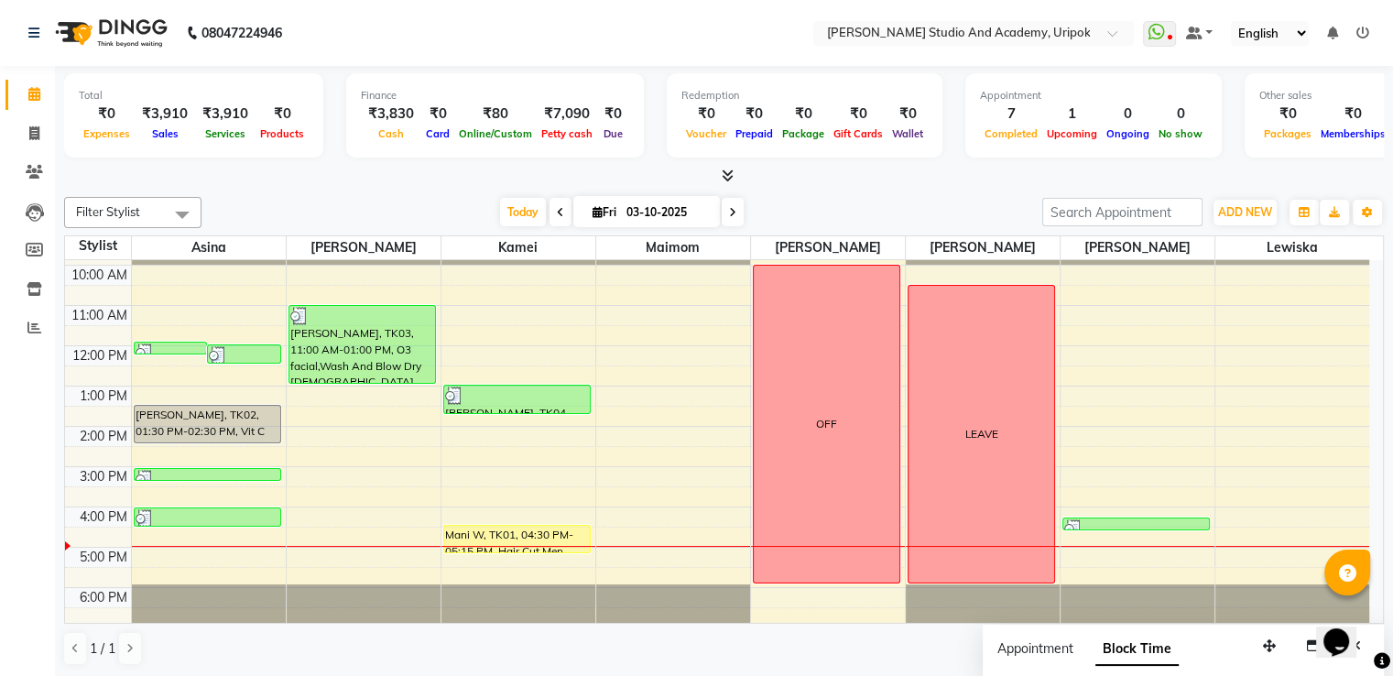
click at [744, 206] on div "[DATE] [DATE]" at bounding box center [622, 212] width 823 height 27
click at [623, 210] on input "03-10-2025" at bounding box center [667, 212] width 92 height 27
select select "10"
select select "2025"
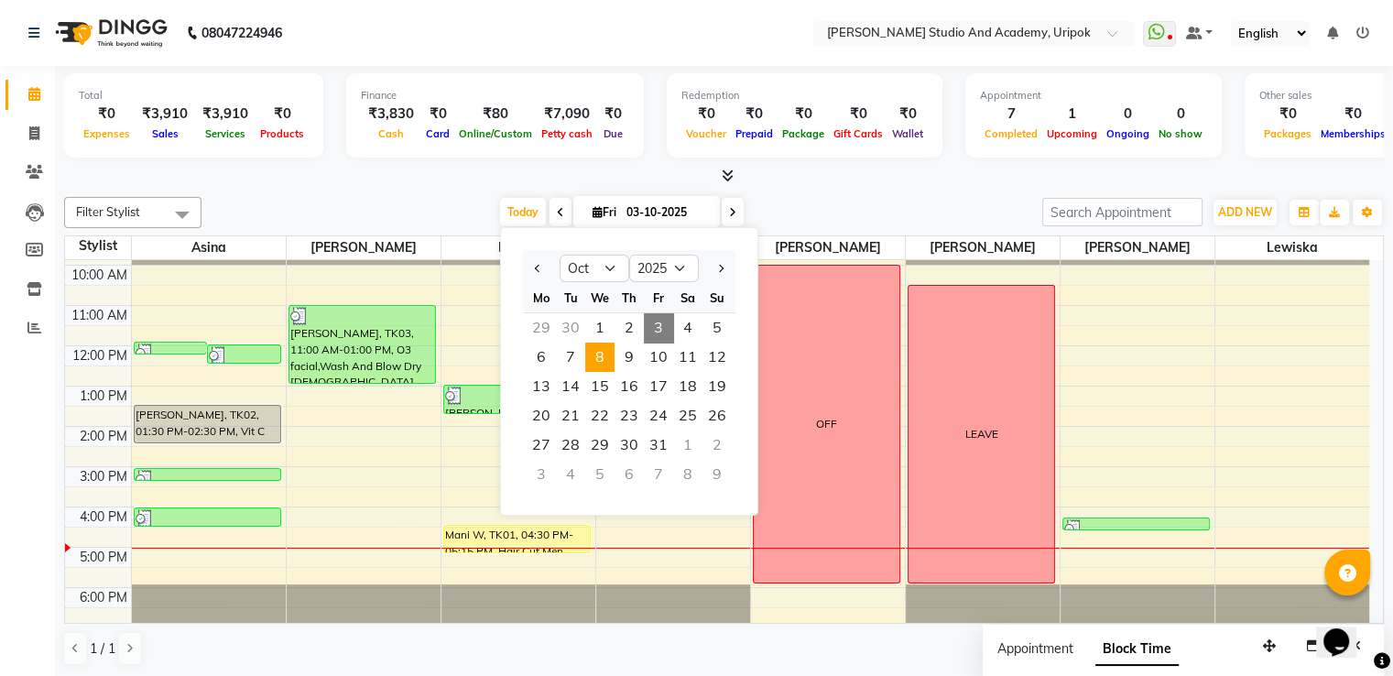
click at [595, 365] on span "8" at bounding box center [599, 357] width 29 height 29
type input "[DATE]"
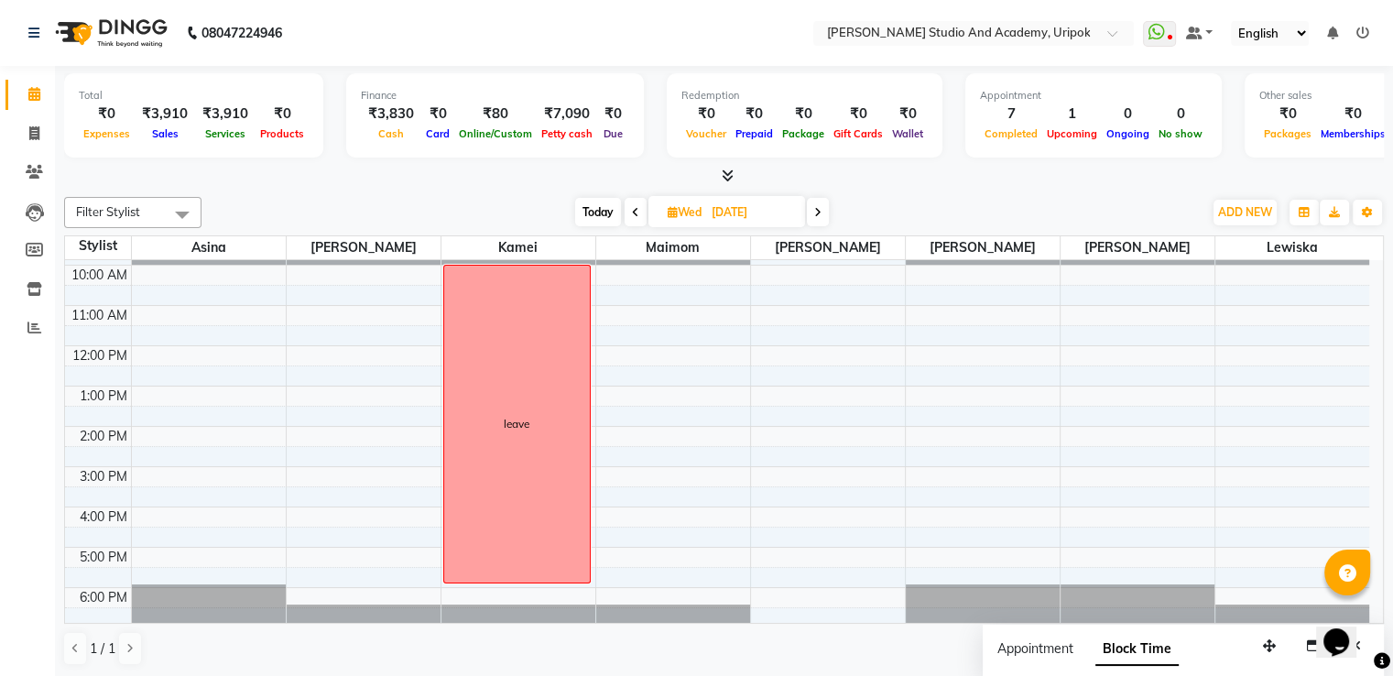
click at [358, 279] on div "9:00 AM 10:00 AM 11:00 AM 12:00 PM 1:00 PM 2:00 PM 3:00 PM 4:00 PM 5:00 PM 6:00…" at bounding box center [717, 426] width 1304 height 402
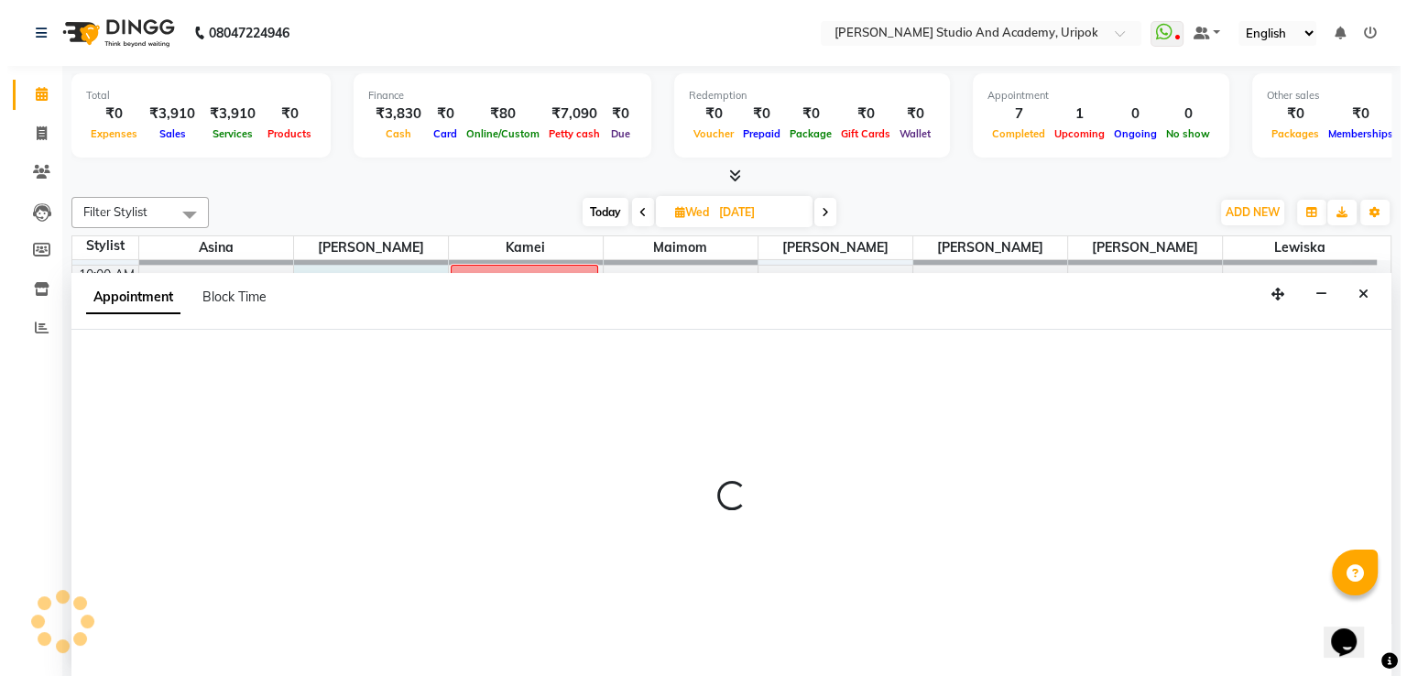
scroll to position [1, 0]
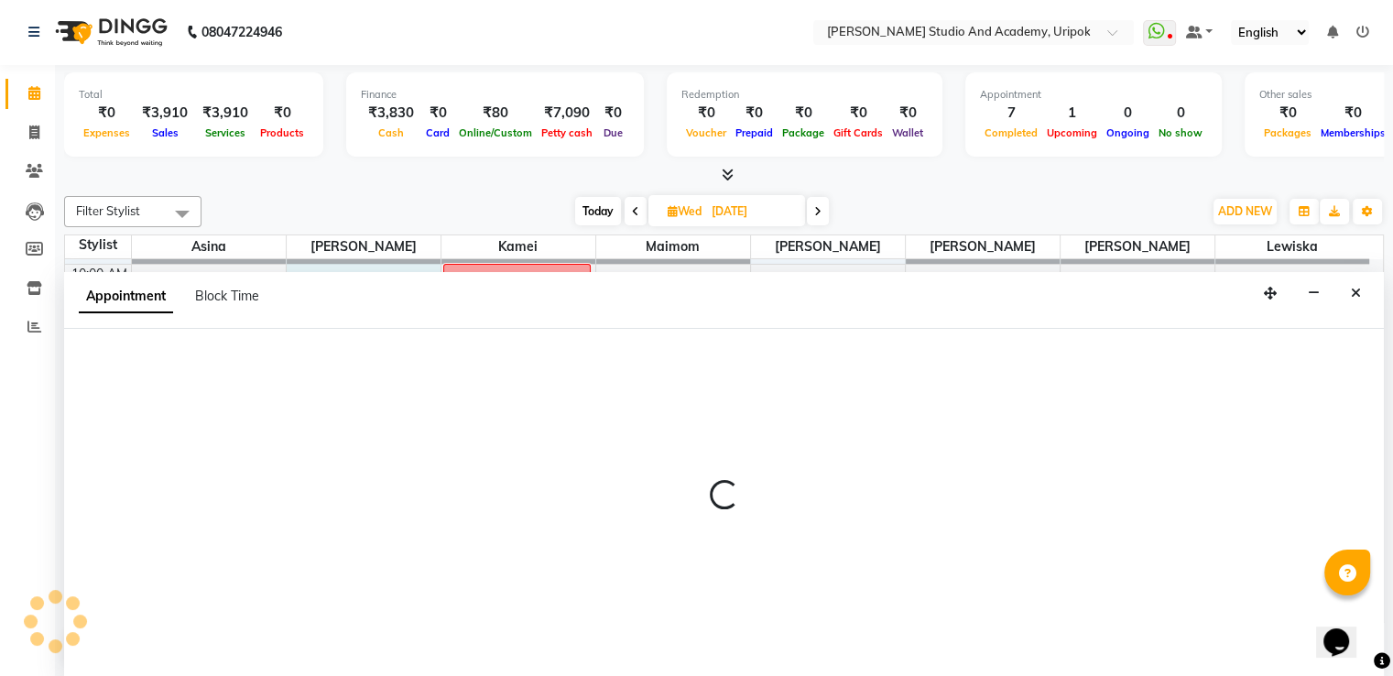
select select "84642"
select select "600"
select select "tentative"
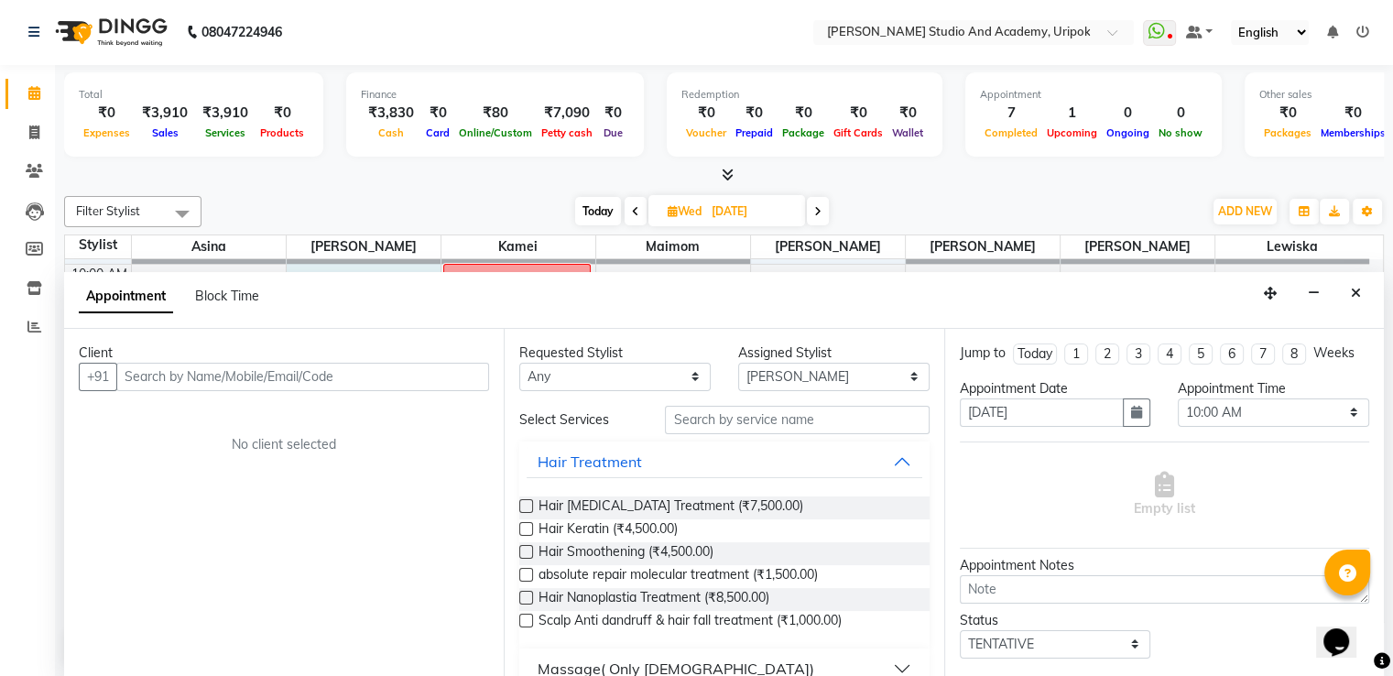
click at [208, 366] on input "text" at bounding box center [302, 377] width 373 height 28
type input "7005280092"
click at [468, 386] on button "Add Client" at bounding box center [451, 377] width 76 height 28
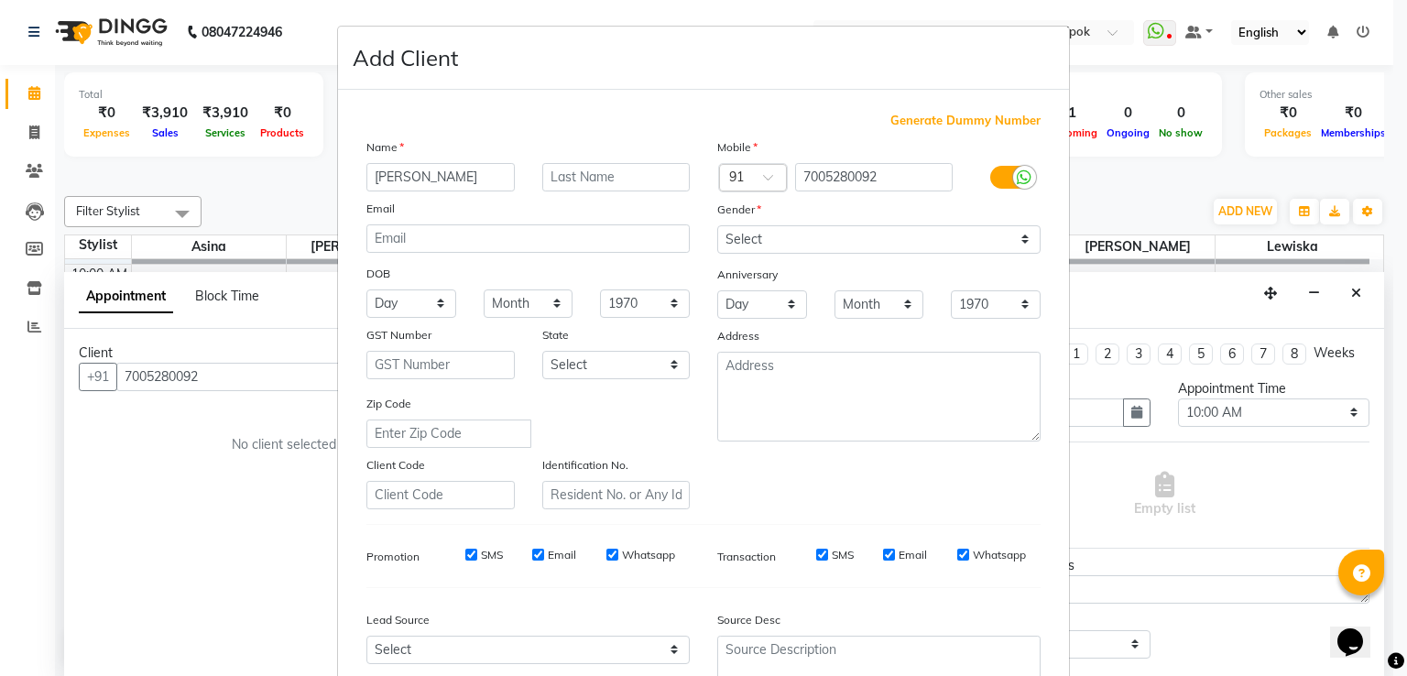
type input "[PERSON_NAME]"
click at [805, 238] on select "Select [DEMOGRAPHIC_DATA] [DEMOGRAPHIC_DATA] Other Prefer Not To Say" at bounding box center [878, 239] width 323 height 28
select select "[DEMOGRAPHIC_DATA]"
click at [717, 226] on select "Select [DEMOGRAPHIC_DATA] [DEMOGRAPHIC_DATA] Other Prefer Not To Say" at bounding box center [878, 239] width 323 height 28
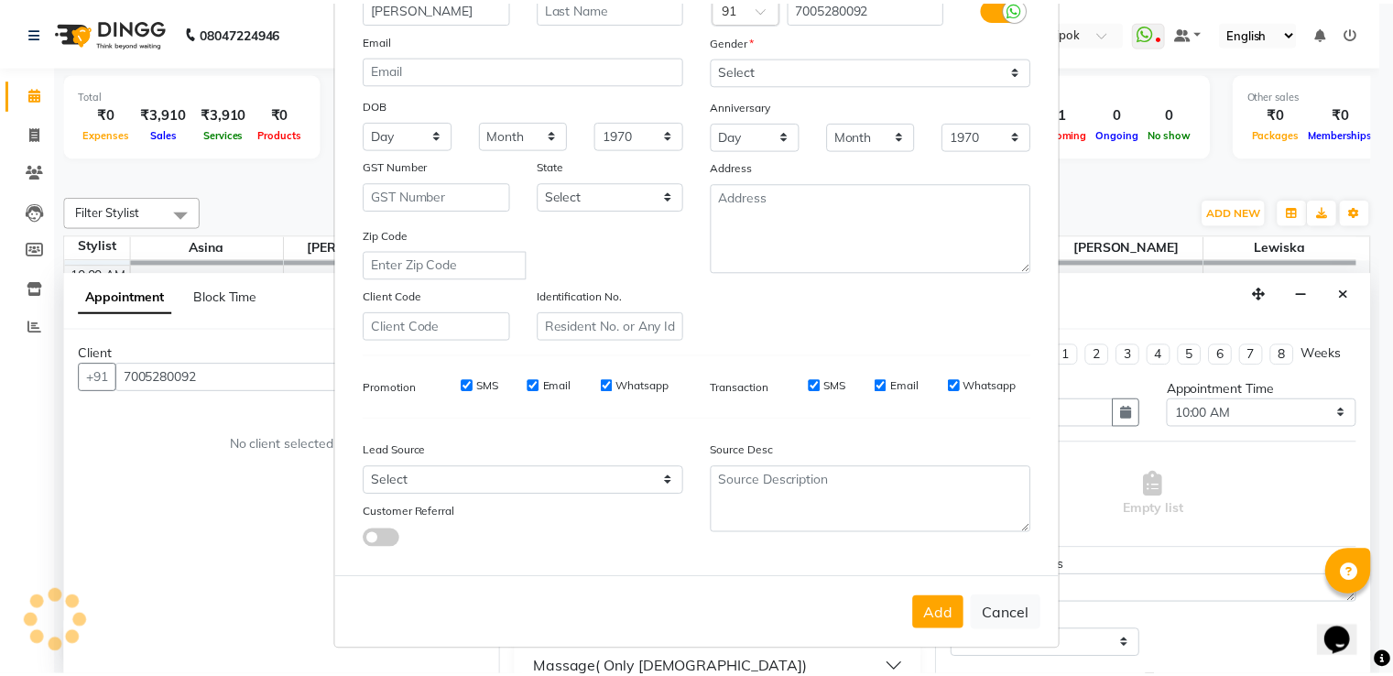
scroll to position [179, 0]
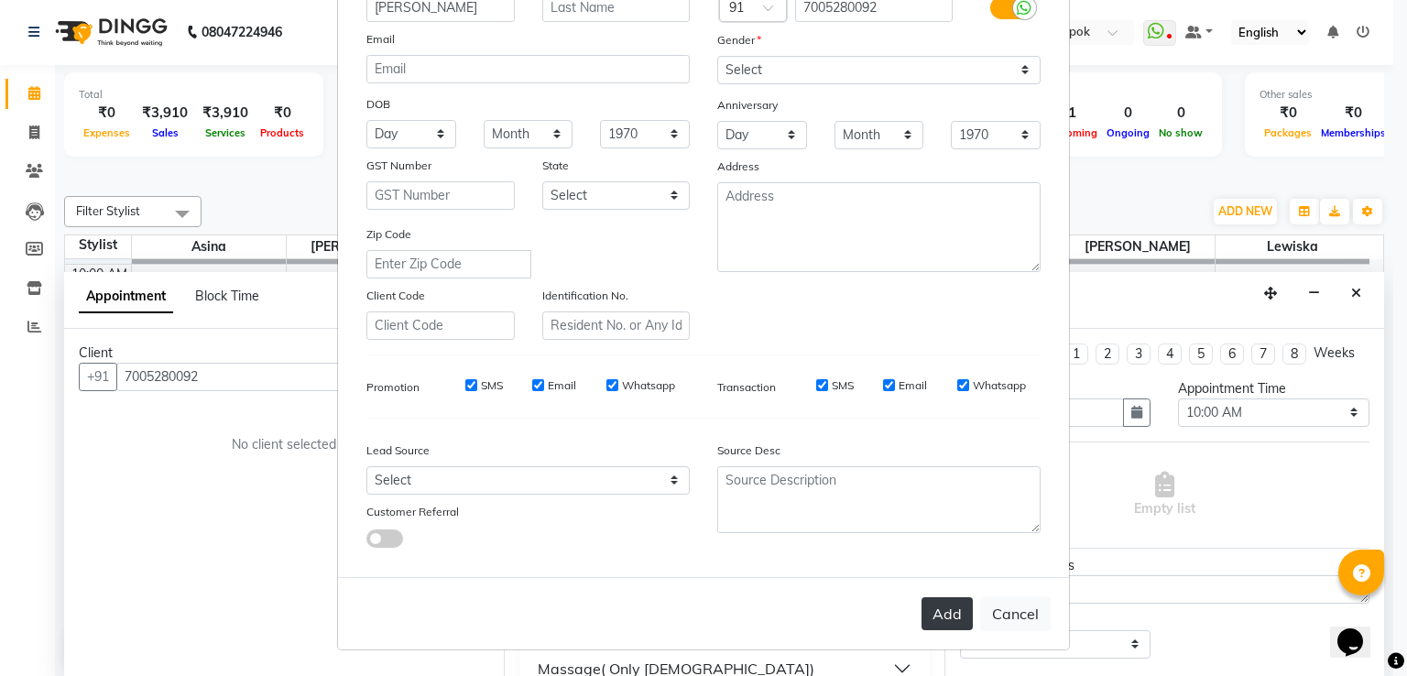
click at [932, 611] on button "Add" at bounding box center [947, 613] width 51 height 33
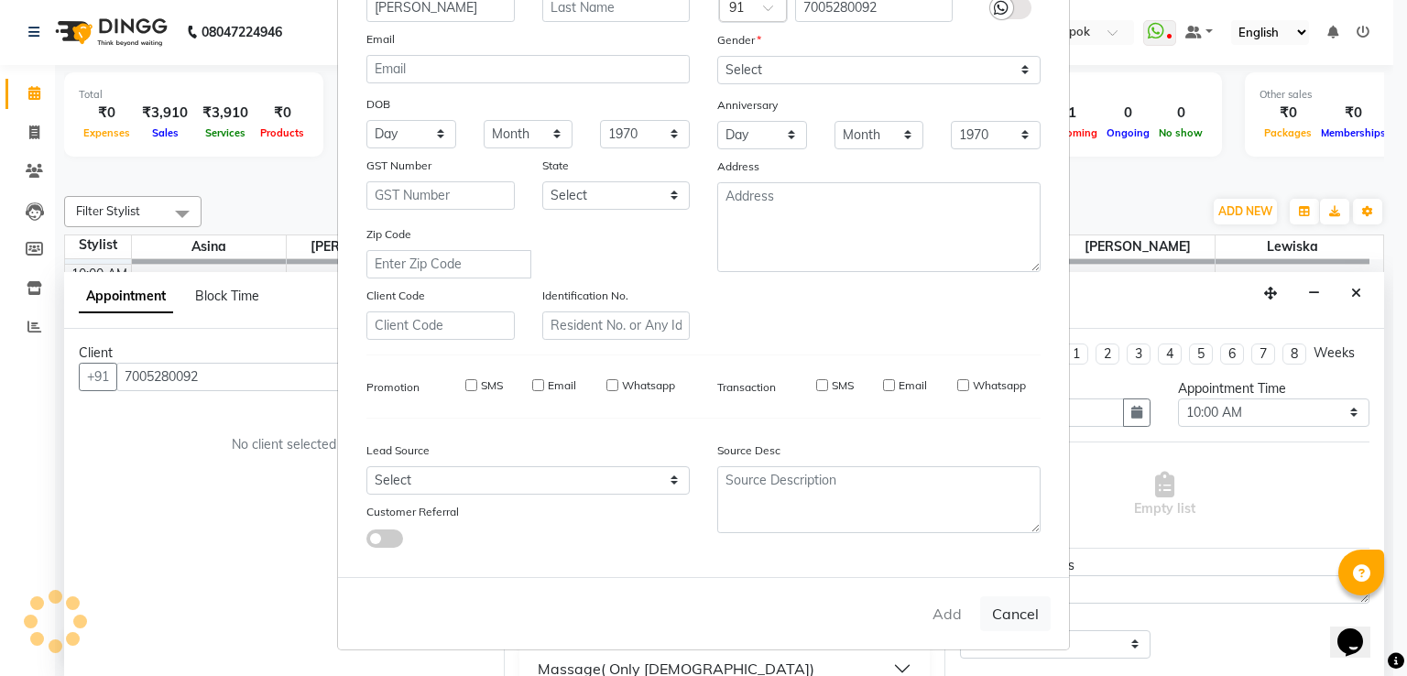
type input "70******92"
select select
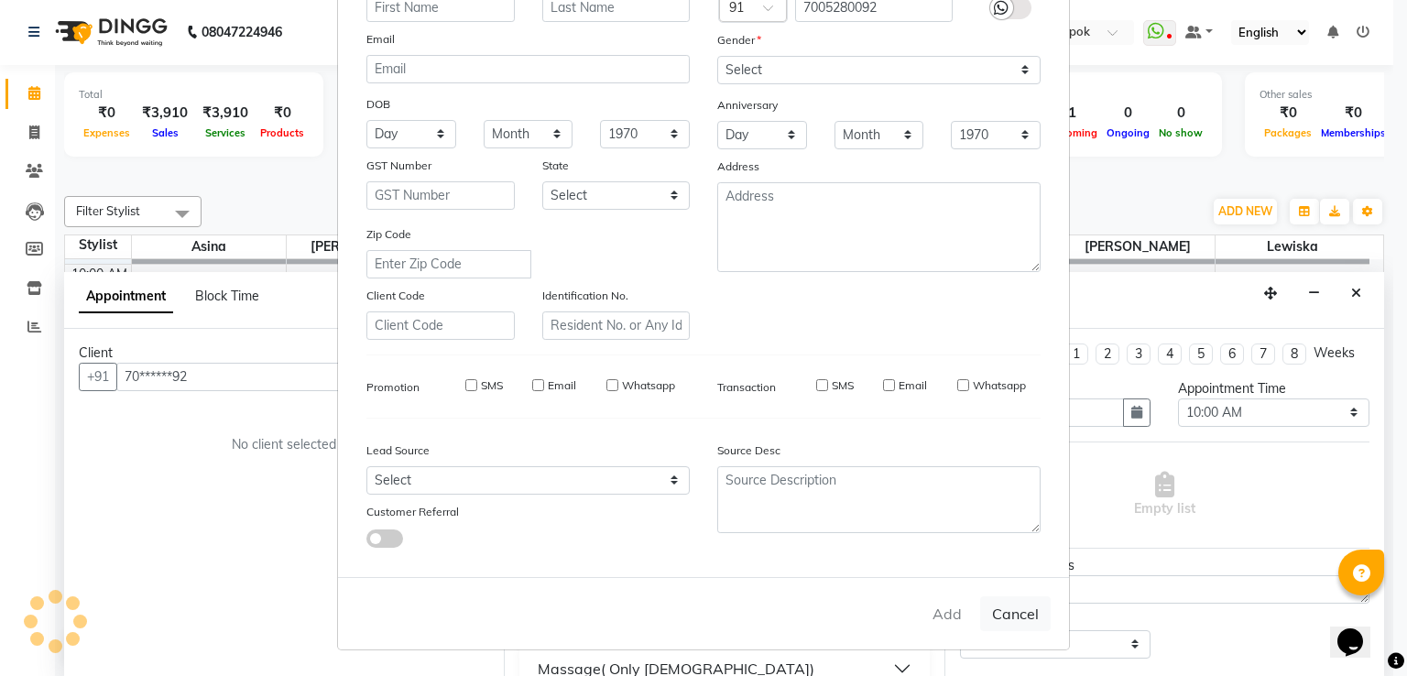
select select
checkbox input "false"
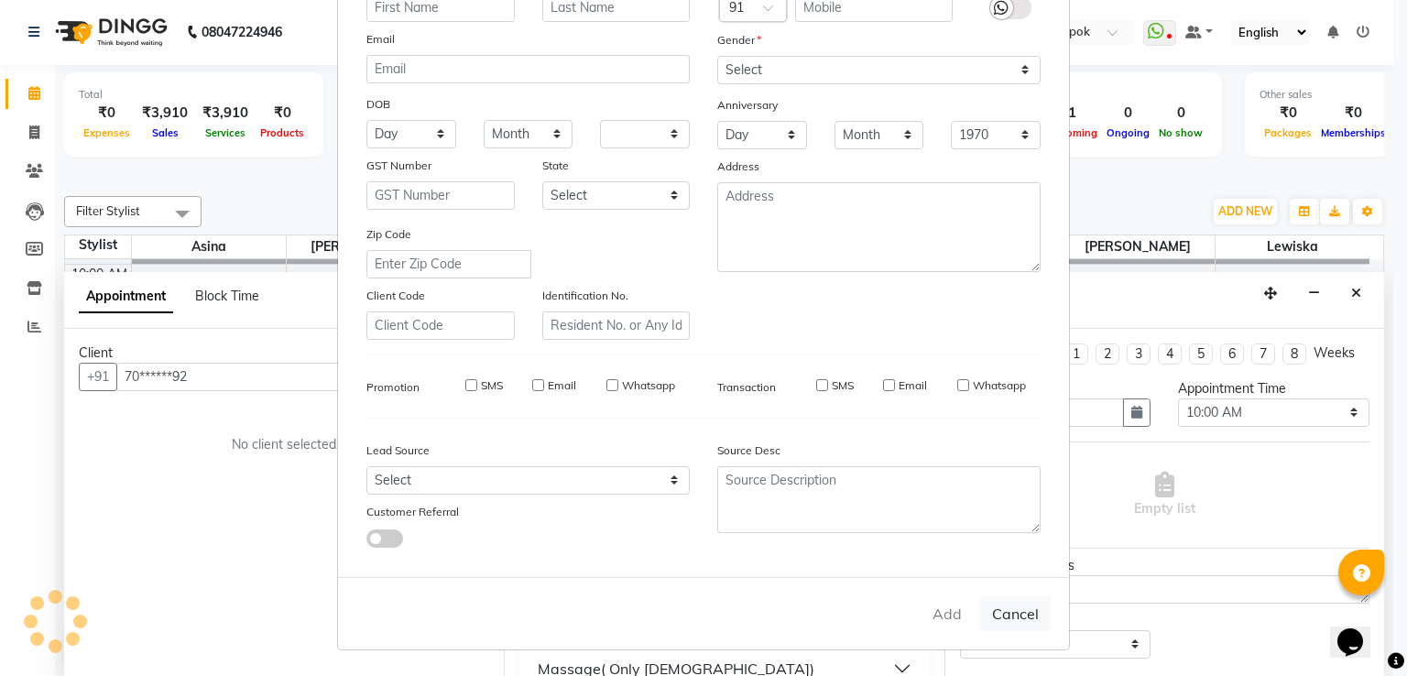
checkbox input "false"
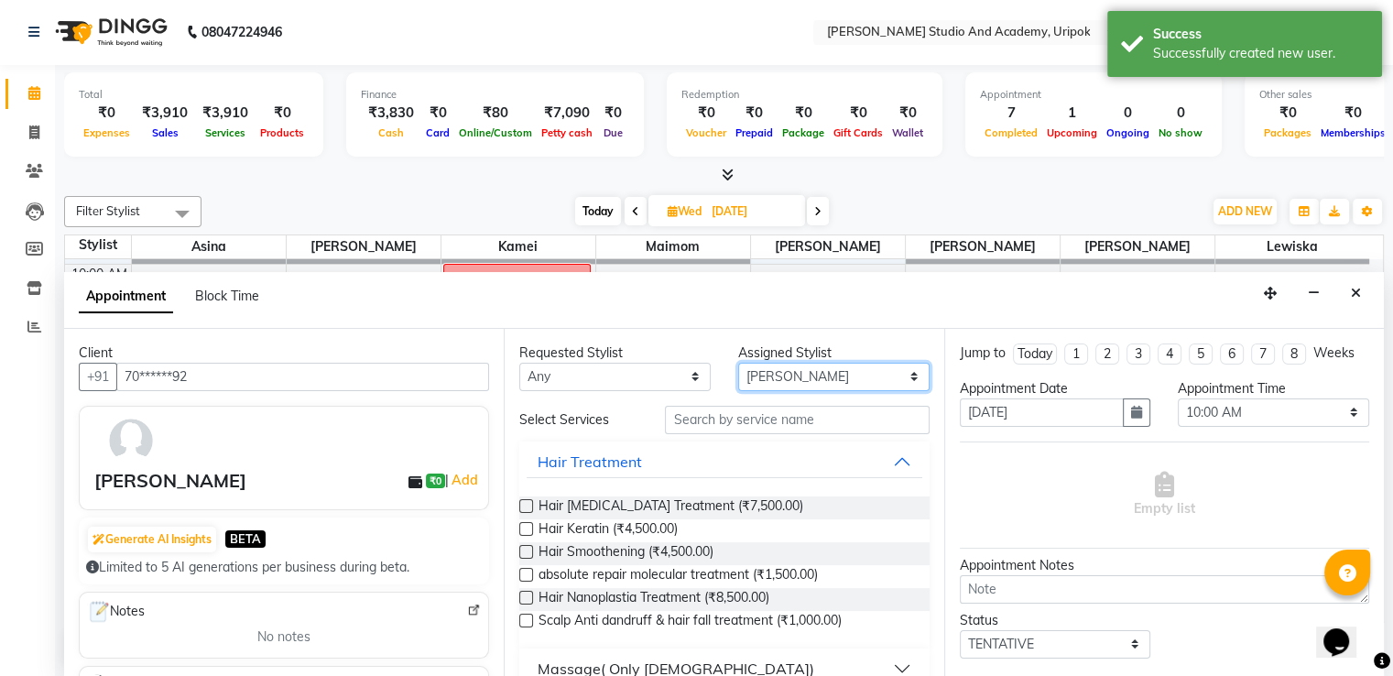
click at [787, 382] on select "Select [PERSON_NAME] [PERSON_NAME] Maimom [PERSON_NAME] [PERSON_NAME]" at bounding box center [833, 377] width 191 height 28
select select "76851"
click at [738, 363] on select "Select [PERSON_NAME] [PERSON_NAME] Maimom [PERSON_NAME] [PERSON_NAME]" at bounding box center [833, 377] width 191 height 28
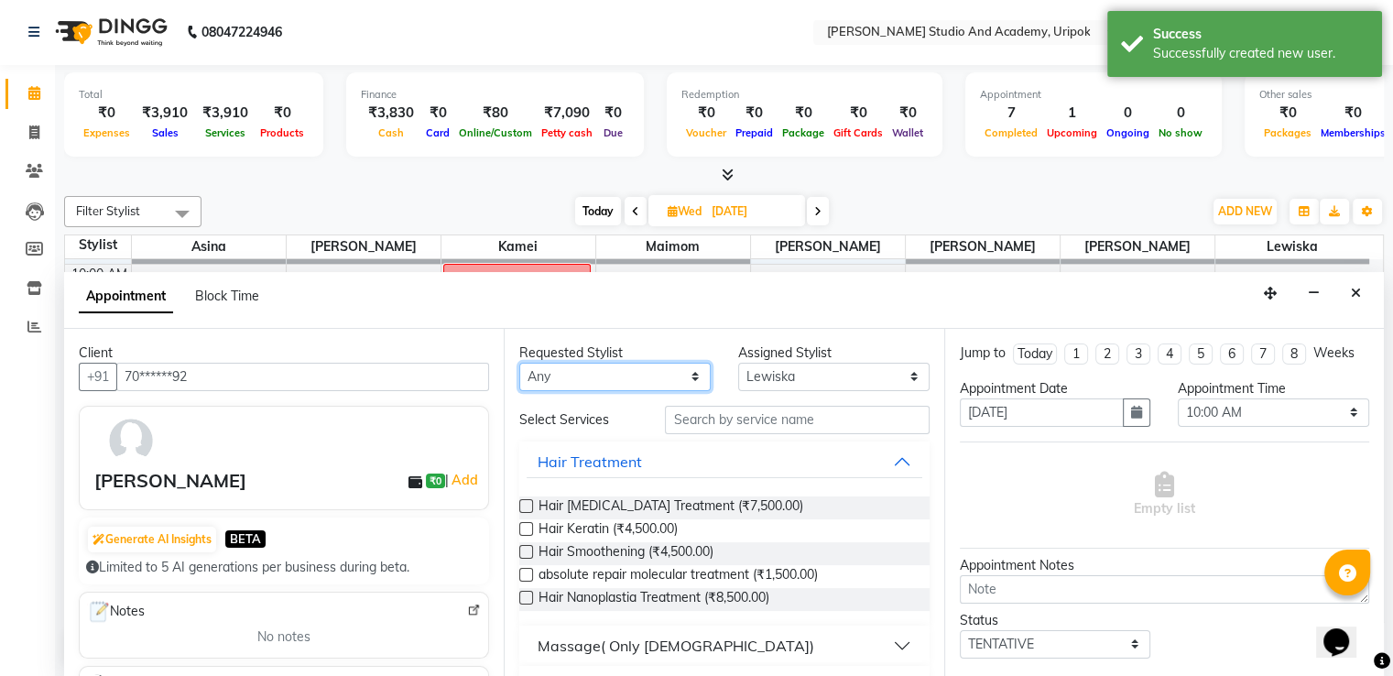
click at [632, 366] on select "Any [PERSON_NAME] [PERSON_NAME] Maimom [PERSON_NAME] [PERSON_NAME]" at bounding box center [614, 377] width 191 height 28
select select "84642"
click at [519, 363] on select "Any [PERSON_NAME] [PERSON_NAME] Maimom [PERSON_NAME] [PERSON_NAME]" at bounding box center [614, 377] width 191 height 28
select select "84642"
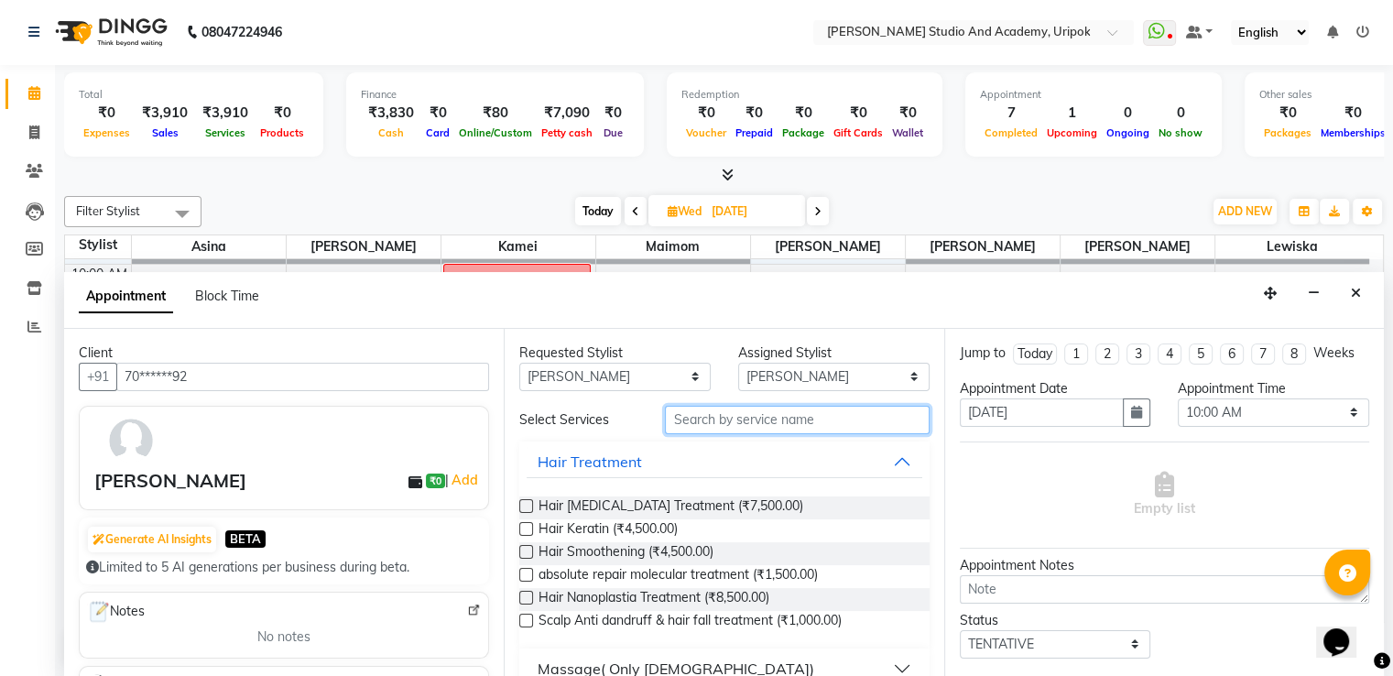
click at [701, 420] on input "text" at bounding box center [797, 420] width 264 height 28
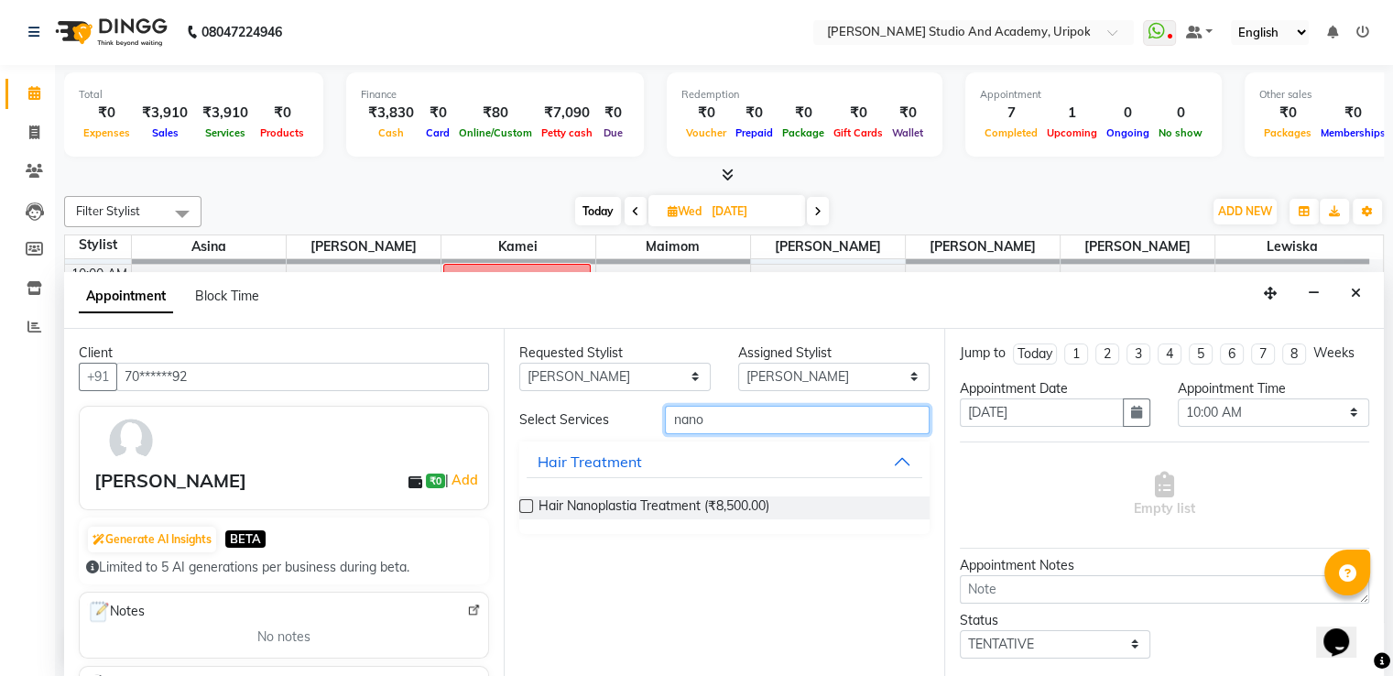
type input "nano"
click at [528, 507] on label at bounding box center [526, 506] width 14 height 14
click at [528, 507] on input "checkbox" at bounding box center [525, 508] width 12 height 12
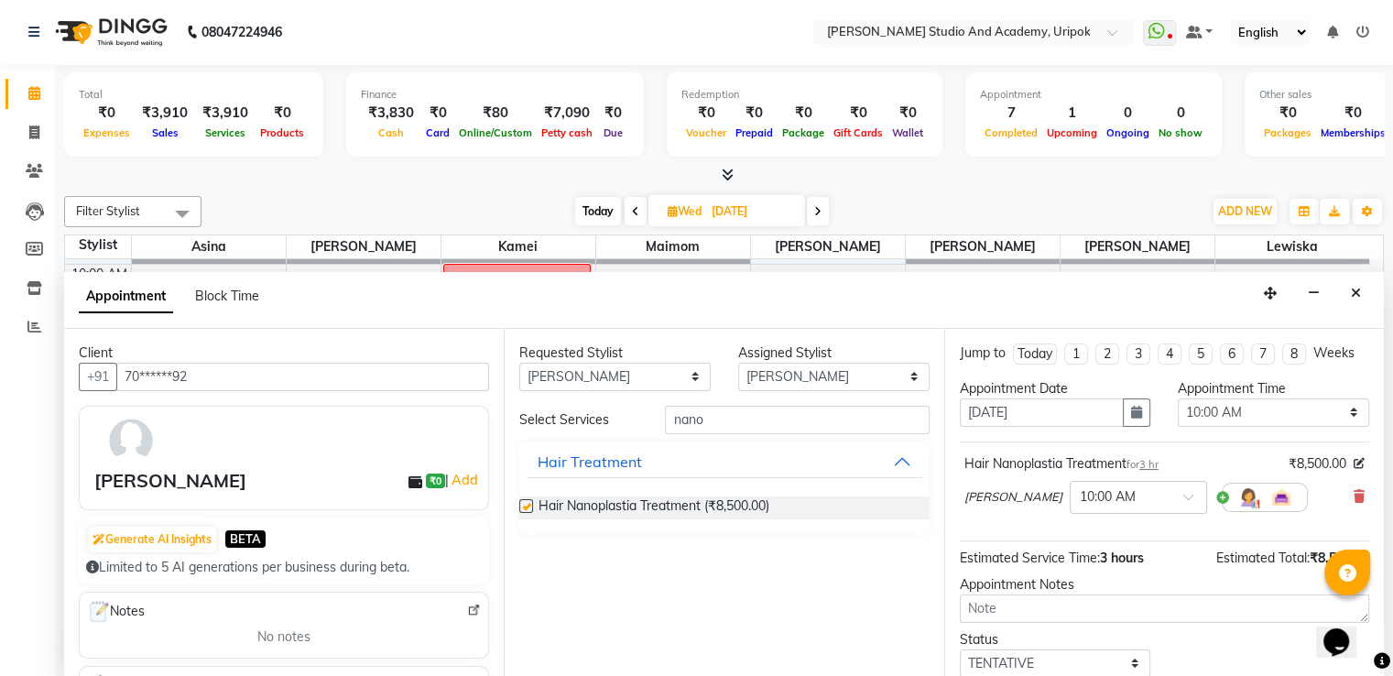
checkbox input "false"
click at [1183, 486] on div at bounding box center [1139, 495] width 136 height 19
click at [1128, 565] on div "10:30 AM" at bounding box center [1139, 565] width 136 height 34
click at [1389, 617] on div "Total ₹0 Expenses ₹3,910 Sales ₹3,910 Services ₹0 Products Finance ₹3,830 Cash …" at bounding box center [724, 371] width 1338 height 612
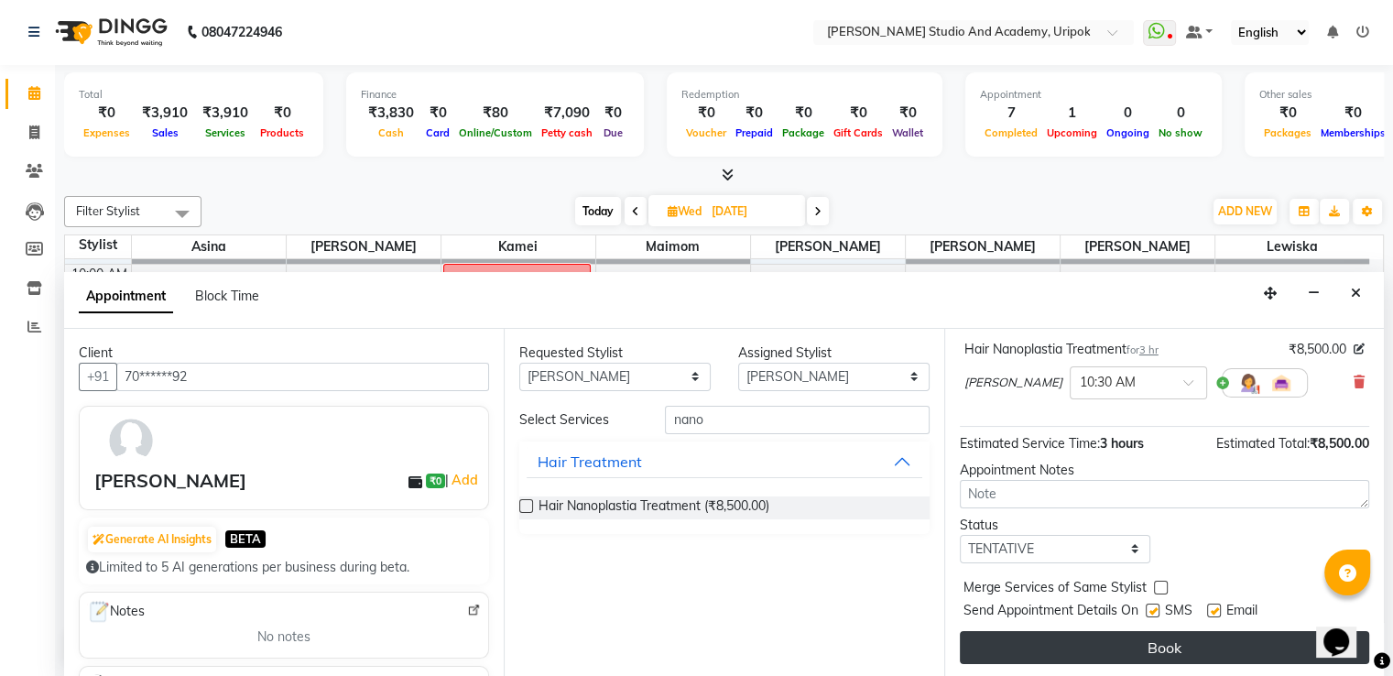
click at [1173, 638] on button "Book" at bounding box center [1164, 647] width 409 height 33
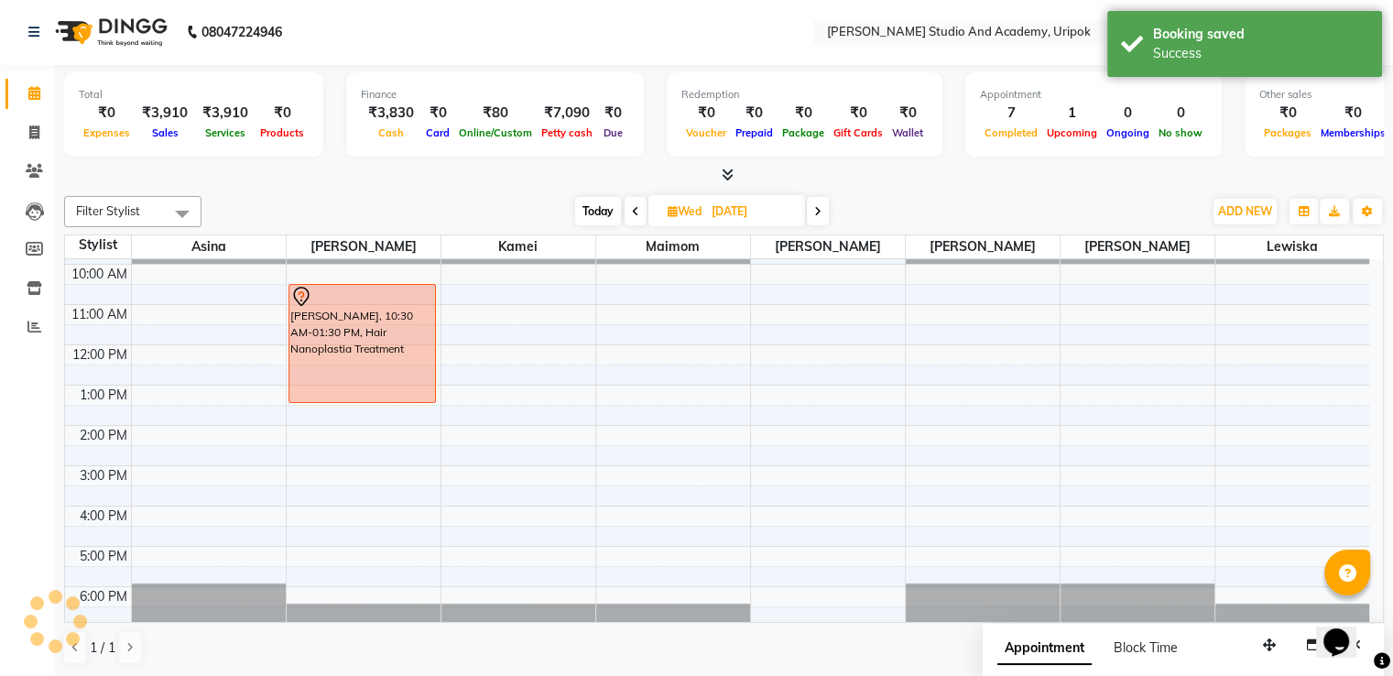
scroll to position [0, 0]
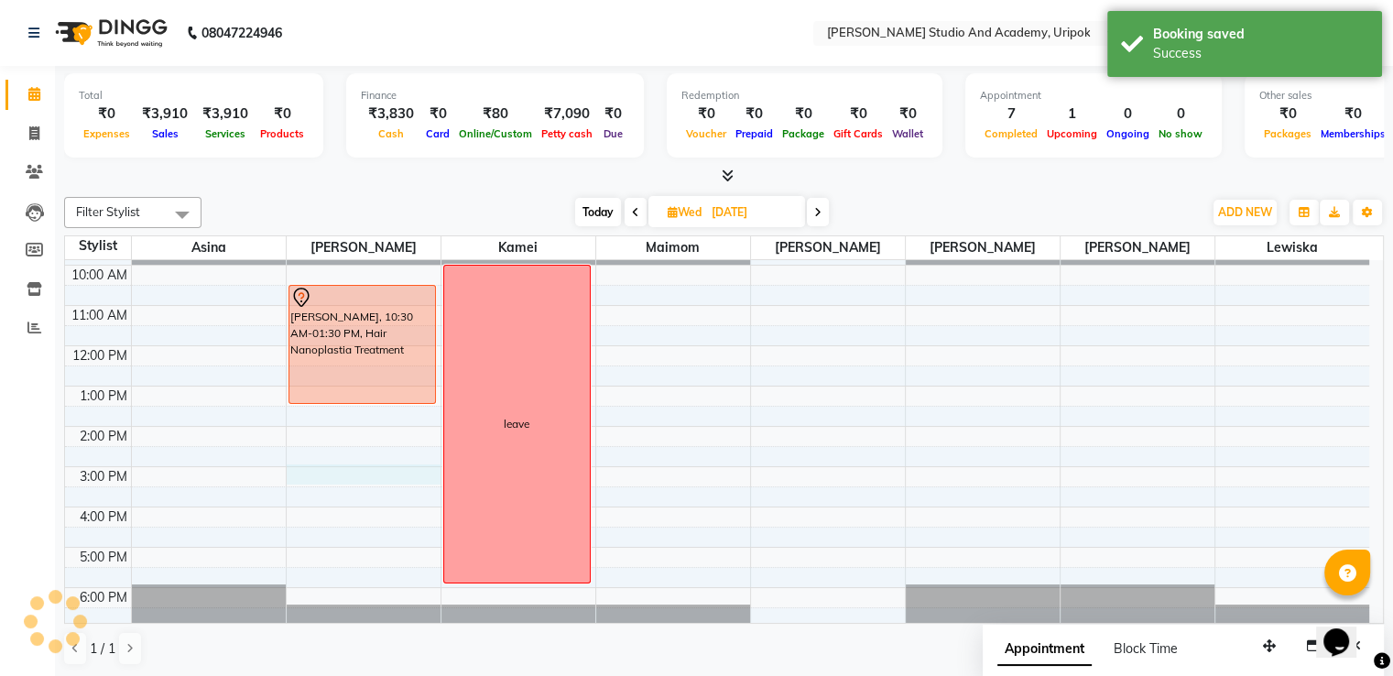
click at [360, 470] on div "9:00 AM 10:00 AM 11:00 AM 12:00 PM 1:00 PM 2:00 PM 3:00 PM 4:00 PM 5:00 PM 6:00…" at bounding box center [717, 426] width 1304 height 402
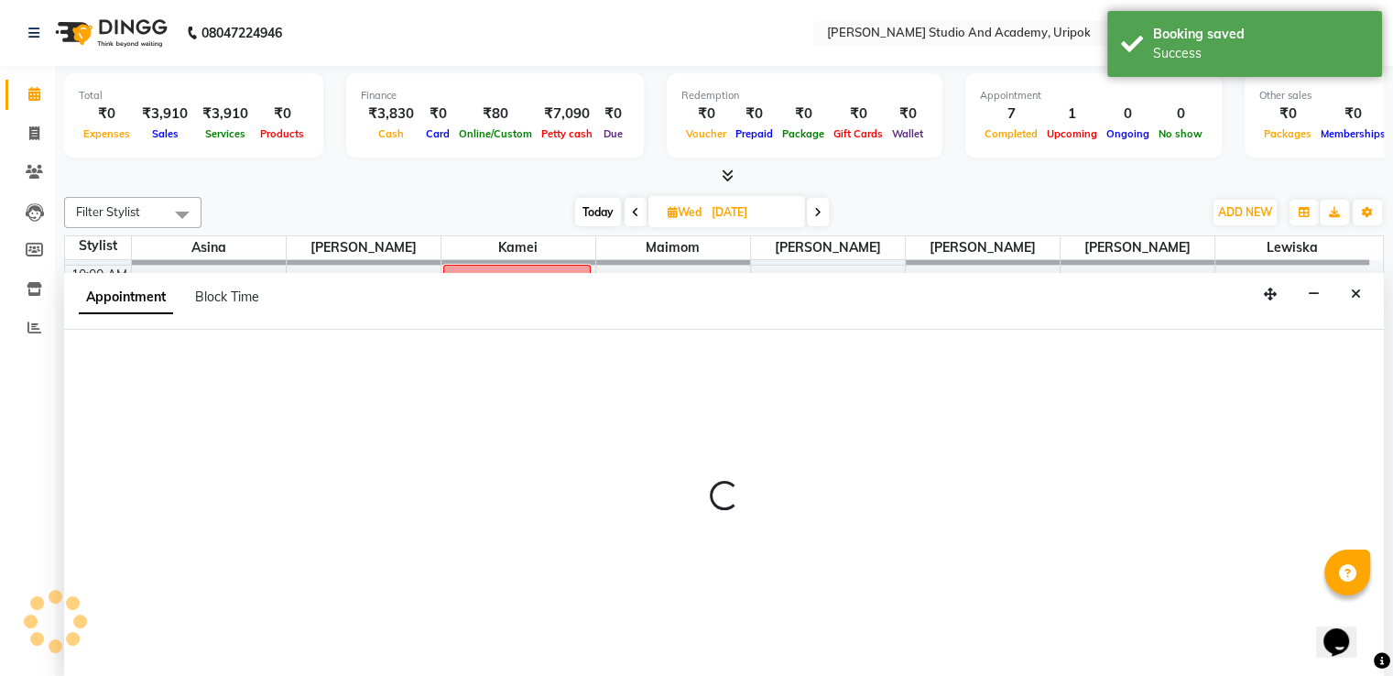
scroll to position [1, 0]
select select "84642"
select select "900"
select select "tentative"
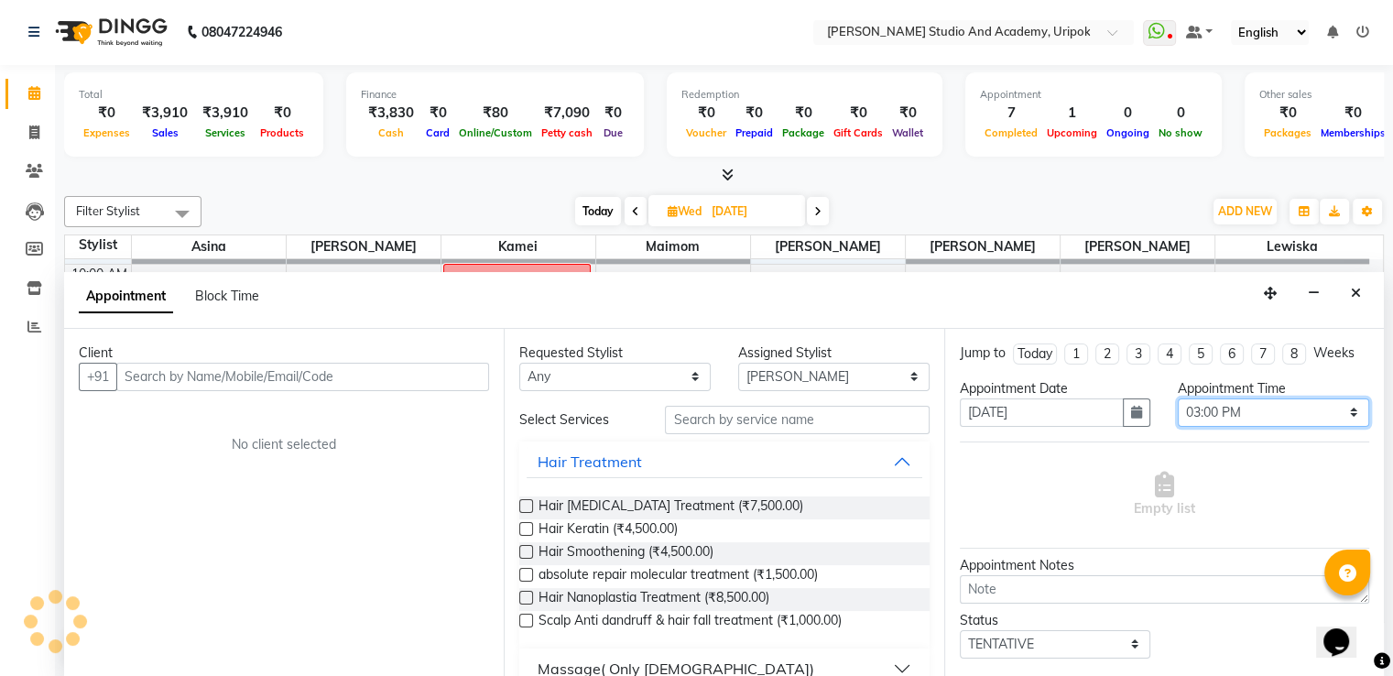
click at [1209, 410] on select "Select 10:00 AM 10:30 AM 11:00 AM 11:30 AM 12:00 PM 12:30 PM 01:00 PM 01:30 PM …" at bounding box center [1273, 412] width 191 height 28
select select "660"
click at [1178, 398] on select "Select 10:00 AM 10:30 AM 11:00 AM 11:30 AM 12:00 PM 12:30 PM 01:00 PM 01:30 PM …" at bounding box center [1273, 412] width 191 height 28
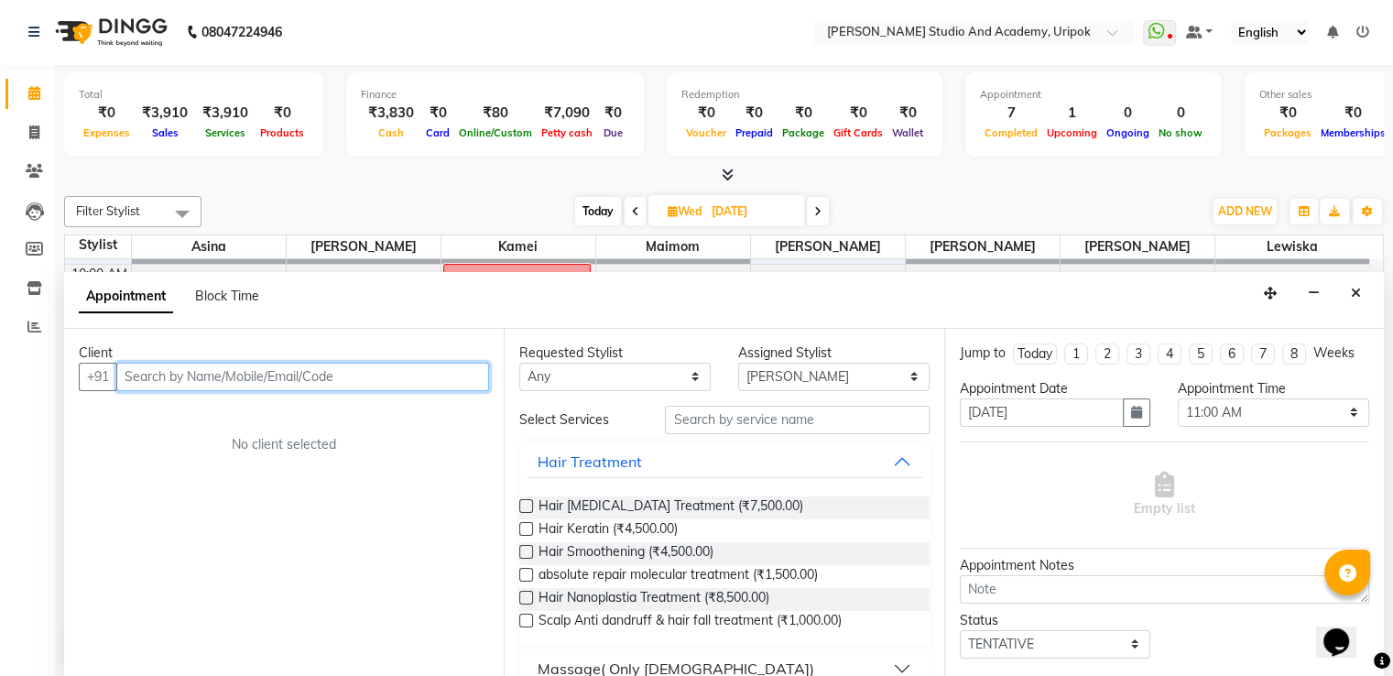
click at [349, 364] on input "text" at bounding box center [302, 377] width 373 height 28
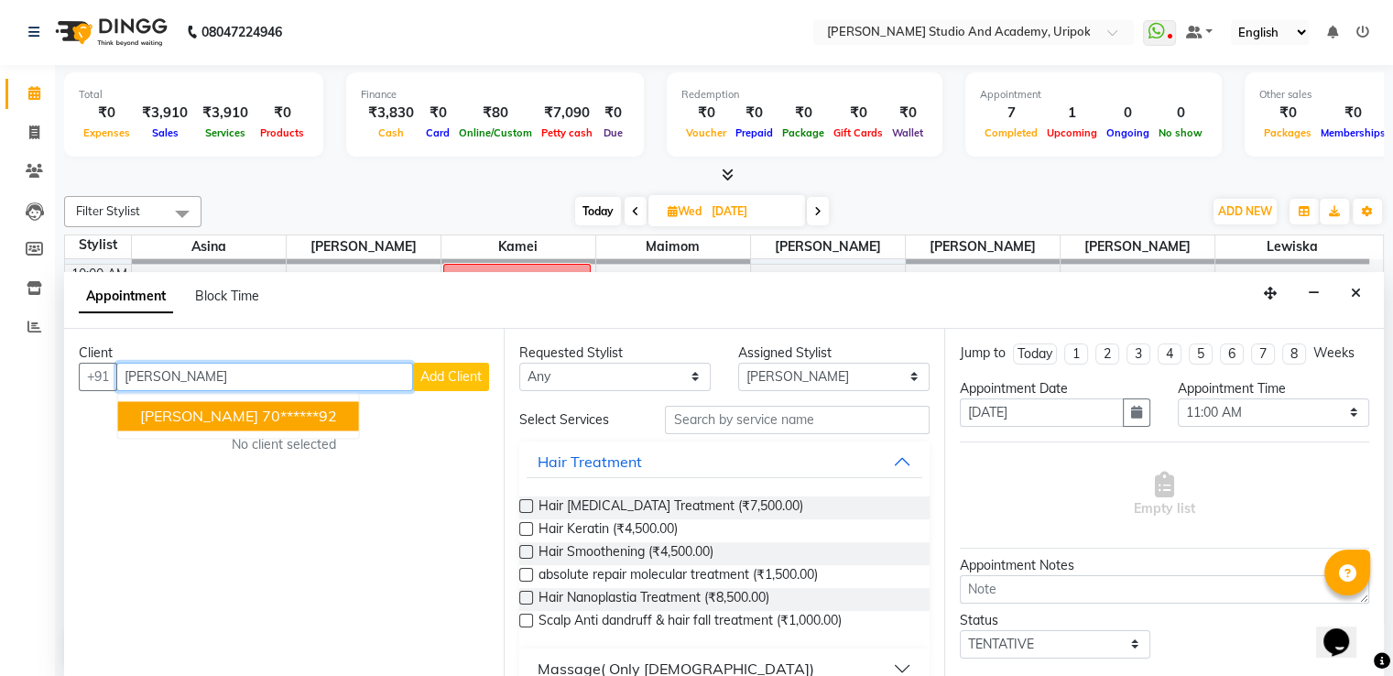
click at [264, 408] on ngb-highlight "70******92" at bounding box center [299, 416] width 75 height 18
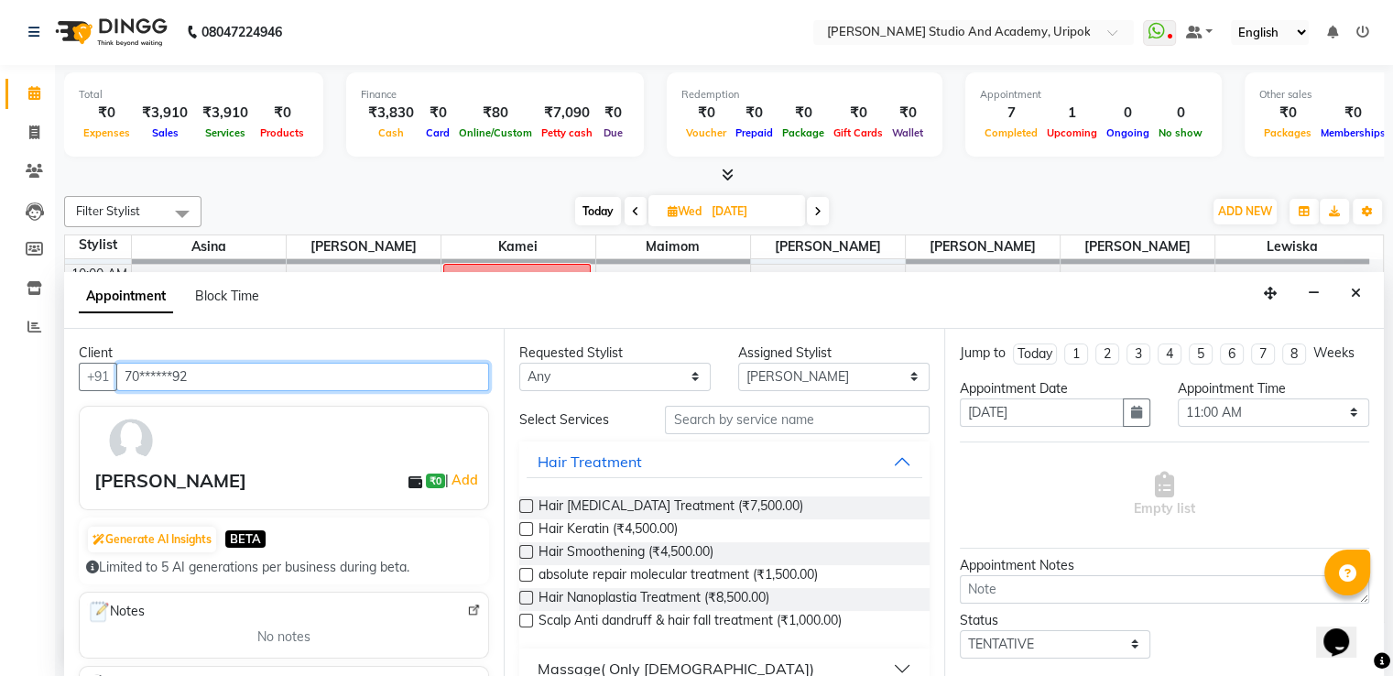
type input "70******92"
click at [612, 390] on div "Requested Stylist Any Asina [PERSON_NAME] Kamei Lewiska Maimom [PERSON_NAME] [P…" at bounding box center [724, 503] width 440 height 349
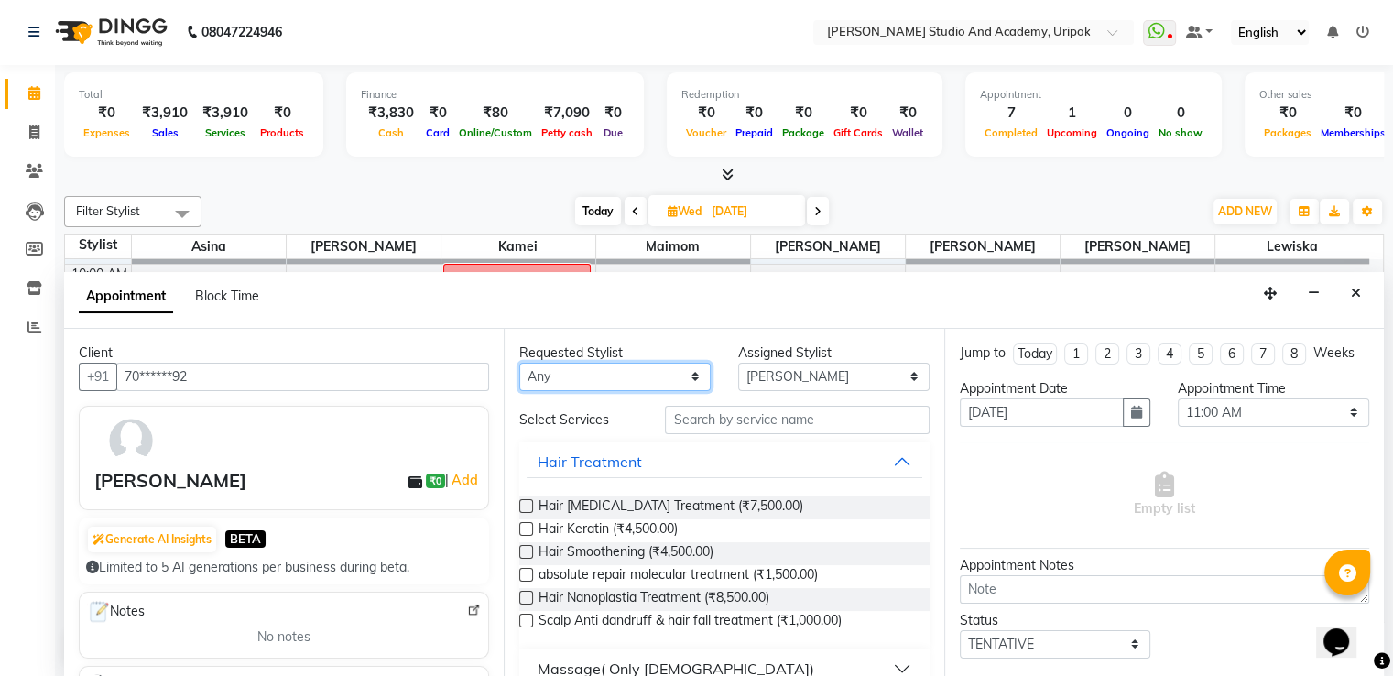
click at [610, 375] on select "Any [PERSON_NAME] [PERSON_NAME] Maimom [PERSON_NAME] [PERSON_NAME]" at bounding box center [614, 377] width 191 height 28
select select "84642"
click at [519, 363] on select "Any [PERSON_NAME] [PERSON_NAME] Maimom [PERSON_NAME] [PERSON_NAME]" at bounding box center [614, 377] width 191 height 28
click at [823, 377] on select "Select [PERSON_NAME] [PERSON_NAME] Maimom [PERSON_NAME] [PERSON_NAME]" at bounding box center [833, 377] width 191 height 28
click at [738, 363] on select "Select [PERSON_NAME] [PERSON_NAME] Maimom [PERSON_NAME] [PERSON_NAME]" at bounding box center [833, 377] width 191 height 28
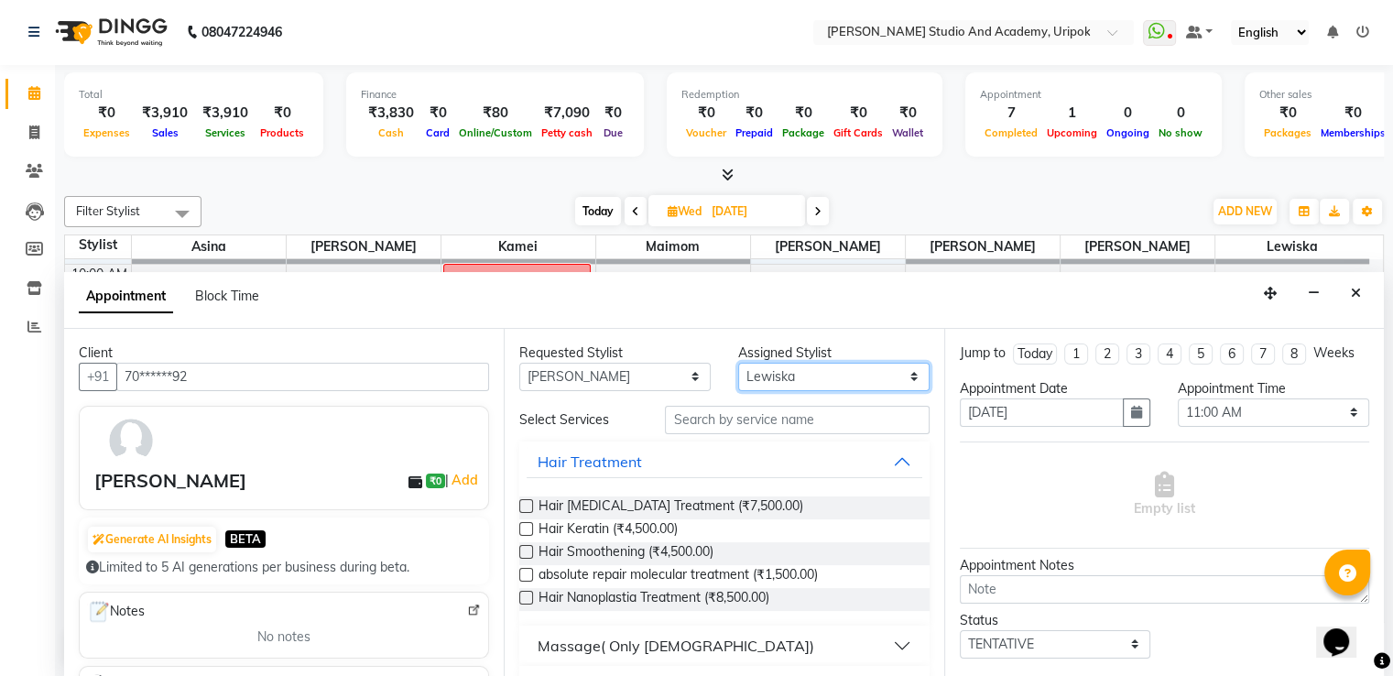
click at [770, 372] on select "Select [PERSON_NAME] [PERSON_NAME] Maimom [PERSON_NAME] [PERSON_NAME]" at bounding box center [833, 377] width 191 height 28
select select "84642"
click at [738, 363] on select "Select [PERSON_NAME] [PERSON_NAME] Maimom [PERSON_NAME] [PERSON_NAME]" at bounding box center [833, 377] width 191 height 28
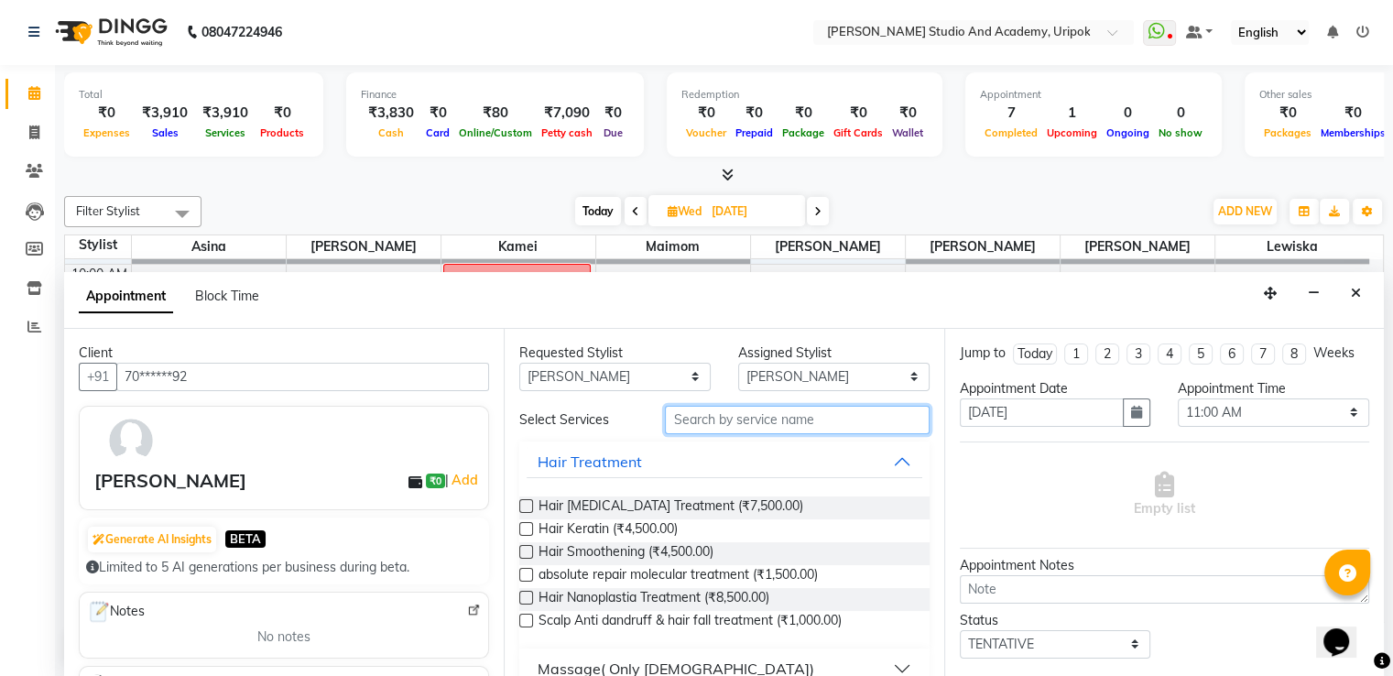
click at [740, 419] on input "text" at bounding box center [797, 420] width 264 height 28
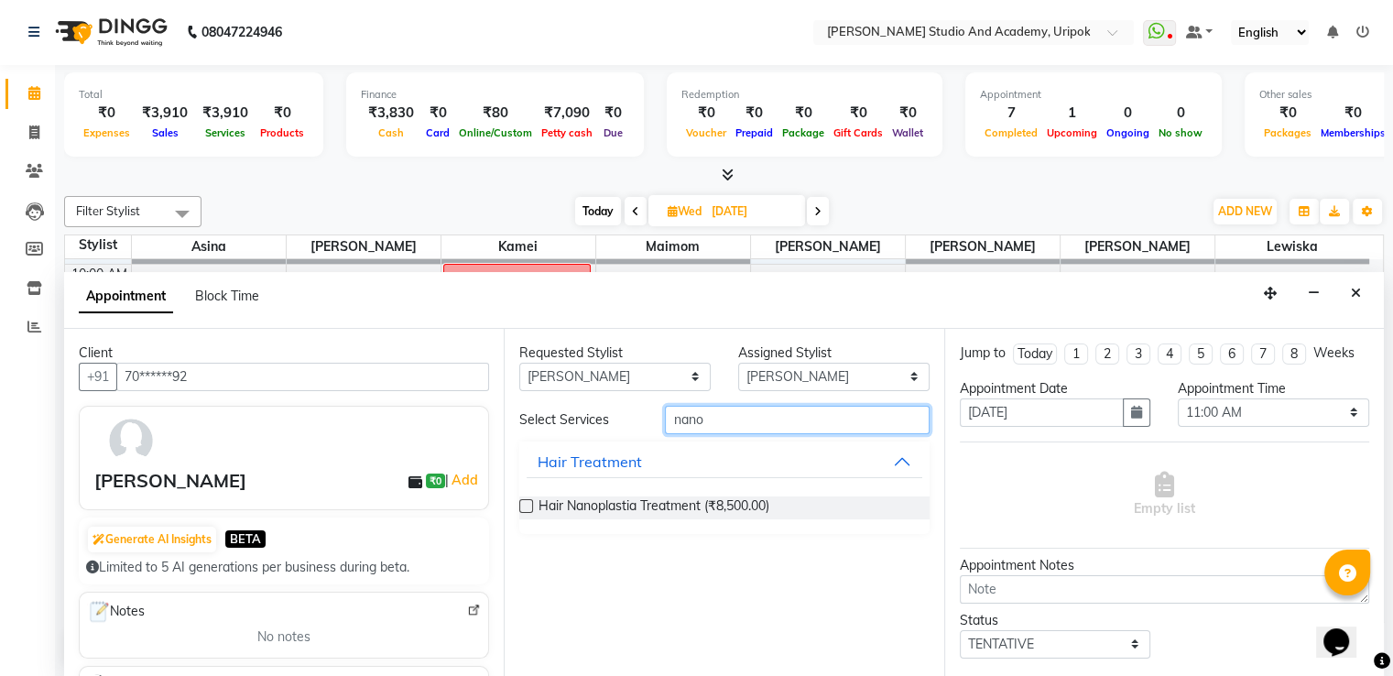
type input "nano"
click at [524, 500] on label at bounding box center [526, 506] width 14 height 14
click at [524, 502] on input "checkbox" at bounding box center [525, 508] width 12 height 12
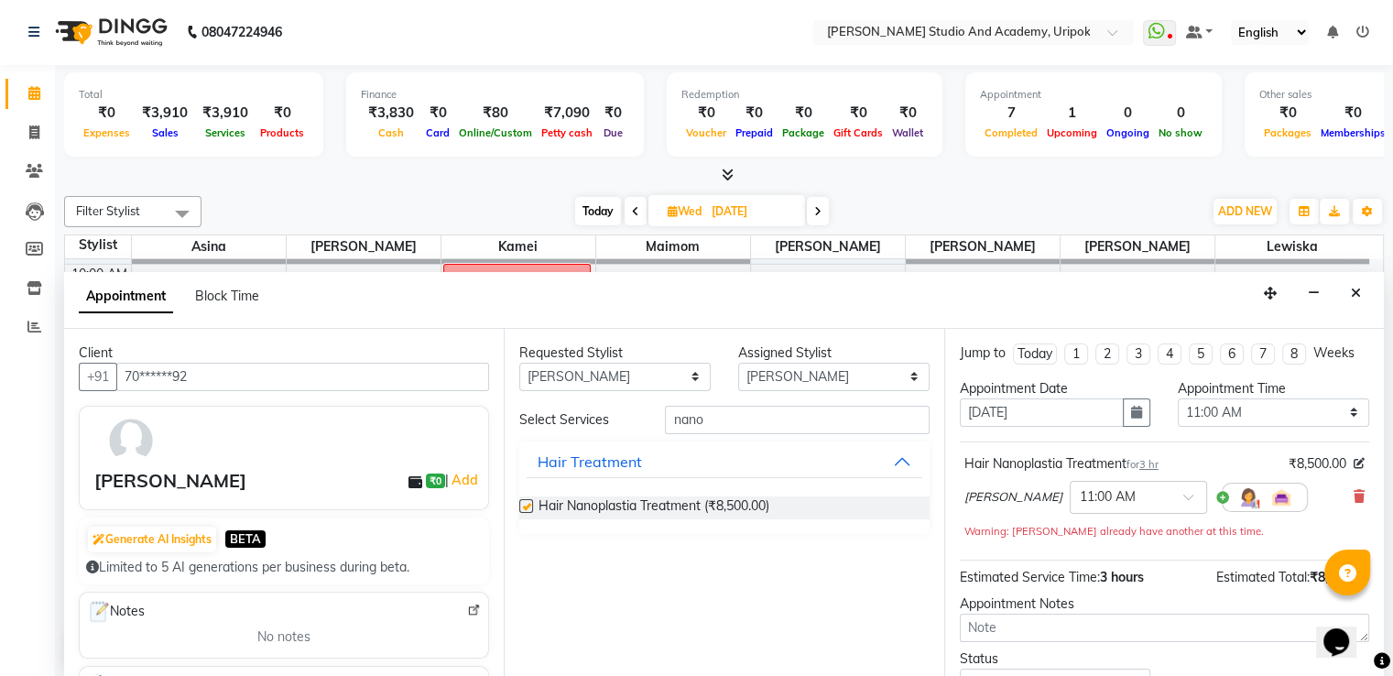
checkbox input "false"
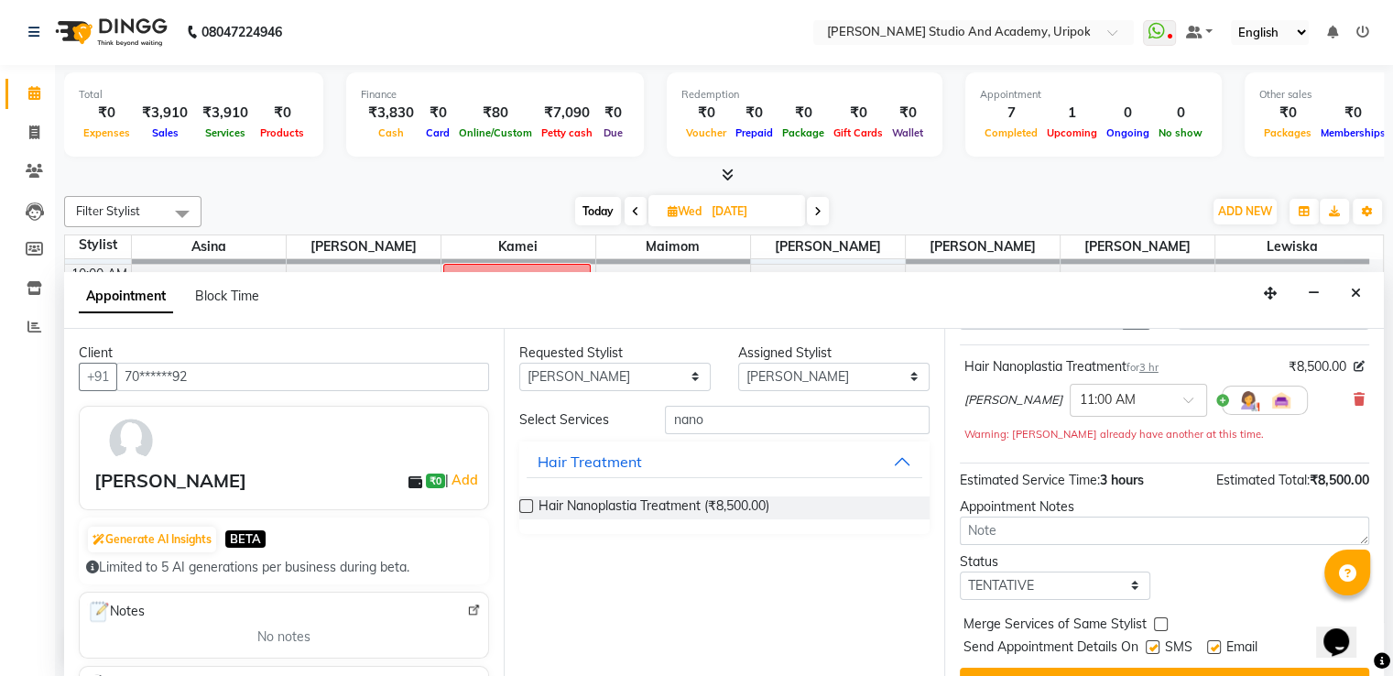
scroll to position [134, 0]
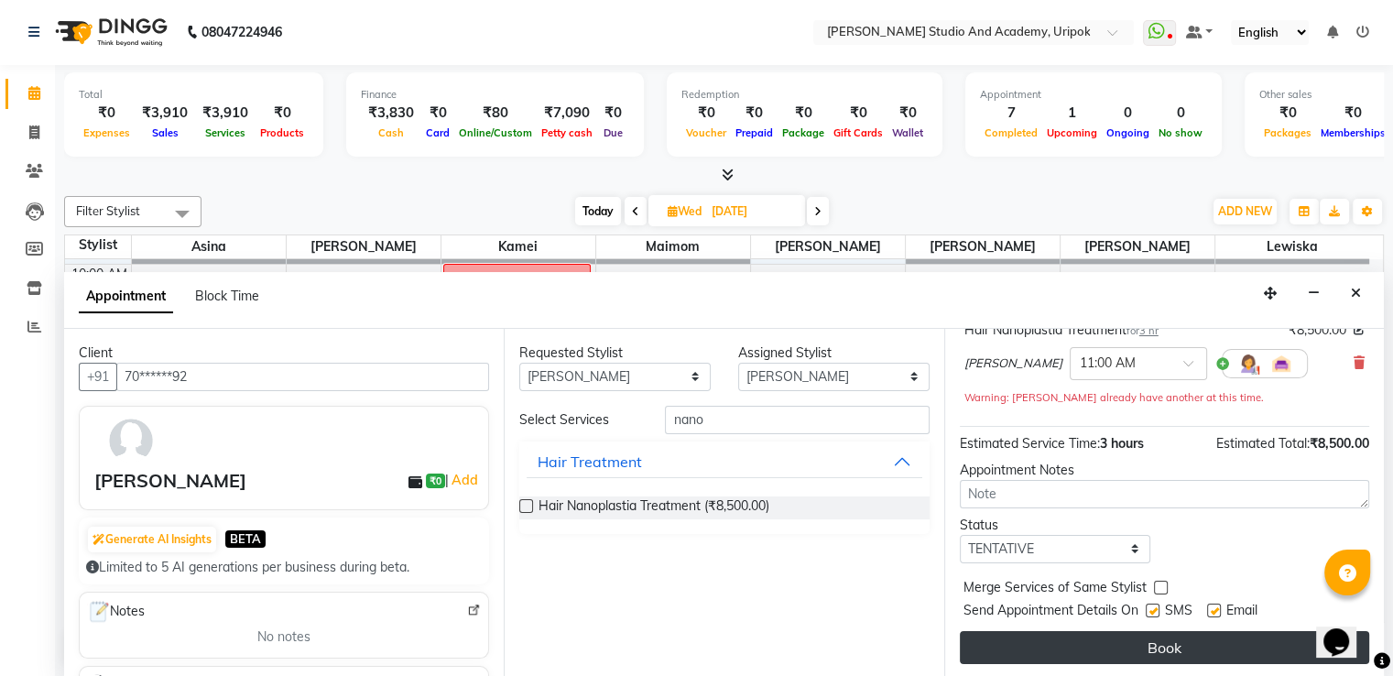
click at [1158, 638] on button "Book" at bounding box center [1164, 647] width 409 height 33
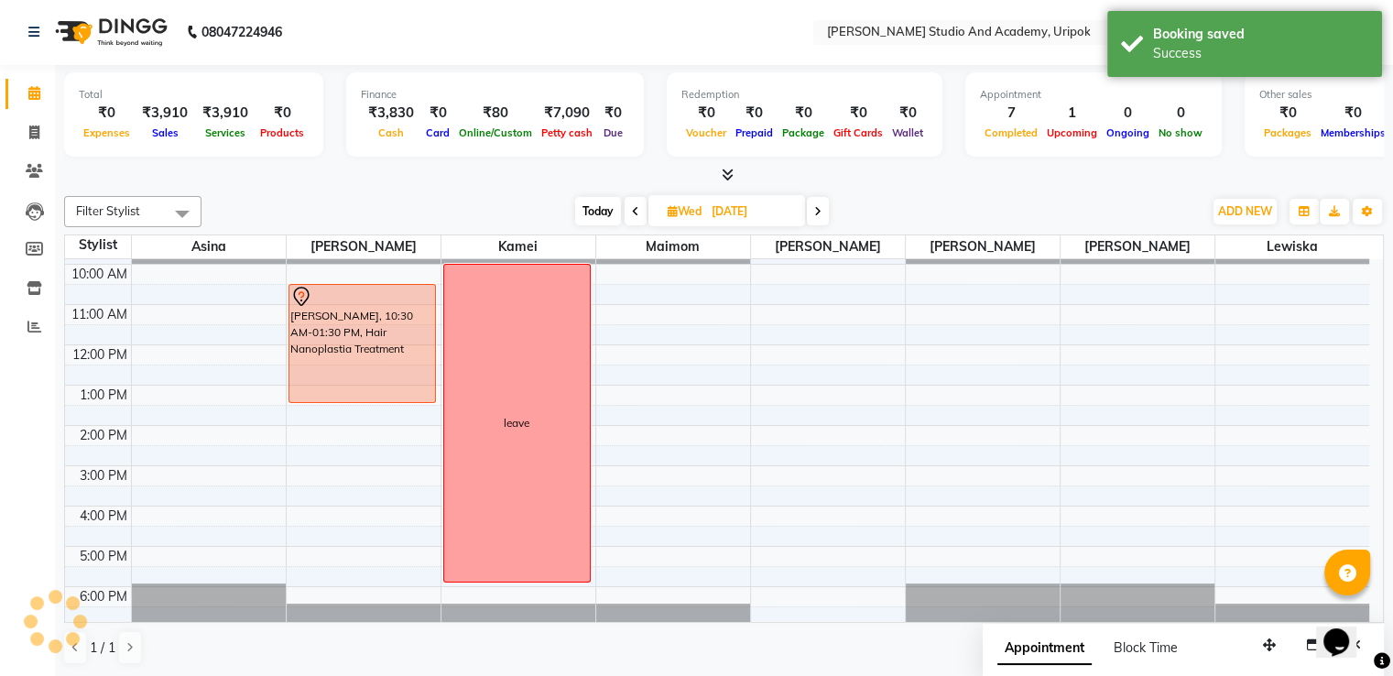
scroll to position [0, 0]
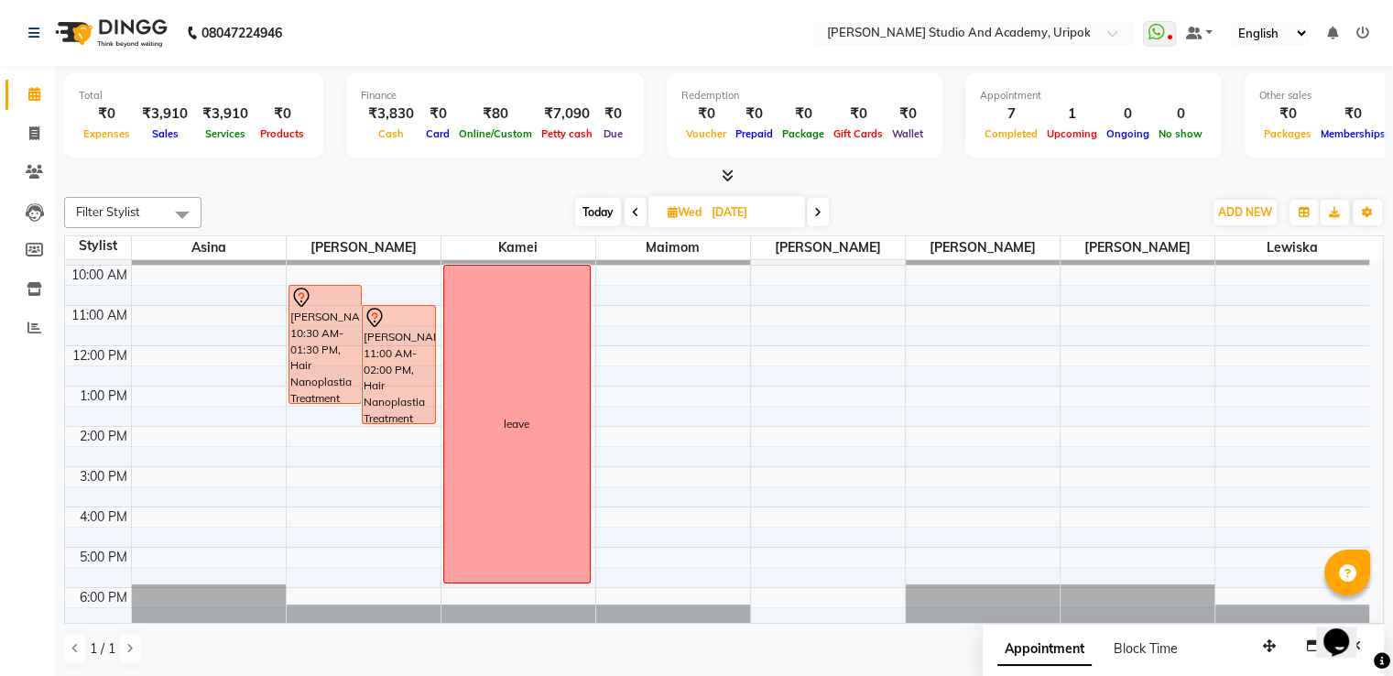
click at [605, 203] on span "Today" at bounding box center [598, 212] width 46 height 28
type input "03-10-2025"
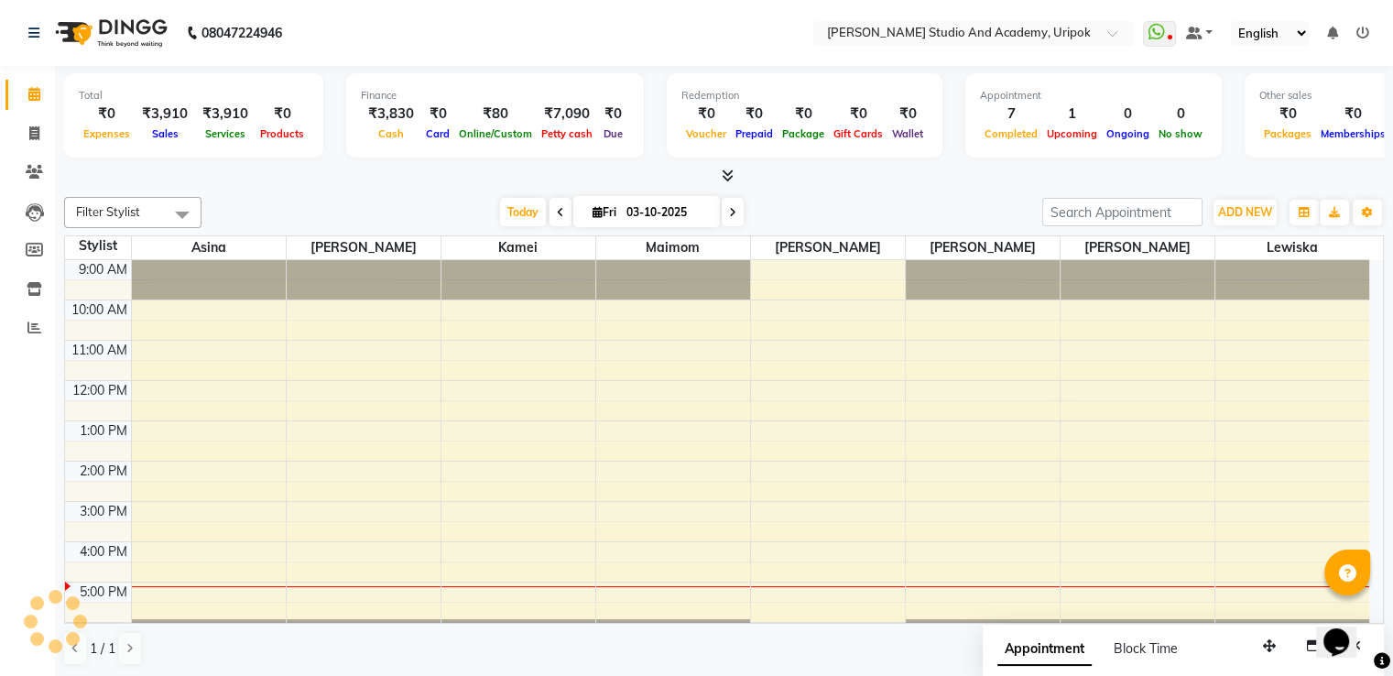
scroll to position [35, 0]
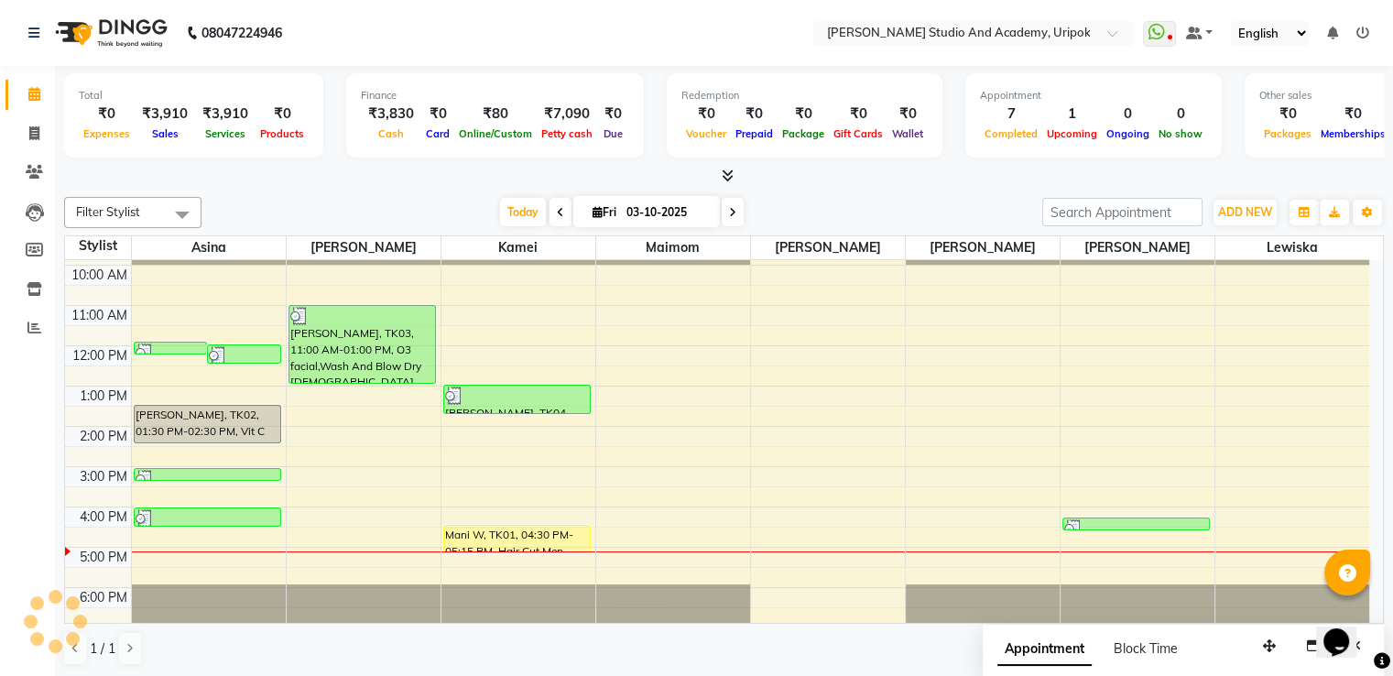
click at [632, 327] on div "9:00 AM 10:00 AM 11:00 AM 12:00 PM 1:00 PM 2:00 PM 3:00 PM 4:00 PM 5:00 PM 6:00…" at bounding box center [717, 426] width 1304 height 402
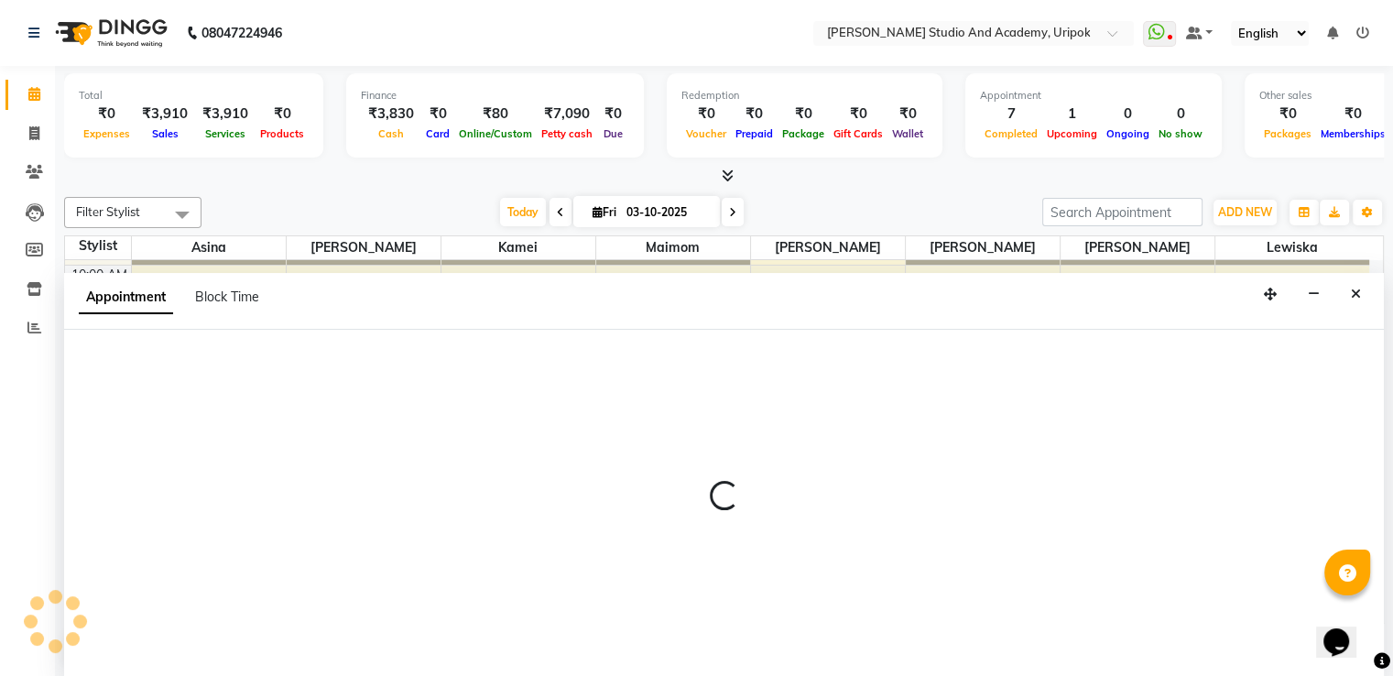
scroll to position [1, 0]
select select "90384"
select select "690"
select select "tentative"
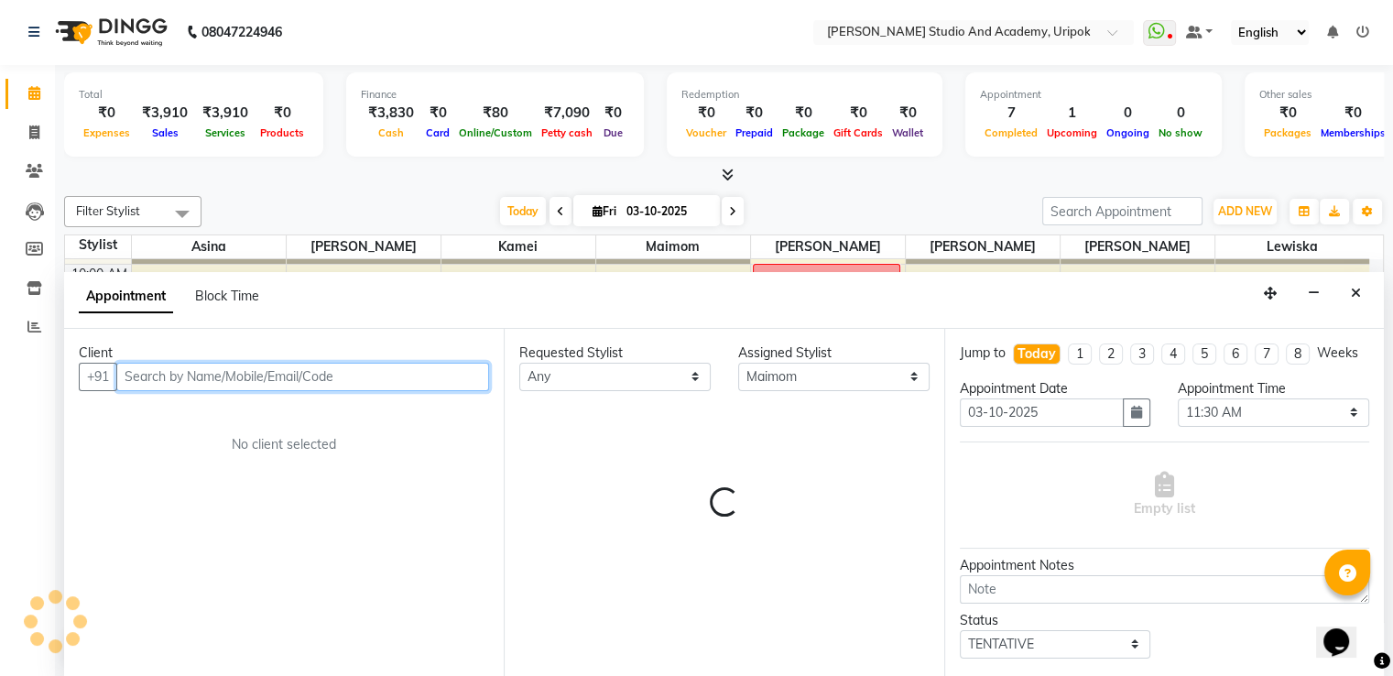
click at [201, 371] on input "text" at bounding box center [302, 377] width 373 height 28
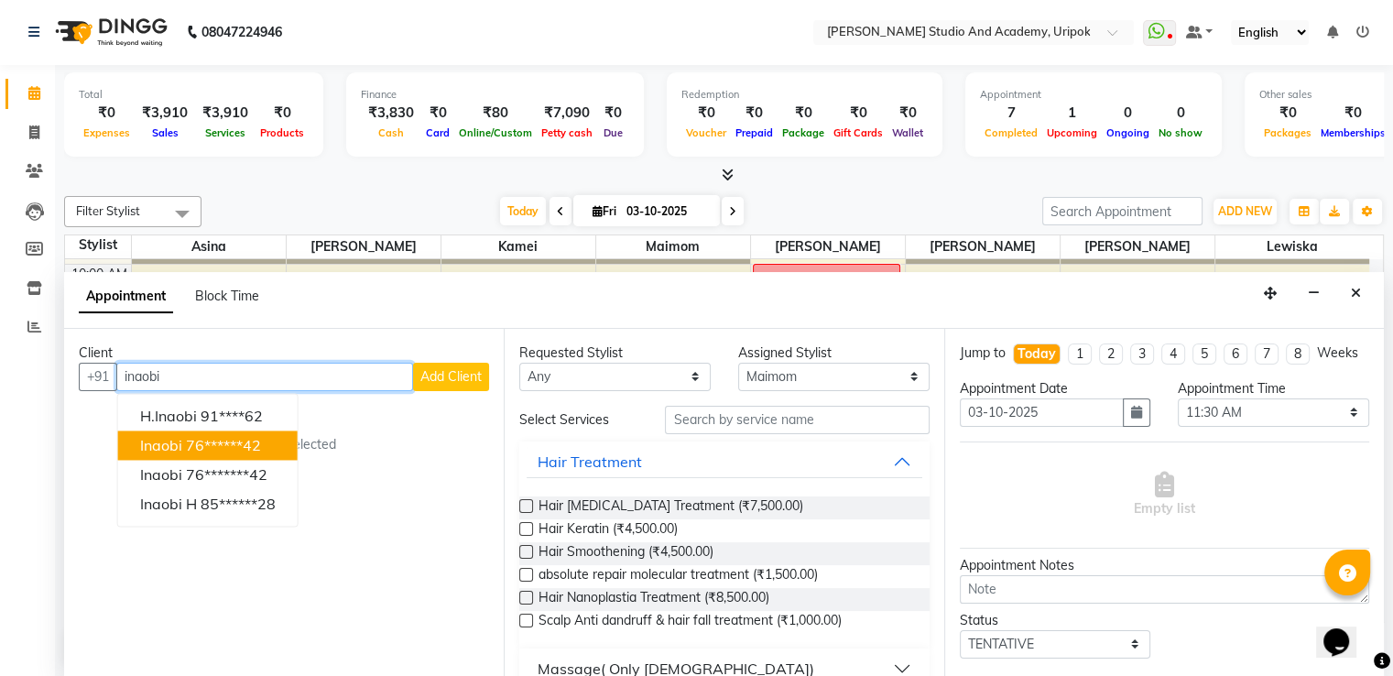
click at [202, 442] on ngb-highlight "76******42" at bounding box center [223, 445] width 75 height 18
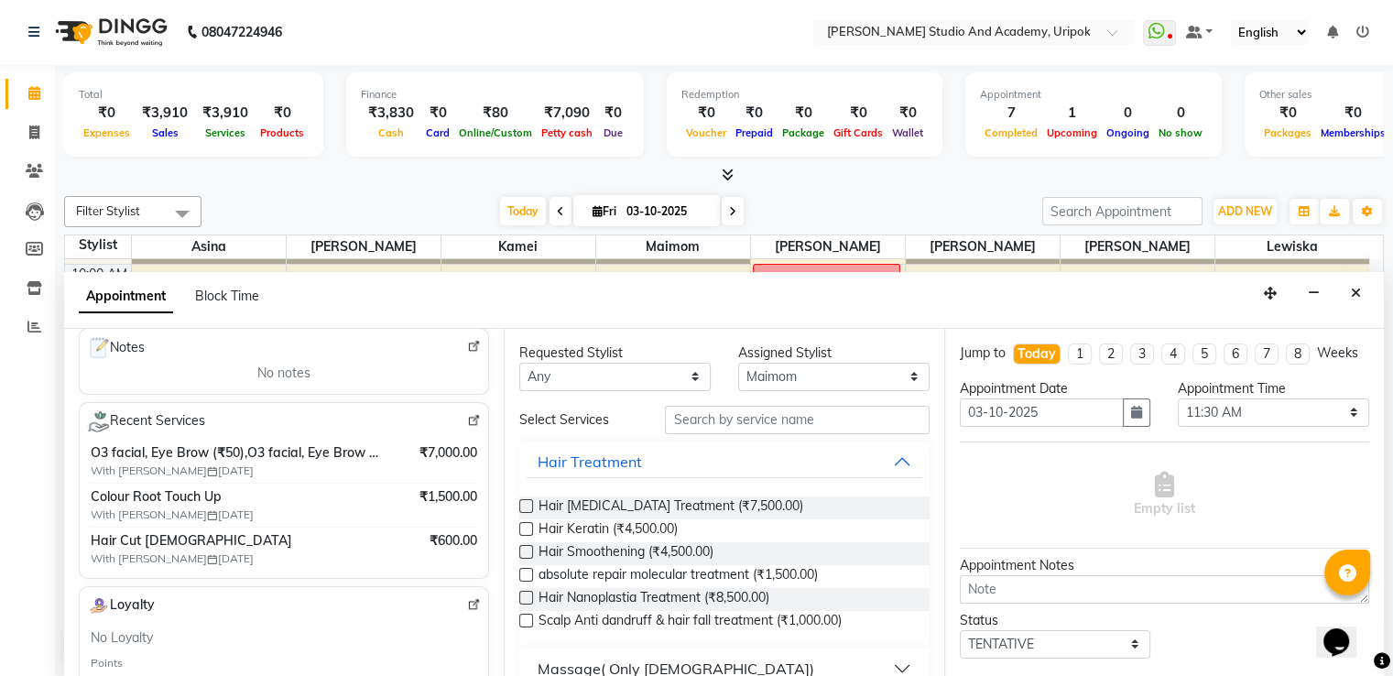
scroll to position [261, 0]
type input "76******42"
click at [1359, 288] on icon "Close" at bounding box center [1356, 293] width 10 height 13
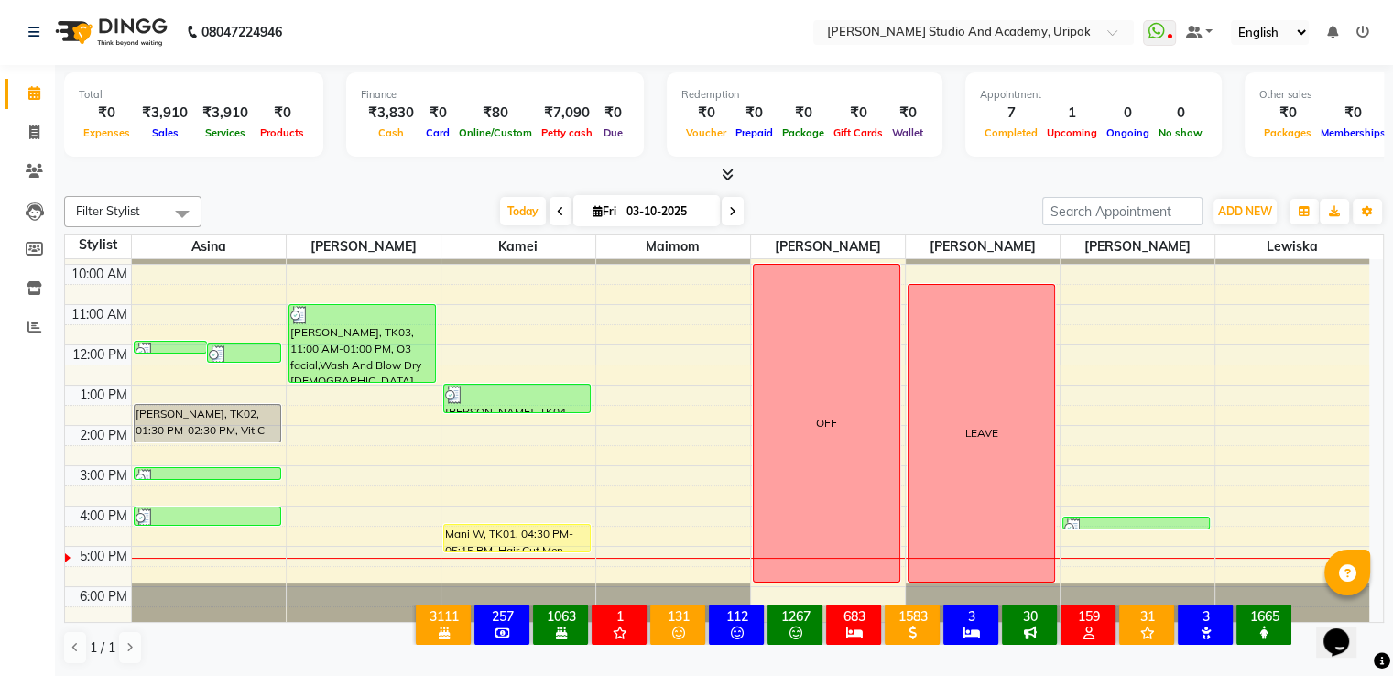
scroll to position [0, 0]
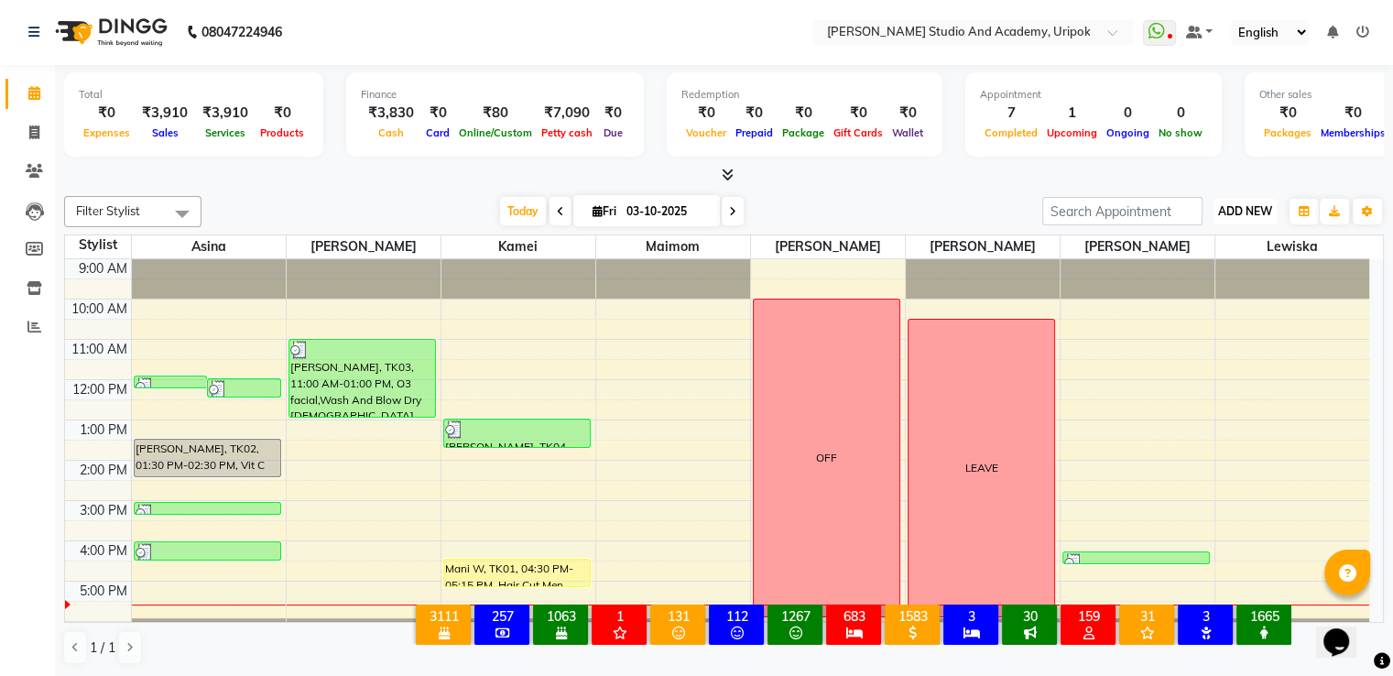
click at [1220, 213] on span "ADD NEW" at bounding box center [1245, 211] width 54 height 14
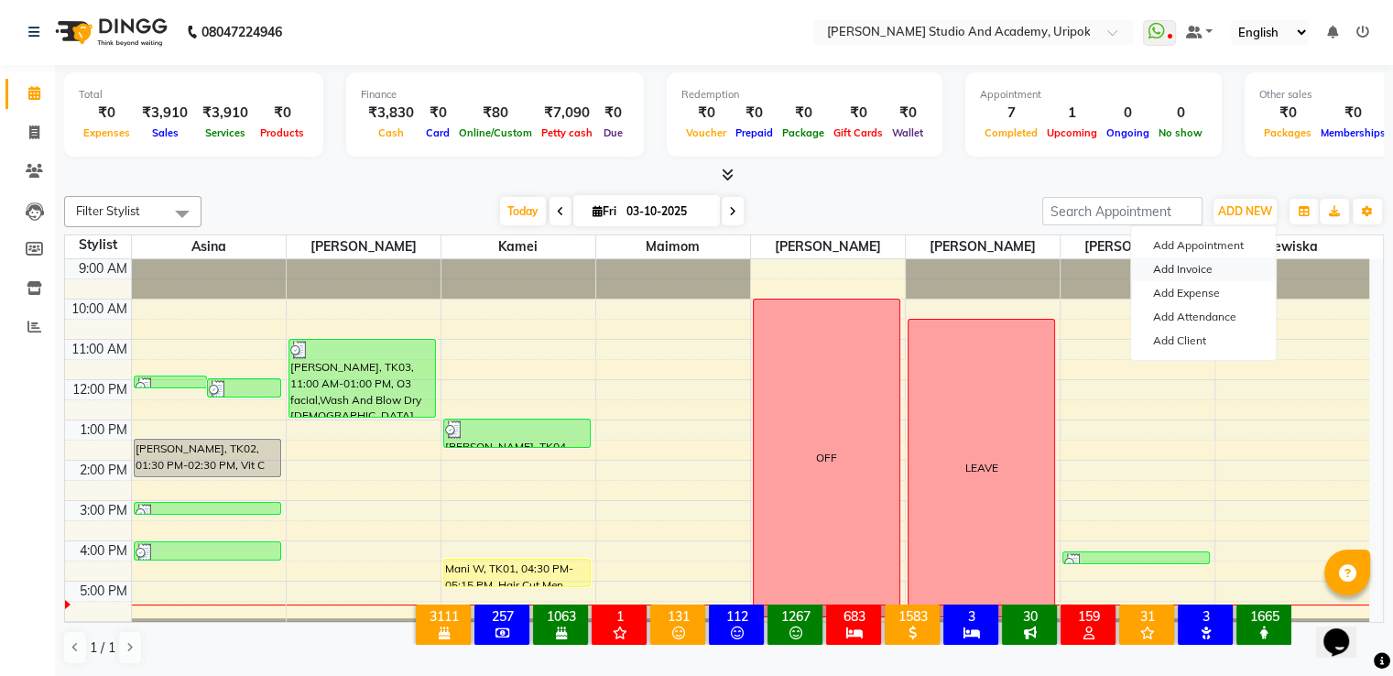
click at [1196, 272] on link "Add Invoice" at bounding box center [1203, 269] width 145 height 24
select select "service"
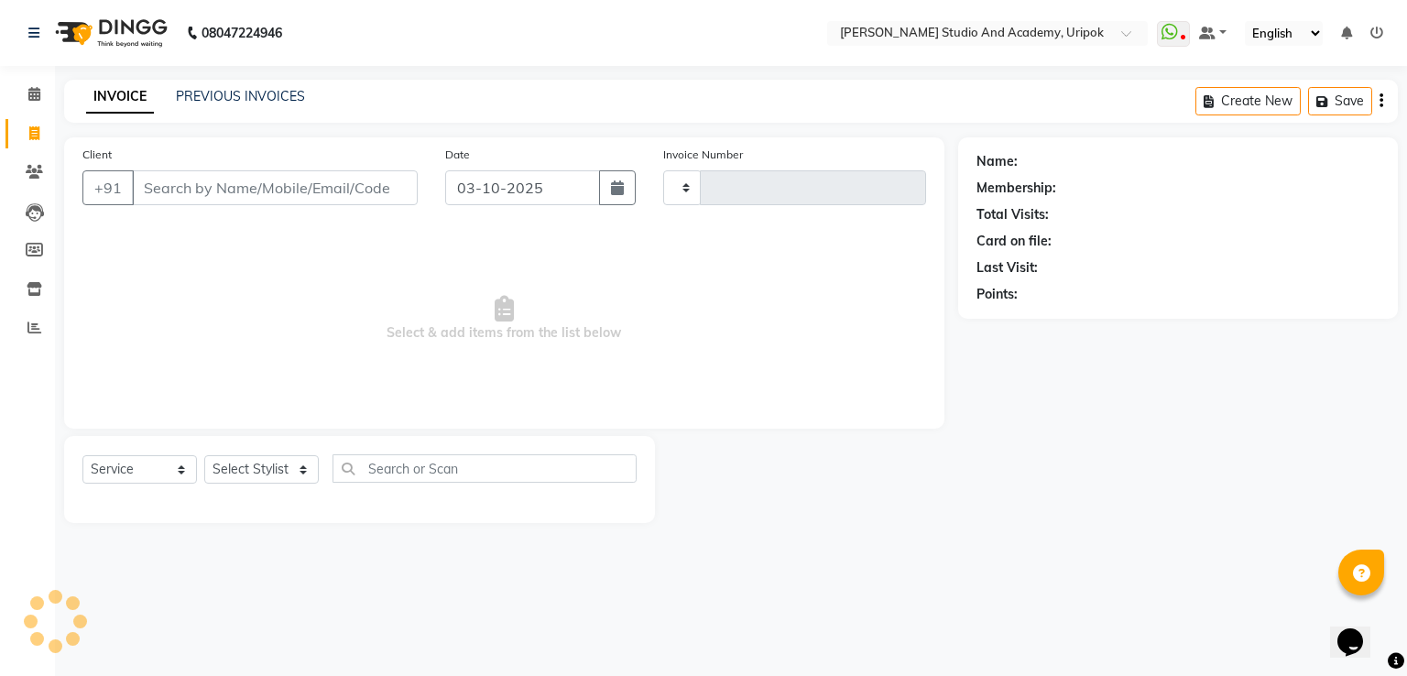
type input "1419"
select select "4880"
click at [199, 195] on input "Client" at bounding box center [275, 187] width 286 height 35
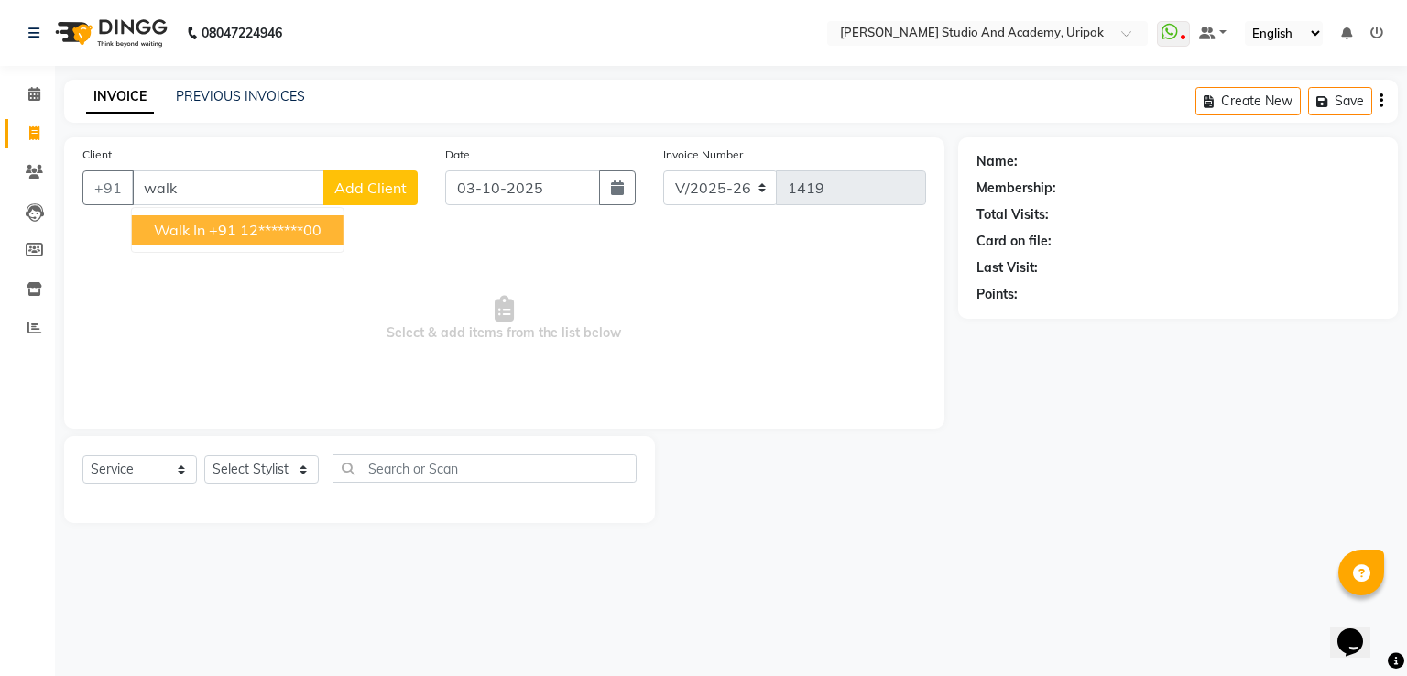
click at [177, 224] on span "Walk In" at bounding box center [179, 230] width 51 height 18
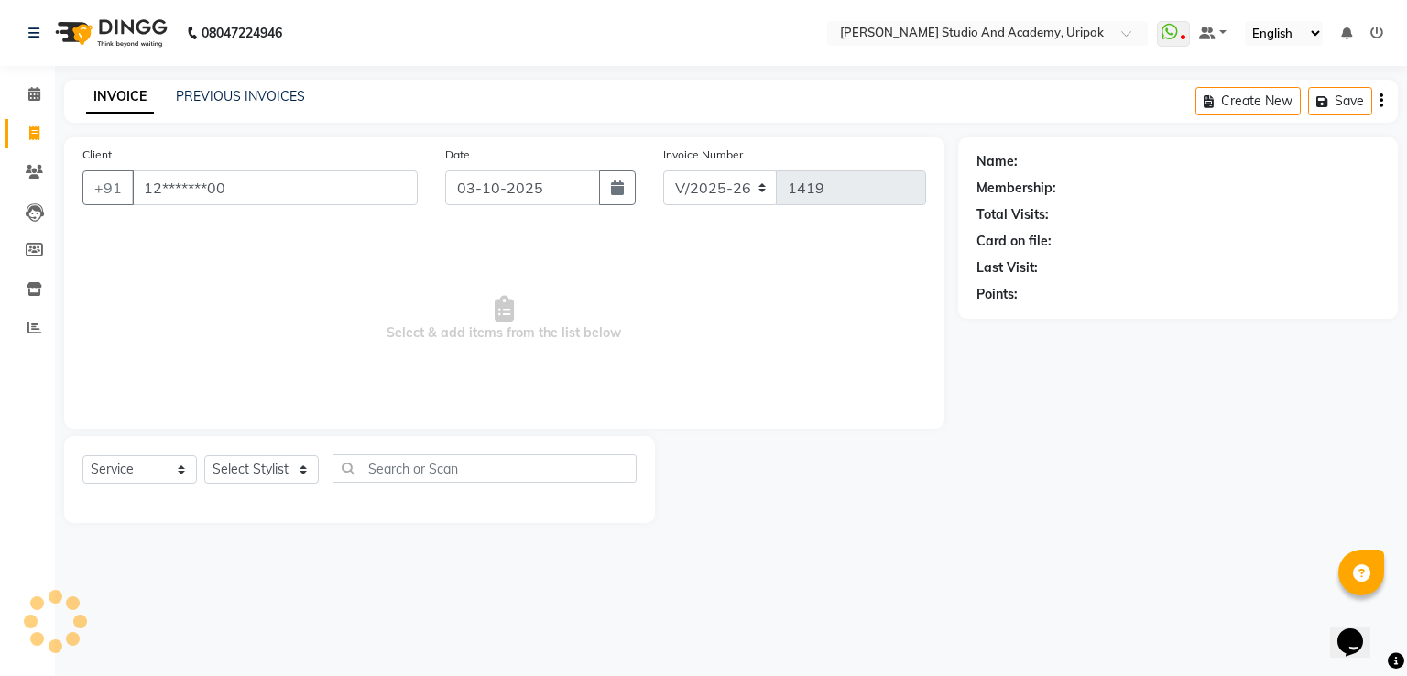
type input "12*******00"
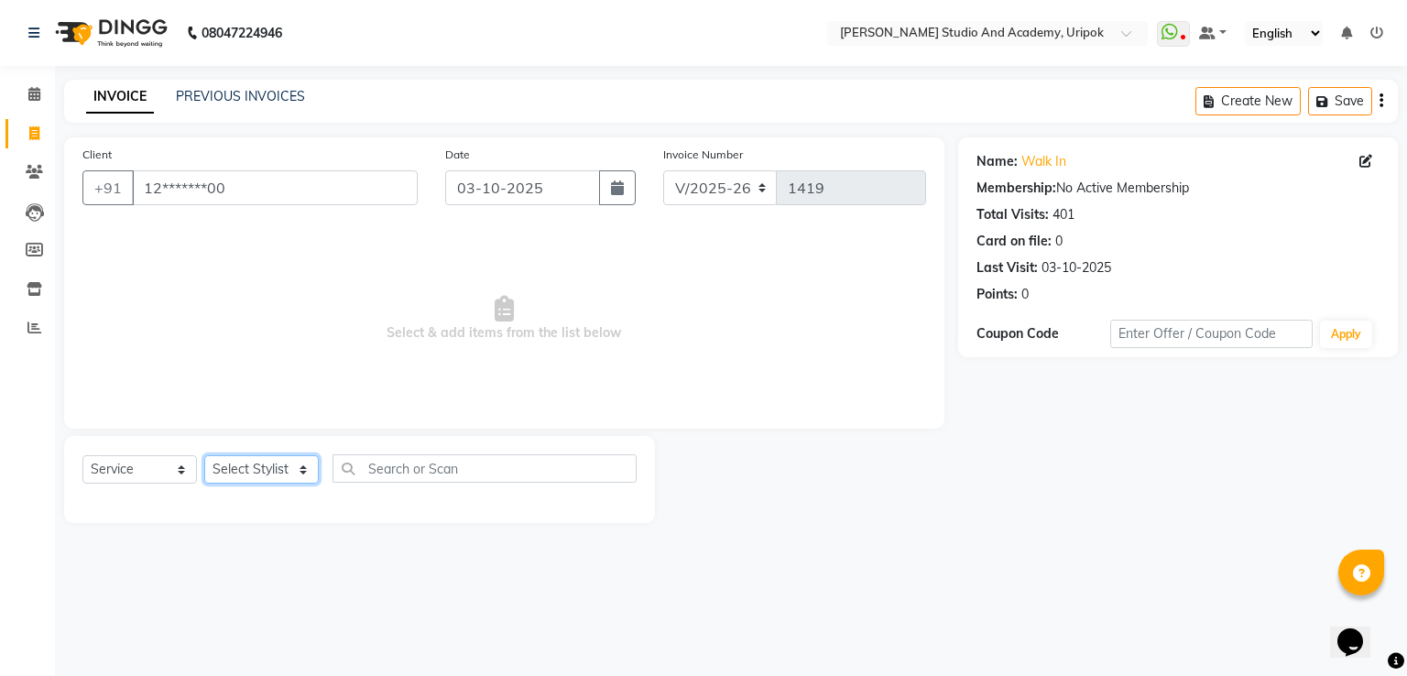
click at [285, 474] on select "Select Stylist [PERSON_NAME] [PERSON_NAME] [PERSON_NAME] [PERSON_NAME] [PERSON_…" at bounding box center [261, 469] width 115 height 28
select select "29613"
click at [204, 456] on select "Select Stylist [PERSON_NAME] [PERSON_NAME] [PERSON_NAME] [PERSON_NAME] [PERSON_…" at bounding box center [261, 469] width 115 height 28
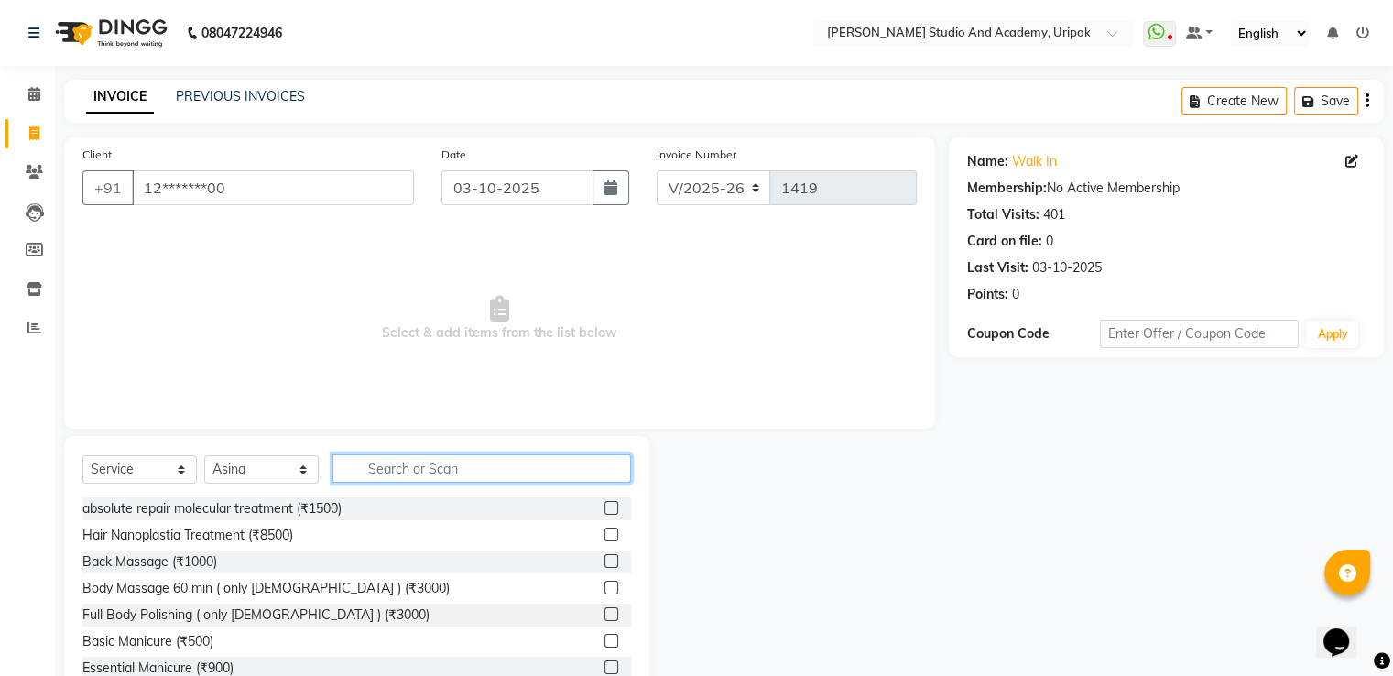
click at [382, 470] on input "text" at bounding box center [482, 468] width 299 height 28
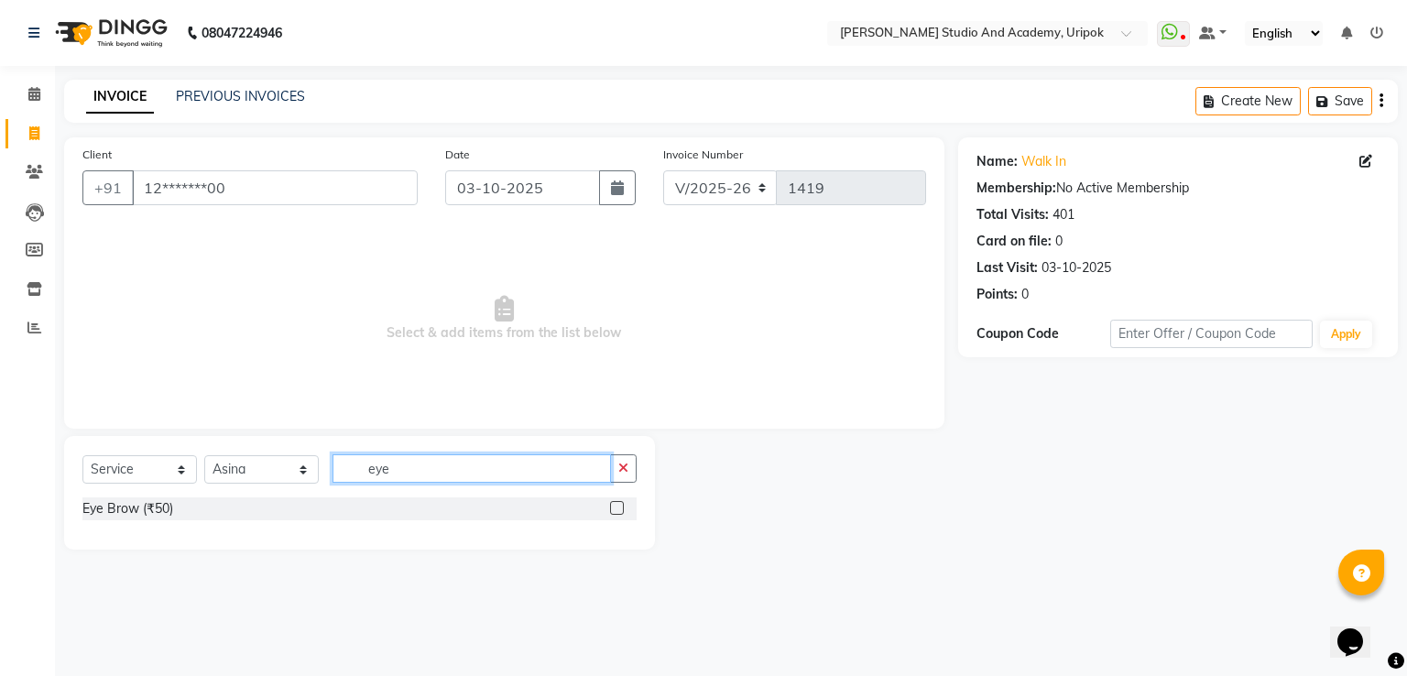
type input "eye"
click at [616, 509] on label at bounding box center [617, 508] width 14 height 14
click at [616, 509] on input "checkbox" at bounding box center [616, 509] width 12 height 12
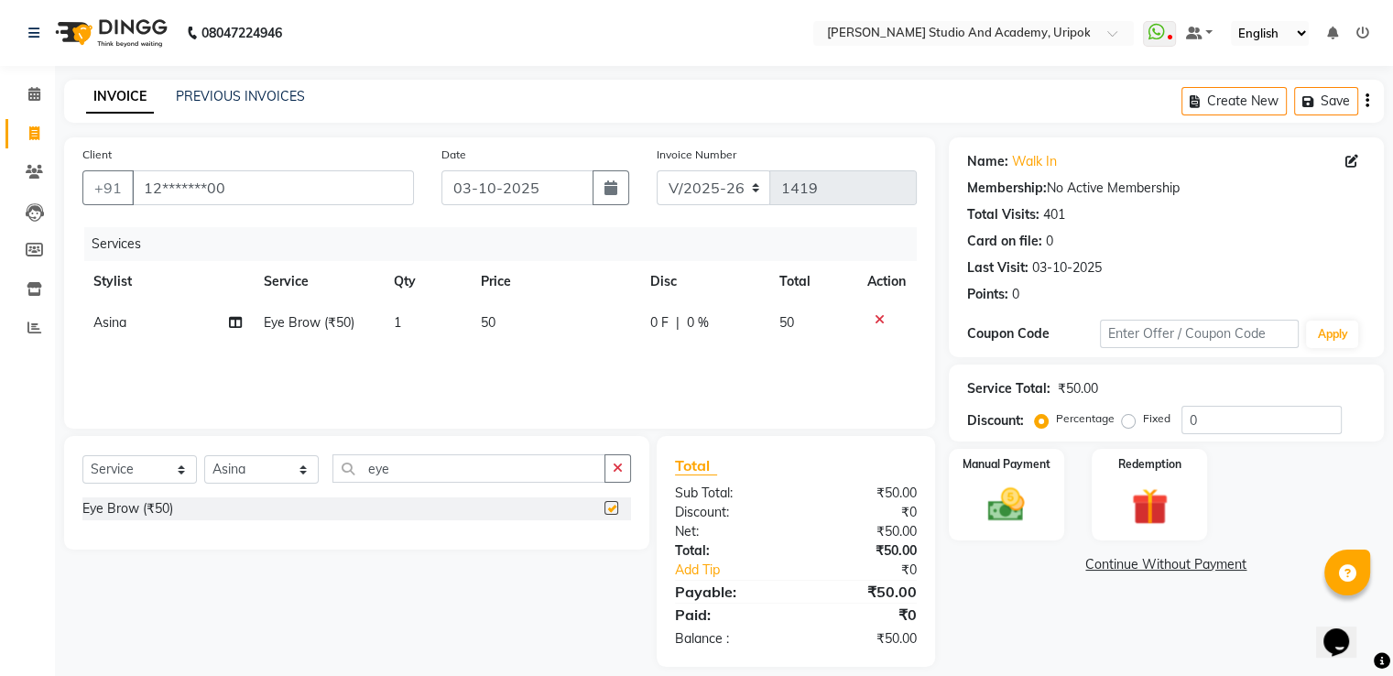
checkbox input "false"
click at [1041, 514] on div "Manual Payment" at bounding box center [1006, 494] width 120 height 94
click at [1096, 569] on span "CASH" at bounding box center [1101, 565] width 39 height 21
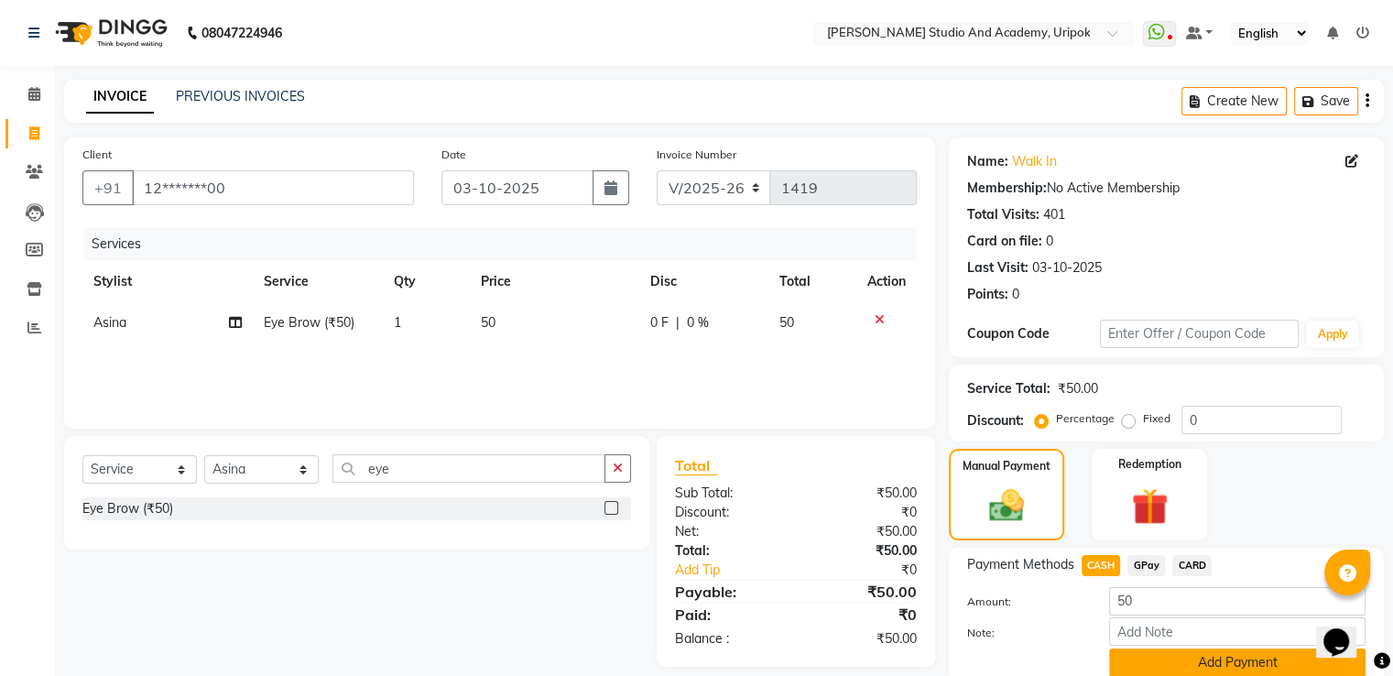
click at [1138, 661] on button "Add Payment" at bounding box center [1237, 663] width 256 height 28
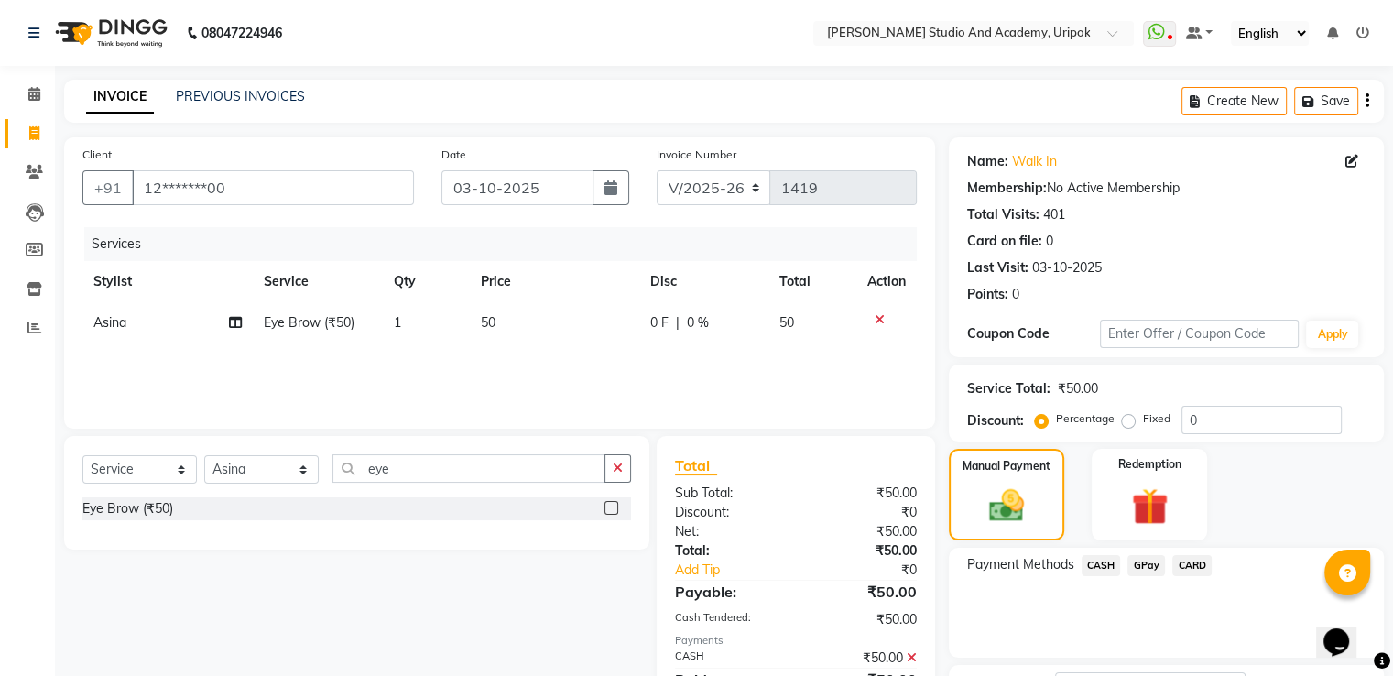
scroll to position [149, 0]
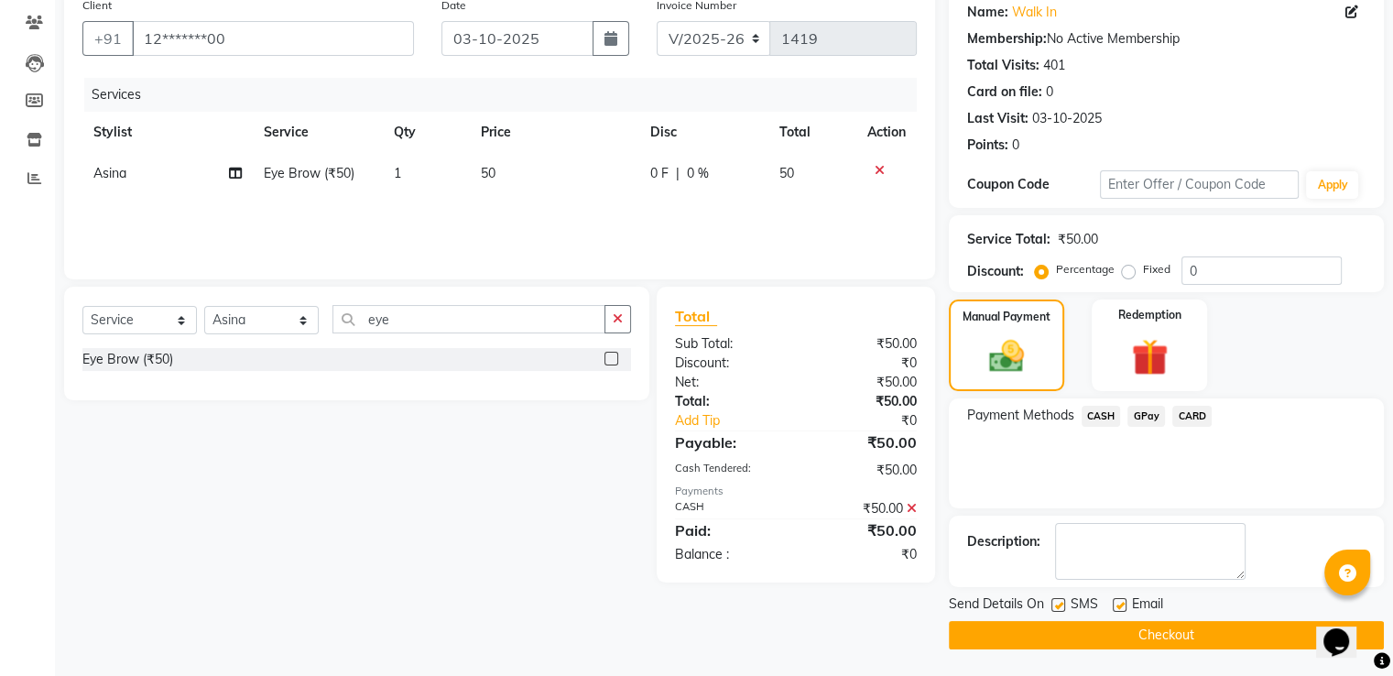
click at [1187, 636] on button "Checkout" at bounding box center [1166, 635] width 435 height 28
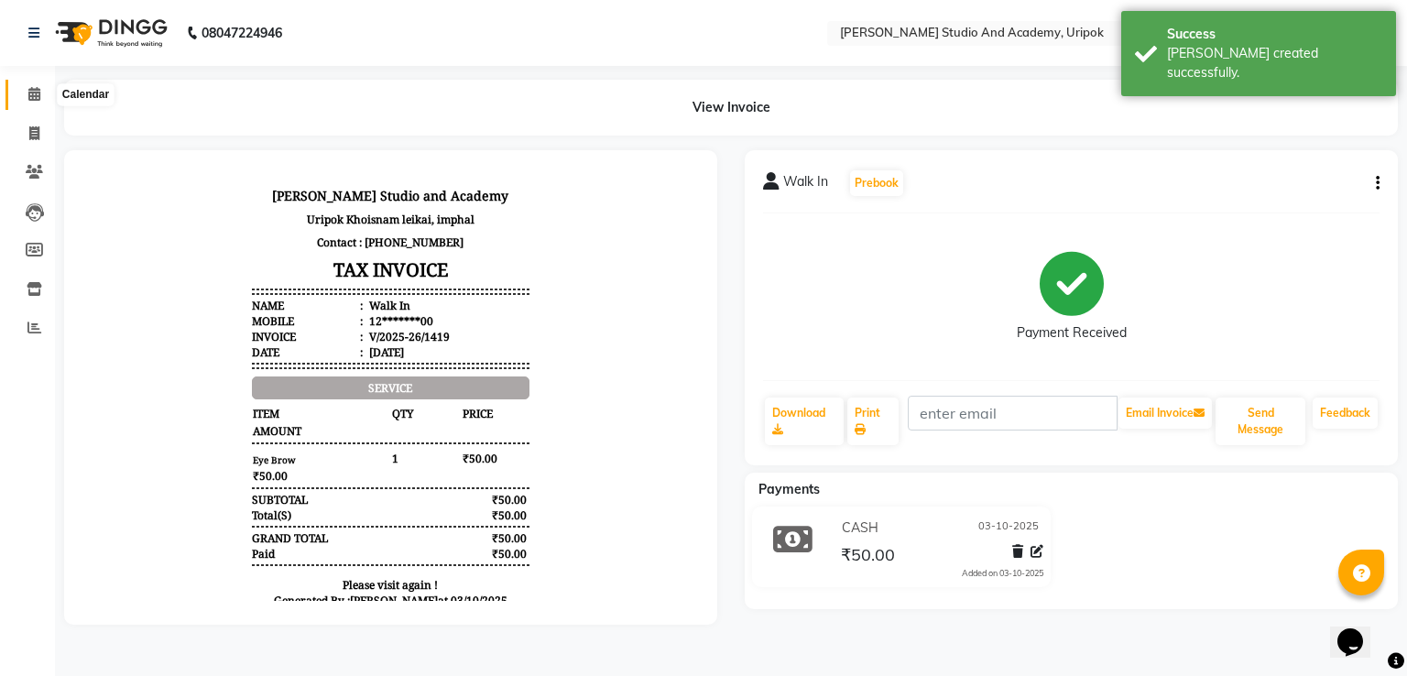
click at [36, 96] on icon at bounding box center [34, 94] width 12 height 14
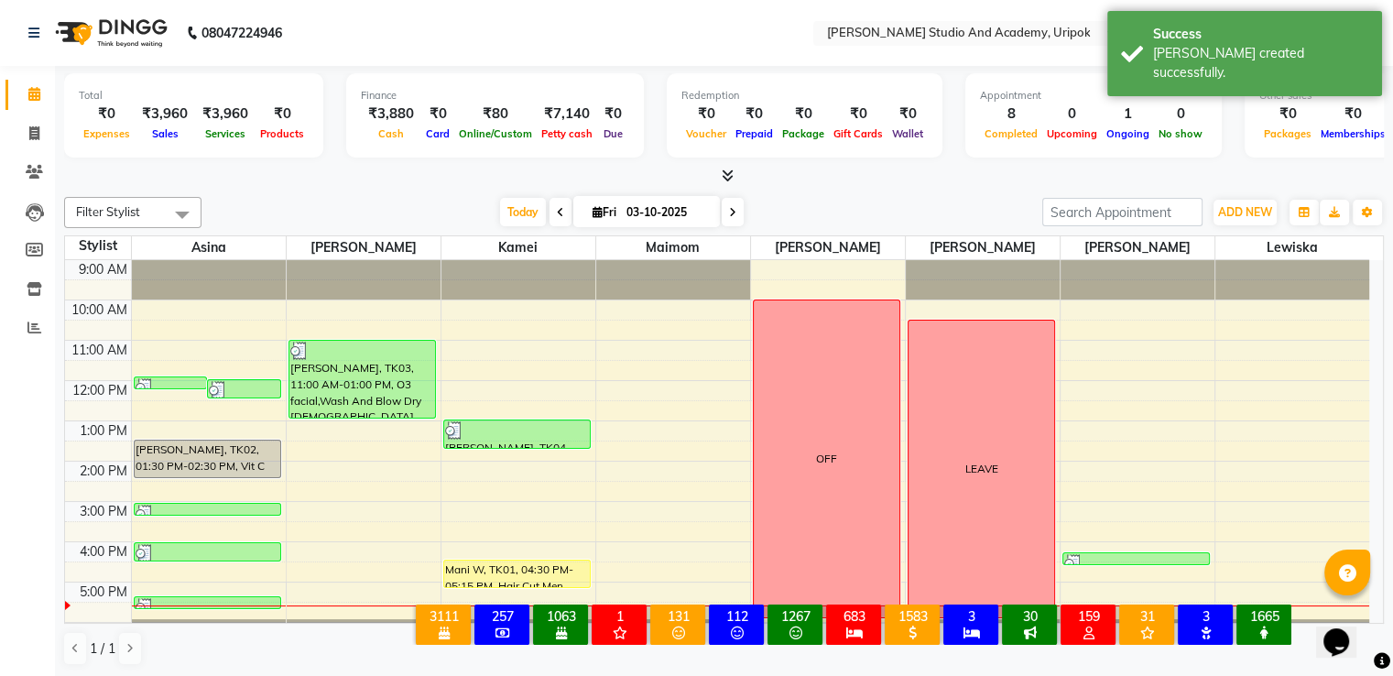
scroll to position [35, 0]
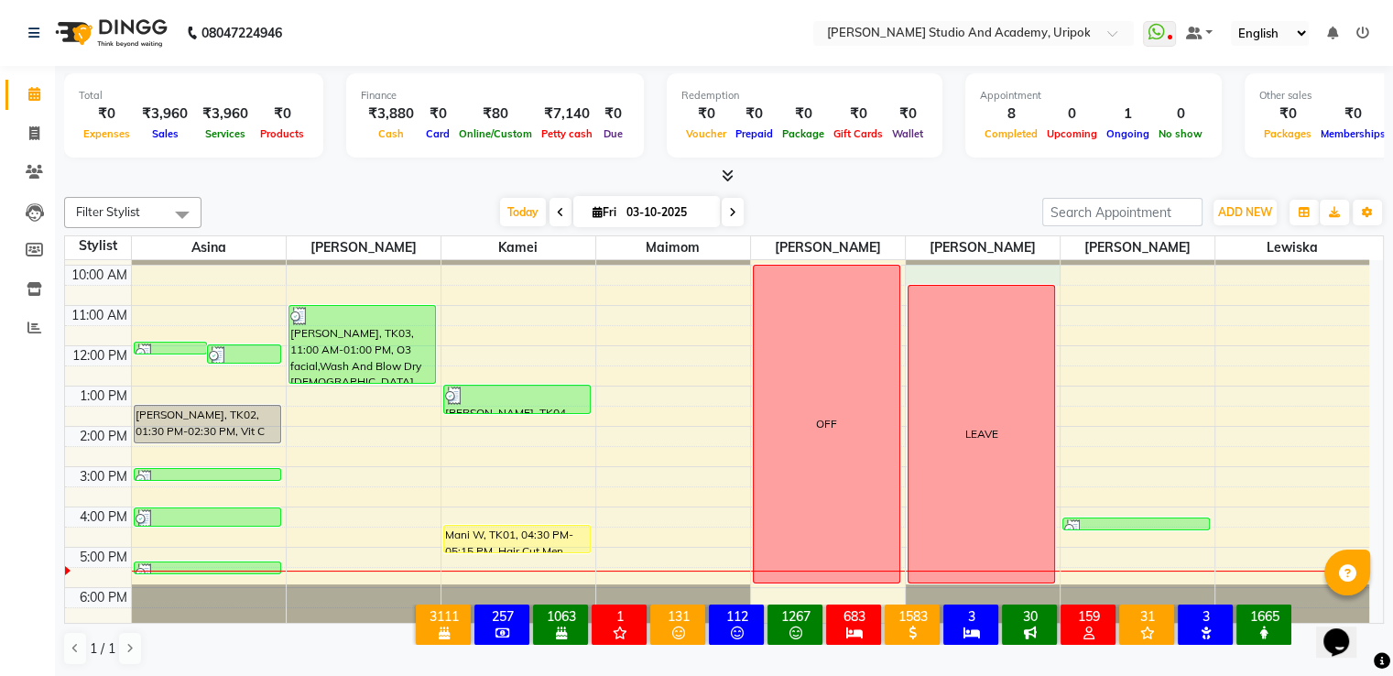
click at [941, 265] on div "9:00 AM 10:00 AM 11:00 AM 12:00 PM 1:00 PM 2:00 PM 3:00 PM 4:00 PM 5:00 PM 6:00…" at bounding box center [717, 426] width 1304 height 402
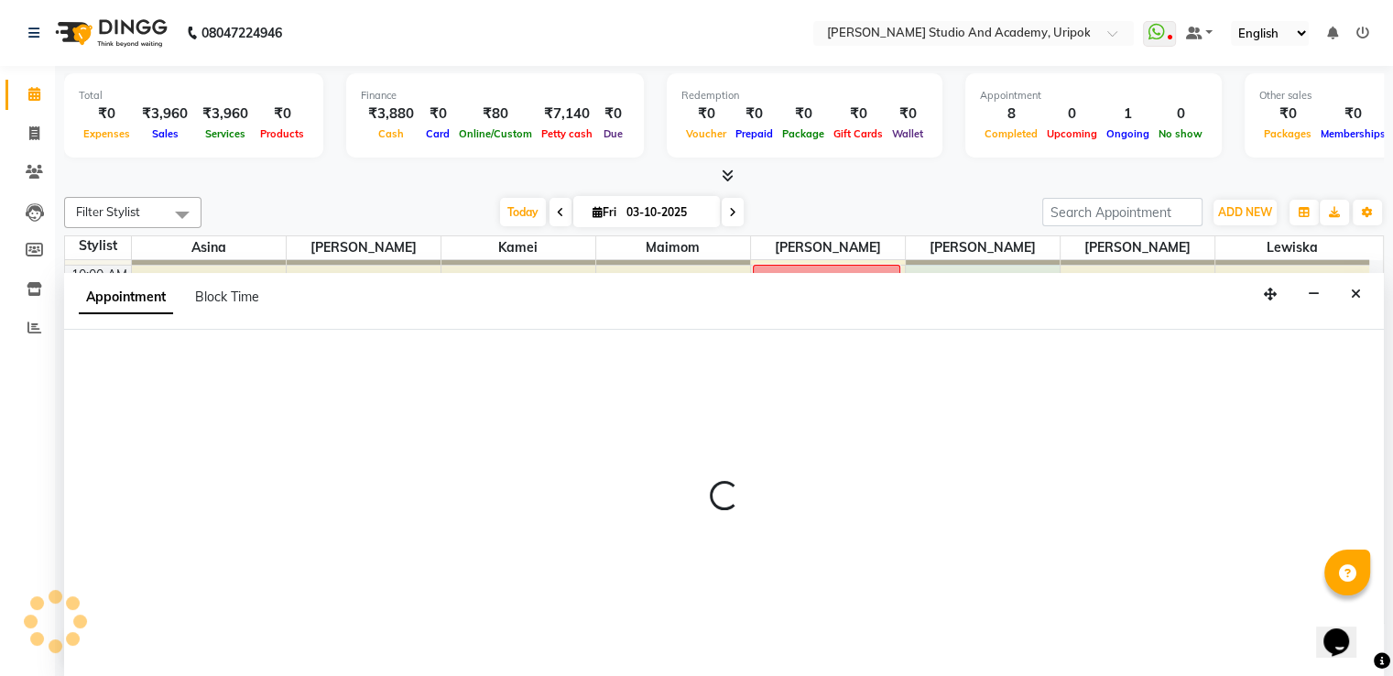
select select "29583"
select select "tentative"
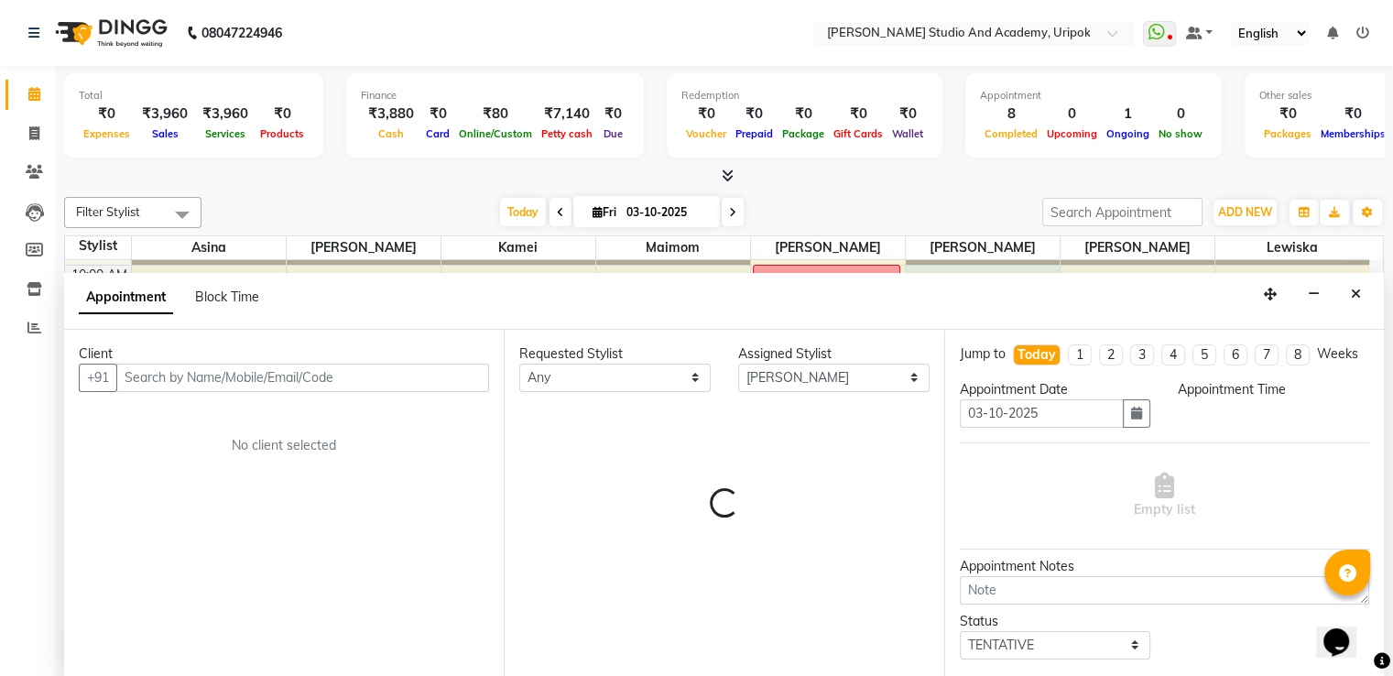
scroll to position [1, 0]
select select "600"
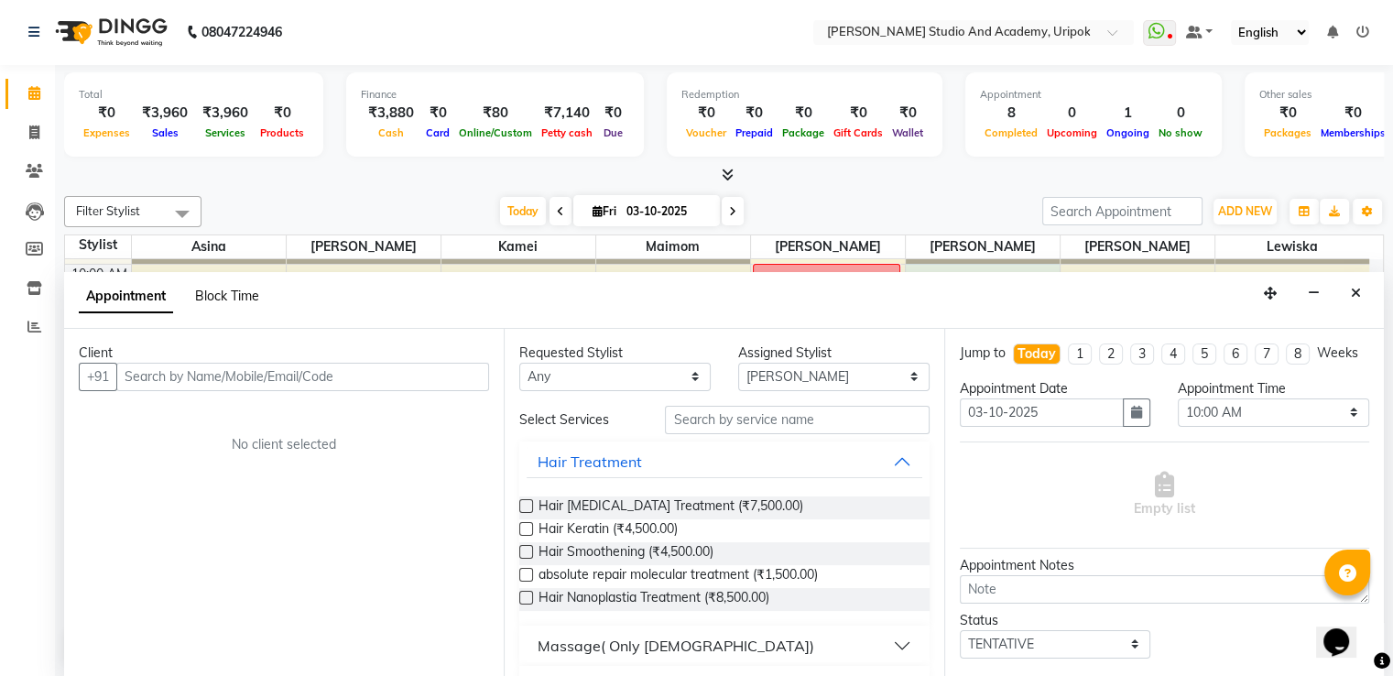
click at [242, 299] on span "Block Time" at bounding box center [227, 296] width 64 height 16
select select "29583"
select select "600"
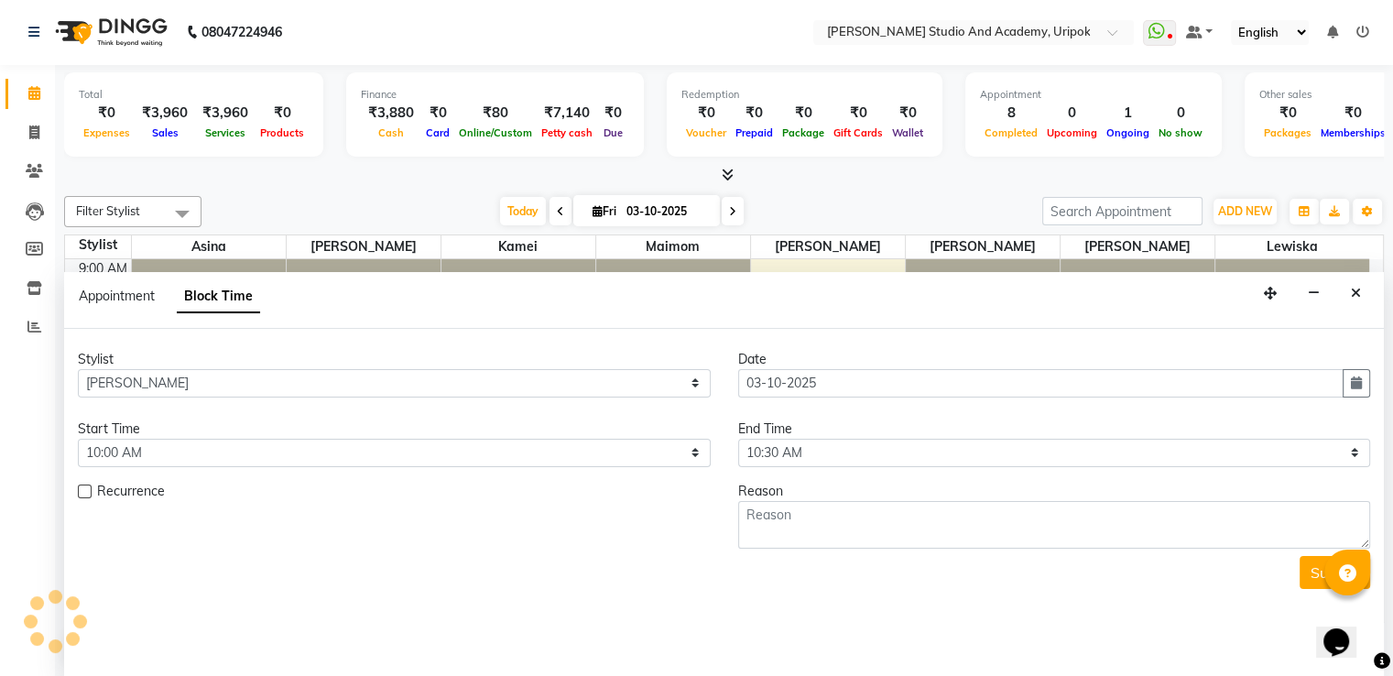
scroll to position [35, 0]
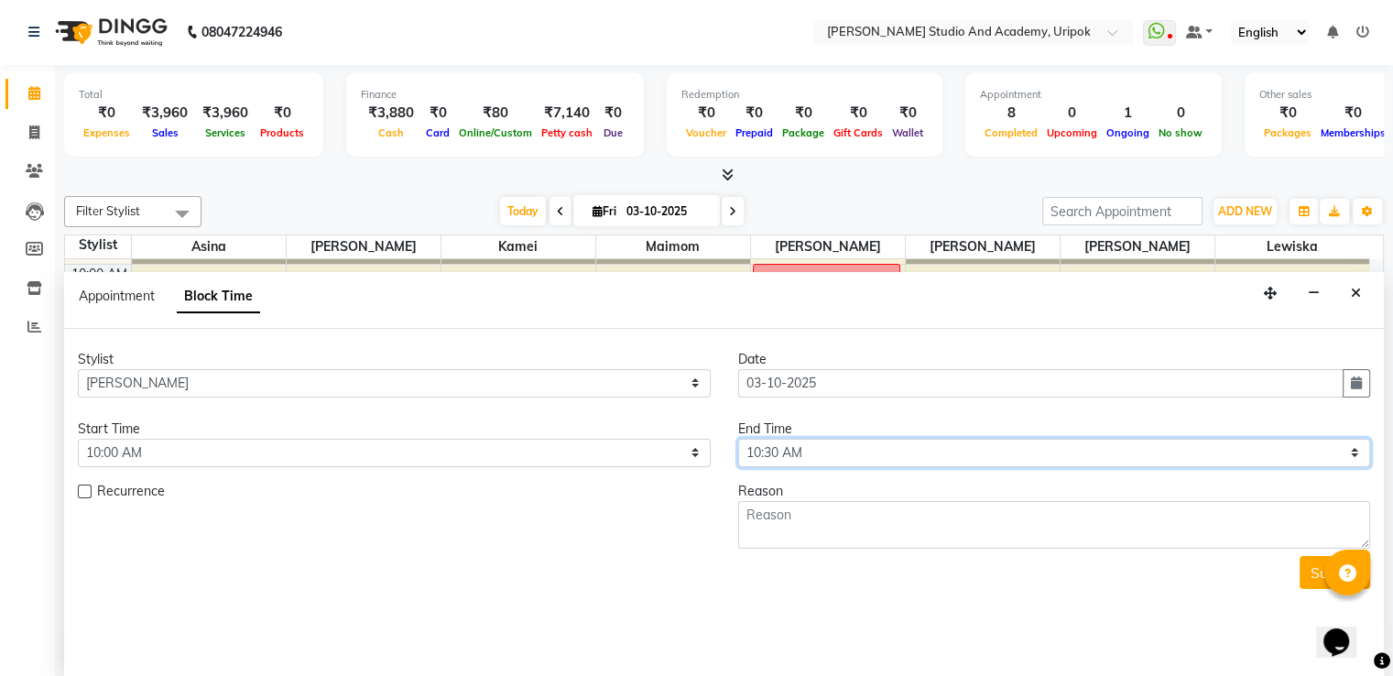
click at [829, 449] on select "Select 10:00 AM 10:30 AM 11:00 AM 11:30 AM 12:00 PM 12:30 PM 01:00 PM 01:30 PM …" at bounding box center [1054, 453] width 633 height 28
select select "1080"
click at [738, 439] on select "Select 10:00 AM 10:30 AM 11:00 AM 11:30 AM 12:00 PM 12:30 PM 01:00 PM 01:30 PM …" at bounding box center [1054, 453] width 633 height 28
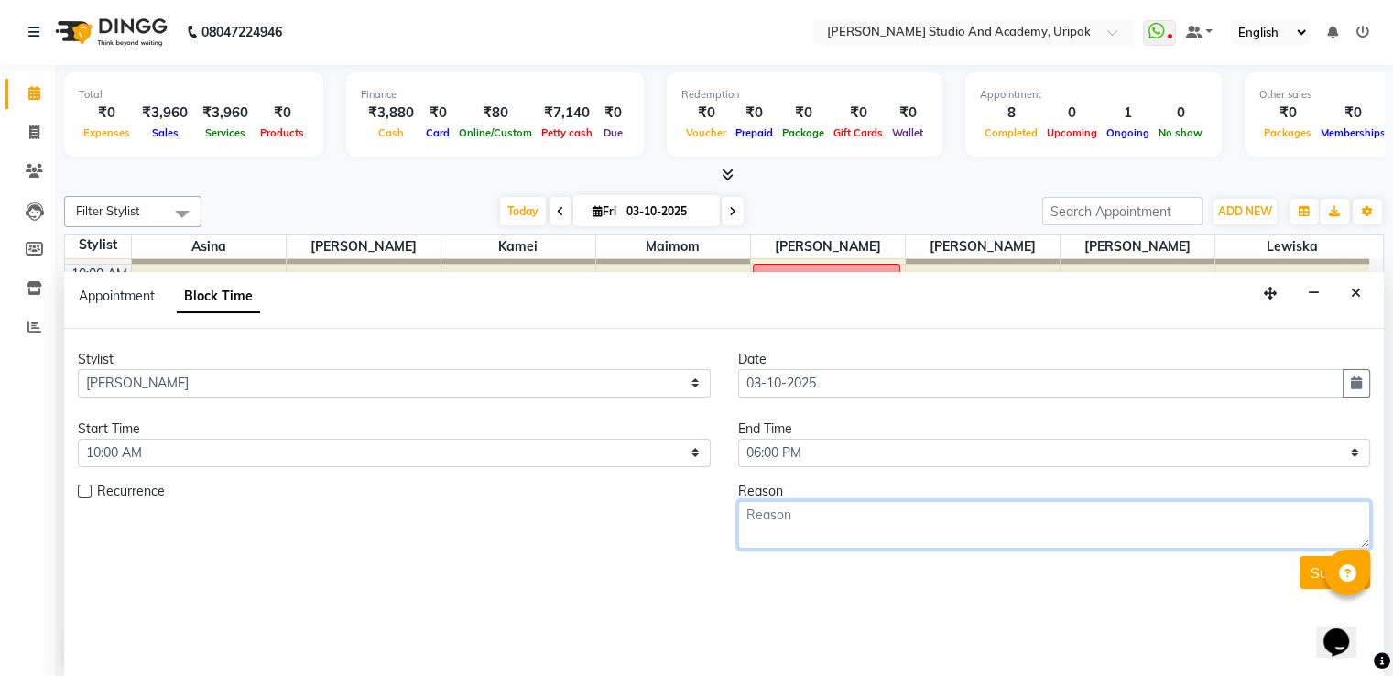
click at [810, 533] on textarea at bounding box center [1054, 525] width 633 height 48
type textarea "leave"
click at [1314, 568] on button "Submit" at bounding box center [1335, 572] width 71 height 33
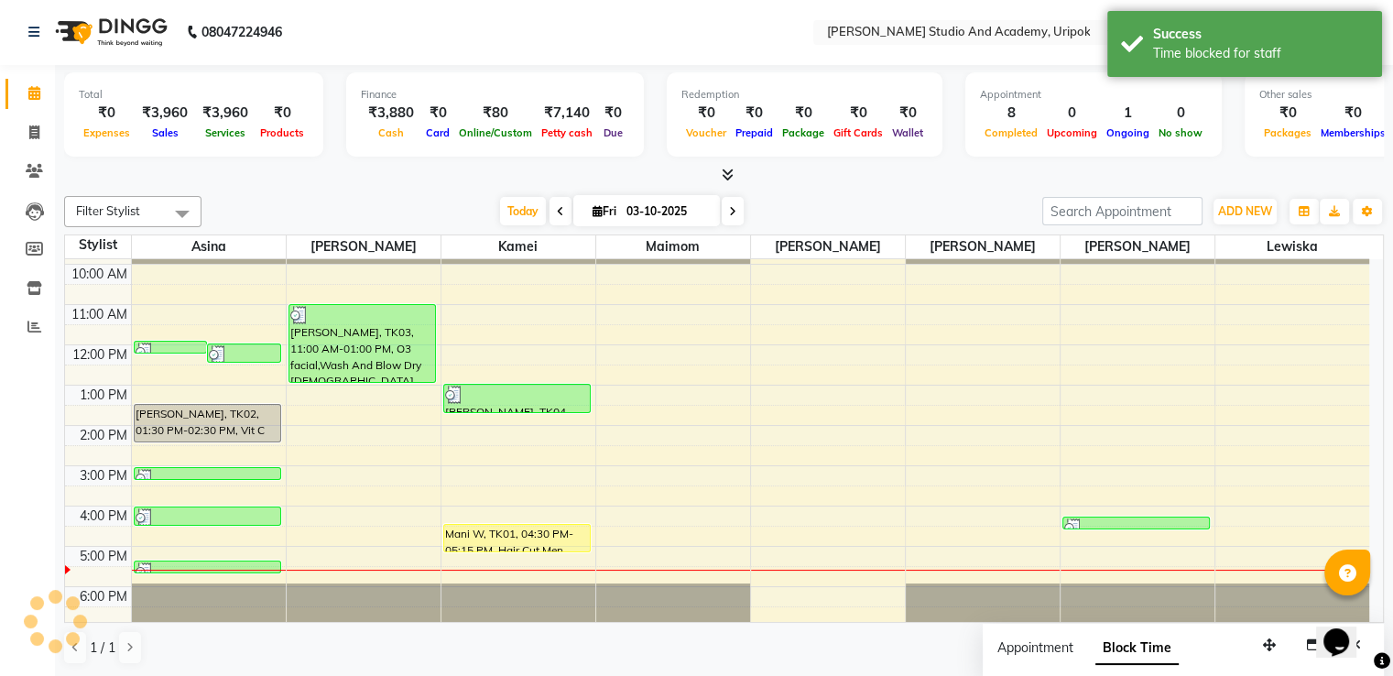
scroll to position [0, 0]
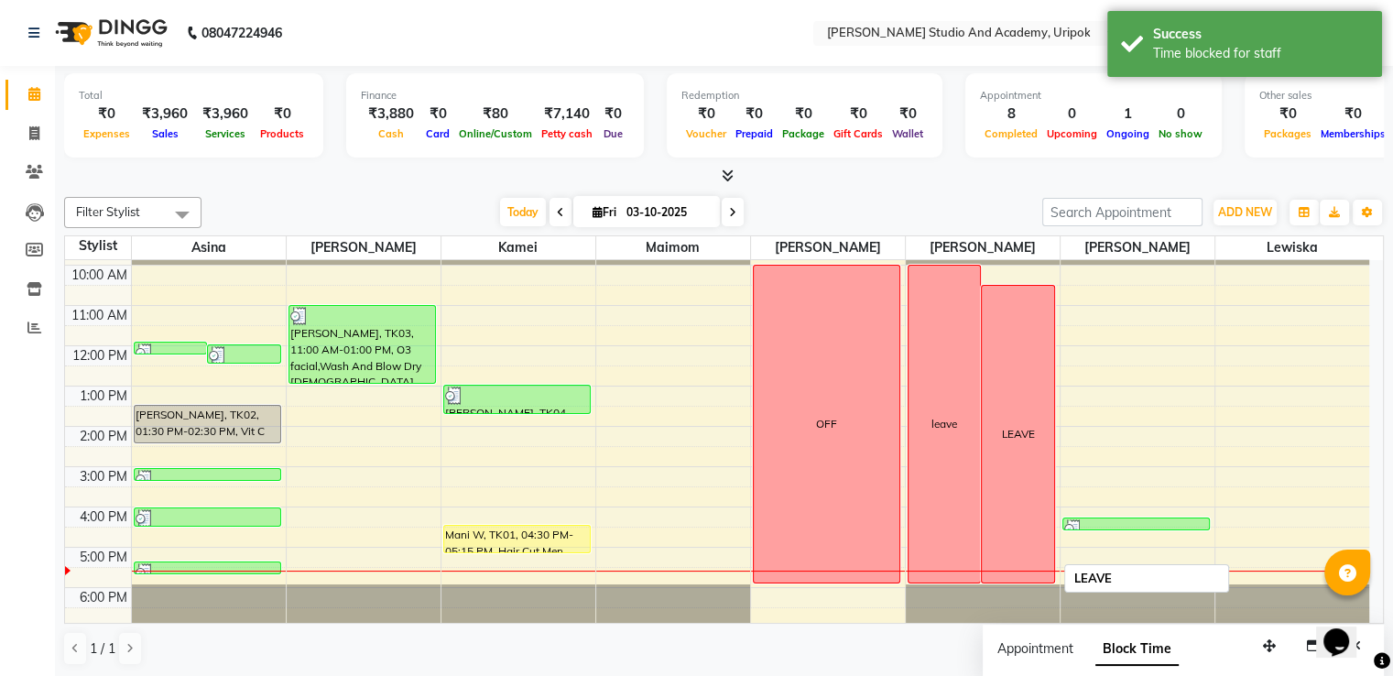
click at [1007, 378] on div "LEAVE" at bounding box center [1018, 434] width 72 height 297
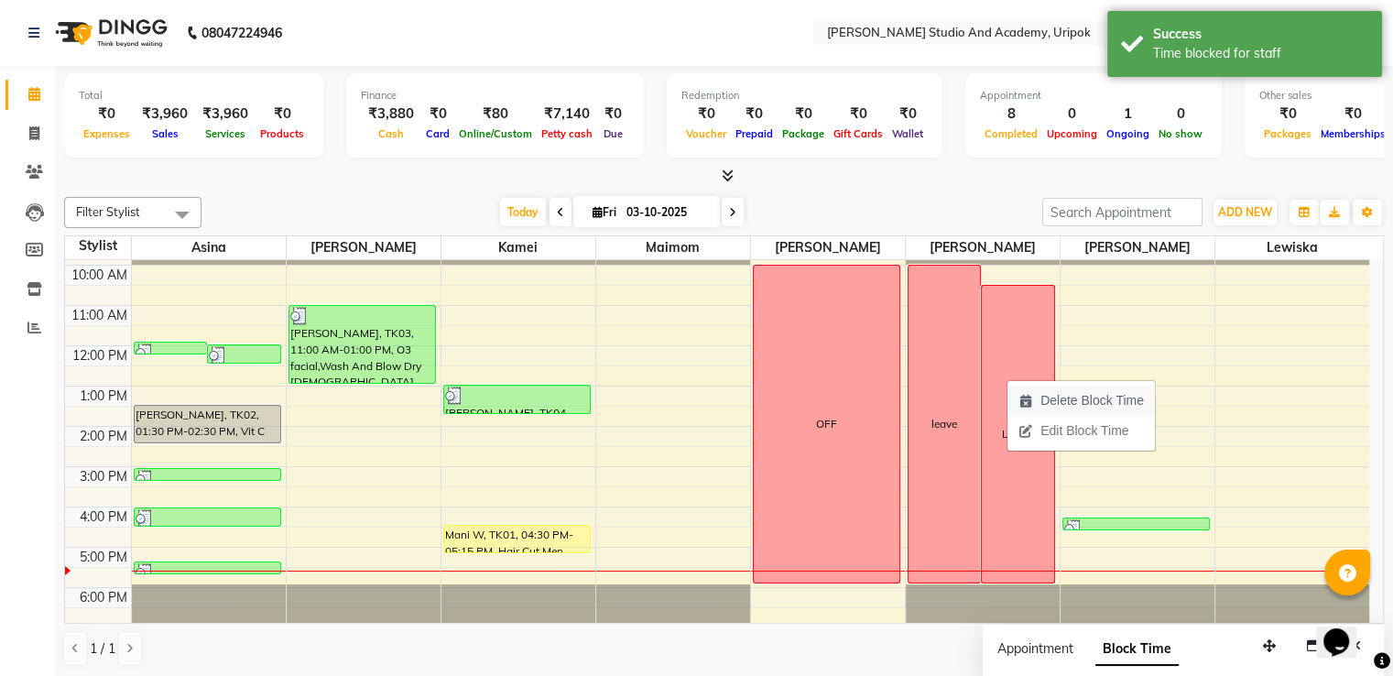
click at [1034, 402] on span "Delete Block Time" at bounding box center [1081, 401] width 147 height 30
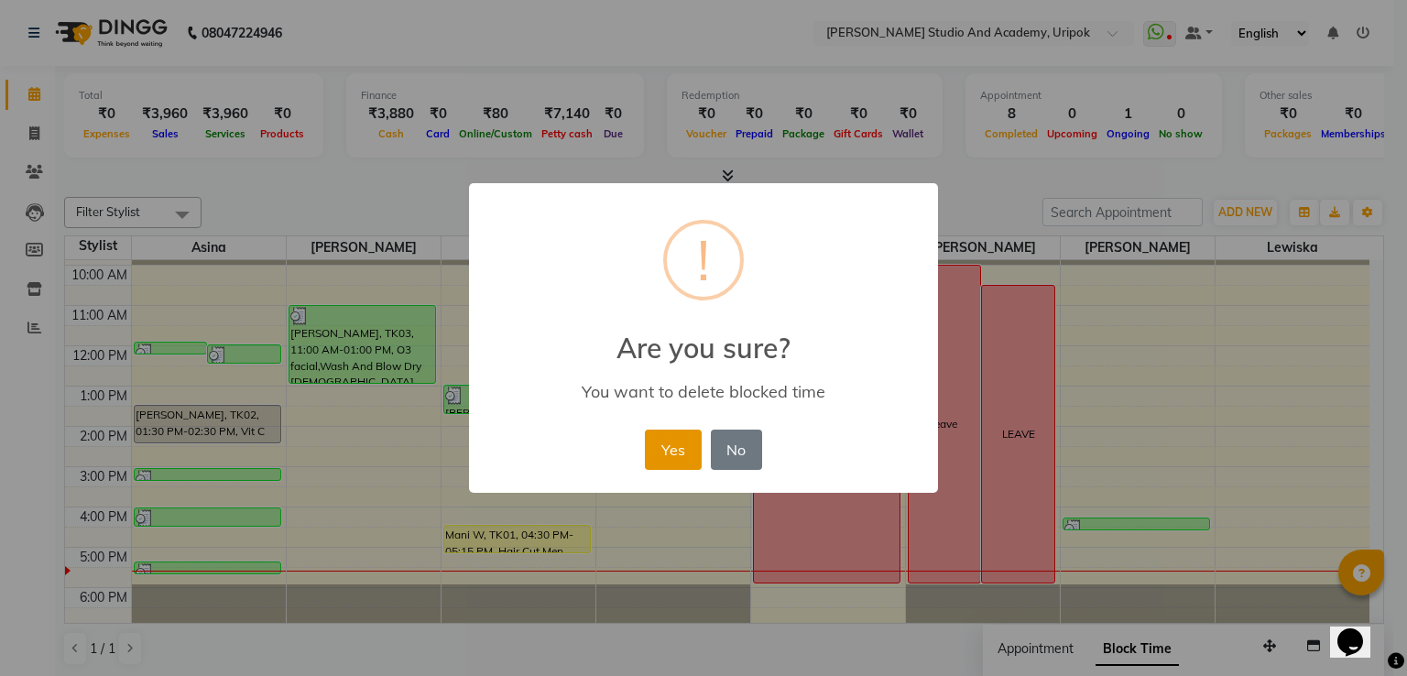
click at [693, 445] on button "Yes" at bounding box center [673, 450] width 56 height 40
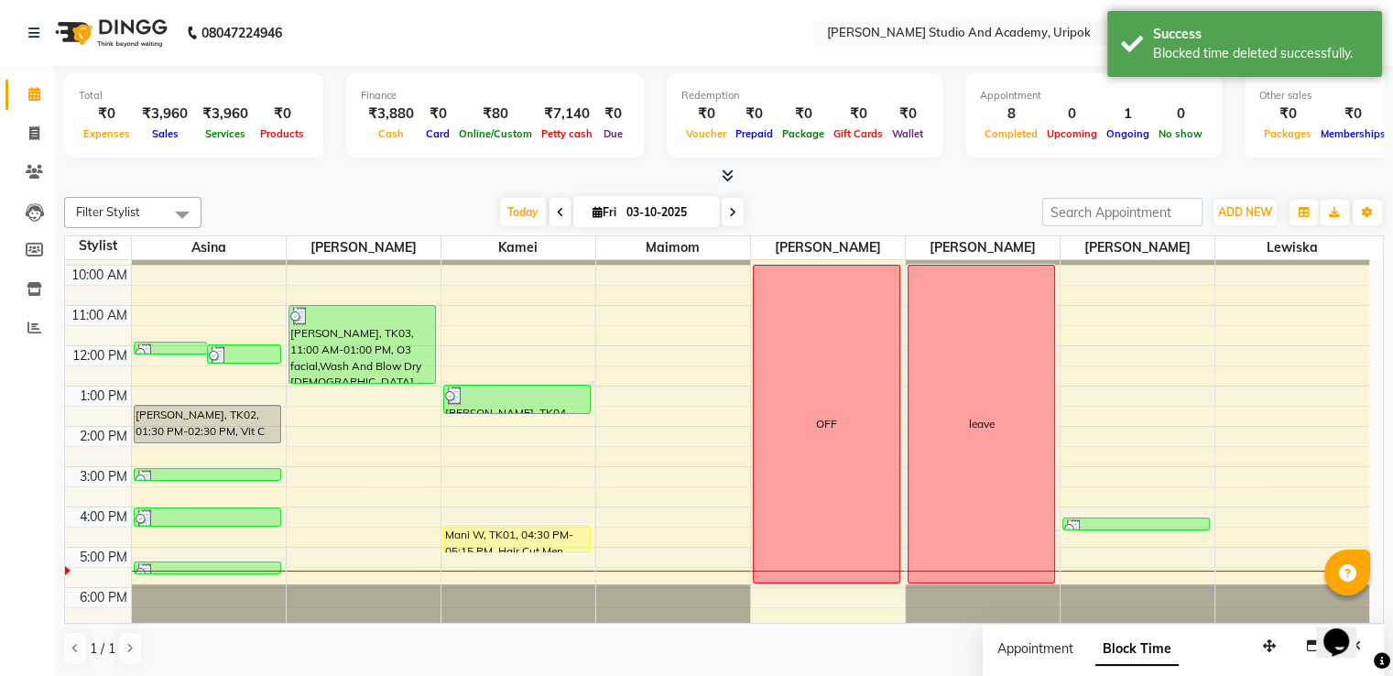
click at [850, 199] on div "[DATE] [DATE]" at bounding box center [622, 212] width 823 height 27
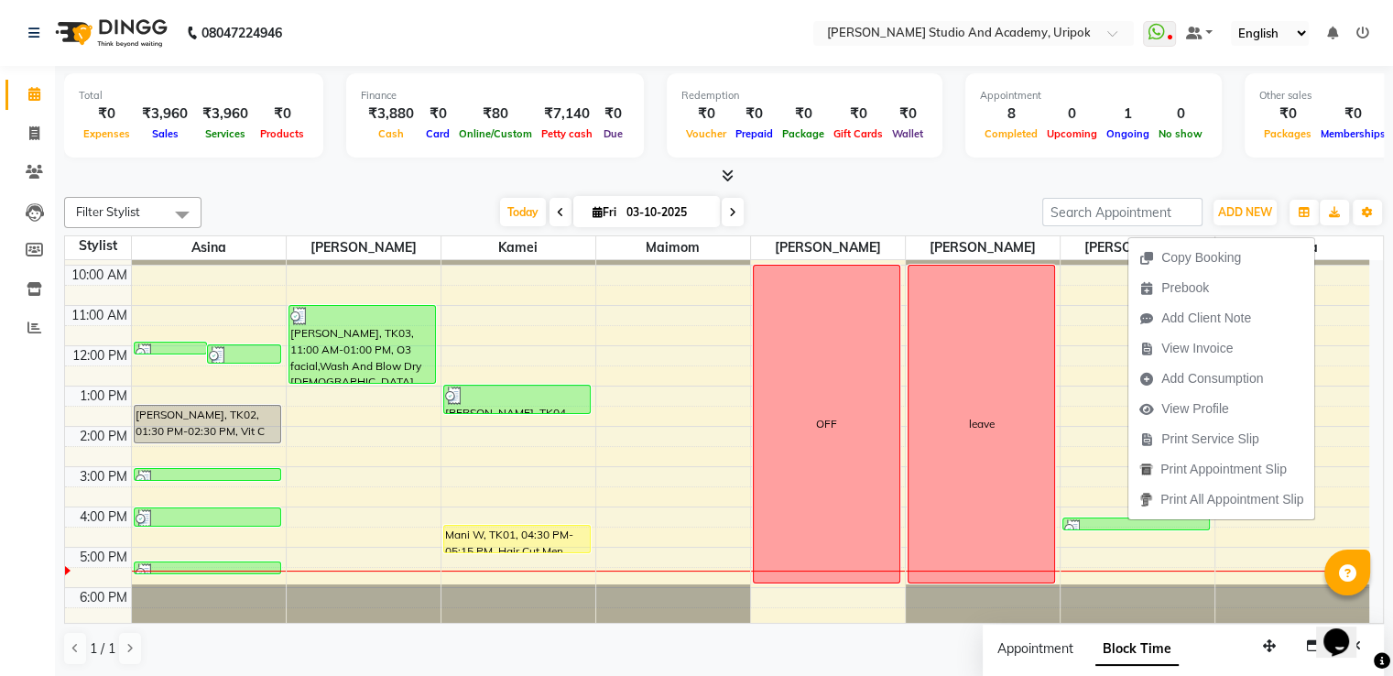
click at [1140, 176] on div at bounding box center [724, 176] width 1320 height 19
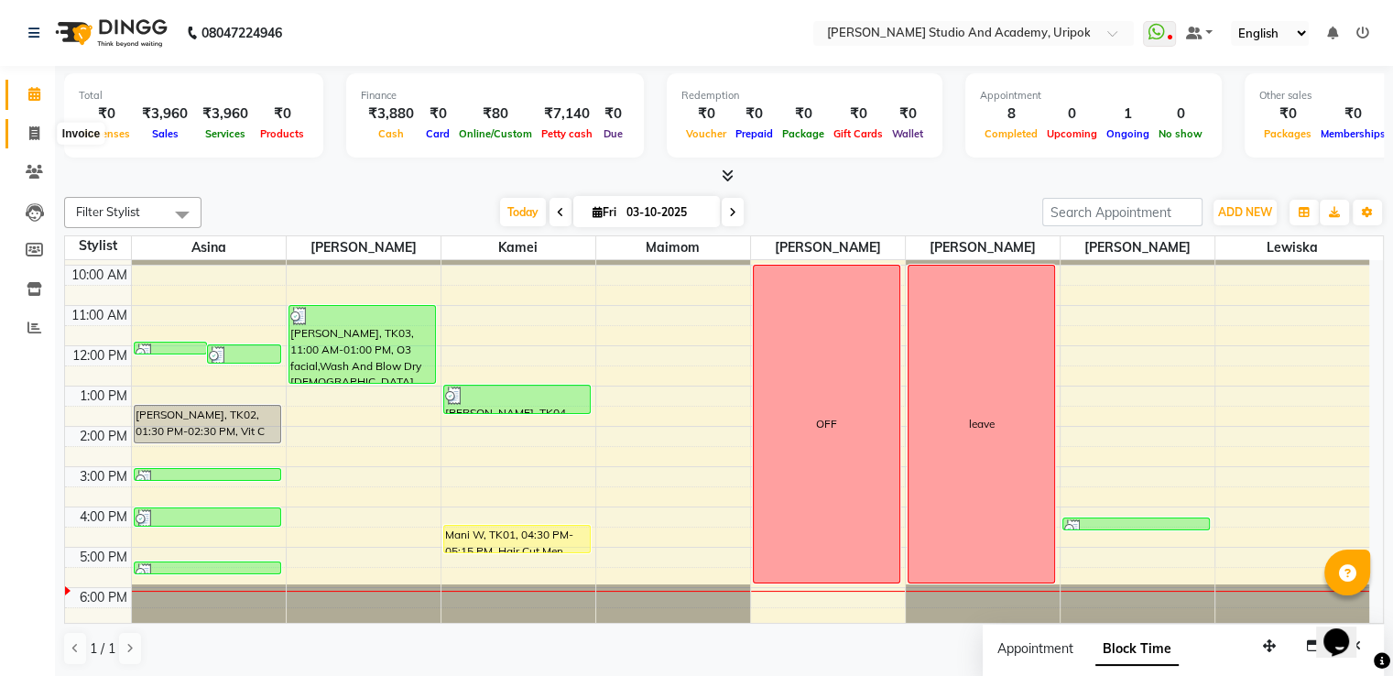
click at [34, 138] on icon at bounding box center [34, 133] width 10 height 14
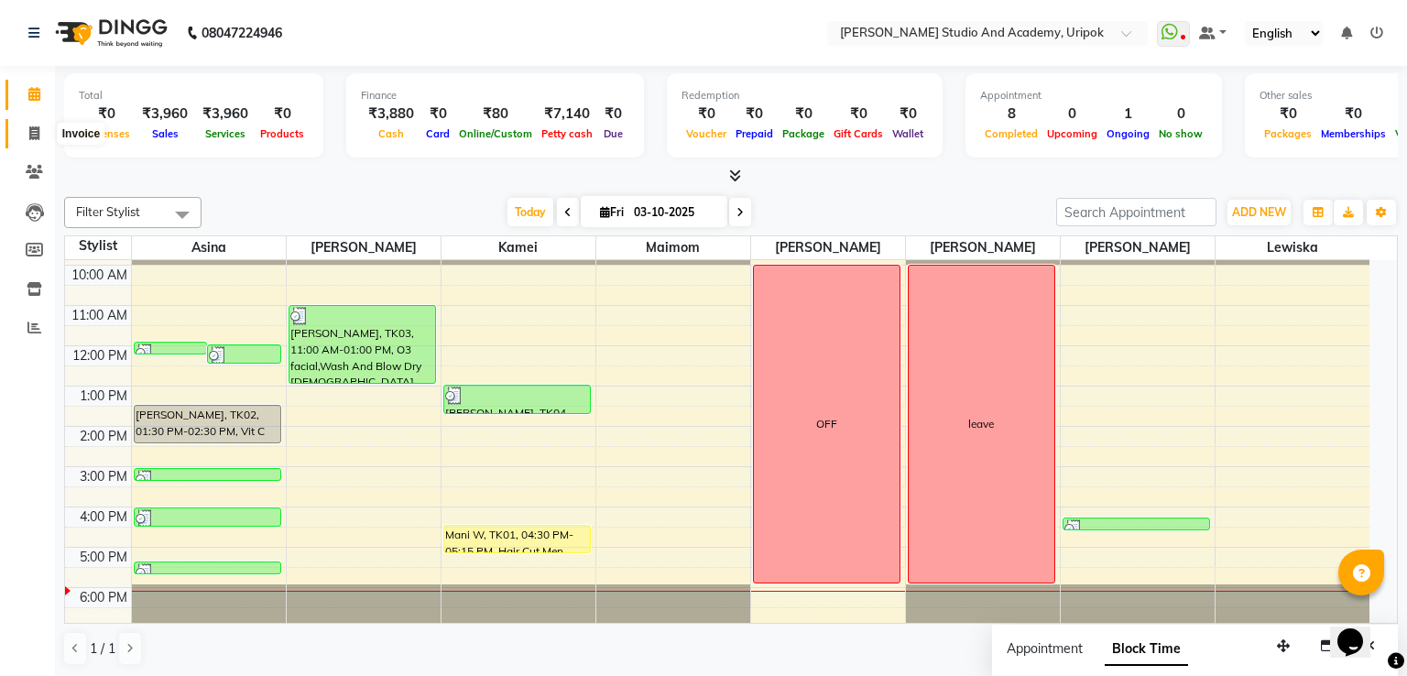
select select "service"
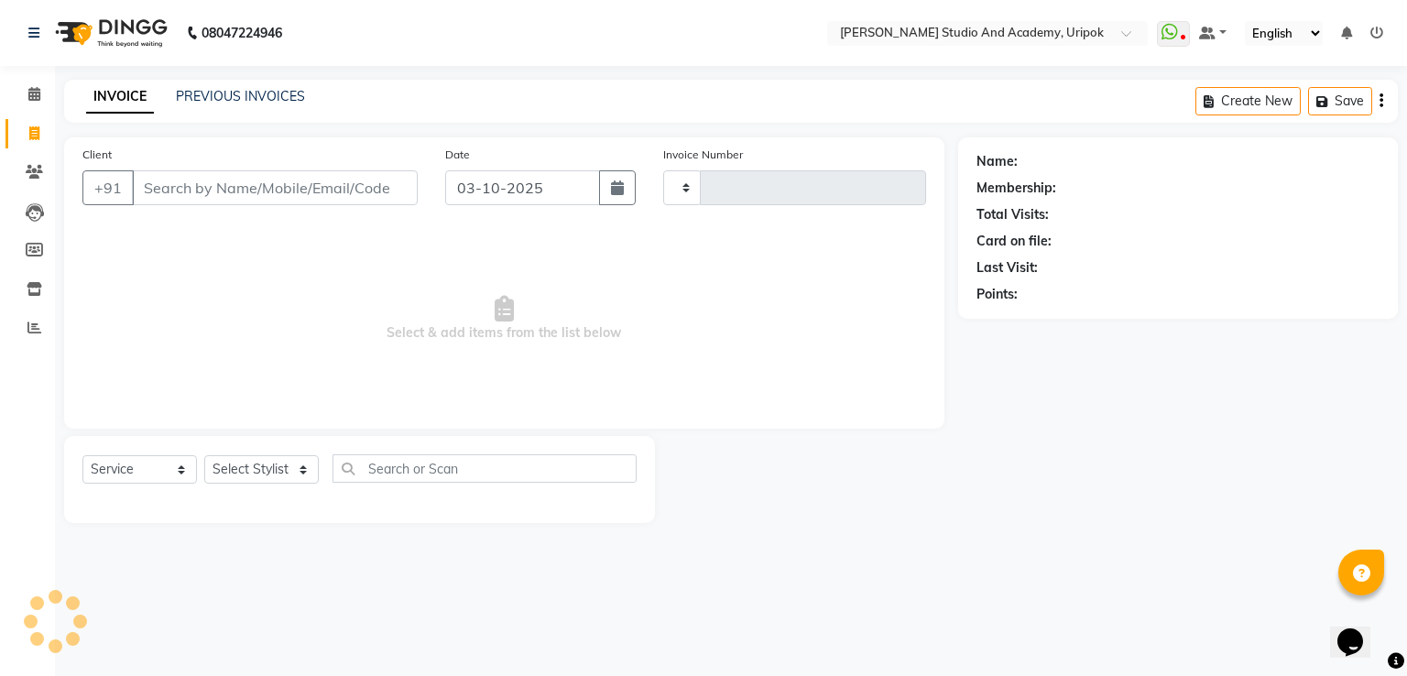
type input "1420"
select select "4880"
click at [267, 184] on input "Client" at bounding box center [275, 187] width 286 height 35
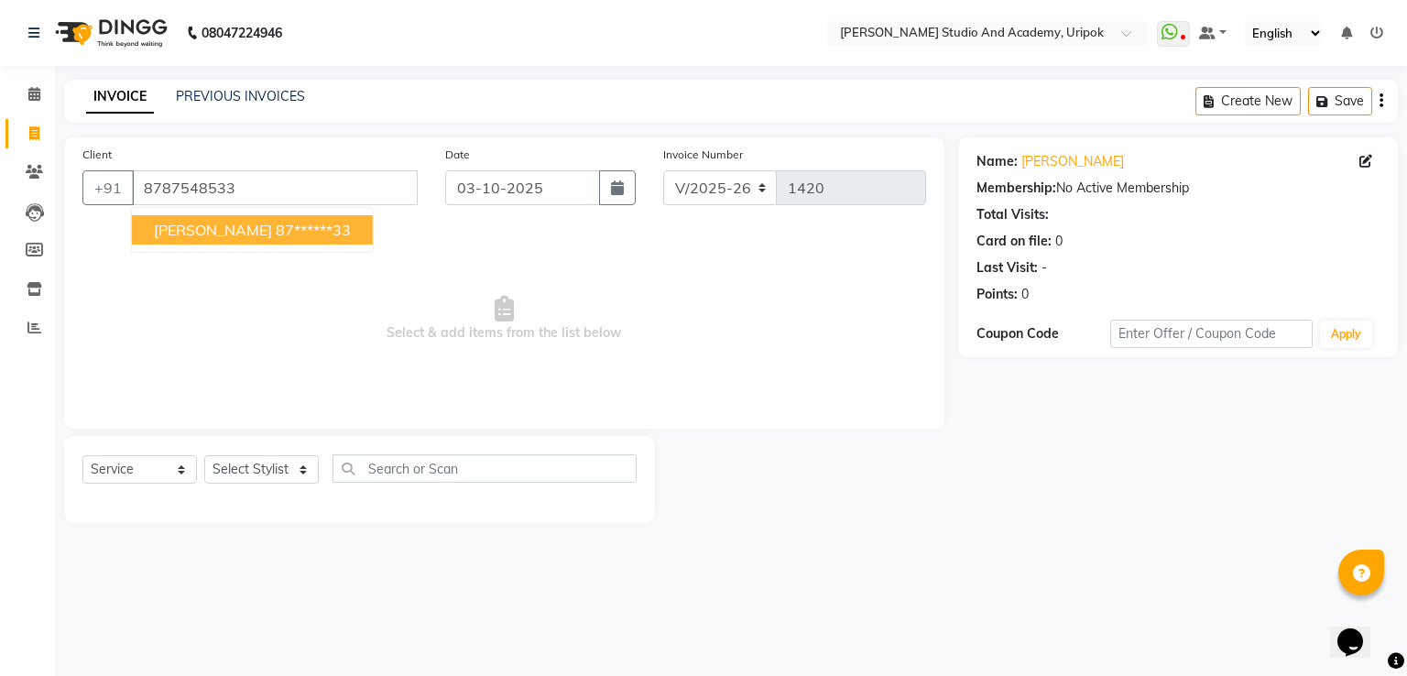
click at [256, 240] on button "Mani W 87******33" at bounding box center [252, 229] width 241 height 29
type input "87******33"
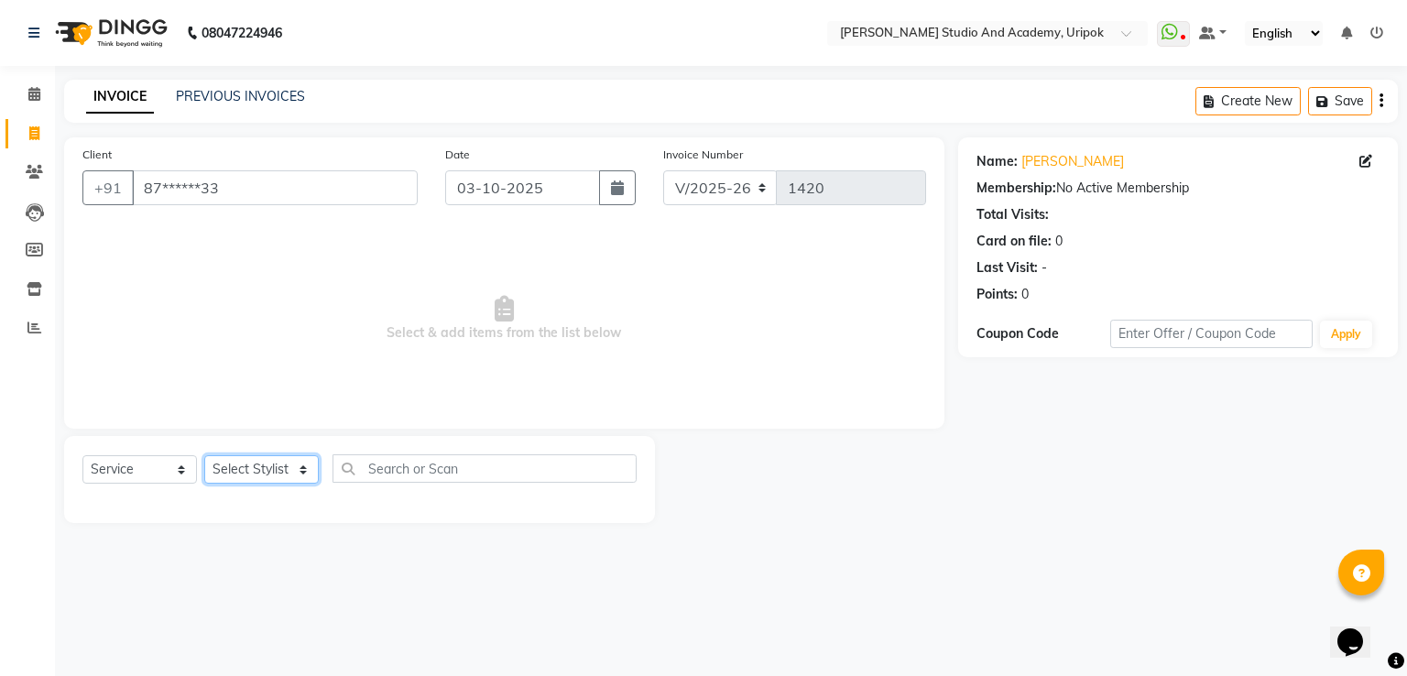
click at [265, 477] on select "Select Stylist [PERSON_NAME] [PERSON_NAME] [PERSON_NAME] [PERSON_NAME] [PERSON_…" at bounding box center [261, 469] width 115 height 28
select select "71758"
click at [204, 456] on select "Select Stylist [PERSON_NAME] [PERSON_NAME] [PERSON_NAME] [PERSON_NAME] [PERSON_…" at bounding box center [261, 469] width 115 height 28
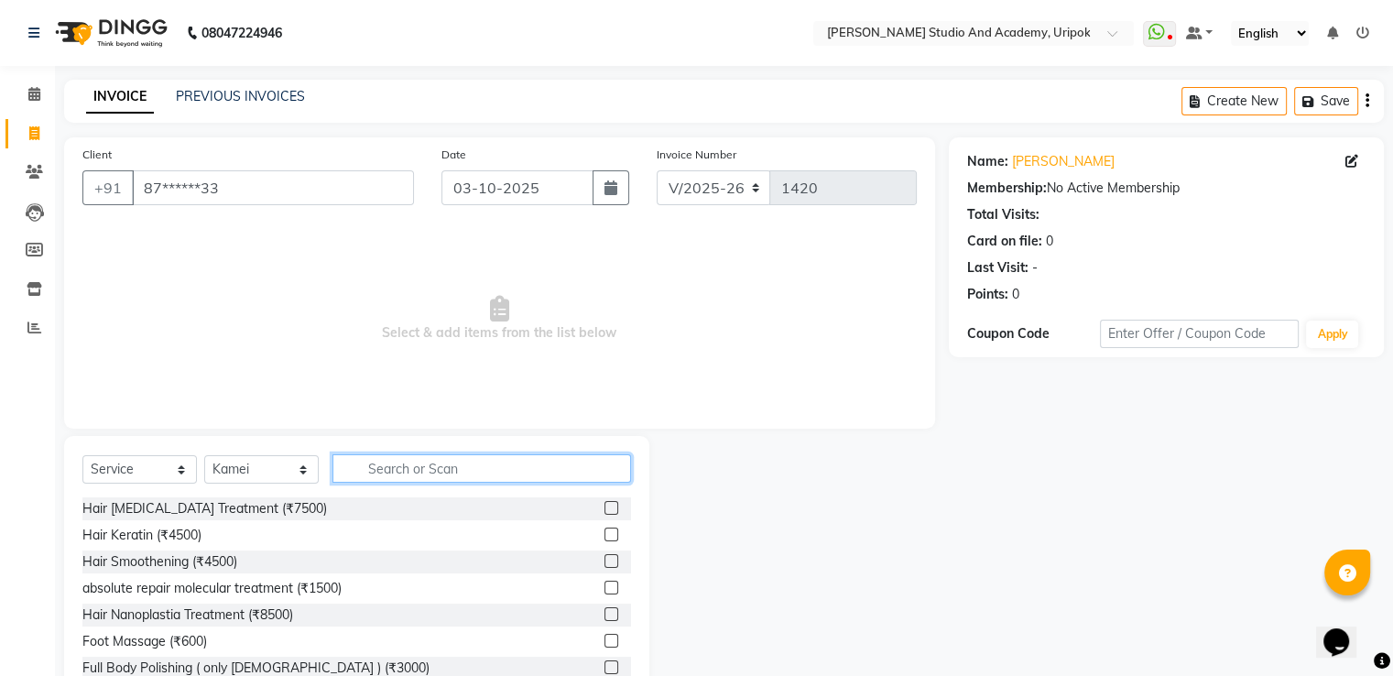
click at [396, 471] on input "text" at bounding box center [482, 468] width 299 height 28
type input "h"
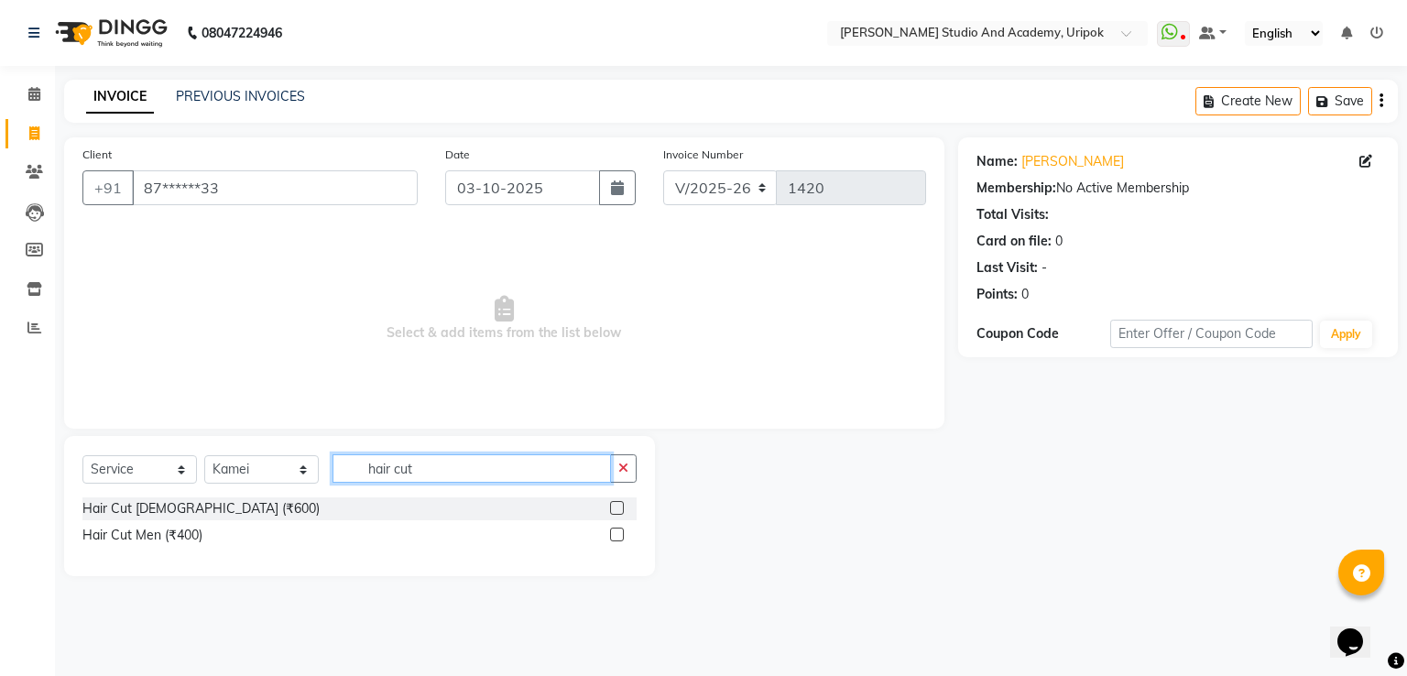
type input "hair cut"
click at [619, 540] on label at bounding box center [617, 535] width 14 height 14
click at [619, 540] on input "checkbox" at bounding box center [616, 535] width 12 height 12
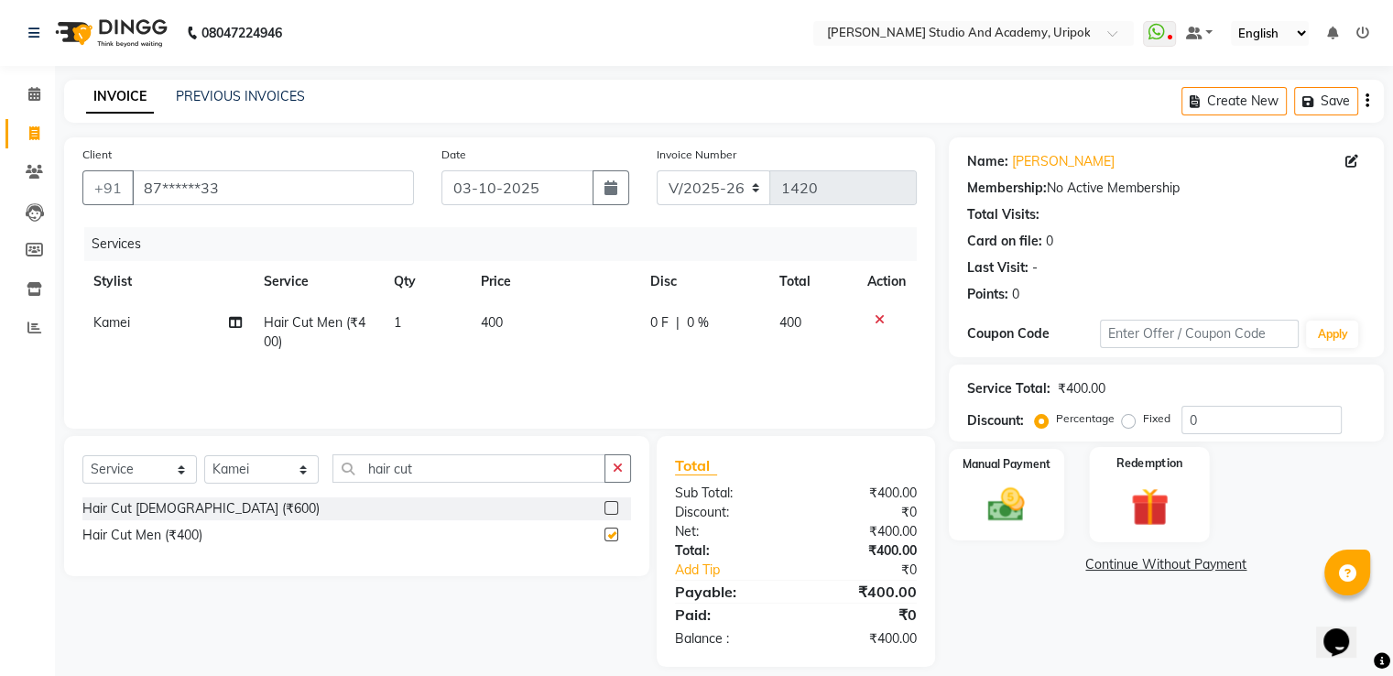
checkbox input "false"
click at [496, 326] on span "400" at bounding box center [492, 322] width 22 height 16
select select "71758"
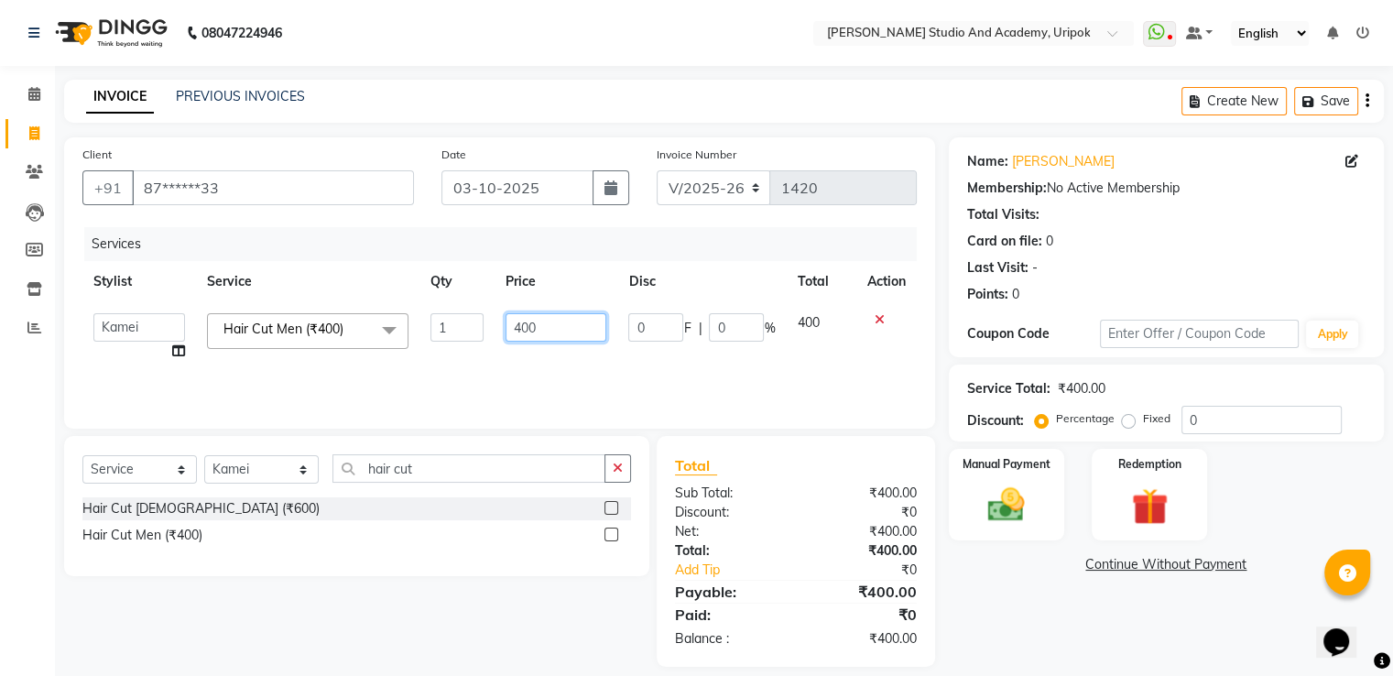
click at [550, 325] on input "400" at bounding box center [556, 327] width 101 height 28
type input "4"
type input "500"
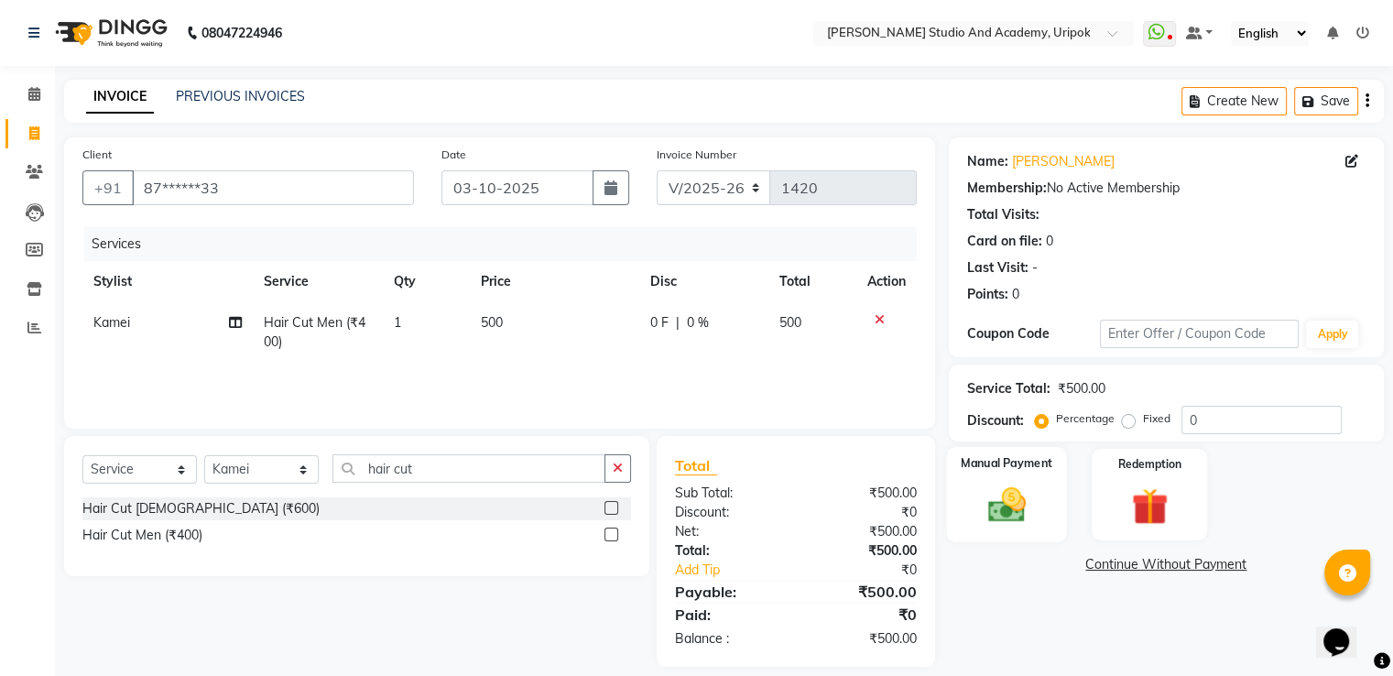
click at [957, 493] on div "Manual Payment" at bounding box center [1006, 494] width 120 height 94
click at [1143, 565] on span "GPay" at bounding box center [1147, 565] width 38 height 21
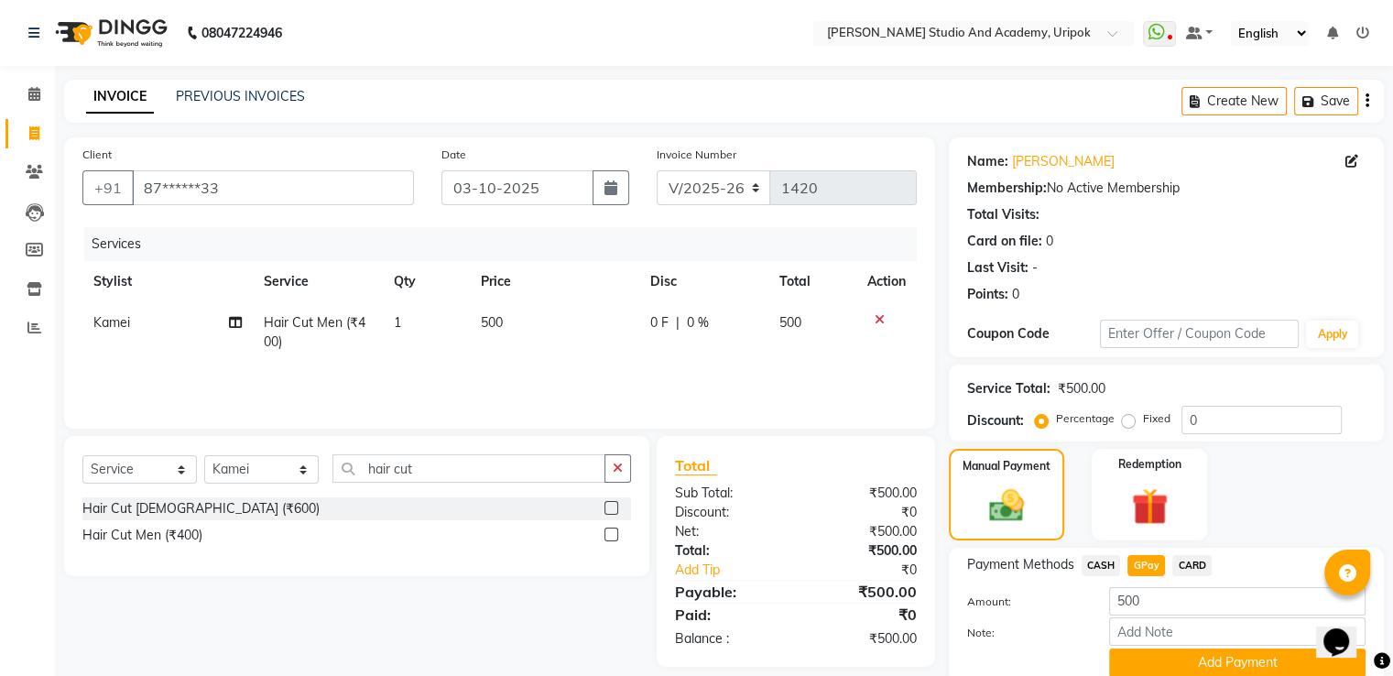
click at [403, 322] on td "1" at bounding box center [426, 332] width 87 height 60
select select "71758"
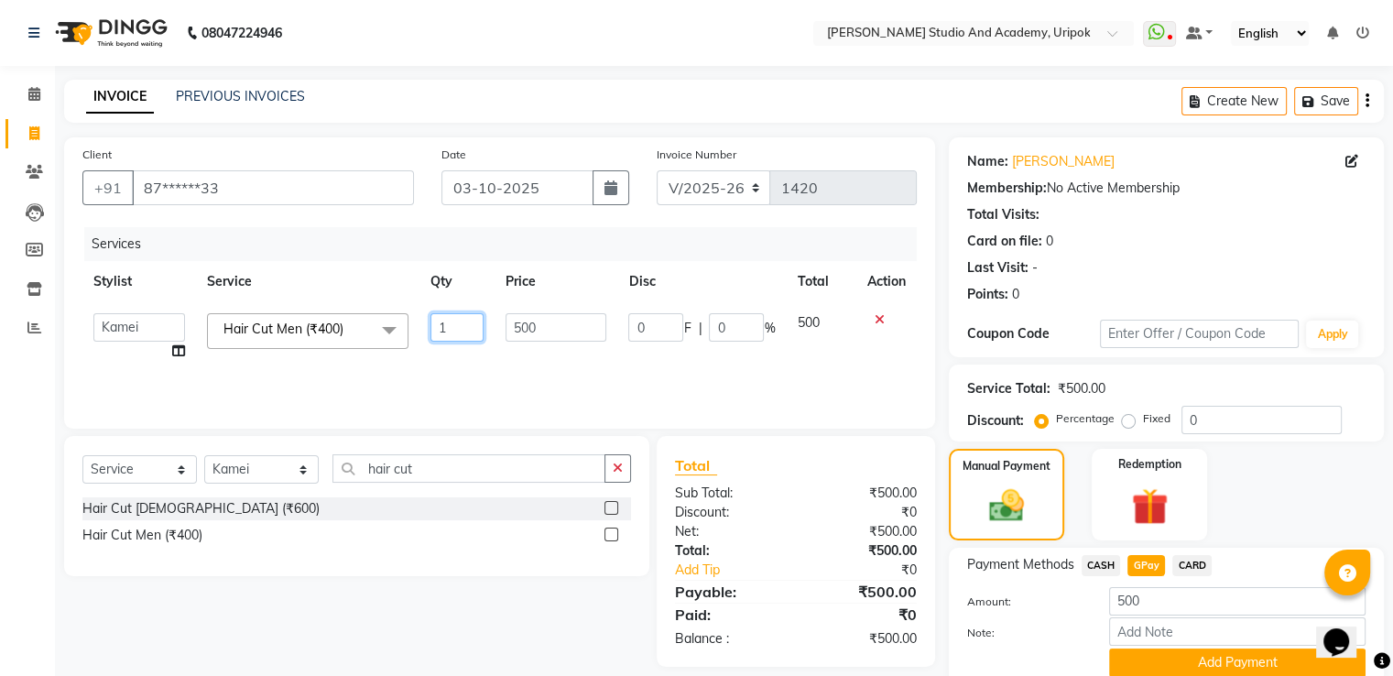
click at [455, 323] on input "1" at bounding box center [457, 327] width 53 height 28
type input "2"
click at [502, 364] on div "Services Stylist Service Qty Price Disc Total Action Asina [PERSON_NAME] Kamei …" at bounding box center [499, 318] width 834 height 183
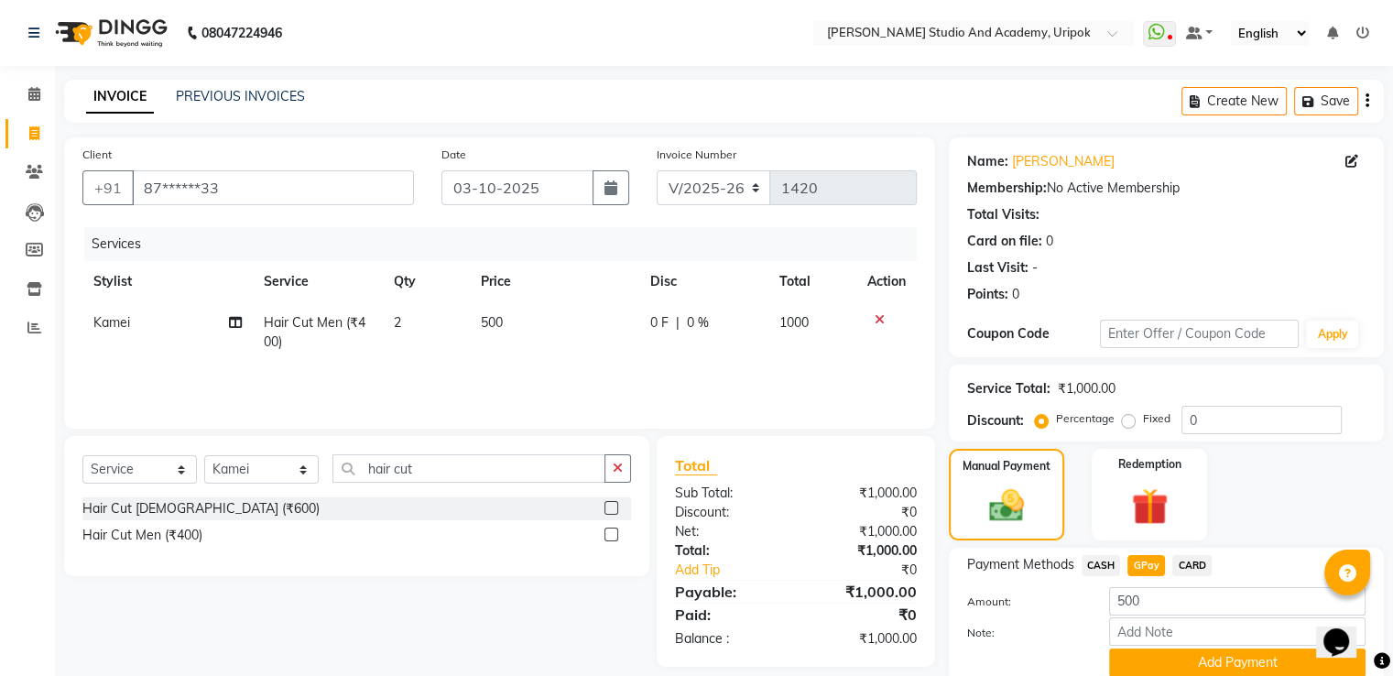
scroll to position [74, 0]
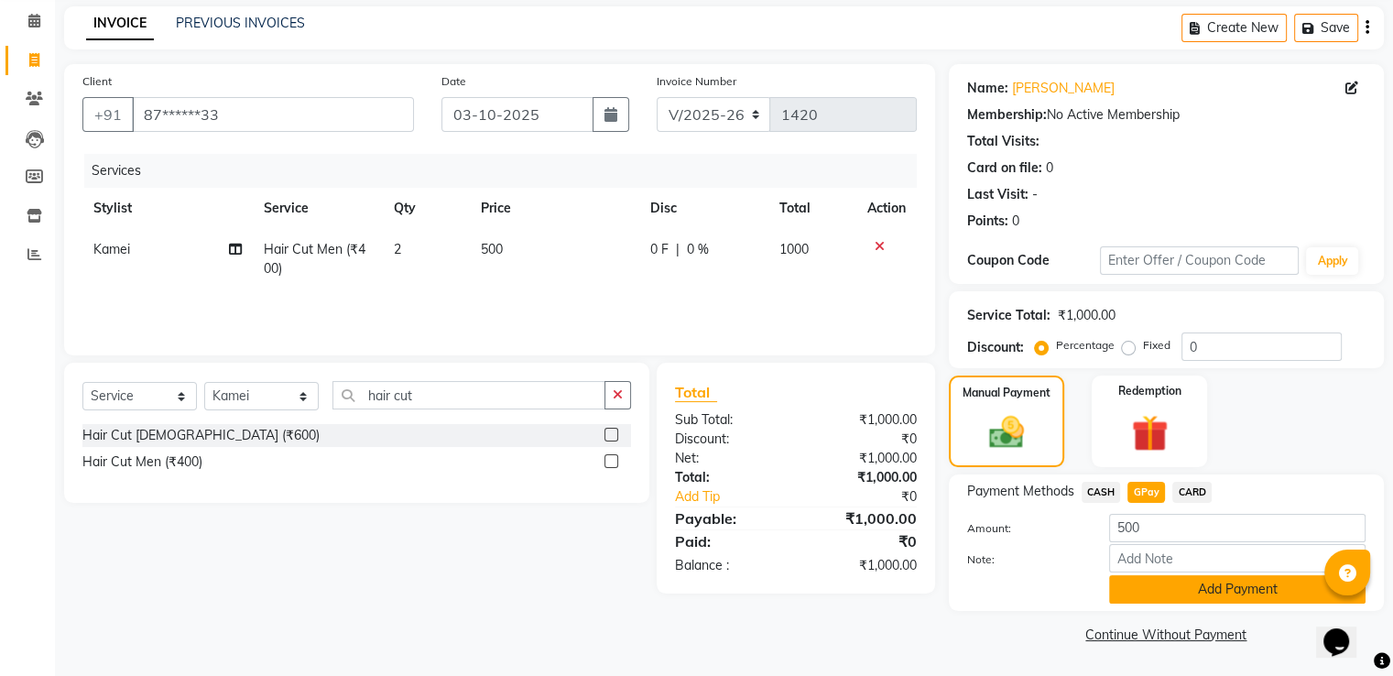
click at [1191, 592] on button "Add Payment" at bounding box center [1237, 589] width 256 height 28
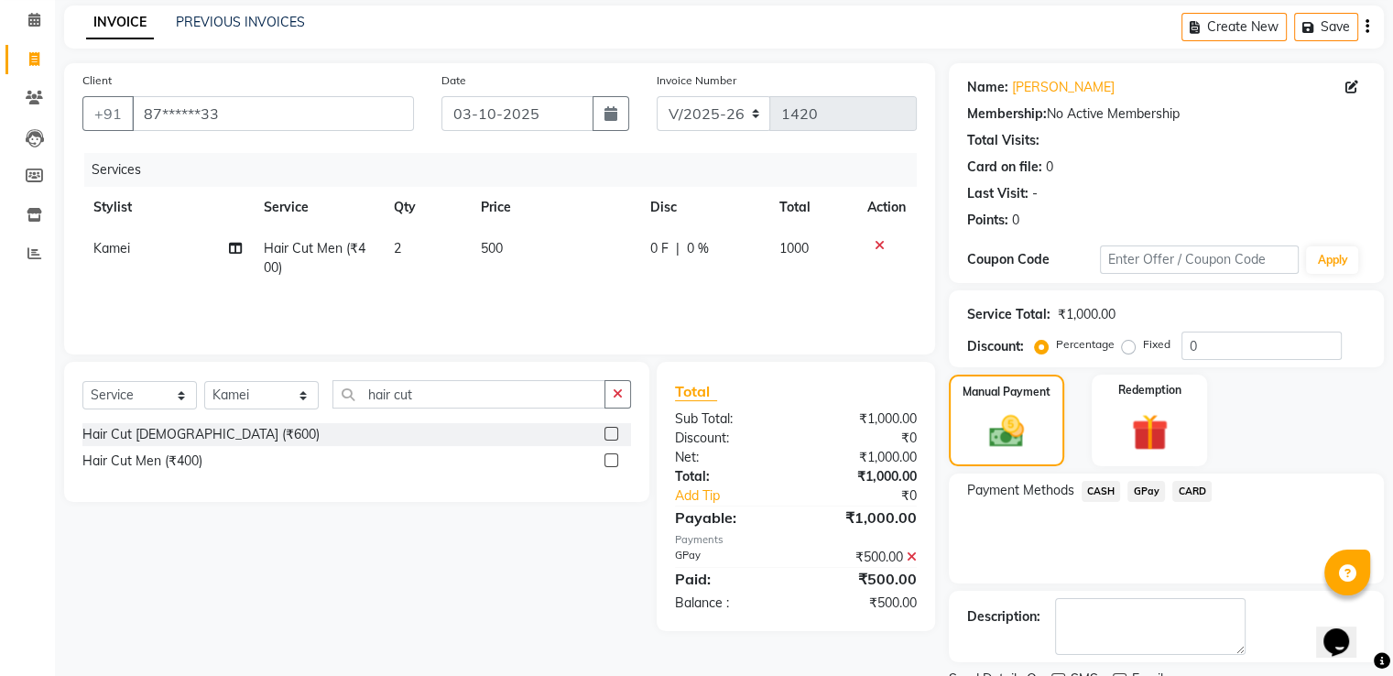
scroll to position [149, 0]
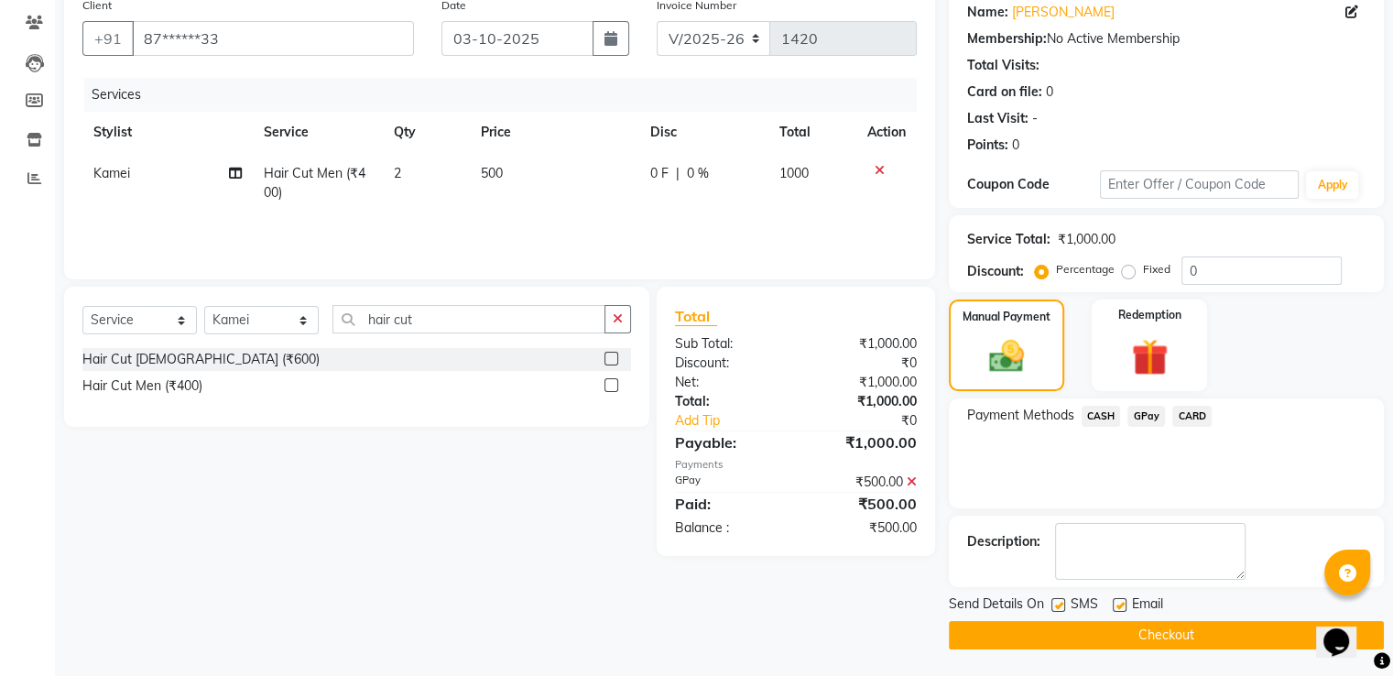
click at [1194, 638] on button "Checkout" at bounding box center [1166, 635] width 435 height 28
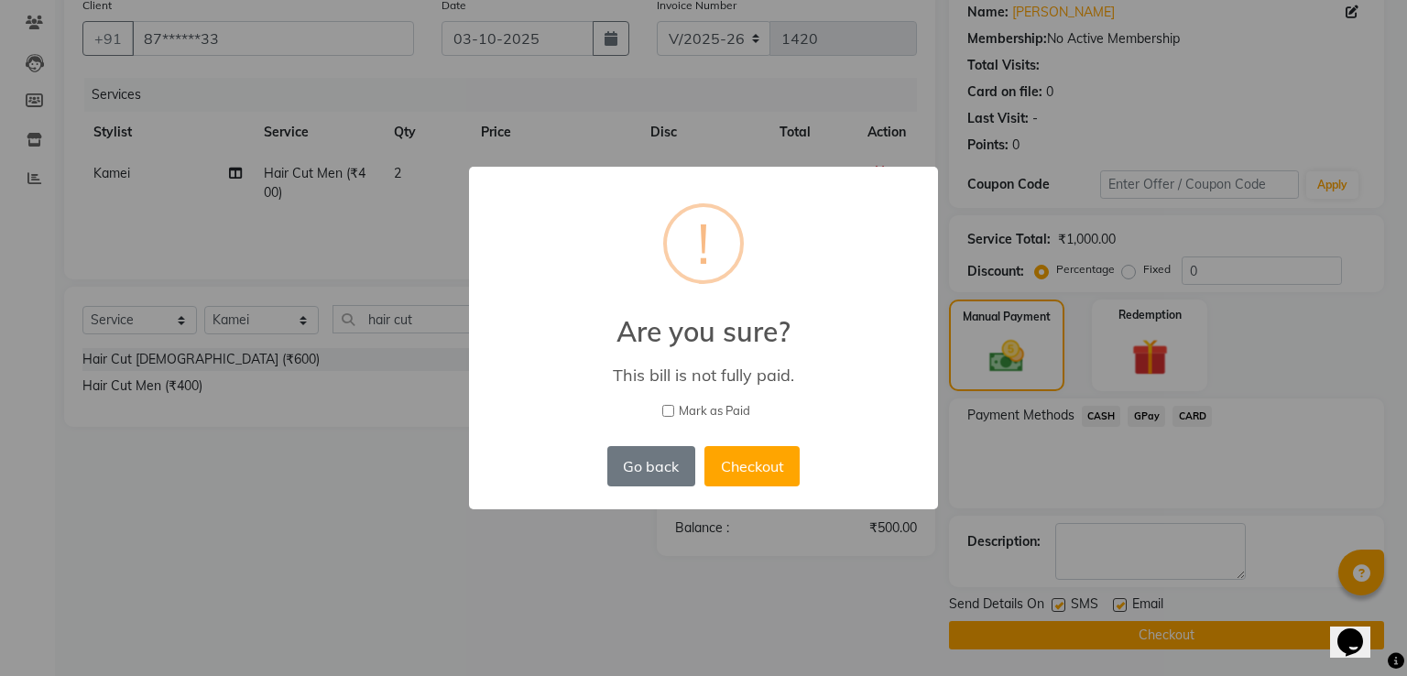
click at [1047, 447] on div "× ! Are you sure? This bill is not fully paid. [PERSON_NAME] as Paid Go back No…" at bounding box center [703, 338] width 1407 height 676
click at [652, 473] on button "Go back" at bounding box center [651, 466] width 88 height 40
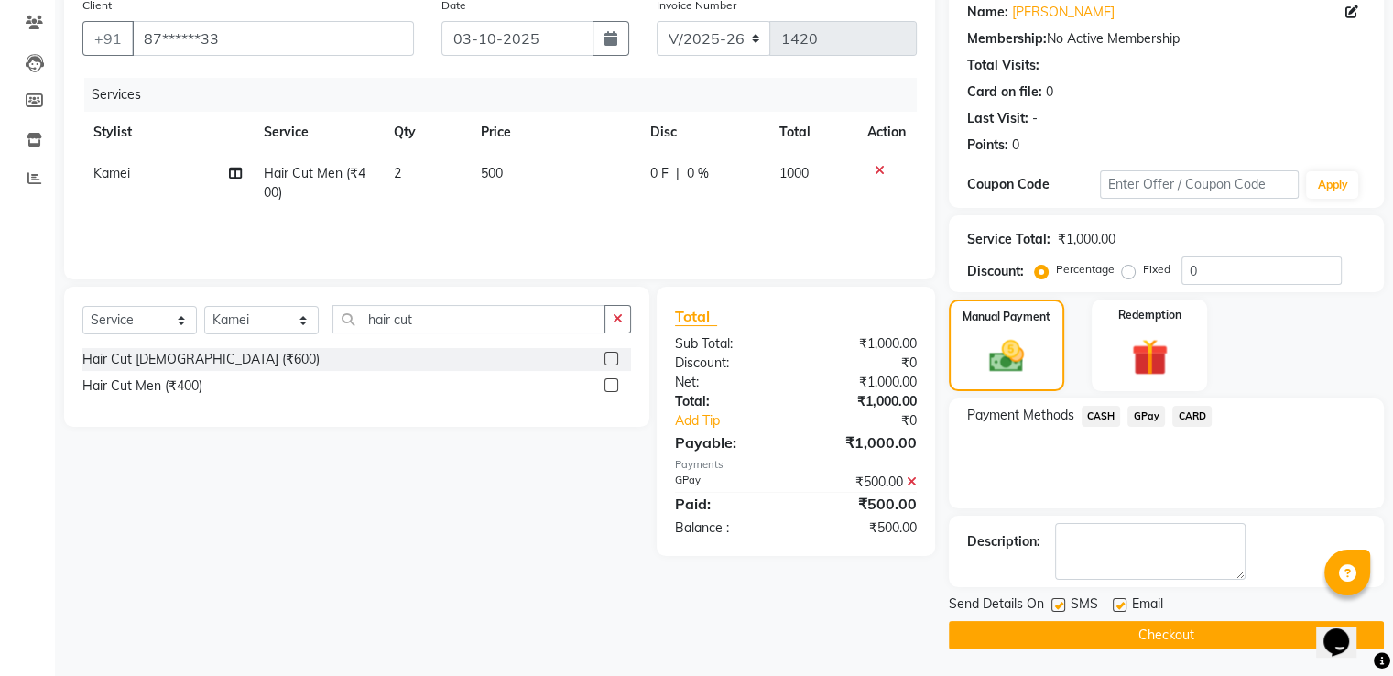
click at [503, 175] on td "500" at bounding box center [554, 183] width 169 height 60
select select "71758"
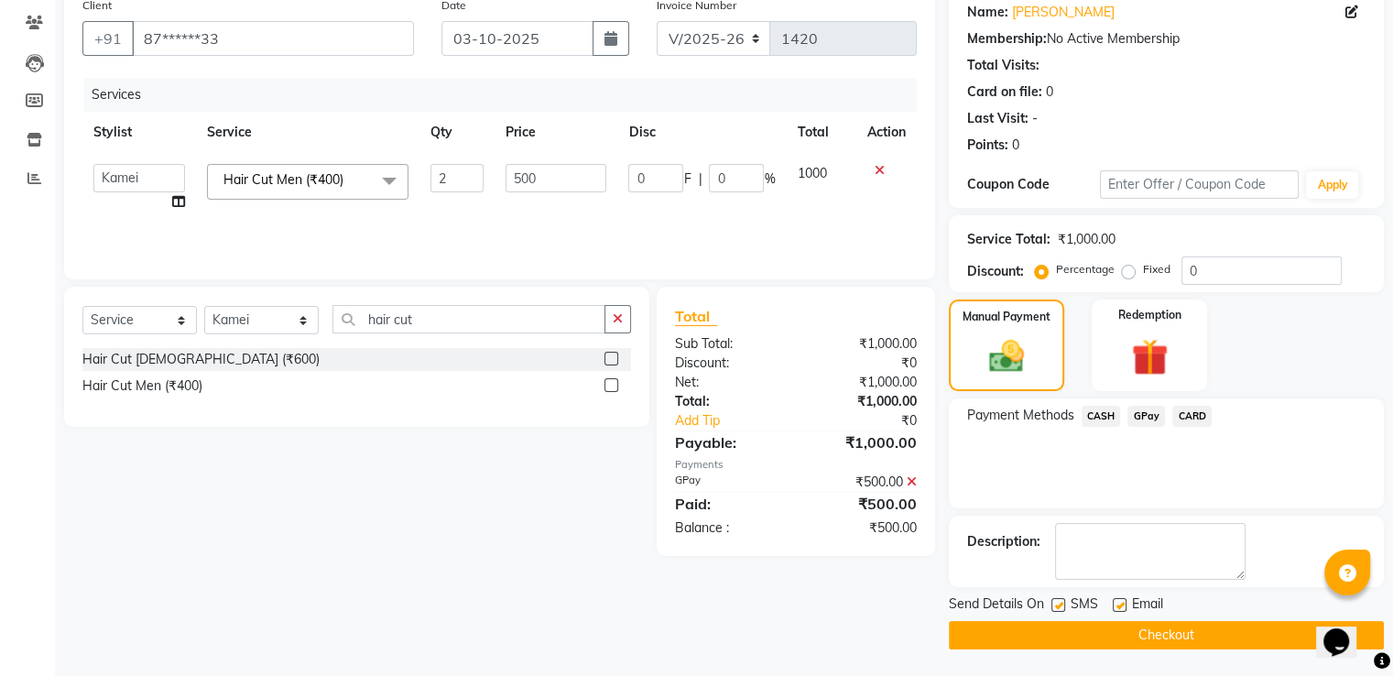
click at [916, 505] on div "₹500.00" at bounding box center [863, 504] width 135 height 22
click at [911, 482] on icon at bounding box center [912, 481] width 10 height 13
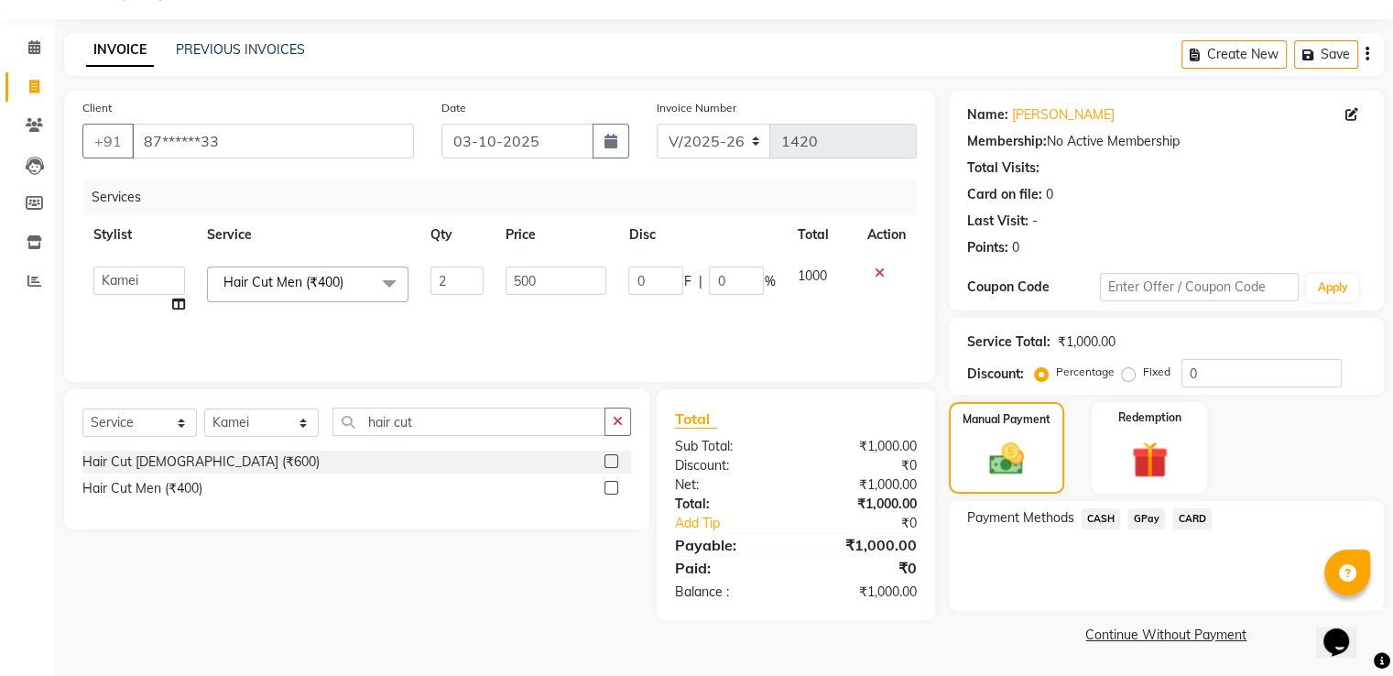
scroll to position [46, 0]
click at [1147, 523] on span "GPay" at bounding box center [1147, 519] width 38 height 21
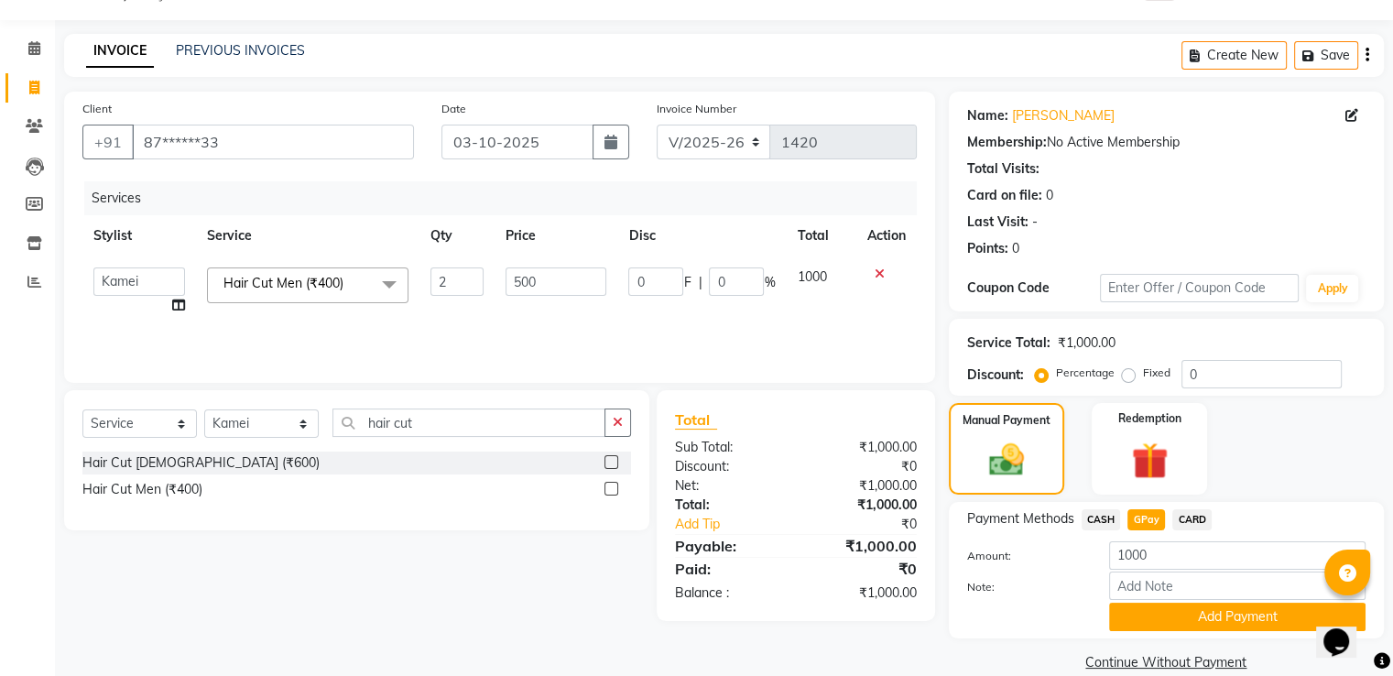
scroll to position [74, 0]
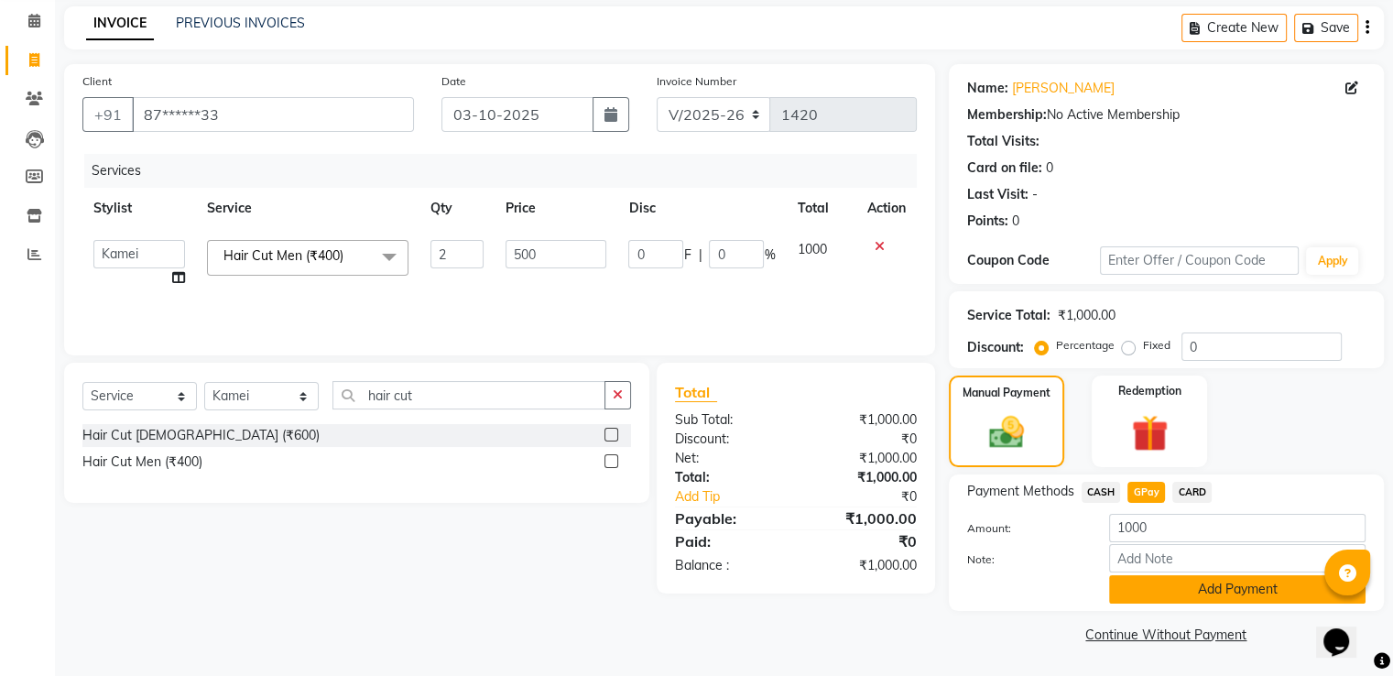
click at [1209, 593] on button "Add Payment" at bounding box center [1237, 589] width 256 height 28
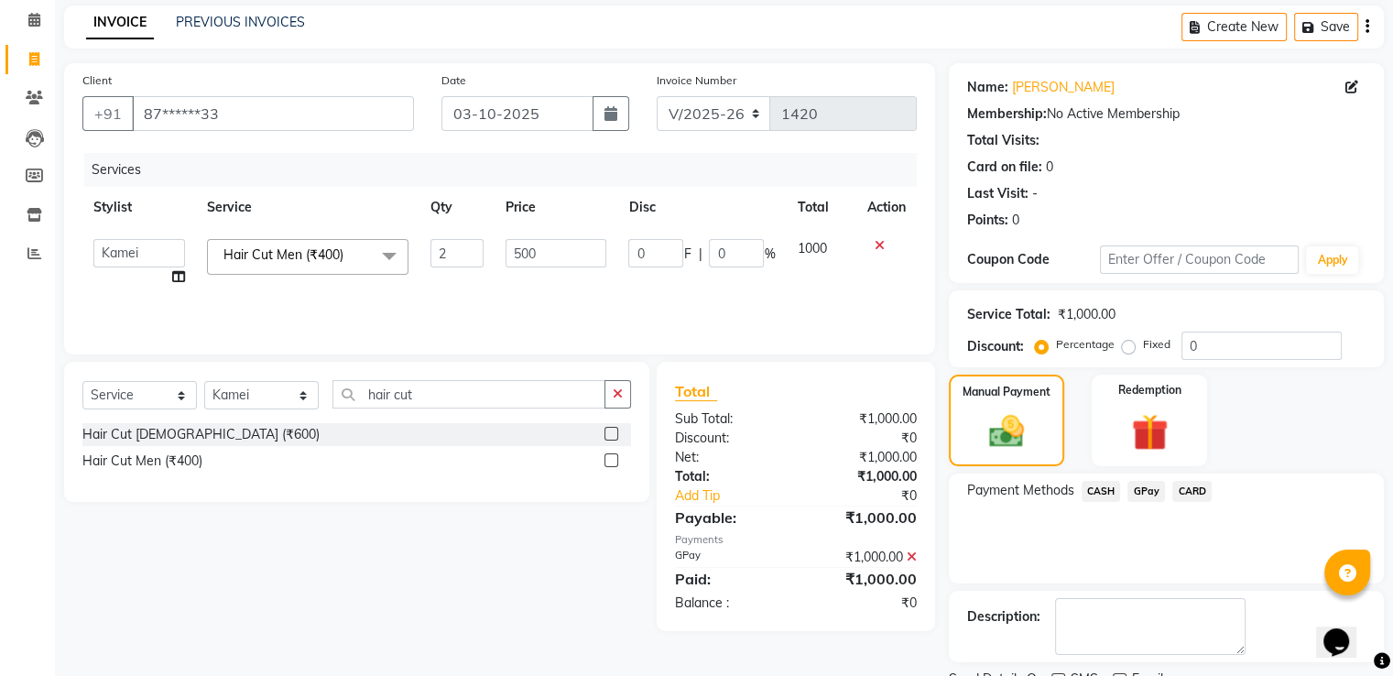
scroll to position [149, 0]
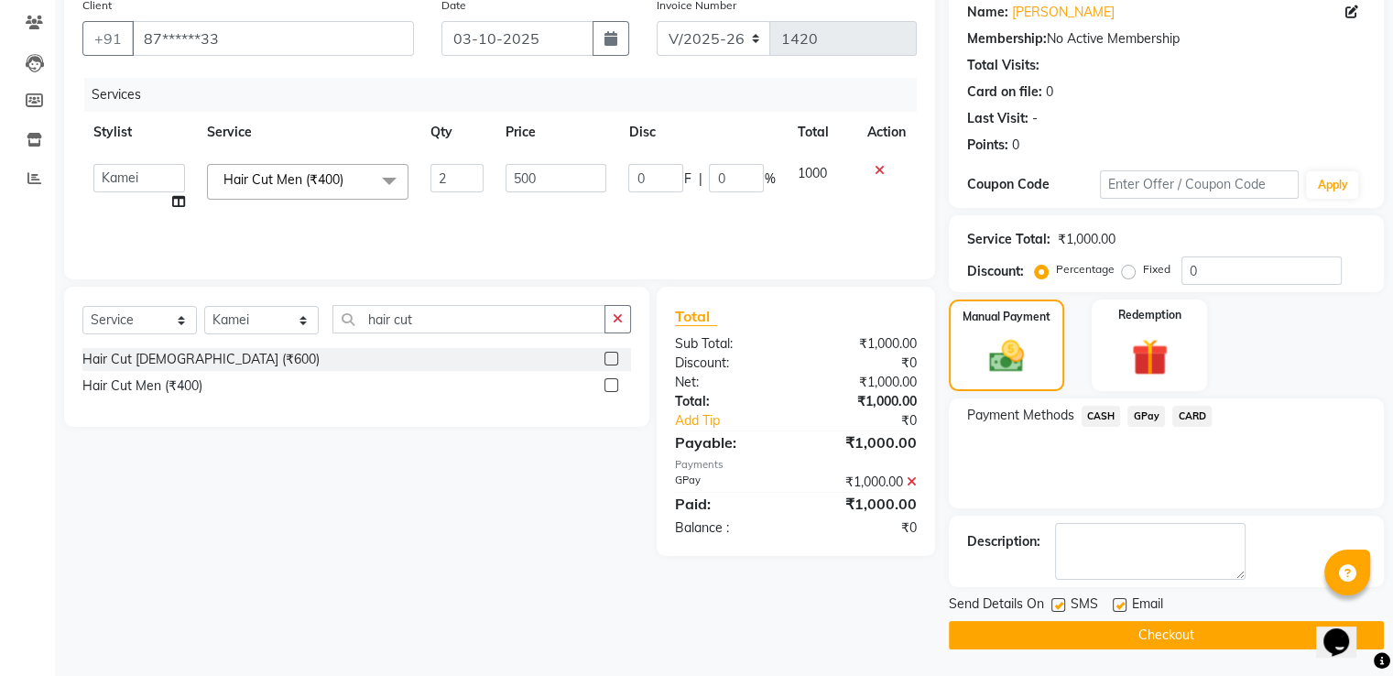
click at [1160, 633] on button "Checkout" at bounding box center [1166, 635] width 435 height 28
